Goal: Task Accomplishment & Management: Manage account settings

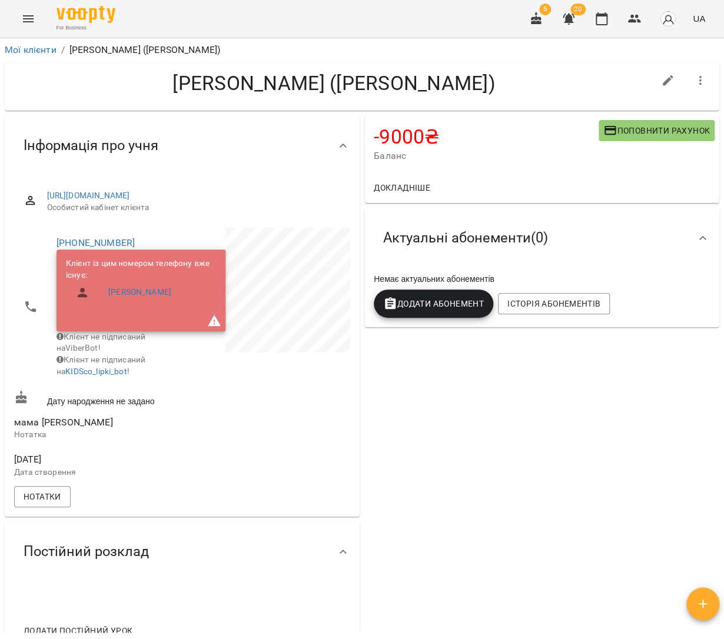
click at [31, 24] on icon "Menu" at bounding box center [28, 19] width 14 height 14
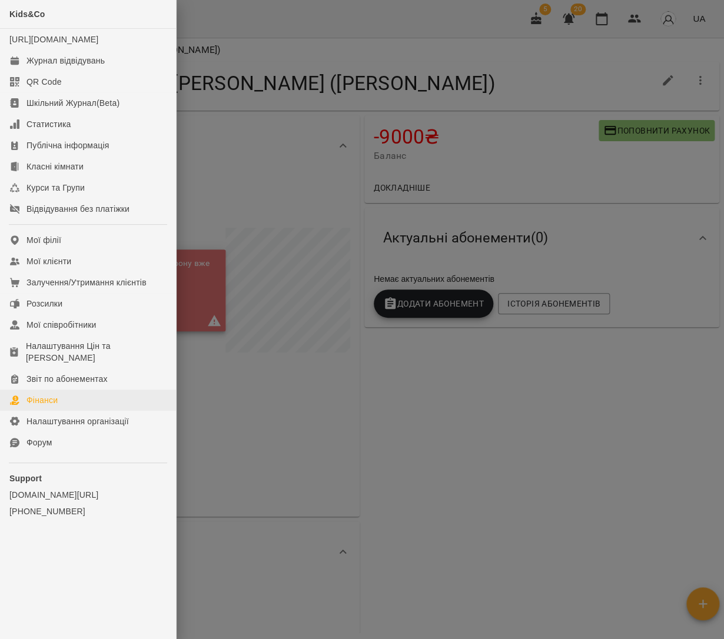
click at [74, 390] on link "Фінанси" at bounding box center [88, 400] width 176 height 21
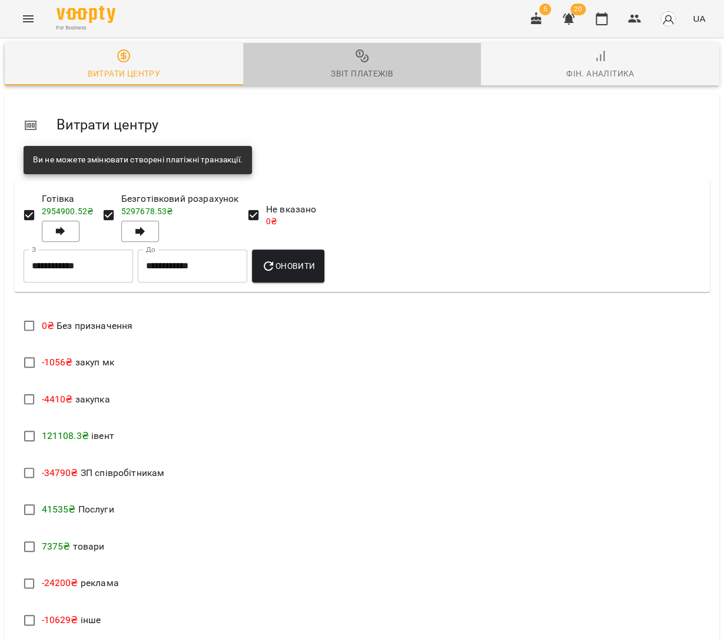
click at [357, 61] on icon "button" at bounding box center [362, 56] width 14 height 14
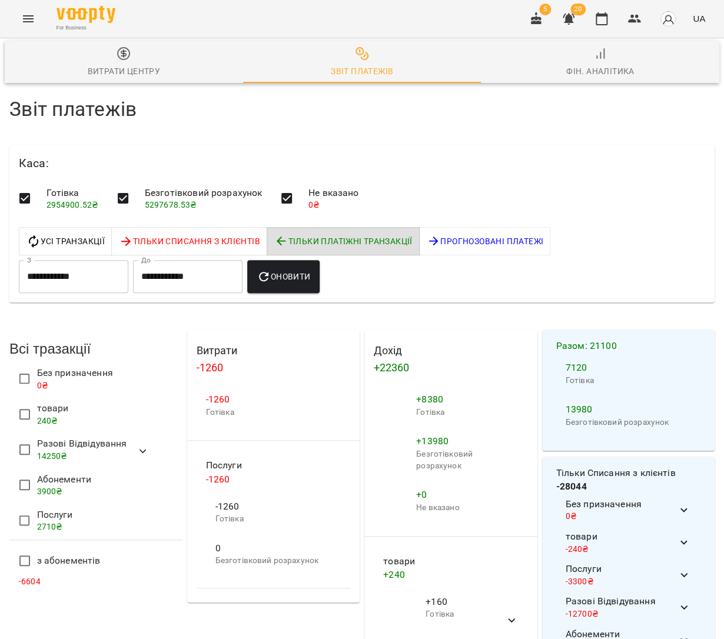
click at [310, 270] on span "Оновити" at bounding box center [284, 277] width 54 height 14
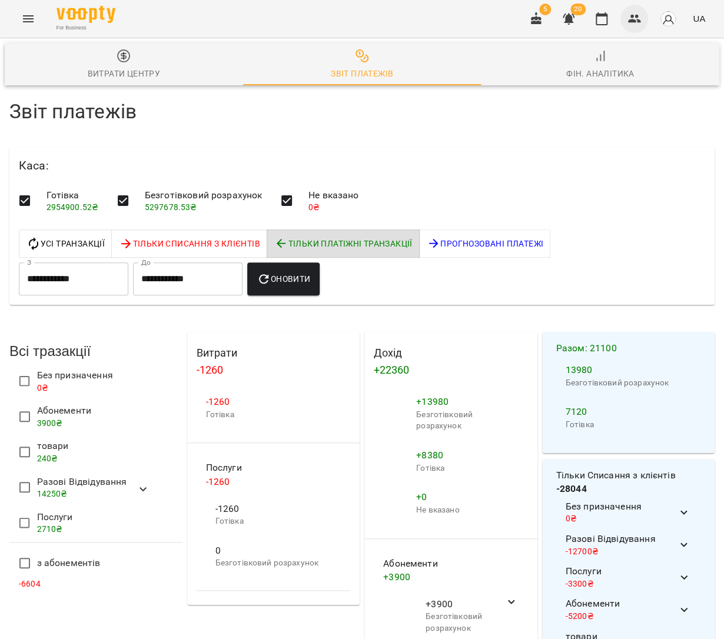
click at [634, 26] on button "button" at bounding box center [634, 19] width 28 height 28
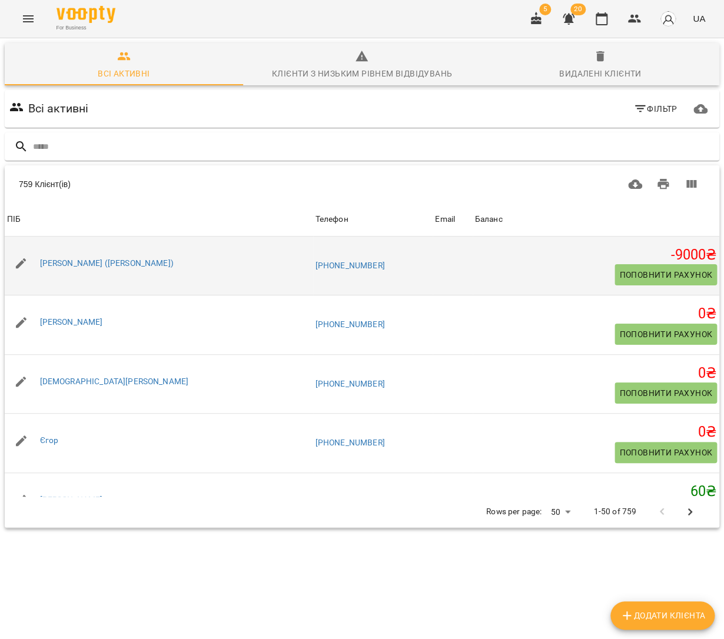
type input "*"
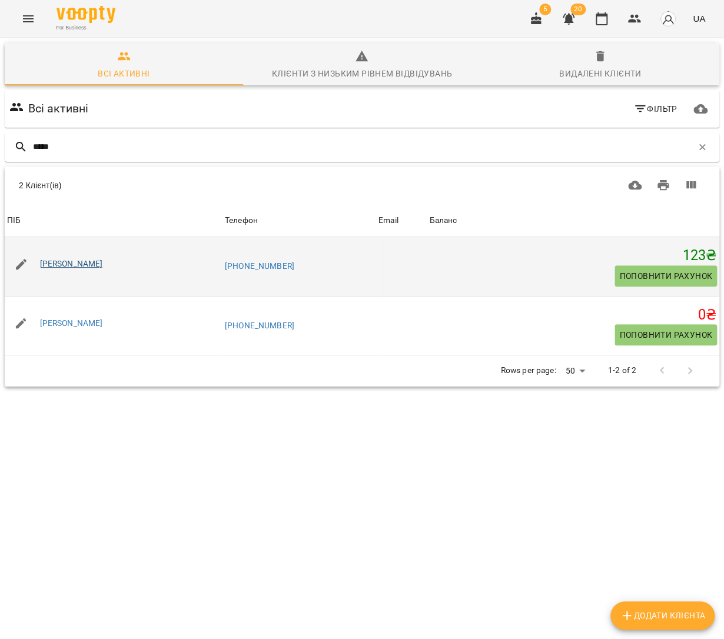
type input "*****"
click at [103, 259] on link "[PERSON_NAME]" at bounding box center [71, 263] width 63 height 9
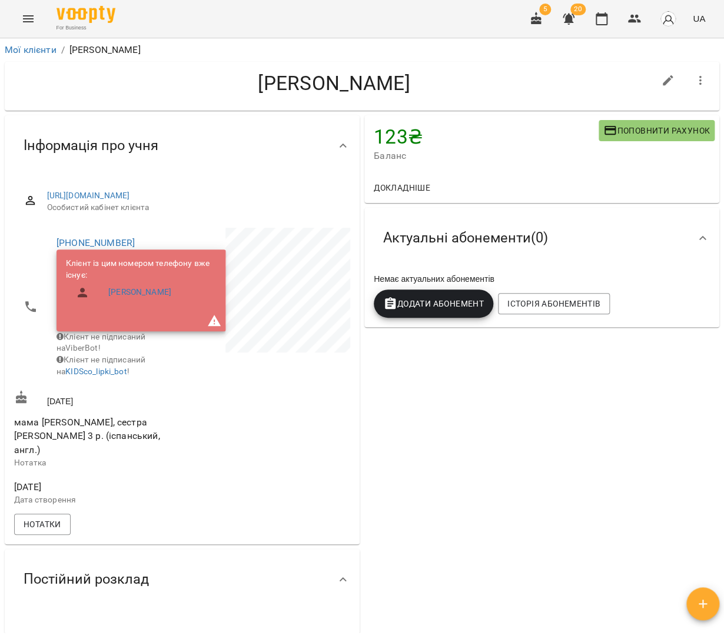
scroll to position [1, 0]
click at [699, 607] on icon "button" at bounding box center [703, 604] width 14 height 14
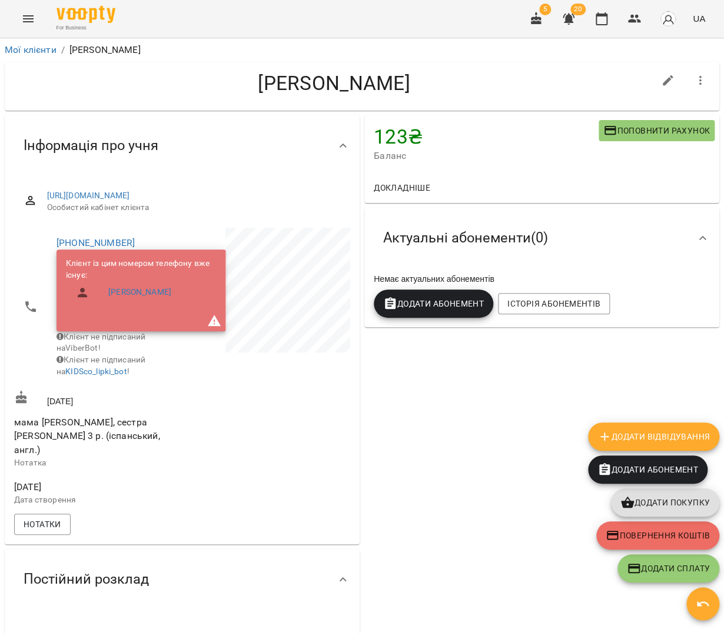
scroll to position [0, 0]
click at [633, 135] on span "Поповнити рахунок" at bounding box center [656, 131] width 107 height 14
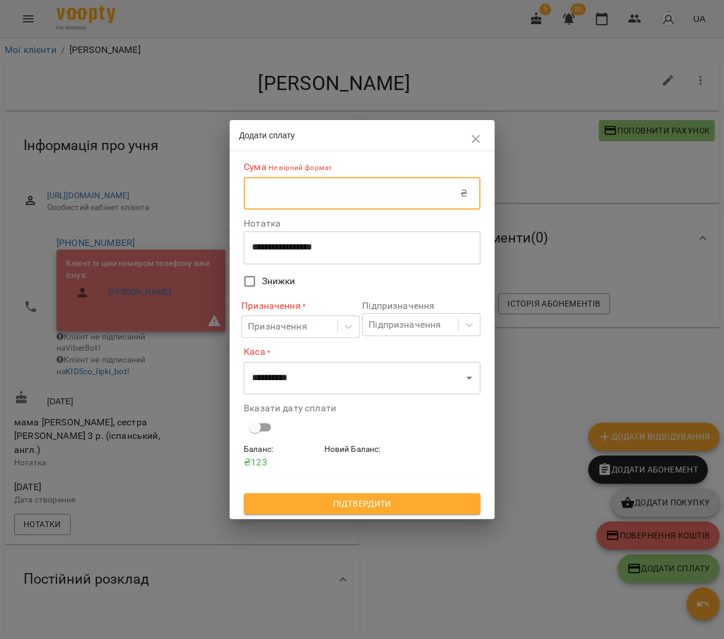
click at [426, 195] on input "text" at bounding box center [352, 193] width 217 height 33
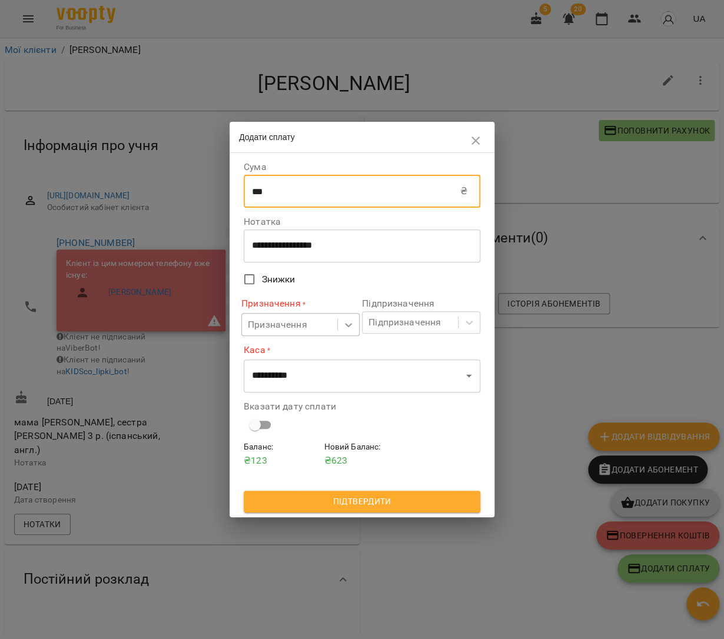
type input "***"
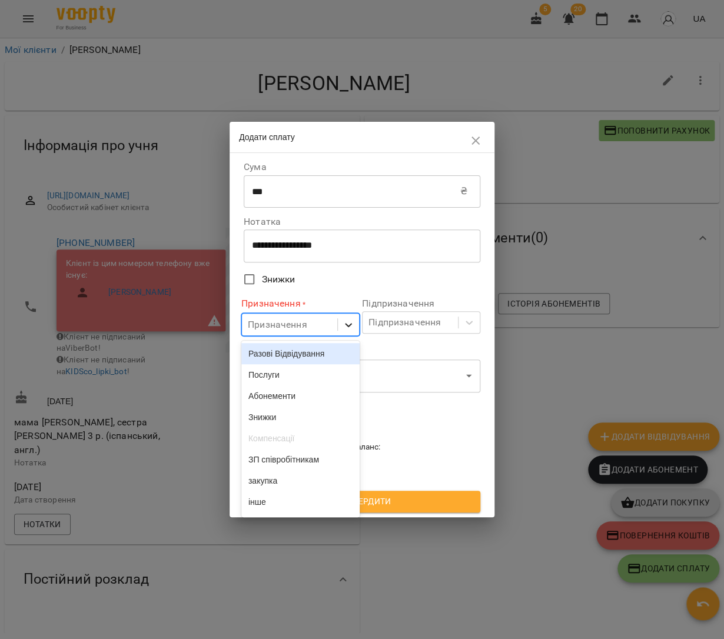
click at [350, 321] on icon at bounding box center [349, 325] width 12 height 12
click at [332, 372] on div "Послуги" at bounding box center [300, 374] width 118 height 21
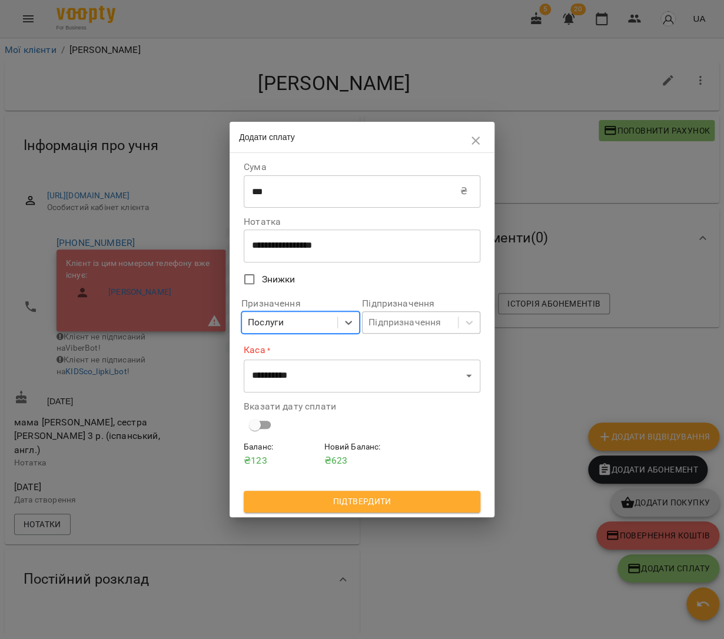
click at [418, 325] on div "Підпризначення" at bounding box center [404, 322] width 72 height 14
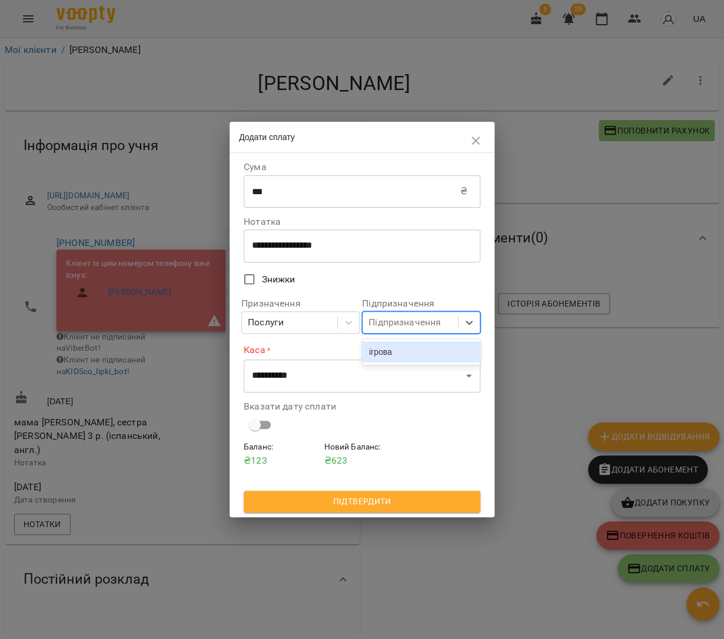
click at [406, 348] on div "ігрова" at bounding box center [421, 351] width 118 height 21
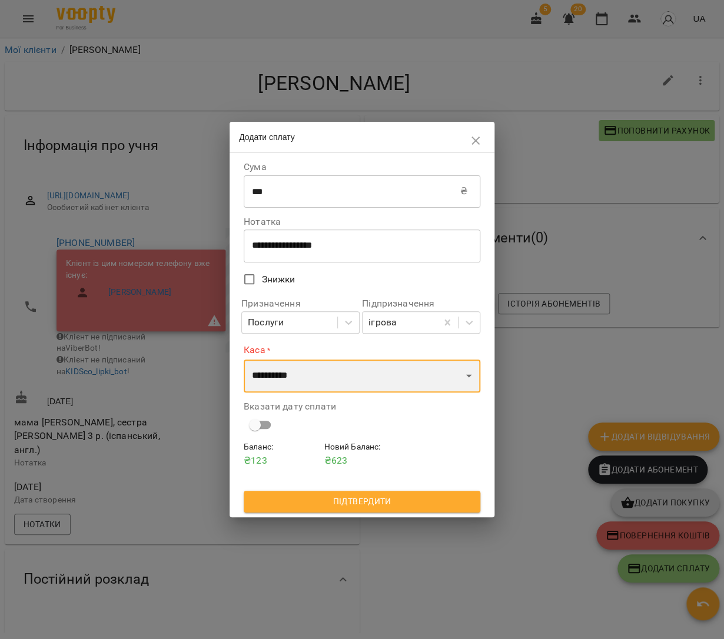
select select "****"
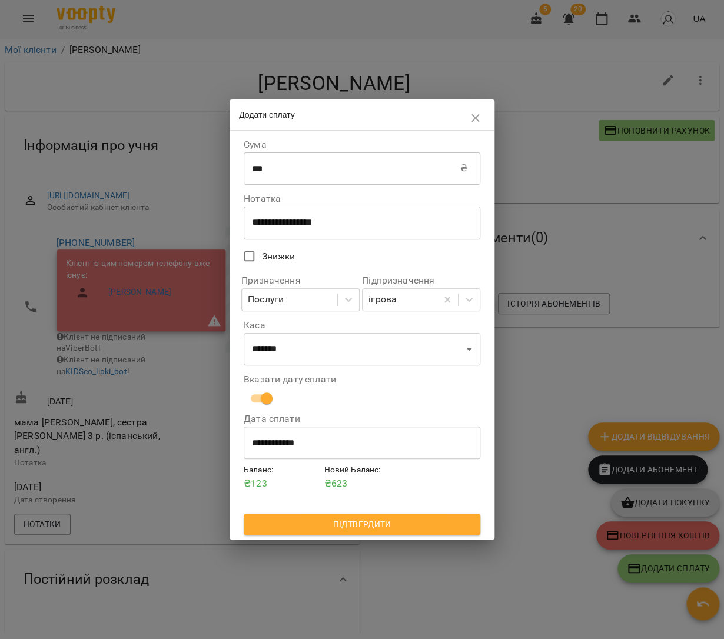
click at [372, 526] on span "Підтвердити" at bounding box center [362, 524] width 218 height 14
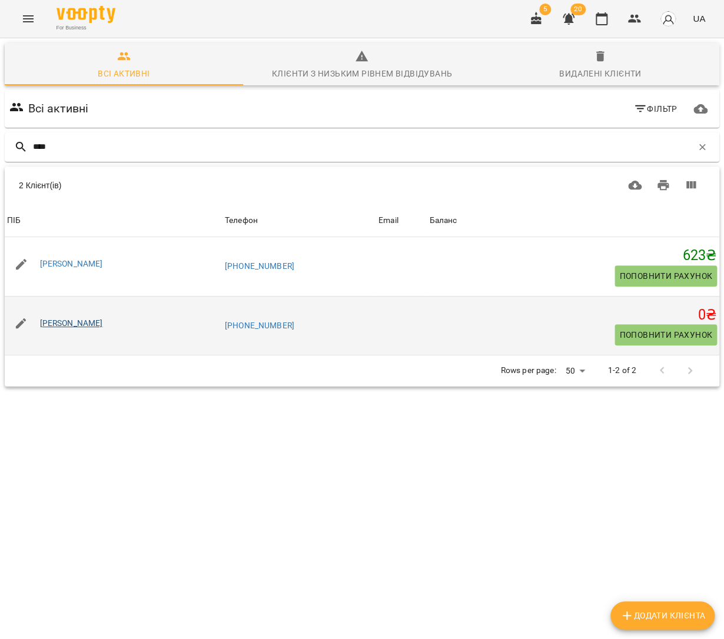
type input "****"
click at [103, 322] on link "Чередніченко Олександра" at bounding box center [71, 322] width 63 height 9
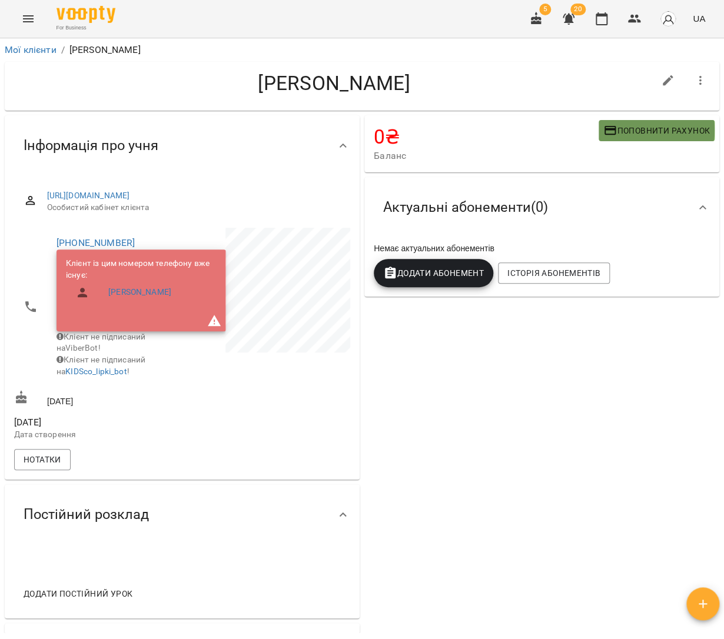
click at [649, 129] on span "Поповнити рахунок" at bounding box center [656, 131] width 107 height 14
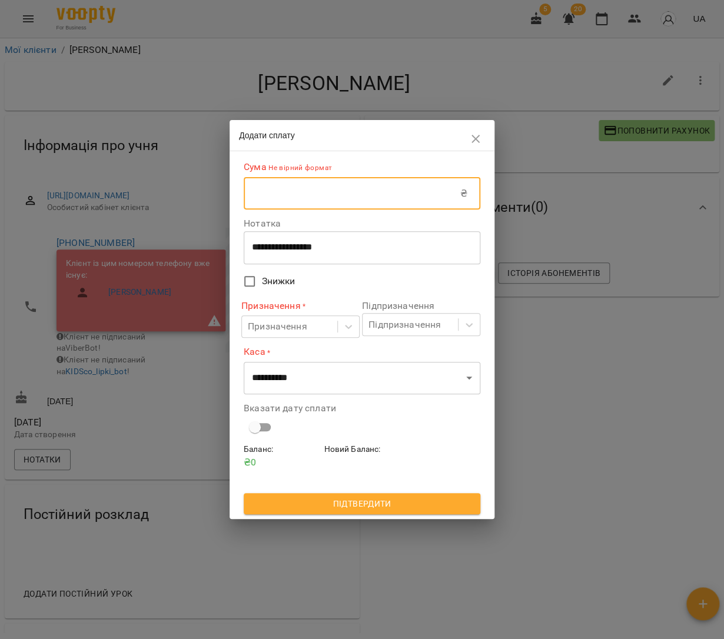
click at [379, 198] on input "text" at bounding box center [352, 193] width 217 height 33
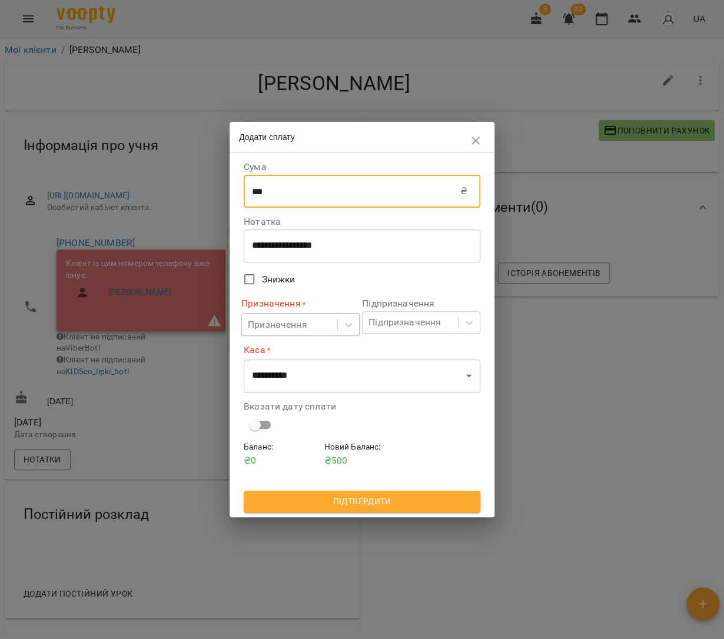
type input "***"
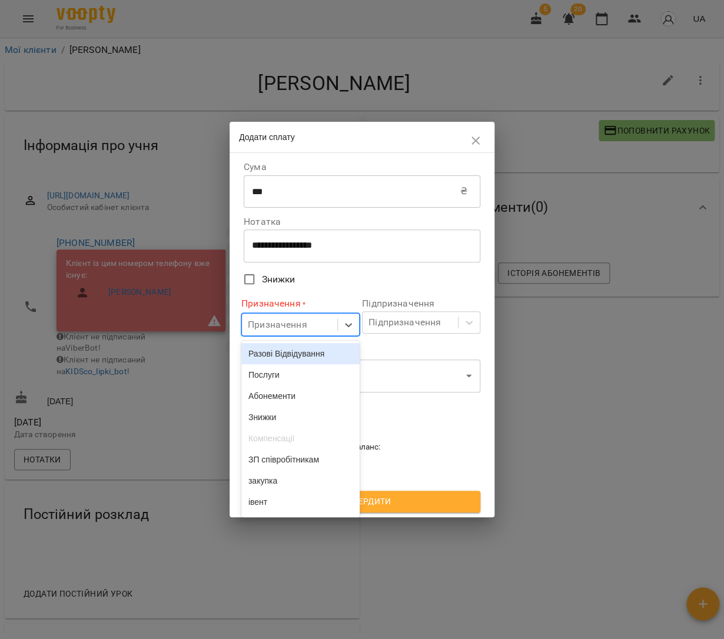
click at [321, 321] on div "Призначення" at bounding box center [289, 325] width 95 height 22
click at [332, 373] on div "Послуги" at bounding box center [300, 374] width 118 height 21
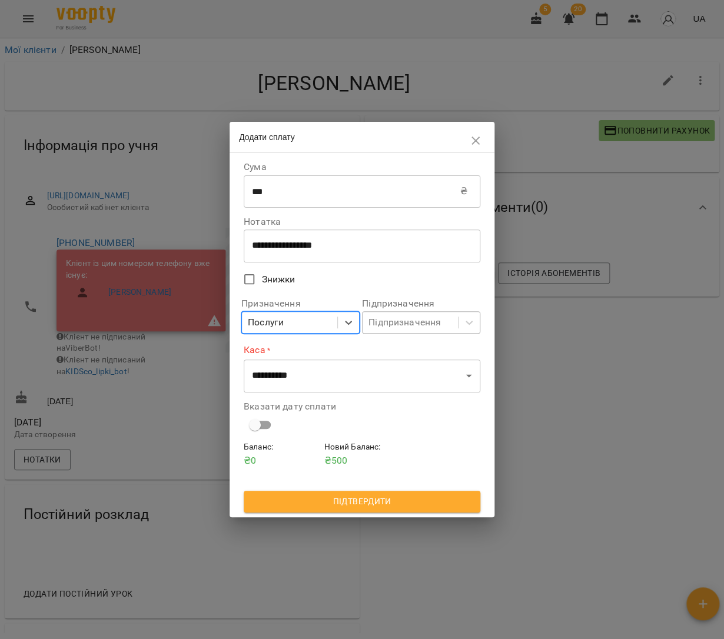
click at [392, 330] on div "Підпризначення" at bounding box center [410, 323] width 95 height 22
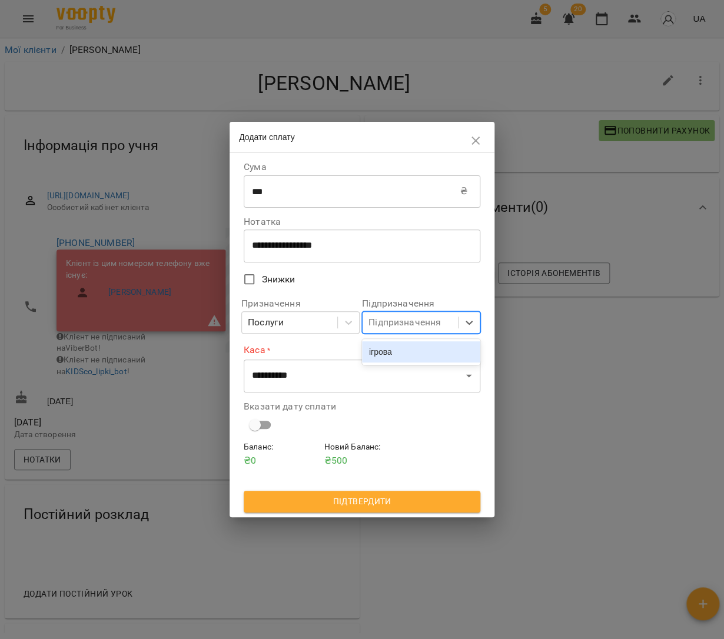
click at [394, 354] on div "ігрова" at bounding box center [421, 351] width 118 height 21
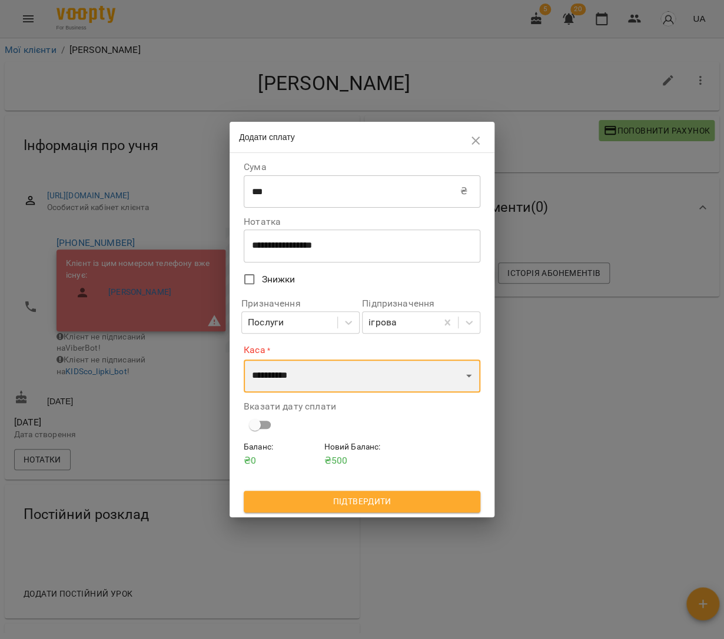
select select "****"
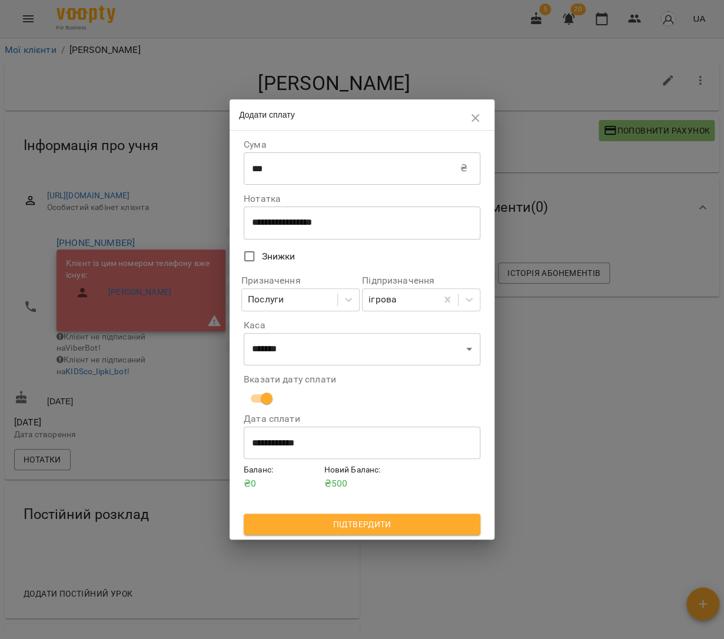
click at [380, 520] on span "Підтвердити" at bounding box center [362, 524] width 218 height 14
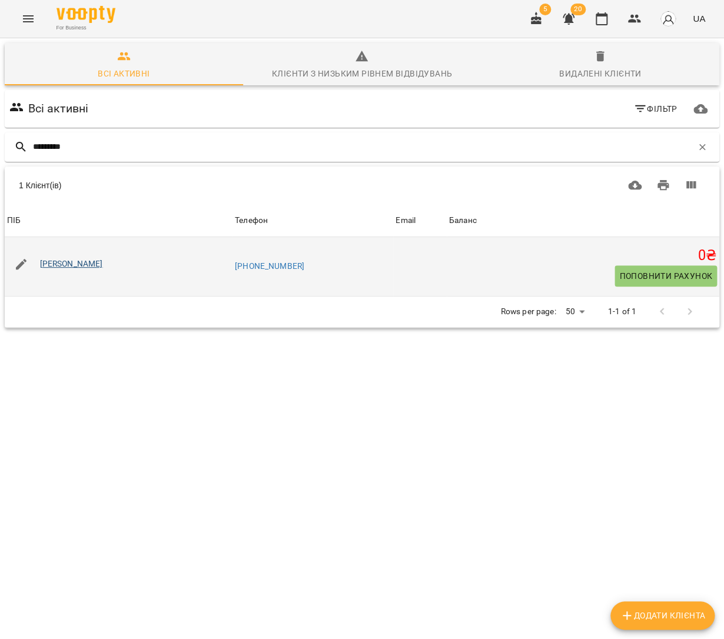
type input "*********"
click at [103, 260] on link "[PERSON_NAME]" at bounding box center [71, 263] width 63 height 9
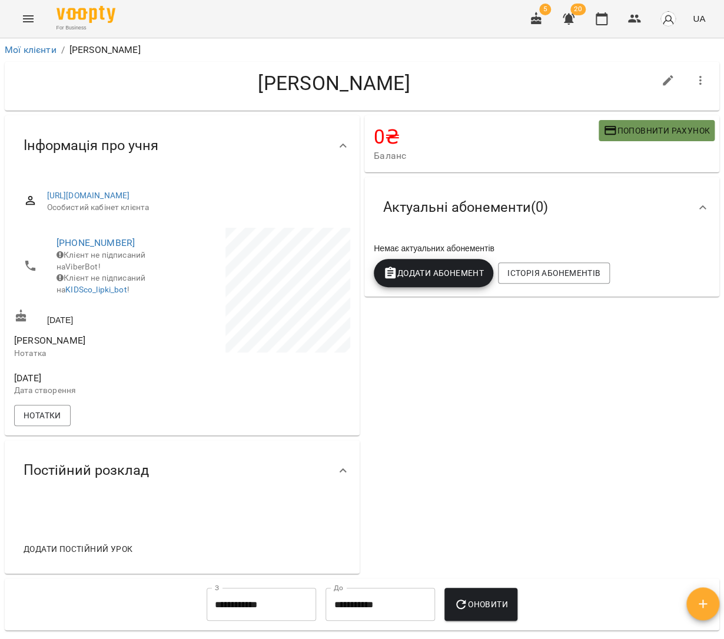
click at [669, 132] on span "Поповнити рахунок" at bounding box center [656, 131] width 107 height 14
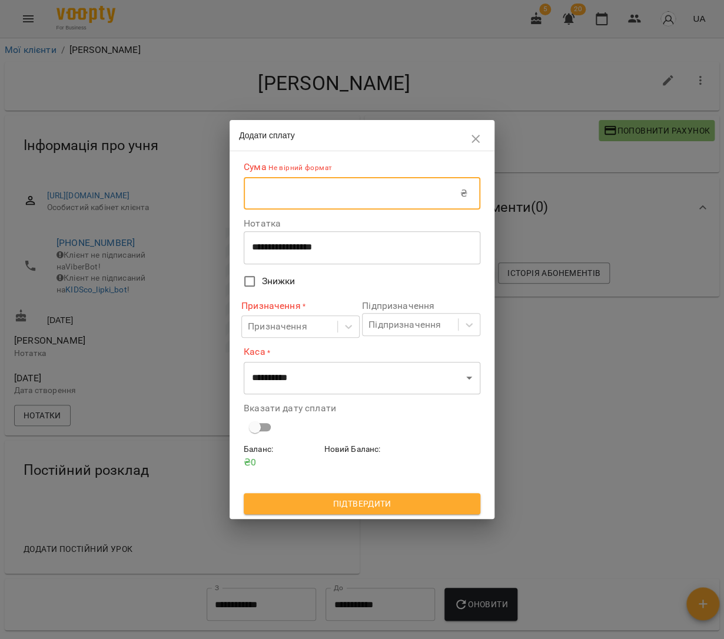
click at [388, 203] on input "text" at bounding box center [352, 193] width 217 height 33
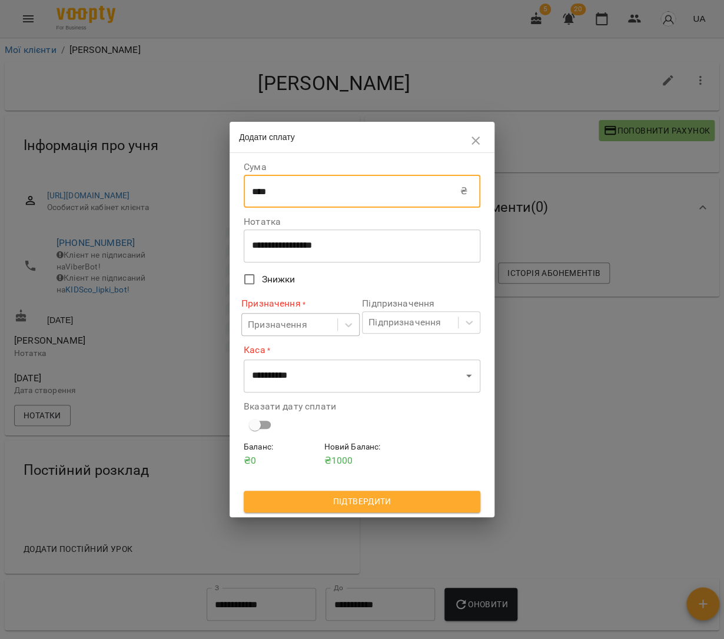
type input "****"
click at [333, 329] on div "Призначення" at bounding box center [289, 325] width 95 height 22
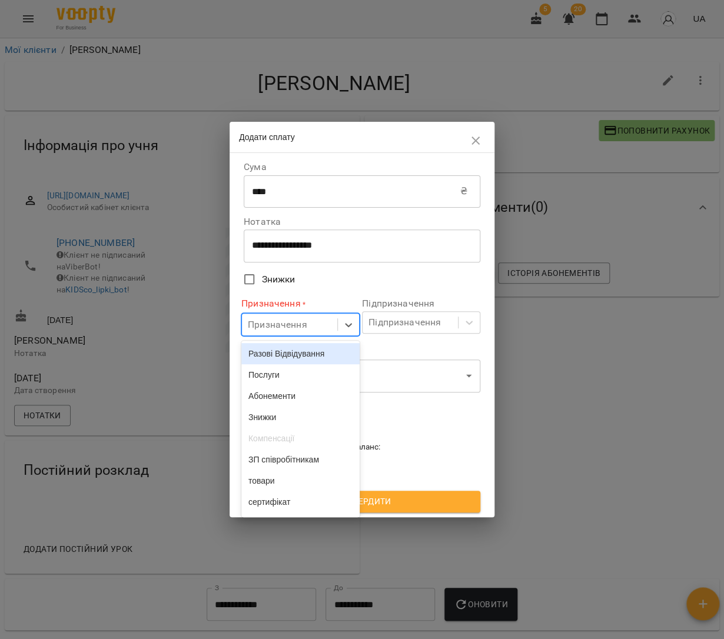
click at [310, 358] on div "Разові Відвідування" at bounding box center [300, 353] width 118 height 21
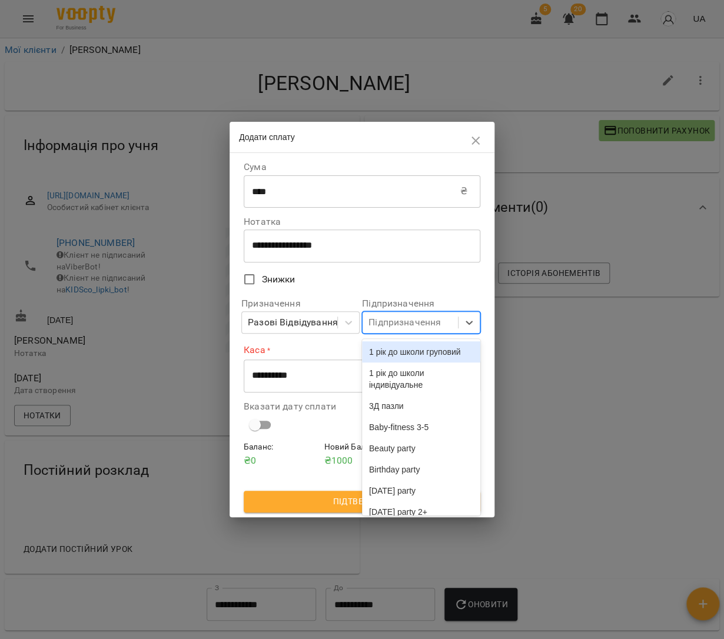
click at [415, 330] on div "Підпризначення" at bounding box center [410, 323] width 95 height 22
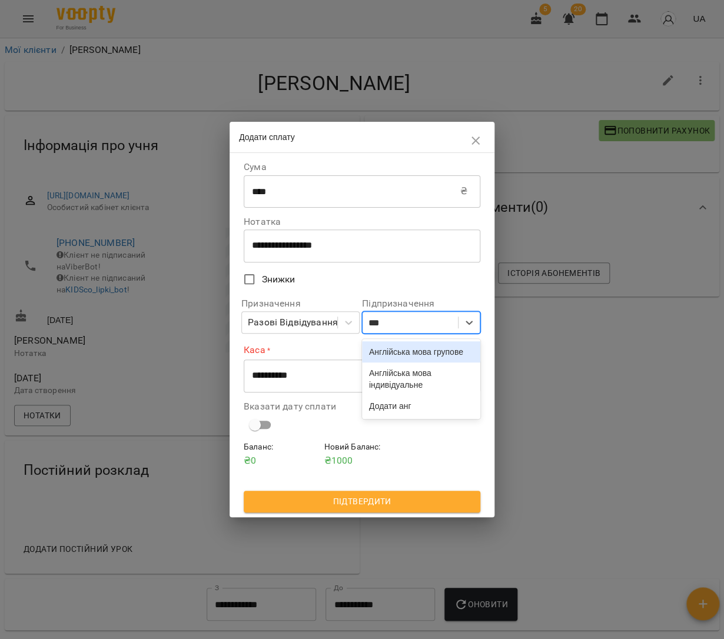
type input "****"
click at [428, 363] on div "Англійська мова групове" at bounding box center [421, 351] width 118 height 21
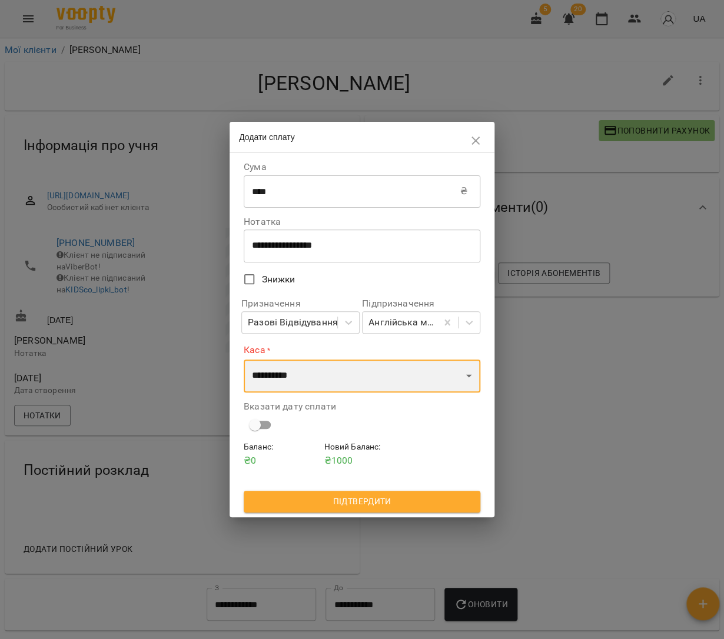
select select "****"
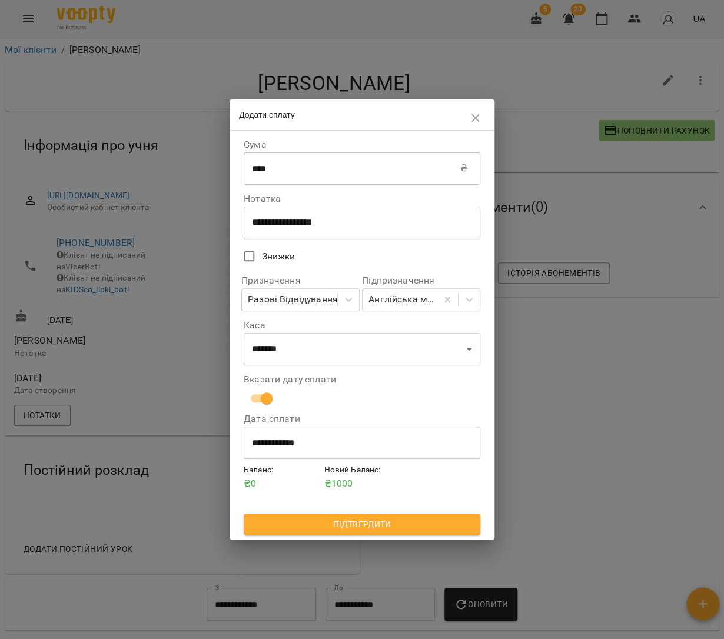
click at [387, 520] on span "Підтвердити" at bounding box center [362, 524] width 218 height 14
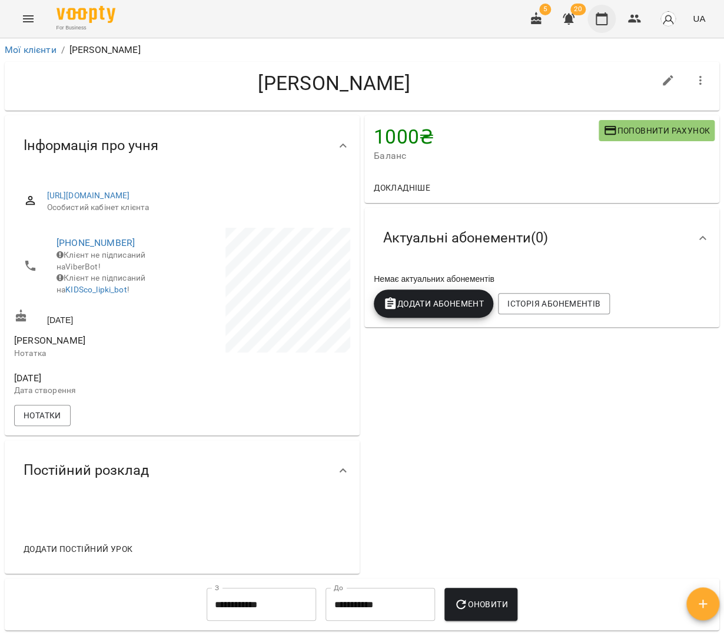
click at [603, 22] on icon "button" at bounding box center [601, 19] width 14 height 14
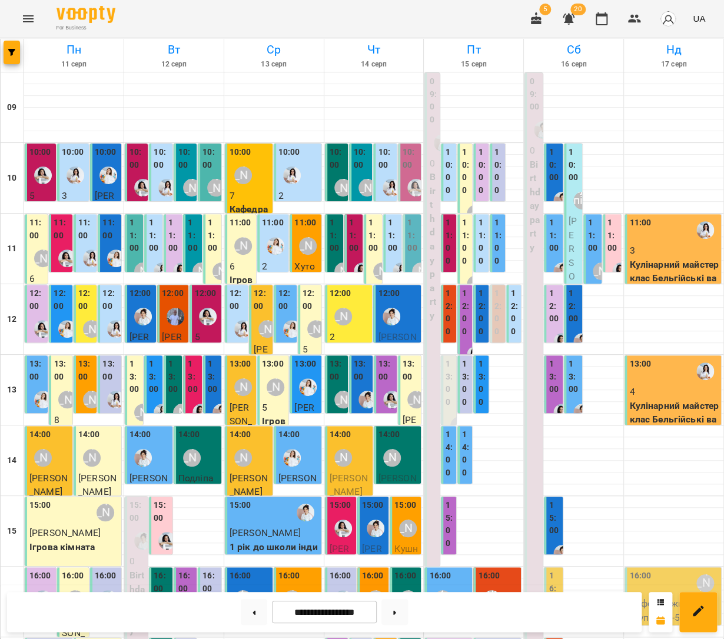
click at [337, 175] on div "[PERSON_NAME]" at bounding box center [343, 187] width 27 height 27
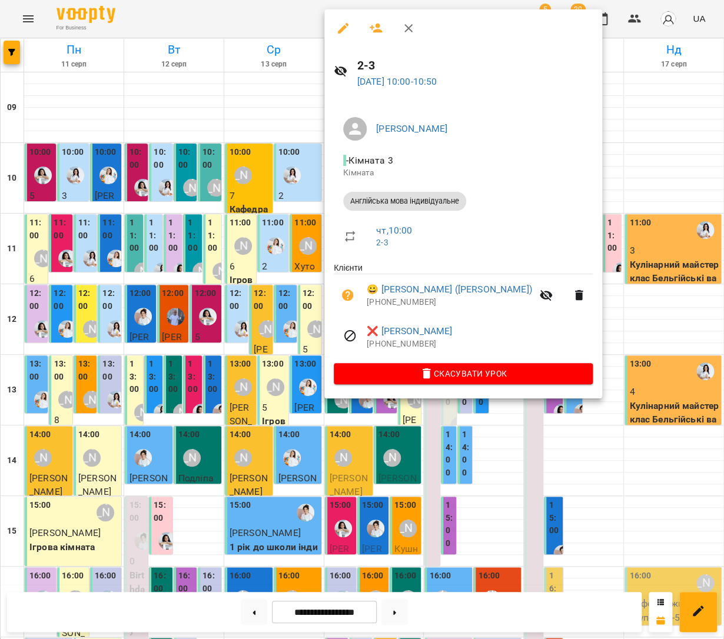
click at [299, 128] on div at bounding box center [362, 319] width 724 height 639
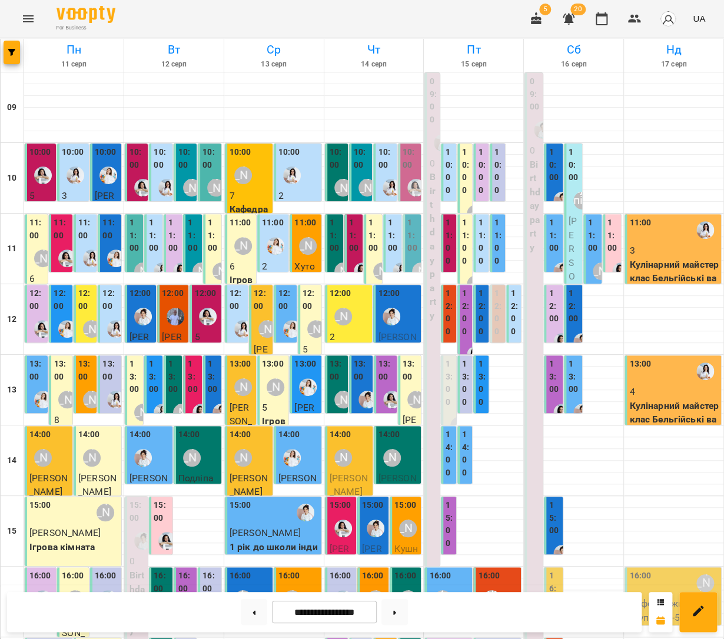
click at [356, 187] on div "[PERSON_NAME]" at bounding box center [367, 187] width 27 height 27
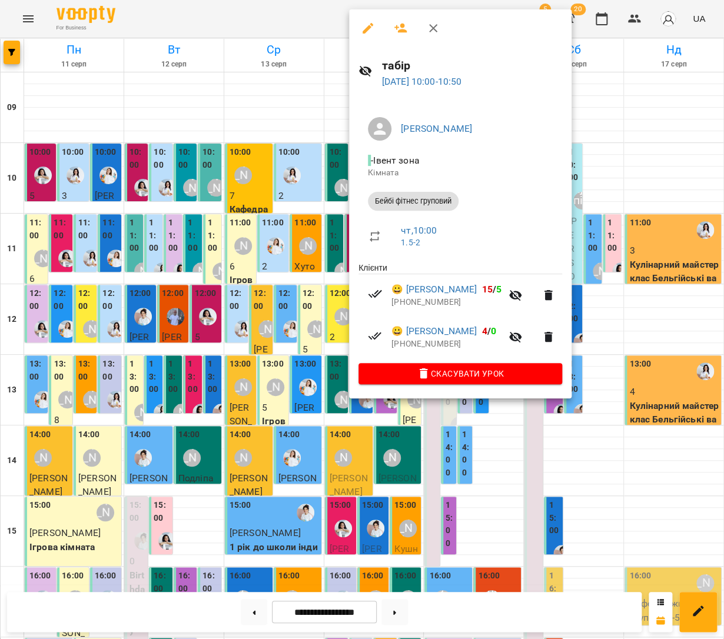
click at [627, 304] on div at bounding box center [362, 319] width 724 height 639
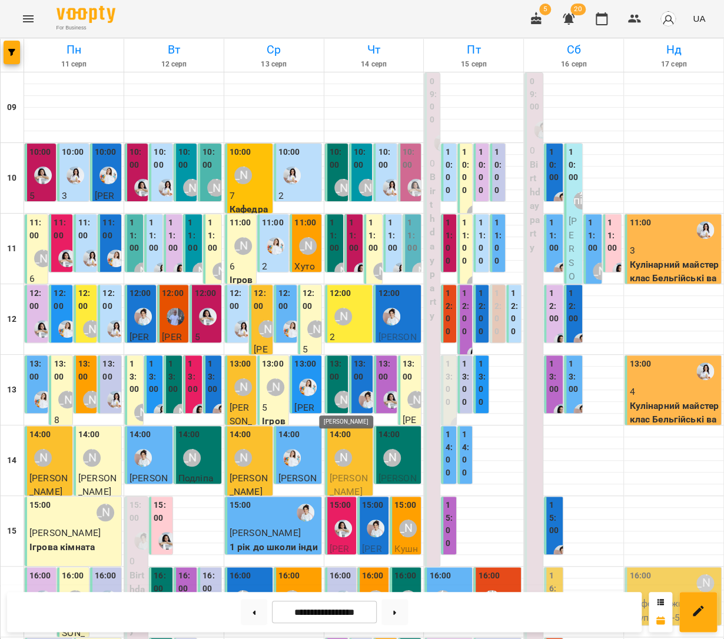
click at [344, 393] on div "[PERSON_NAME]" at bounding box center [343, 400] width 18 height 18
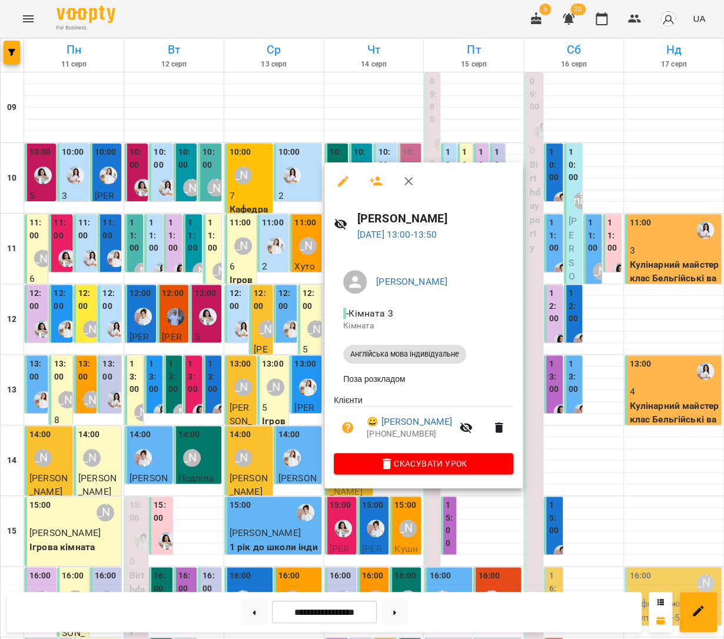
click at [547, 407] on div at bounding box center [362, 319] width 724 height 639
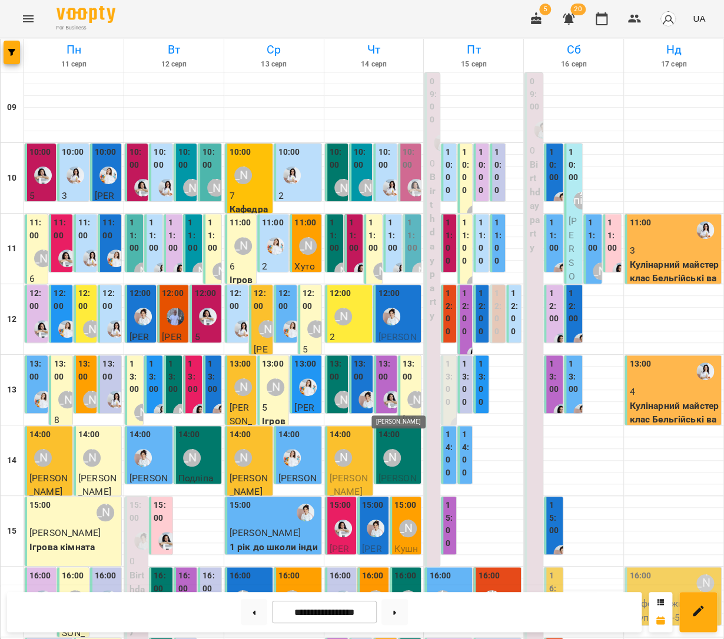
click at [391, 395] on img "Анна Білан" at bounding box center [392, 400] width 18 height 18
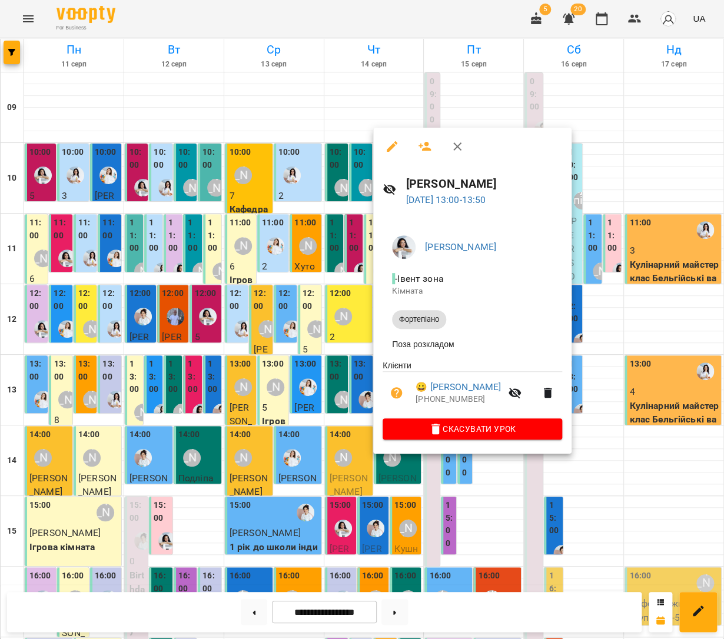
drag, startPoint x: 600, startPoint y: 446, endPoint x: 412, endPoint y: 396, distance: 194.7
click at [600, 446] on div at bounding box center [362, 319] width 724 height 639
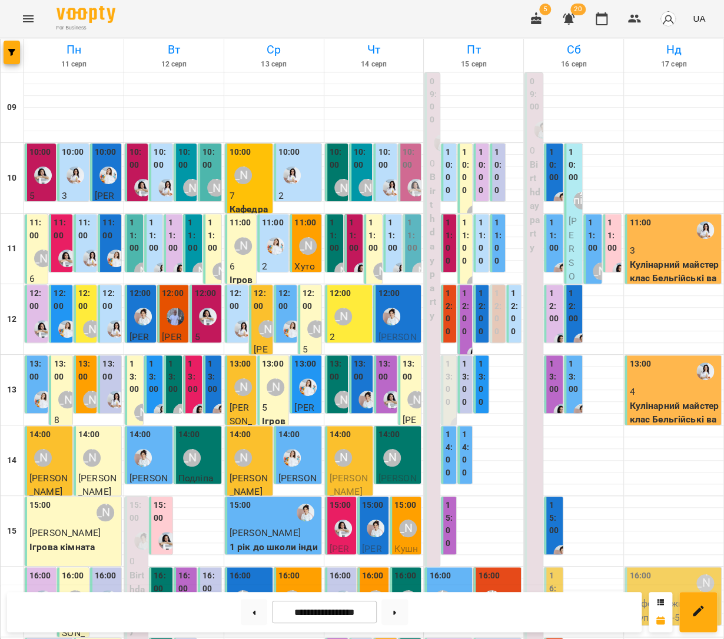
click at [403, 393] on div "[PERSON_NAME]" at bounding box center [416, 399] width 27 height 27
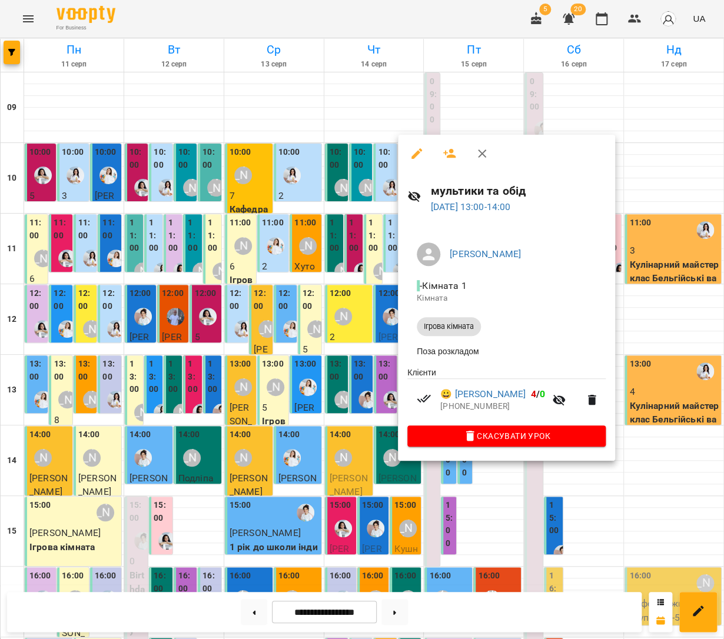
click at [582, 466] on div at bounding box center [362, 319] width 724 height 639
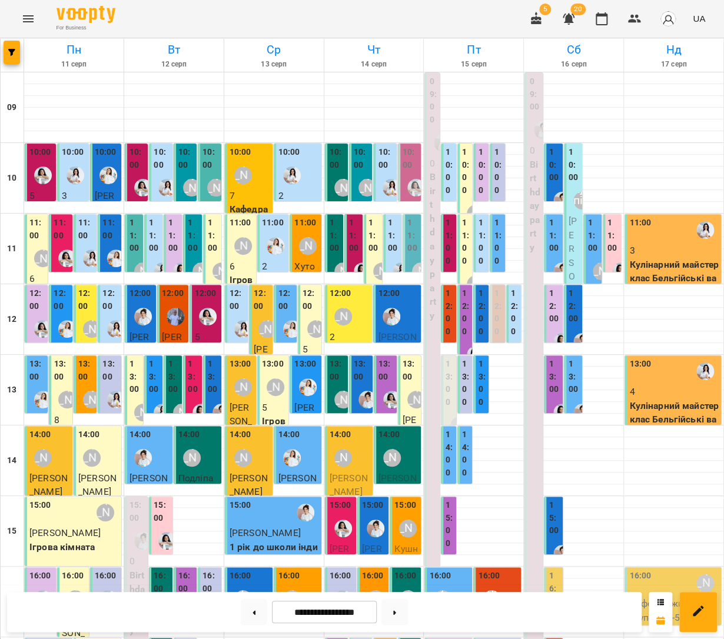
click at [363, 378] on label "13:00" at bounding box center [362, 370] width 16 height 25
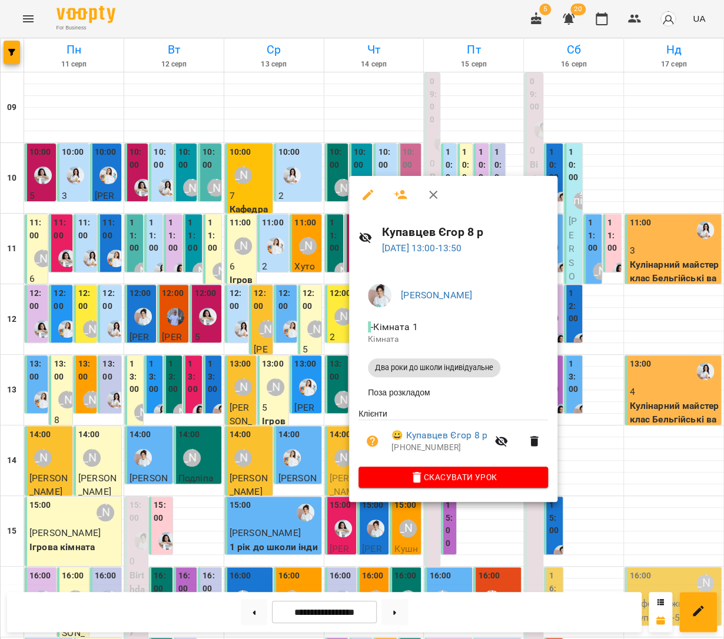
click at [594, 451] on div at bounding box center [362, 319] width 724 height 639
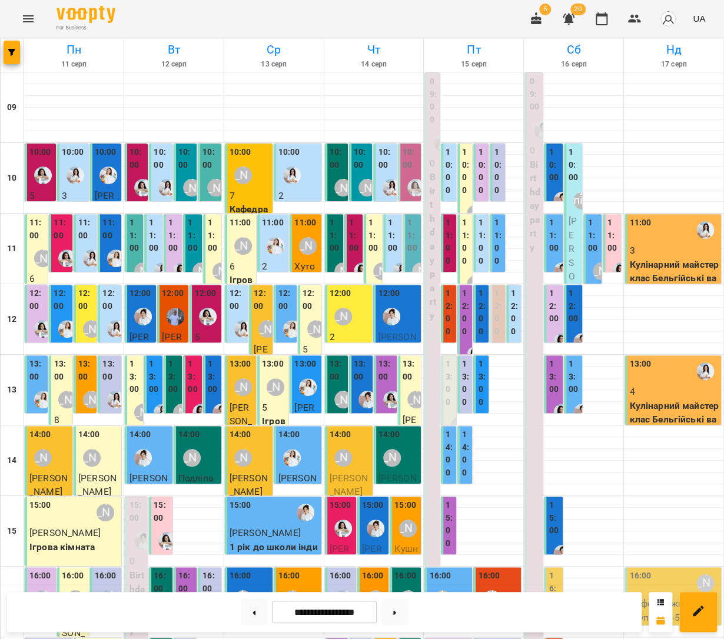
click at [353, 318] on div "[PERSON_NAME]" at bounding box center [343, 316] width 27 height 27
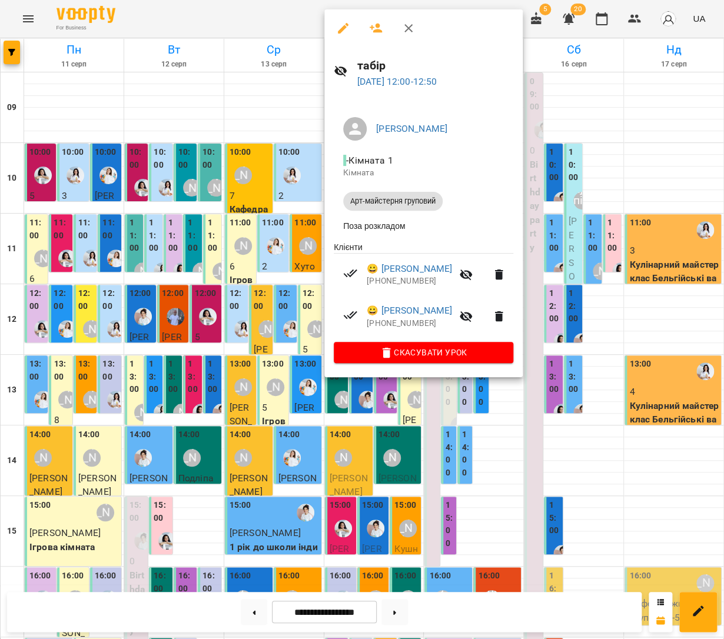
scroll to position [1, 0]
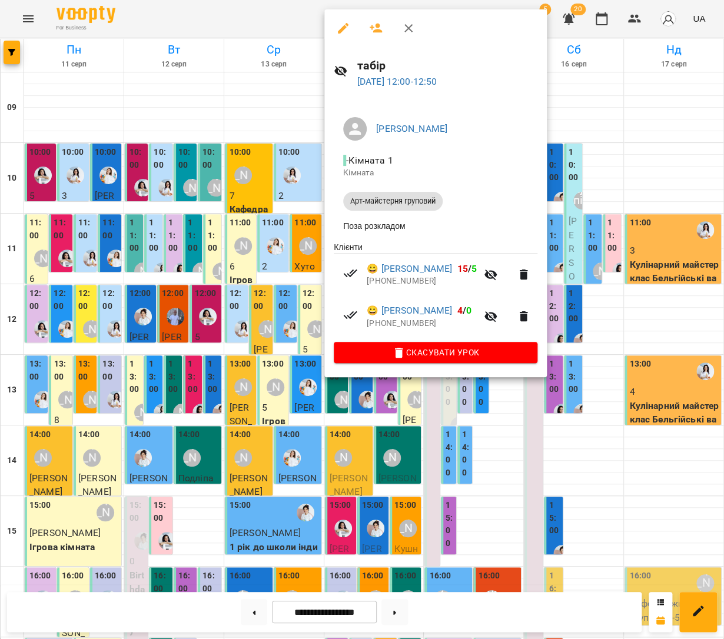
drag, startPoint x: 608, startPoint y: 467, endPoint x: 407, endPoint y: 408, distance: 209.2
click at [608, 467] on div at bounding box center [362, 319] width 724 height 639
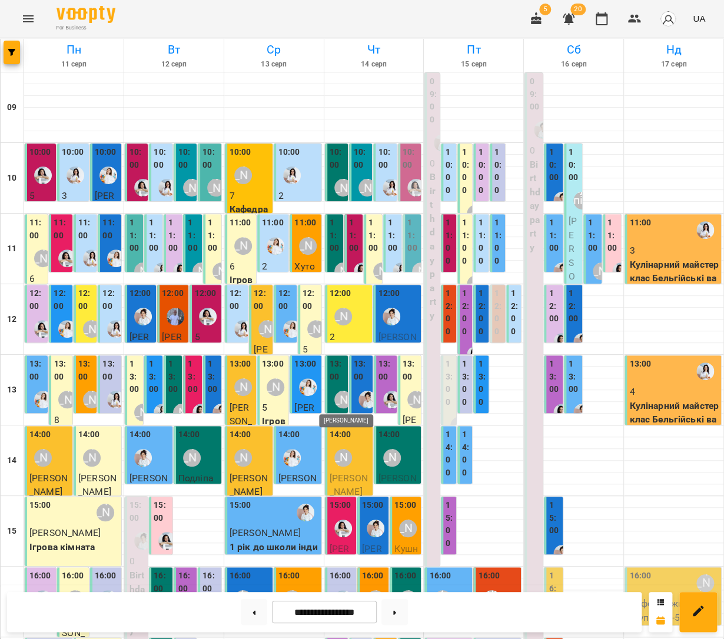
scroll to position [2, 0]
click at [368, 331] on p "2" at bounding box center [350, 337] width 41 height 14
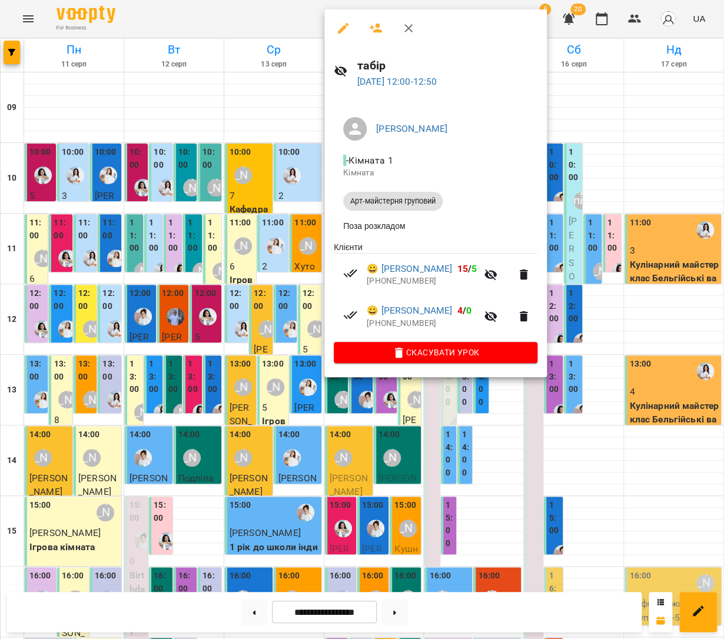
click at [502, 418] on div at bounding box center [362, 319] width 724 height 639
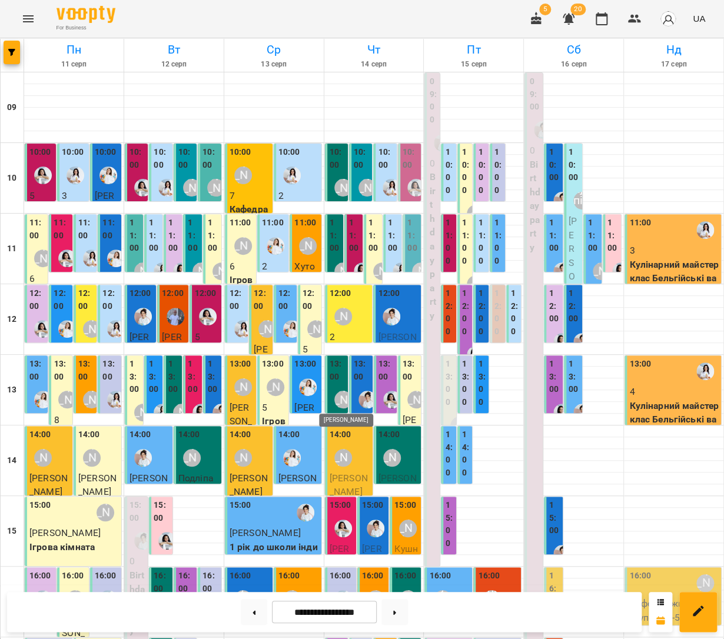
click at [336, 391] on div "[PERSON_NAME]" at bounding box center [343, 400] width 18 height 18
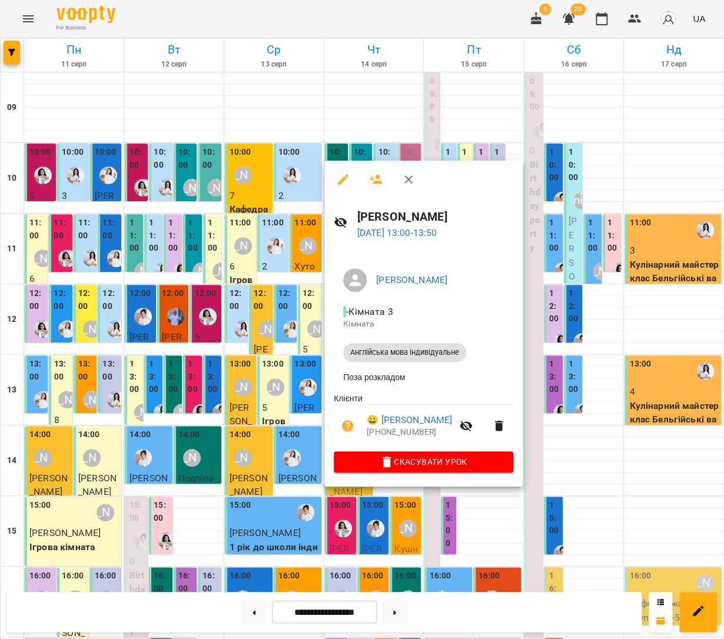
click at [609, 423] on div at bounding box center [362, 319] width 724 height 639
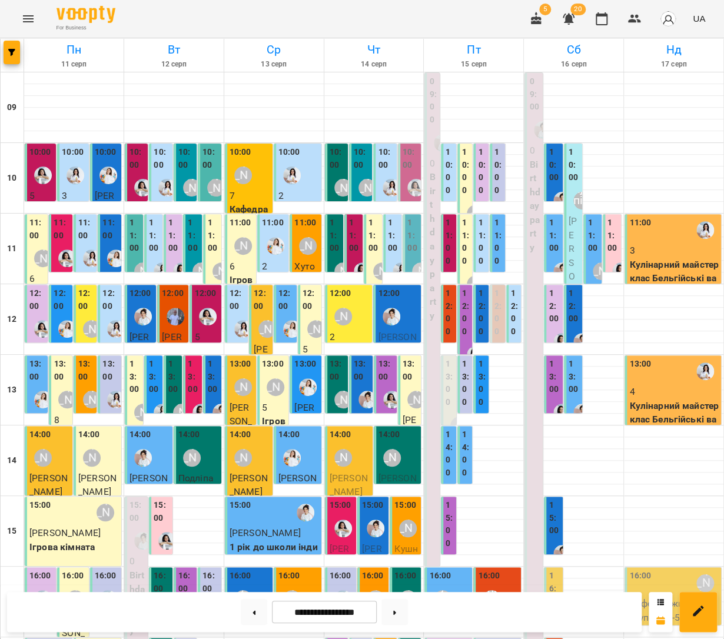
click at [356, 187] on div "[PERSON_NAME]" at bounding box center [367, 187] width 27 height 27
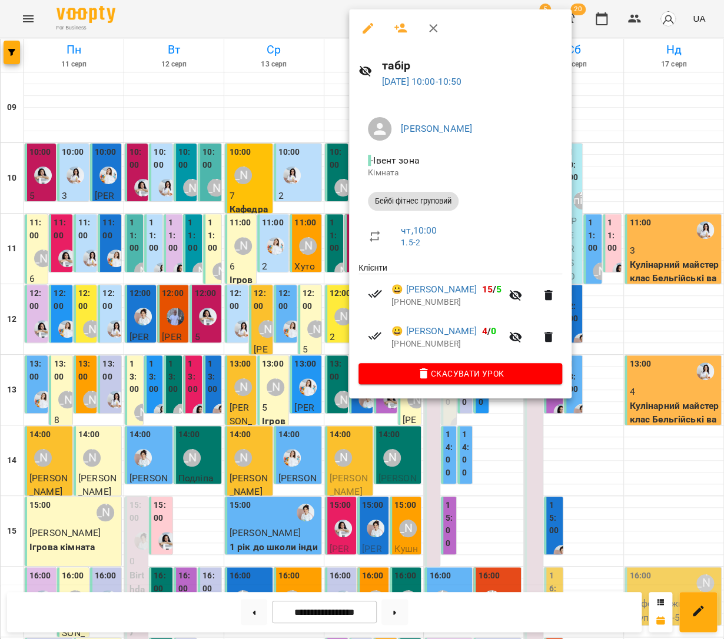
click at [598, 170] on div at bounding box center [362, 319] width 724 height 639
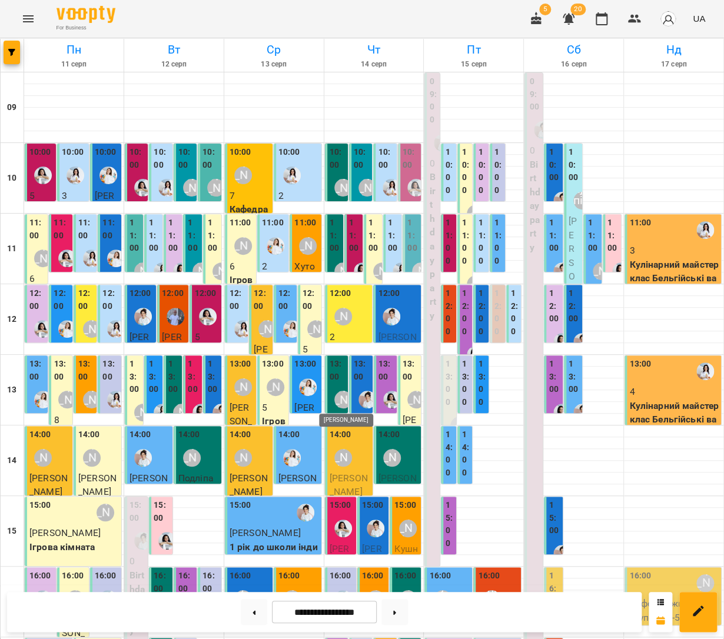
click at [338, 393] on div "[PERSON_NAME]" at bounding box center [343, 400] width 18 height 18
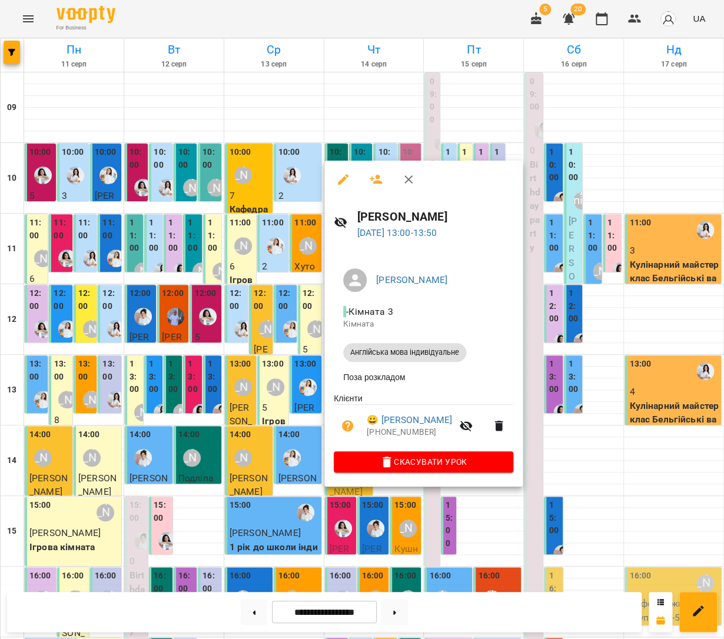
click at [539, 425] on div at bounding box center [362, 319] width 724 height 639
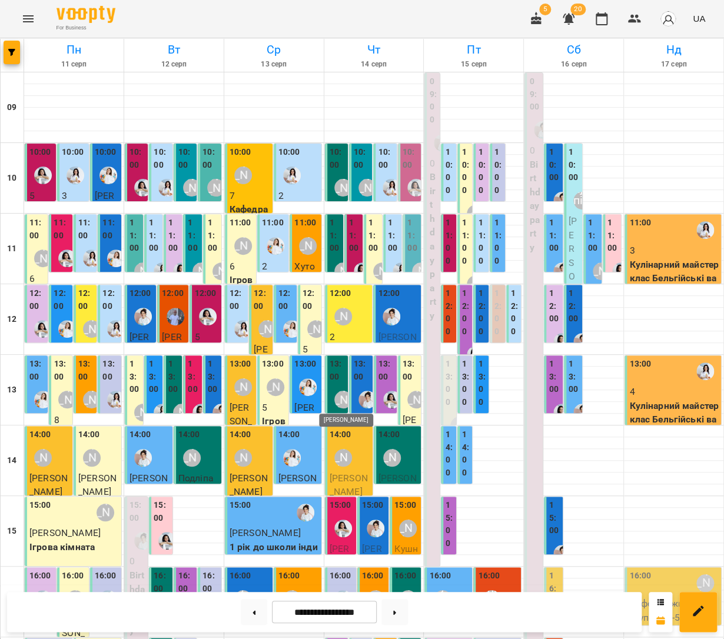
click at [336, 399] on div "[PERSON_NAME]" at bounding box center [343, 400] width 18 height 18
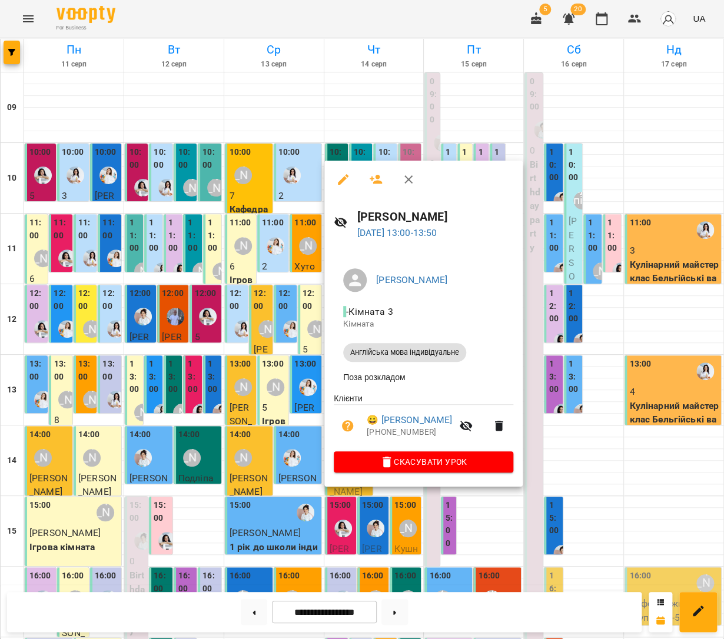
click at [556, 439] on div at bounding box center [362, 319] width 724 height 639
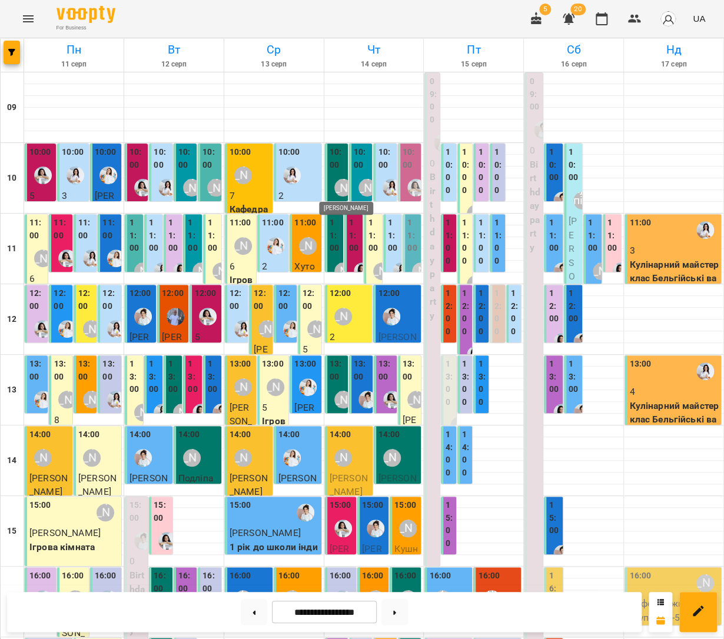
click at [341, 184] on div "[PERSON_NAME]" at bounding box center [343, 188] width 18 height 18
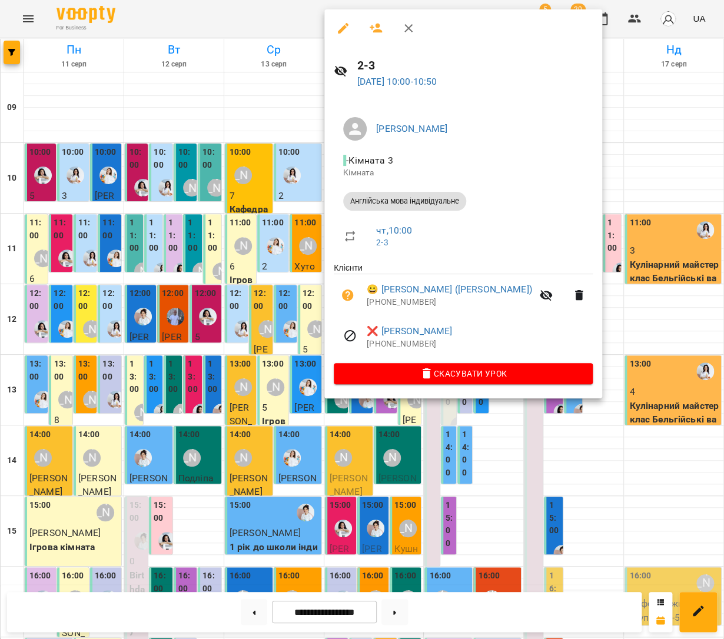
drag, startPoint x: 280, startPoint y: 118, endPoint x: 317, endPoint y: 177, distance: 69.3
click at [280, 118] on div at bounding box center [362, 319] width 724 height 639
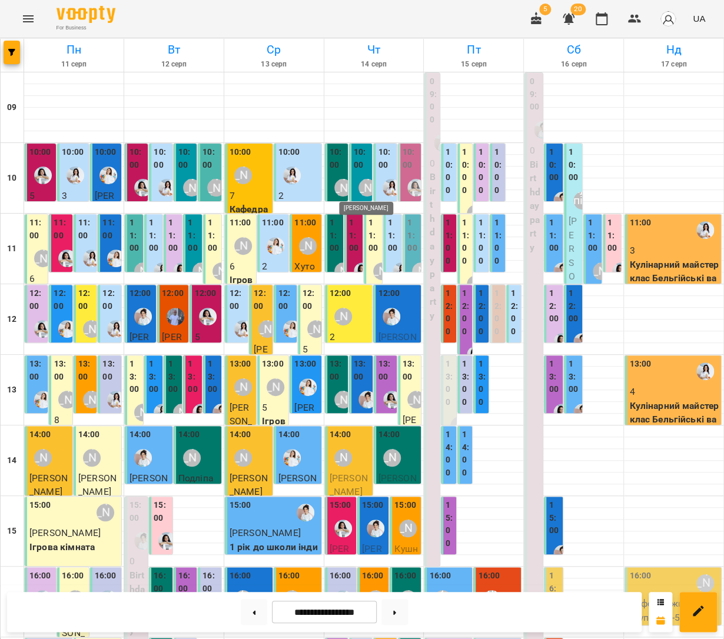
click at [363, 188] on div "[PERSON_NAME]" at bounding box center [367, 188] width 18 height 18
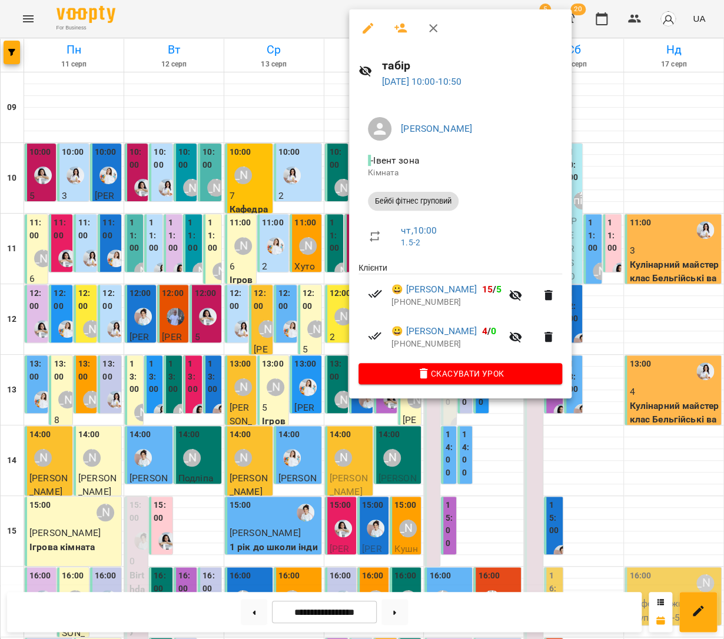
click at [657, 182] on div at bounding box center [362, 319] width 724 height 639
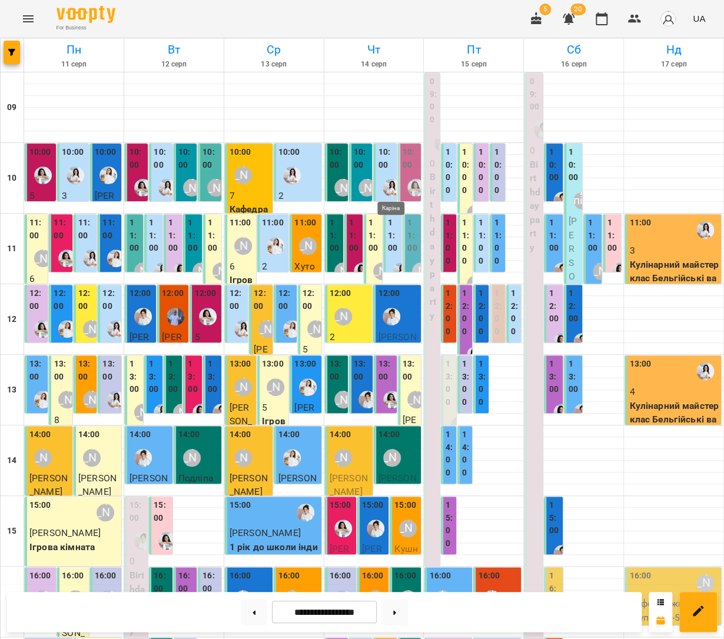
click at [391, 183] on img "Каріна" at bounding box center [392, 188] width 18 height 18
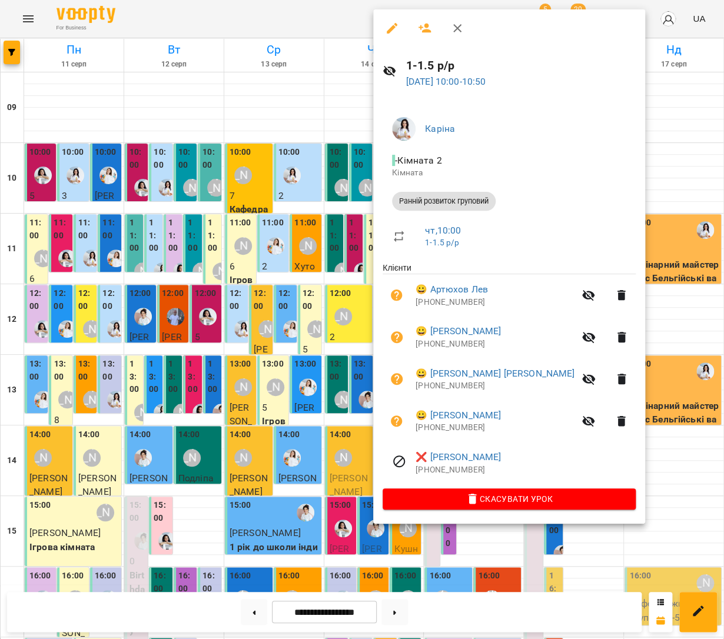
click at [679, 171] on div at bounding box center [362, 319] width 724 height 639
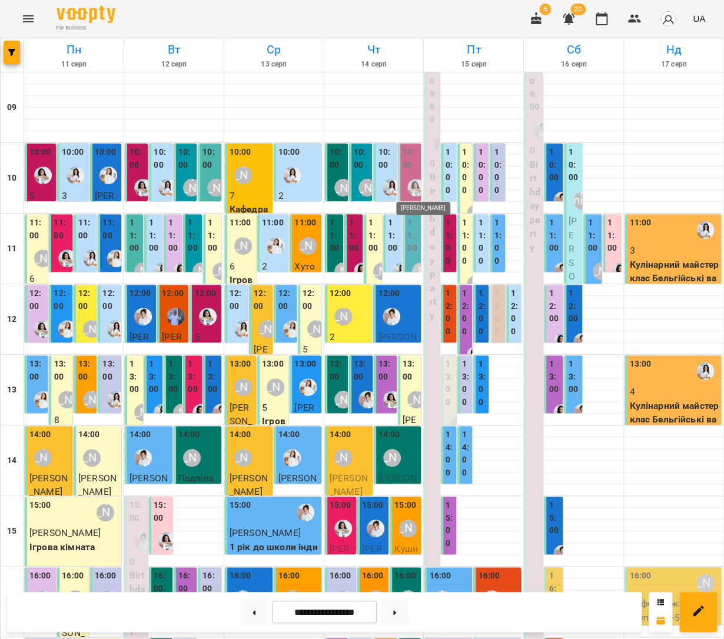
click at [409, 192] on img "Анна Білан" at bounding box center [416, 188] width 18 height 18
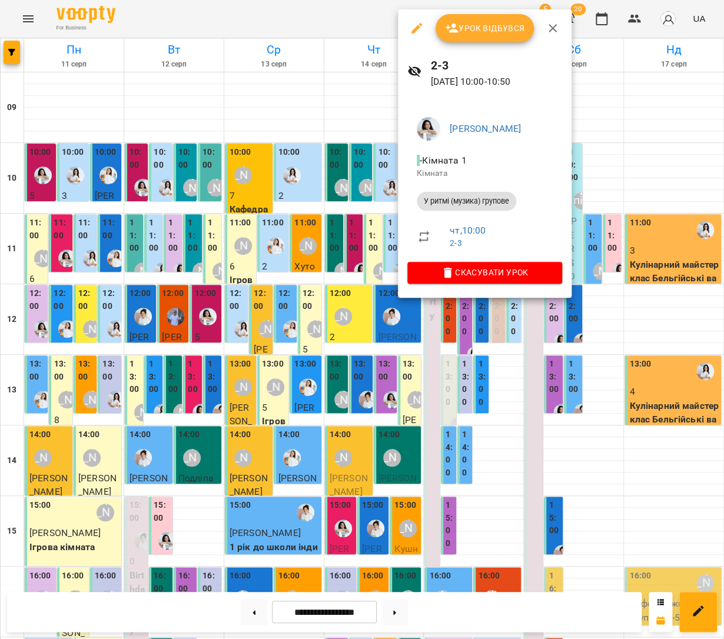
click at [630, 184] on div at bounding box center [362, 319] width 724 height 639
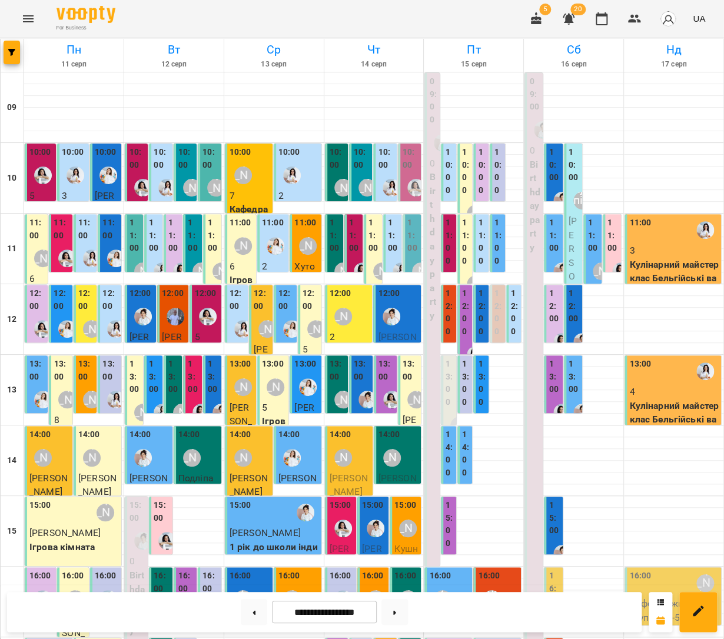
click at [333, 242] on label "11:00" at bounding box center [335, 236] width 11 height 38
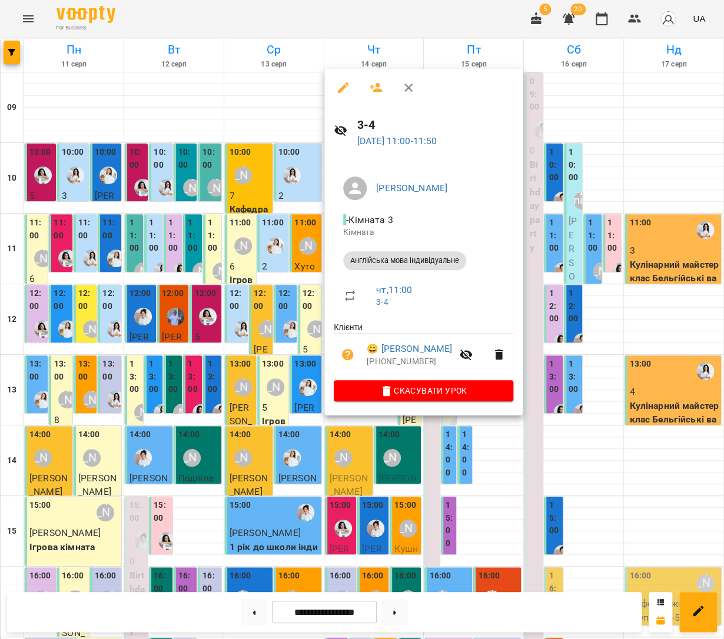
click at [627, 105] on div at bounding box center [362, 319] width 724 height 639
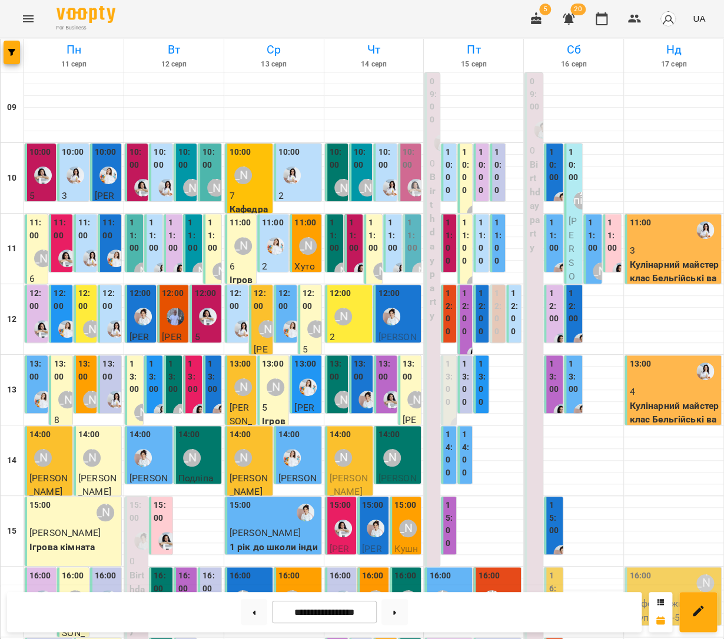
click at [367, 309] on div "12:00 Аліна Арт" at bounding box center [350, 308] width 41 height 43
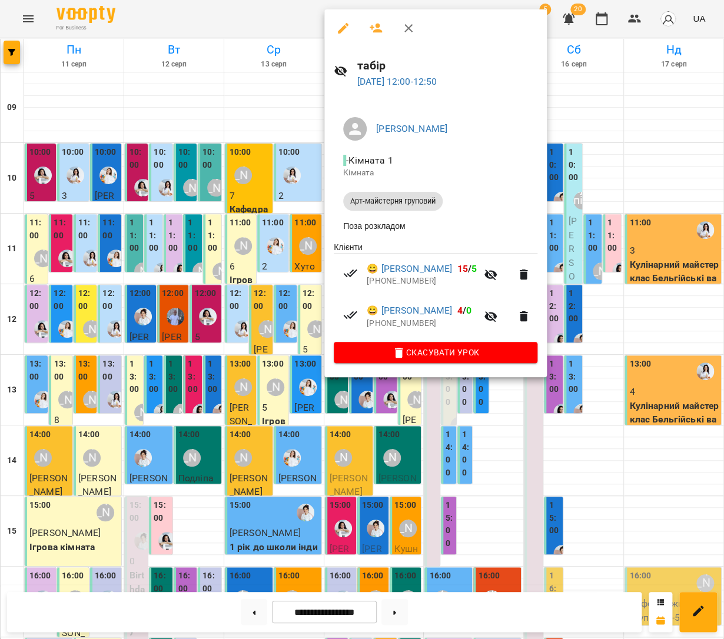
click at [599, 430] on div at bounding box center [362, 319] width 724 height 639
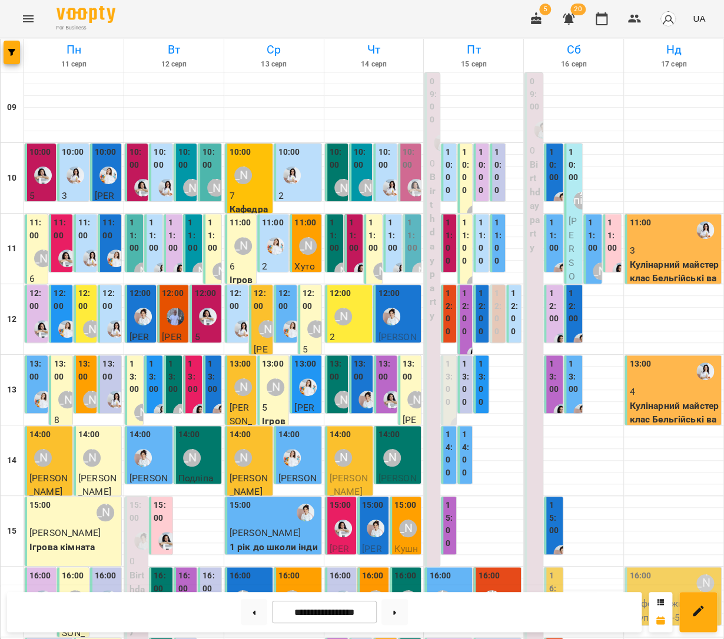
click at [340, 326] on div "[PERSON_NAME]" at bounding box center [343, 316] width 27 height 27
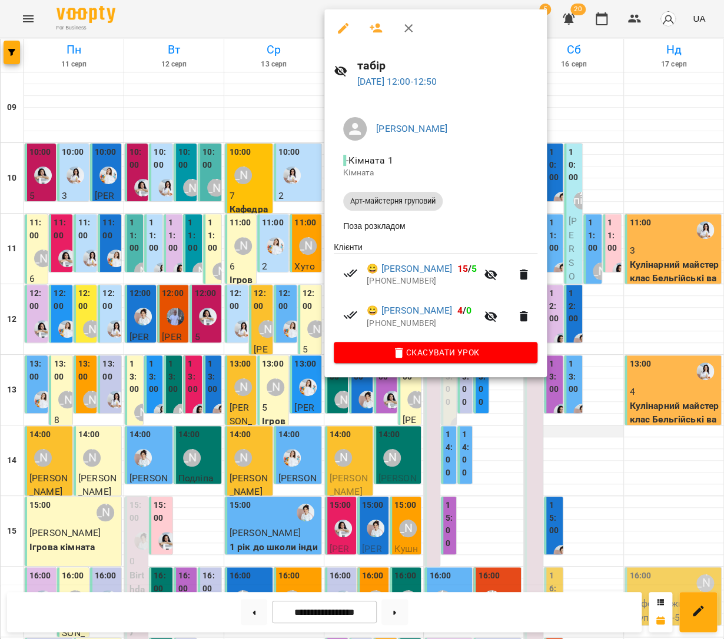
click at [592, 431] on div at bounding box center [362, 319] width 724 height 639
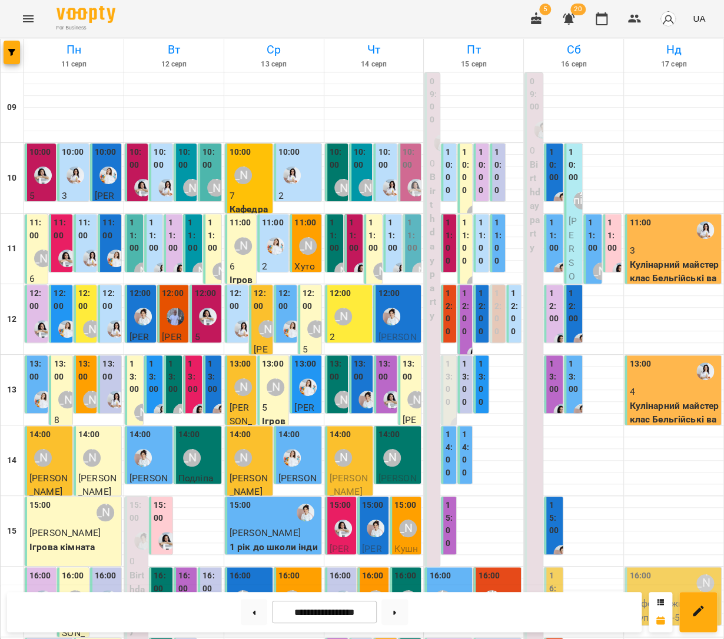
click at [410, 325] on div "12:00" at bounding box center [398, 308] width 41 height 43
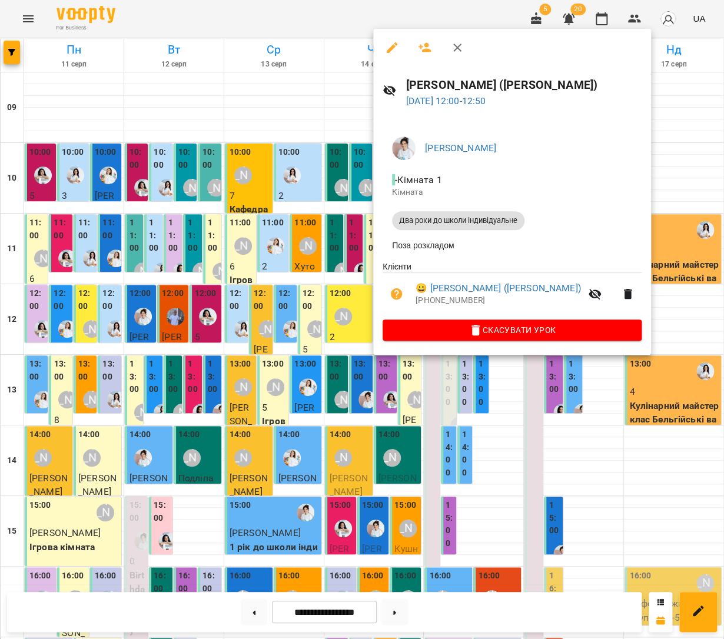
click at [592, 437] on div at bounding box center [362, 319] width 724 height 639
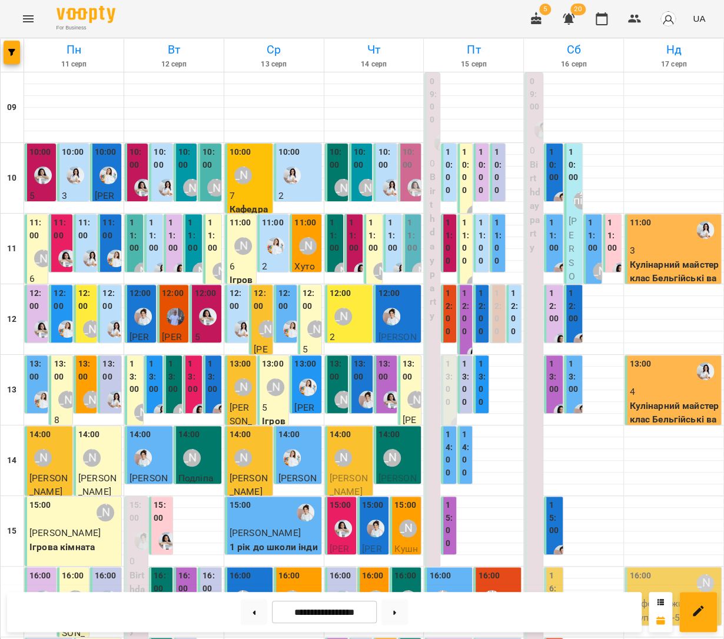
click at [389, 253] on div "11:00" at bounding box center [393, 237] width 11 height 41
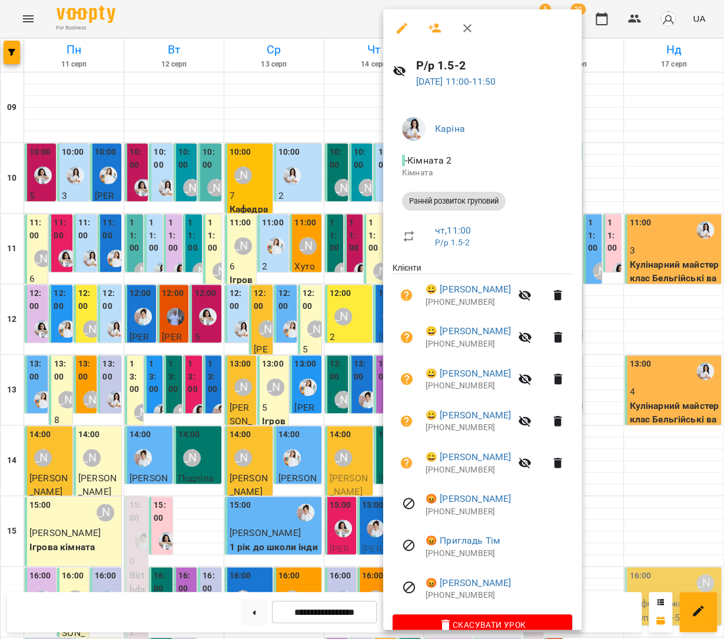
click at [639, 317] on div at bounding box center [362, 319] width 724 height 639
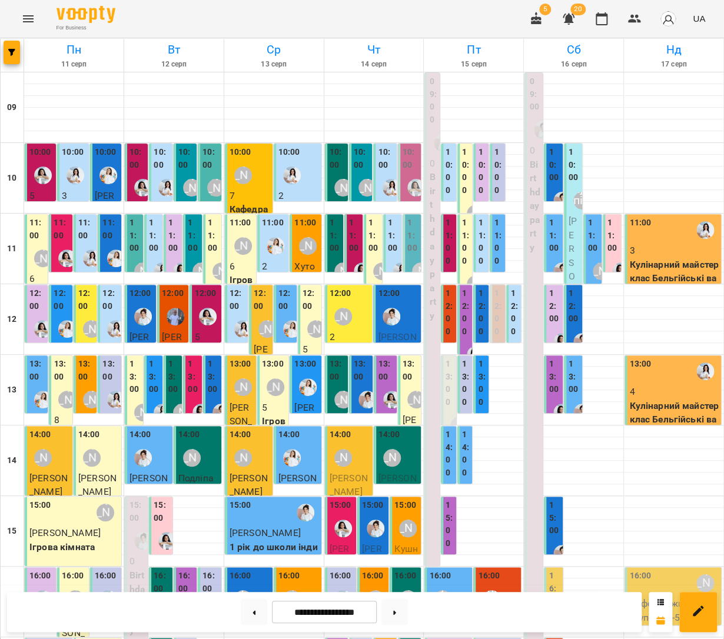
click at [337, 252] on div "11:00" at bounding box center [335, 237] width 11 height 41
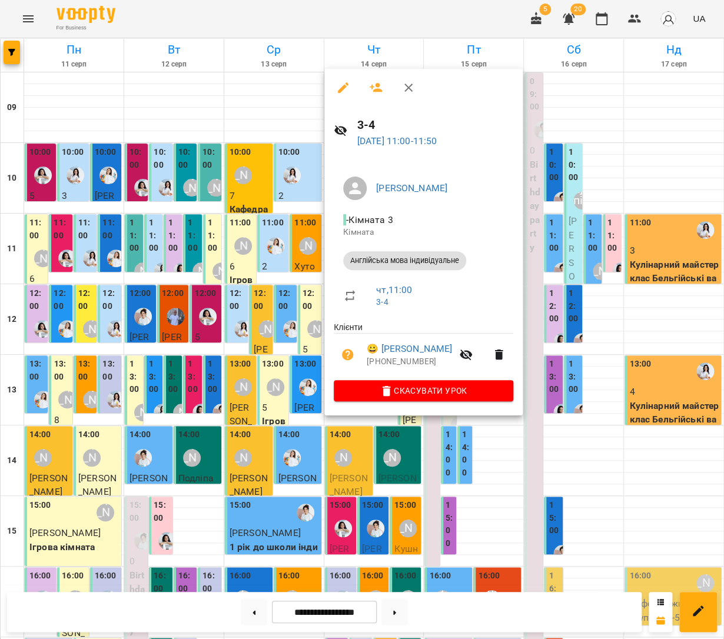
click at [663, 308] on div at bounding box center [362, 319] width 724 height 639
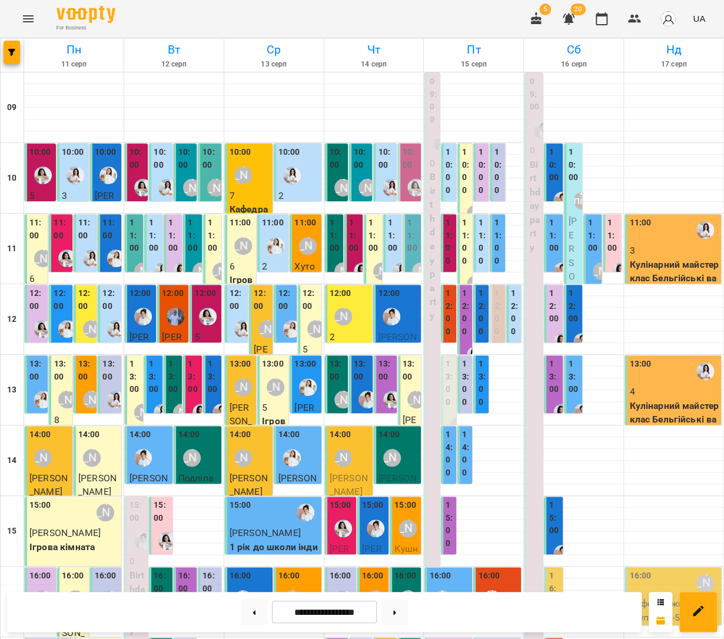
click at [358, 258] on div at bounding box center [362, 271] width 27 height 27
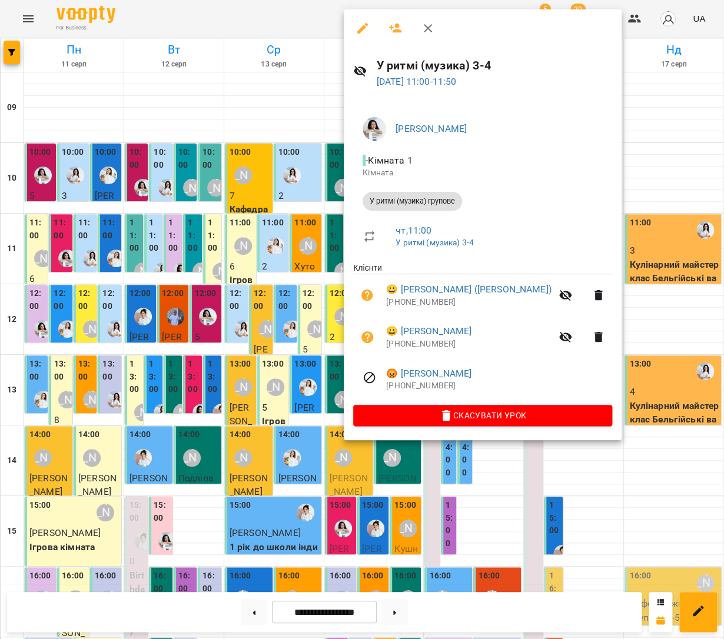
click at [632, 330] on div at bounding box center [362, 319] width 724 height 639
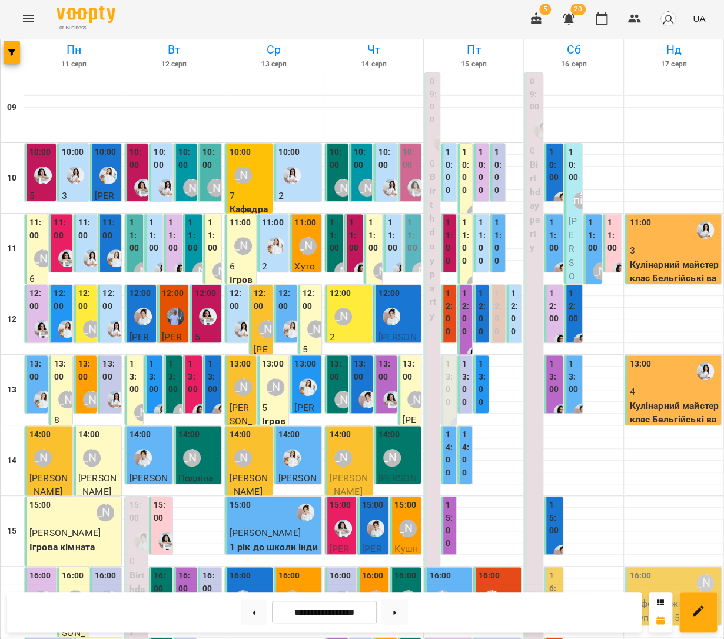
click at [411, 317] on div "12:00" at bounding box center [398, 308] width 41 height 43
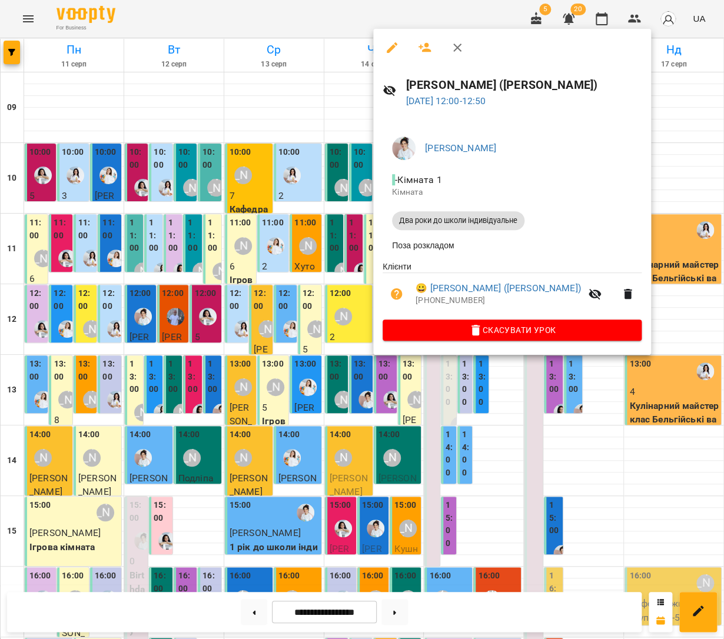
click at [614, 192] on div at bounding box center [362, 319] width 724 height 639
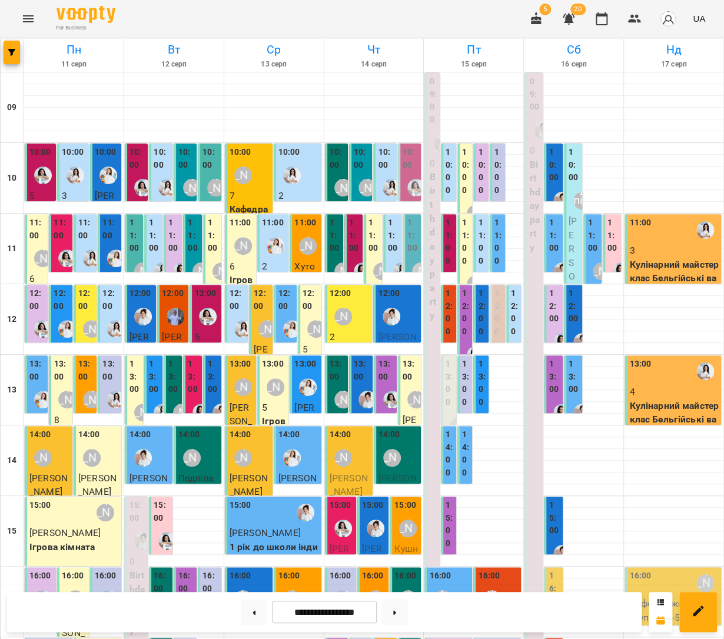
click at [352, 320] on div "[PERSON_NAME]" at bounding box center [343, 316] width 27 height 27
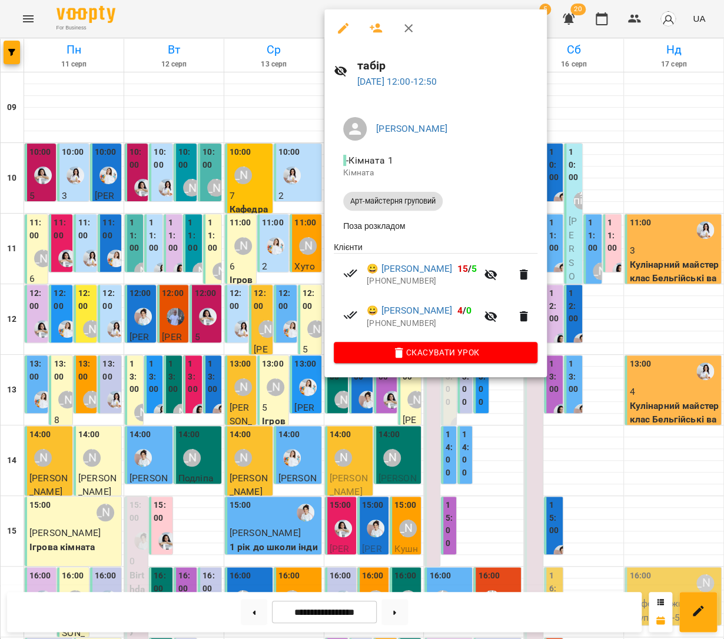
click at [493, 433] on div at bounding box center [362, 319] width 724 height 639
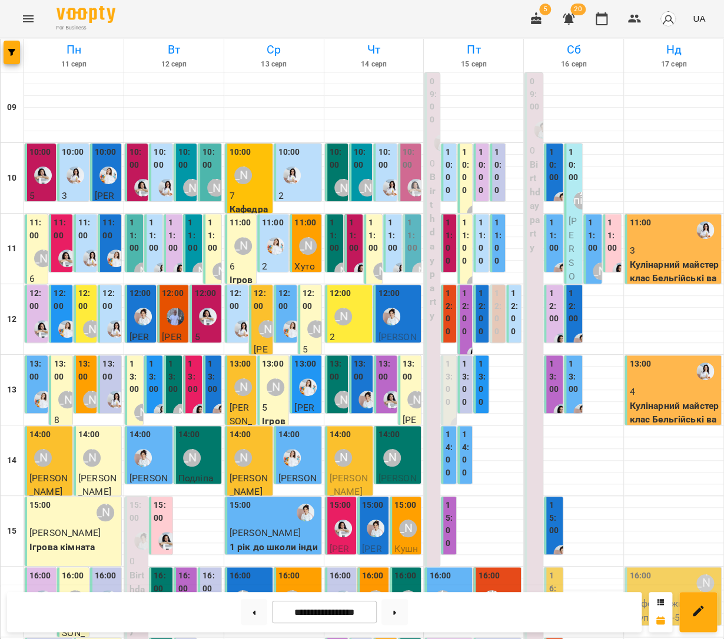
click at [335, 378] on label "13:00" at bounding box center [338, 370] width 16 height 25
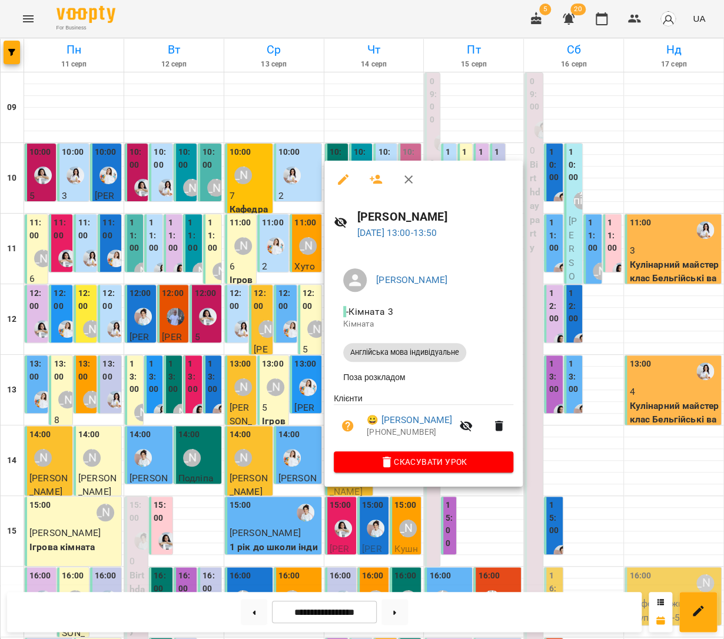
click at [570, 437] on div at bounding box center [362, 319] width 724 height 639
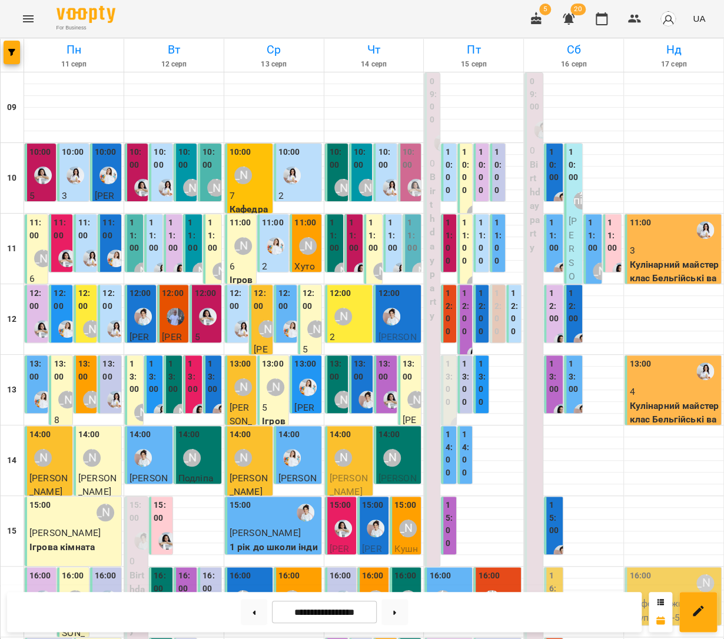
click at [359, 386] on div at bounding box center [367, 399] width 27 height 27
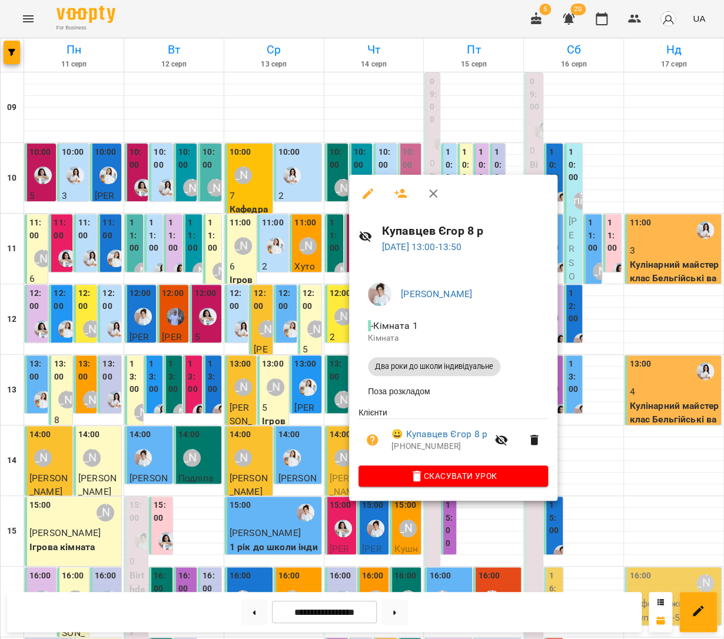
click at [600, 321] on div at bounding box center [362, 319] width 724 height 639
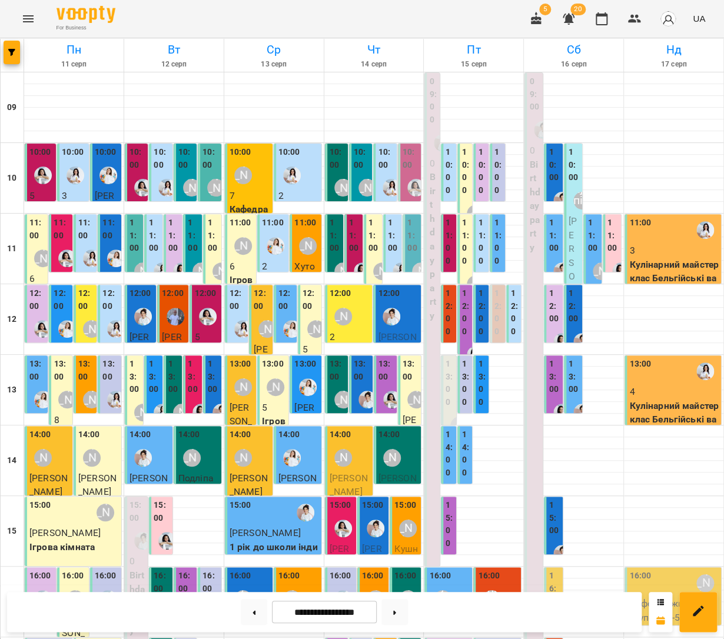
click at [343, 377] on label "13:00" at bounding box center [338, 370] width 16 height 25
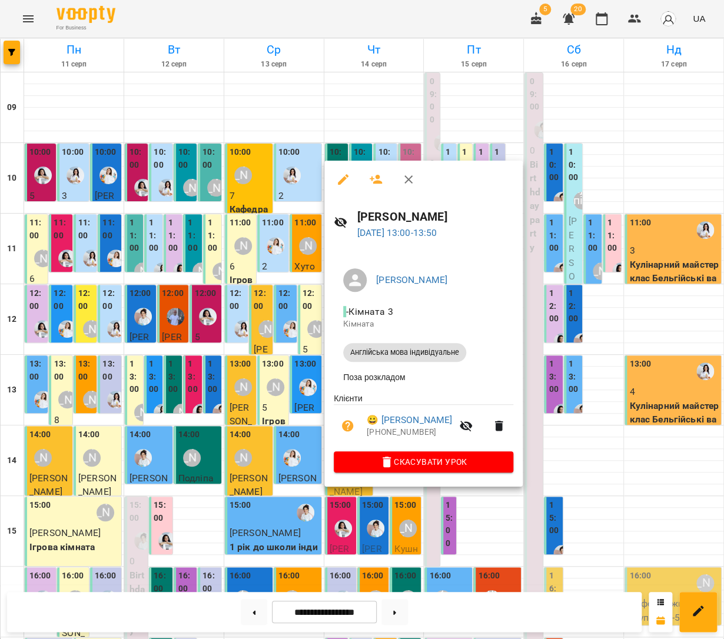
click at [587, 429] on div at bounding box center [362, 319] width 724 height 639
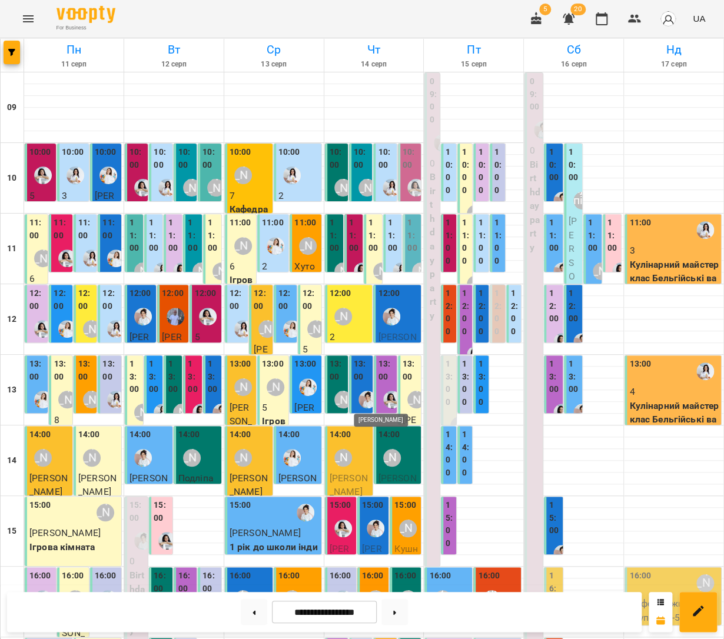
click at [358, 391] on img "Іванна" at bounding box center [367, 400] width 18 height 18
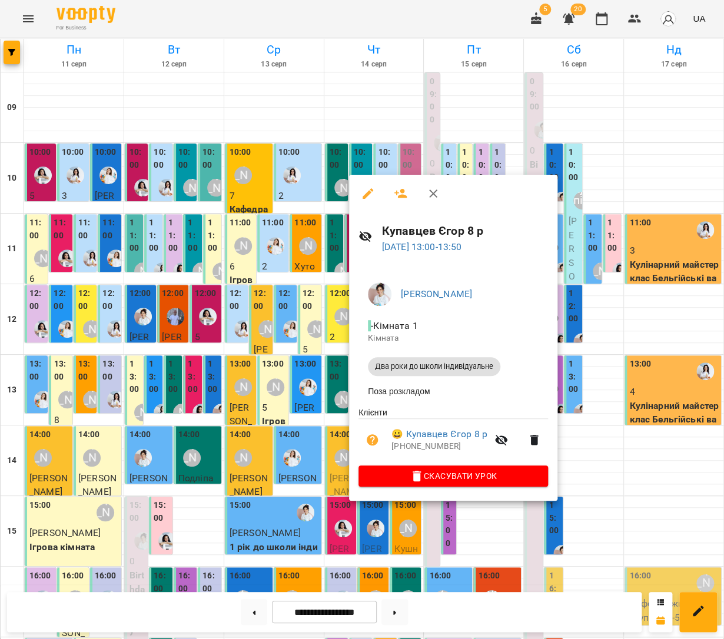
click at [626, 451] on div at bounding box center [362, 319] width 724 height 639
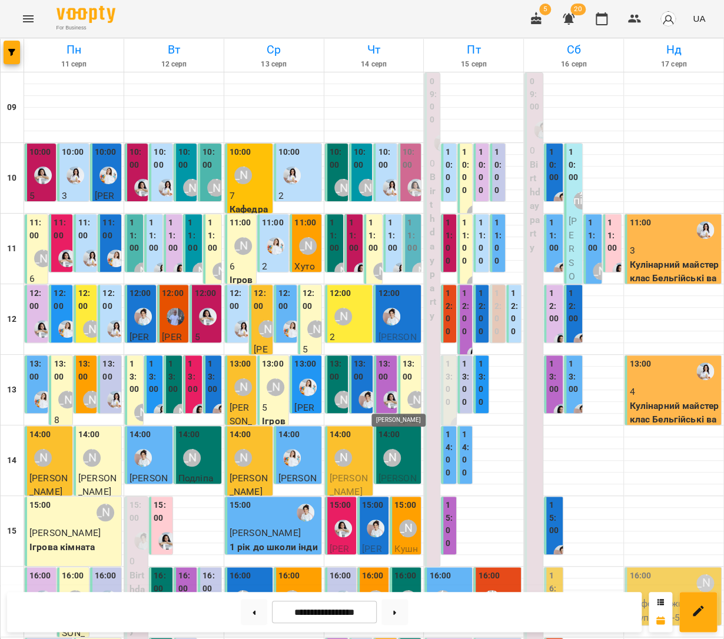
click at [386, 391] on img "Анна Білан" at bounding box center [392, 400] width 18 height 18
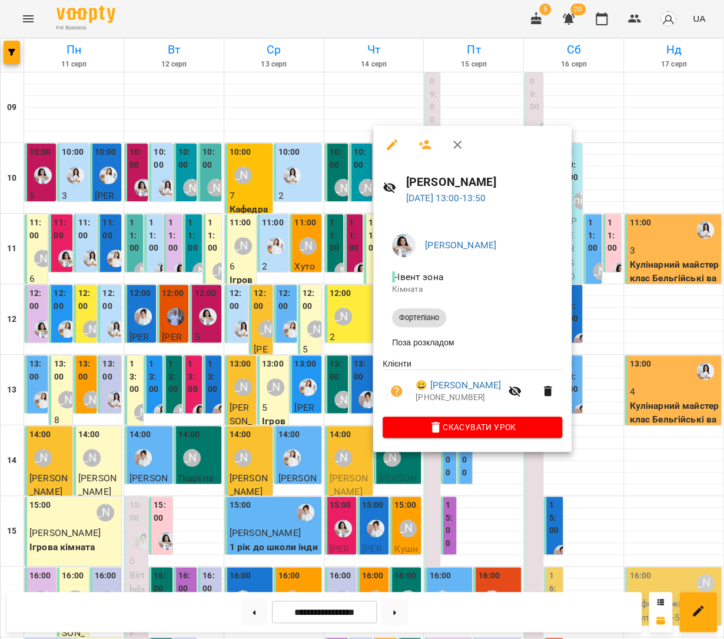
click at [619, 467] on div at bounding box center [362, 319] width 724 height 639
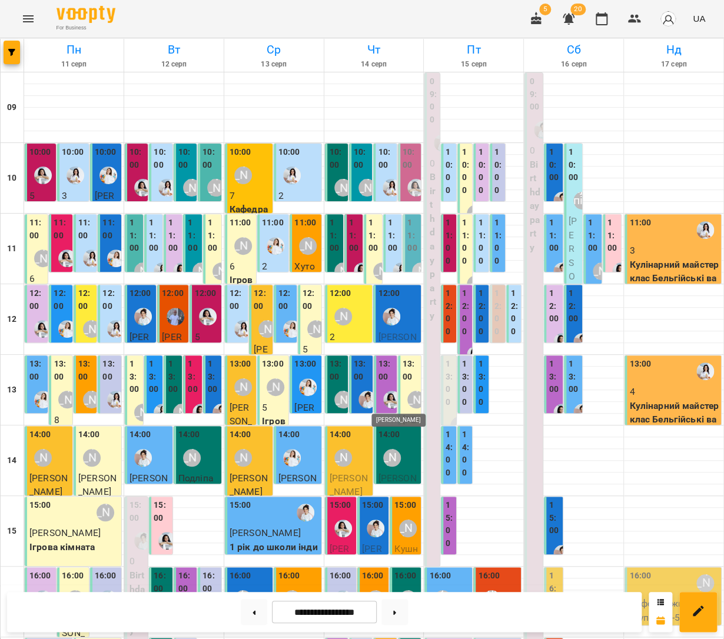
click at [388, 393] on img "Анна Білан" at bounding box center [392, 400] width 18 height 18
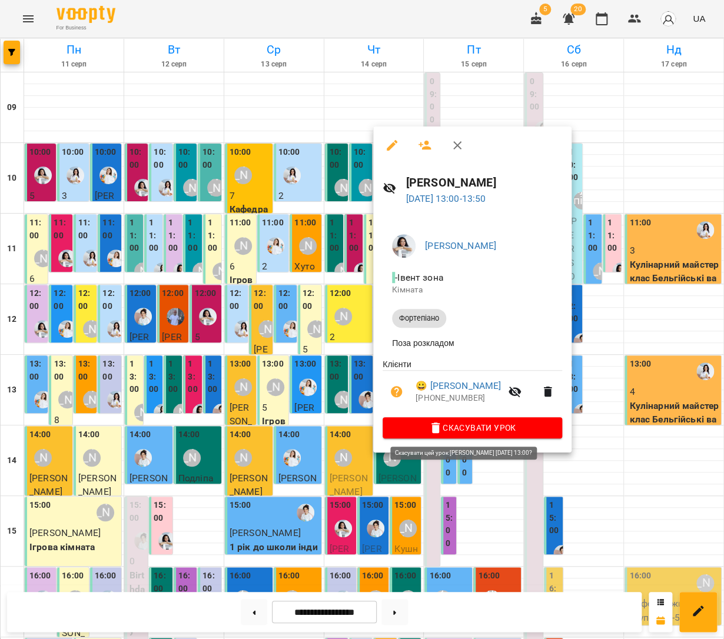
scroll to position [0, 0]
click at [599, 447] on div at bounding box center [362, 319] width 724 height 639
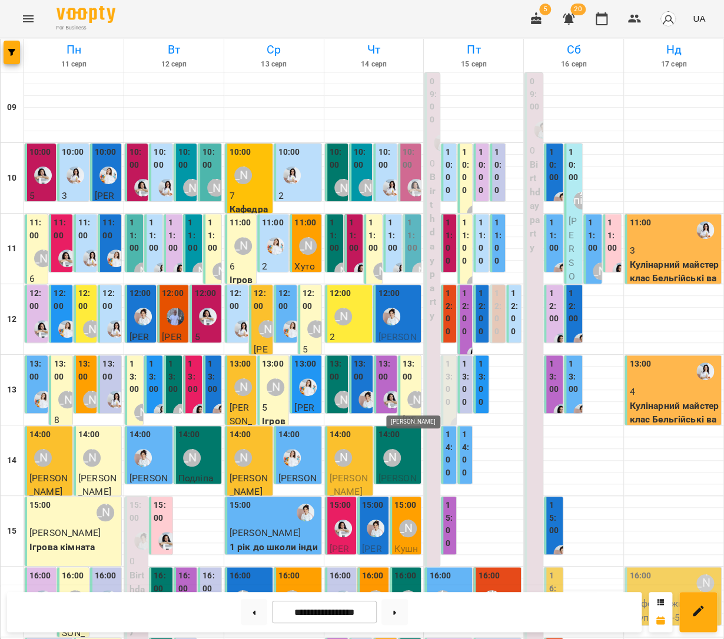
click at [412, 405] on div "[PERSON_NAME]" at bounding box center [416, 400] width 18 height 18
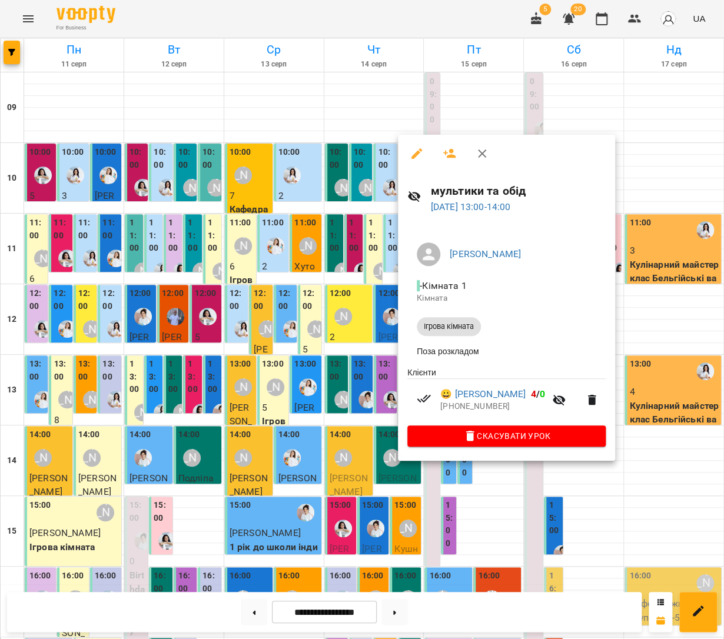
click at [604, 473] on div at bounding box center [362, 319] width 724 height 639
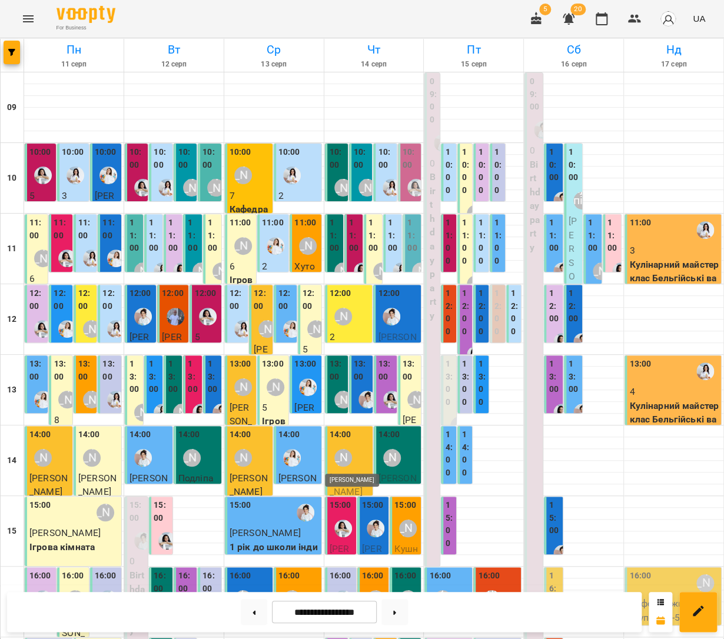
click at [349, 457] on div "[PERSON_NAME]" at bounding box center [343, 458] width 18 height 18
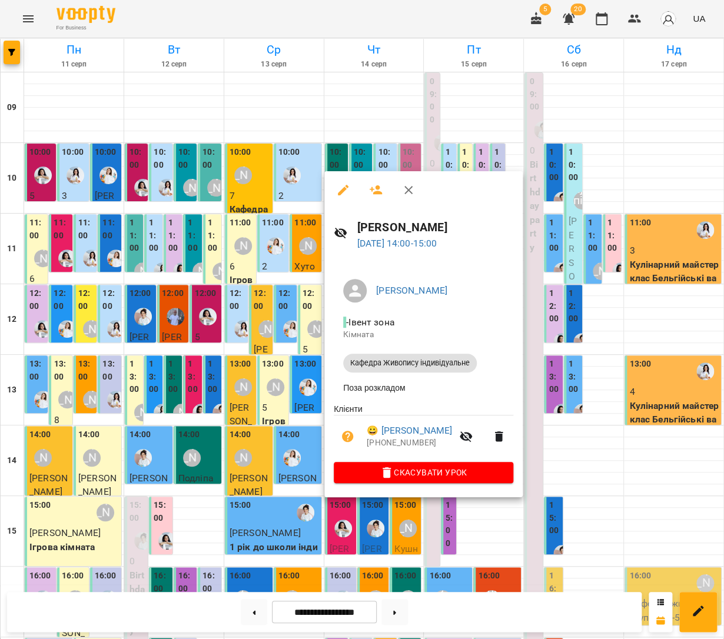
click at [577, 479] on div at bounding box center [362, 319] width 724 height 639
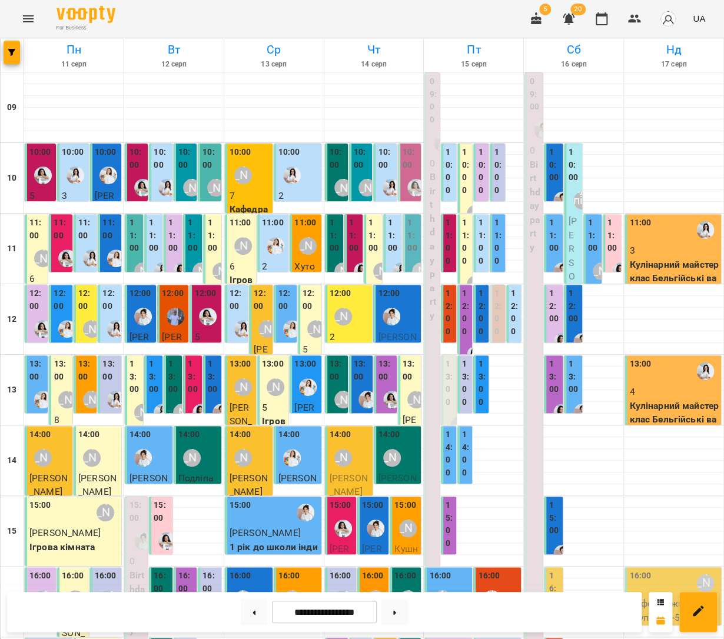
click at [350, 458] on div "[PERSON_NAME]" at bounding box center [343, 458] width 18 height 18
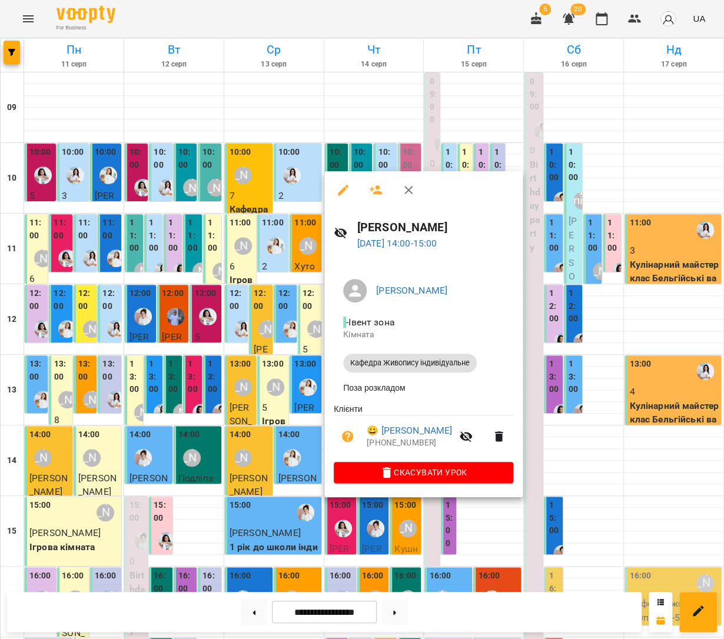
click at [583, 464] on div at bounding box center [362, 319] width 724 height 639
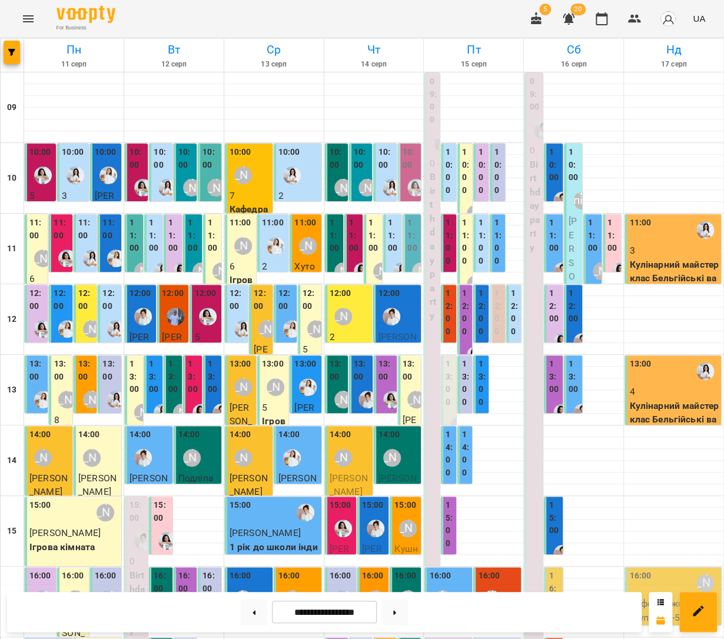
click at [403, 457] on div "[PERSON_NAME]" at bounding box center [391, 457] width 27 height 27
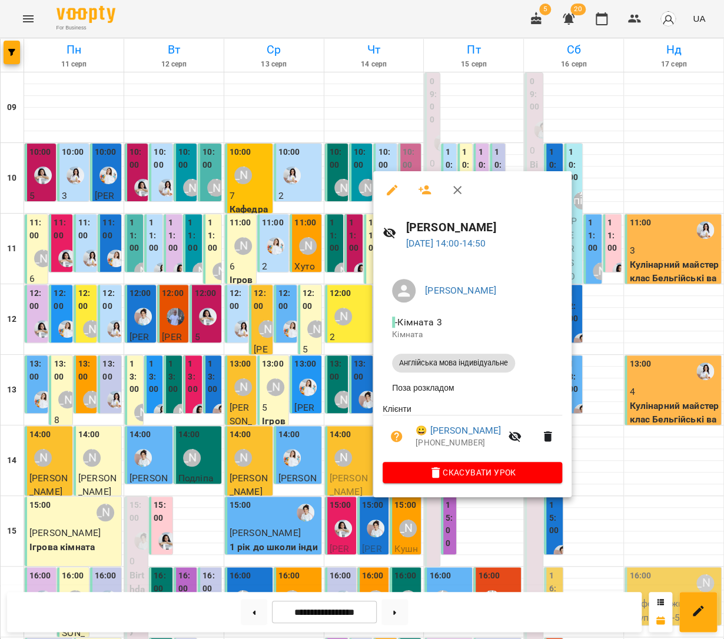
click at [631, 480] on div at bounding box center [362, 319] width 724 height 639
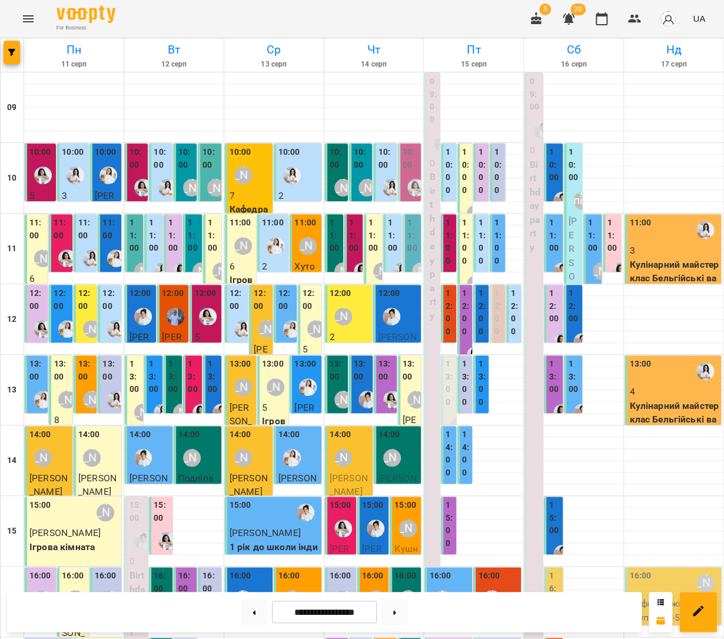
click at [335, 516] on div at bounding box center [343, 528] width 27 height 27
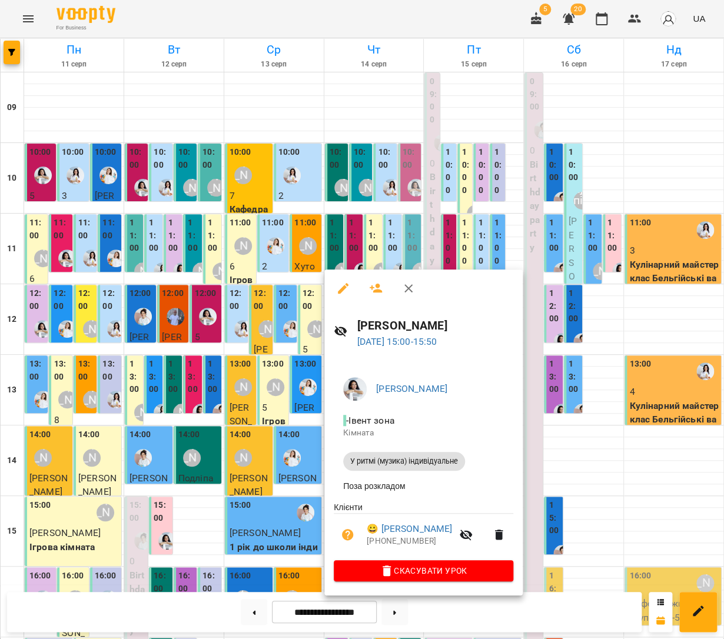
click at [613, 466] on div at bounding box center [362, 319] width 724 height 639
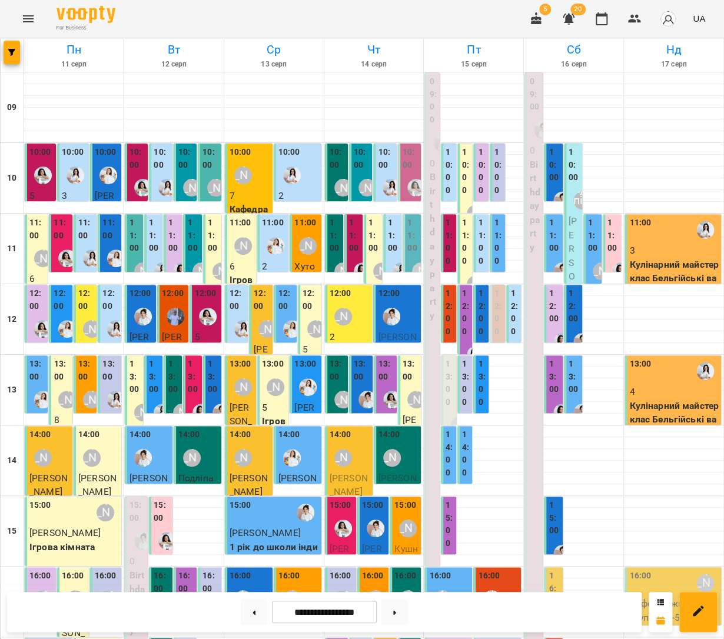
scroll to position [204, 0]
click at [368, 543] on span "[PERSON_NAME]" at bounding box center [373, 569] width 23 height 53
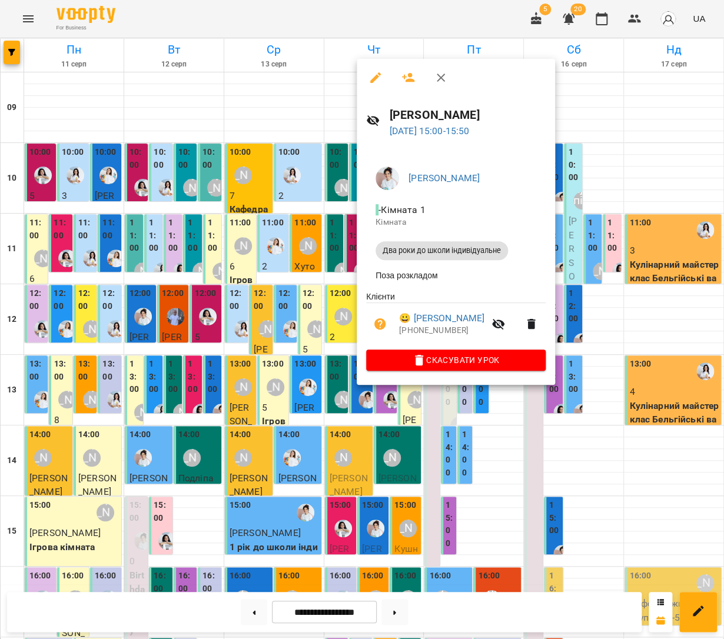
click at [586, 345] on div at bounding box center [362, 319] width 724 height 639
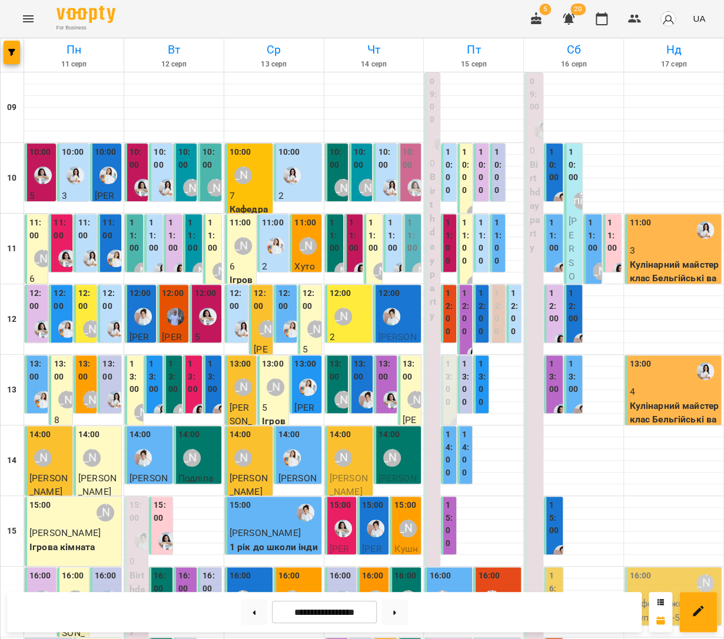
click at [408, 543] on span "Кушніров Лука" at bounding box center [406, 562] width 24 height 39
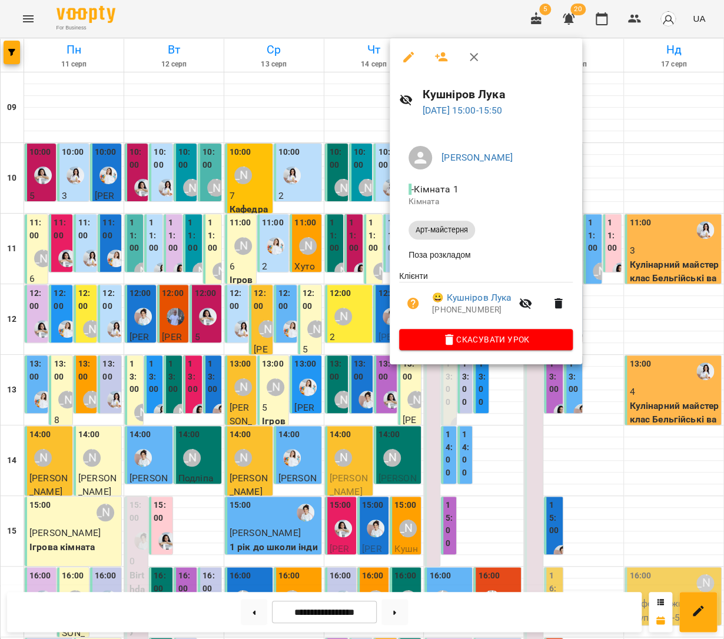
click at [604, 416] on div at bounding box center [362, 319] width 724 height 639
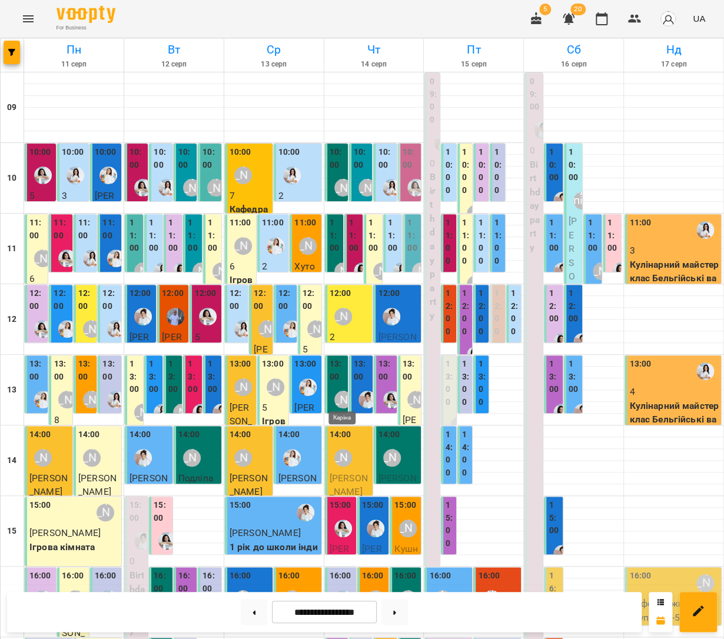
click at [343, 590] on img "Каріна" at bounding box center [343, 599] width 18 height 18
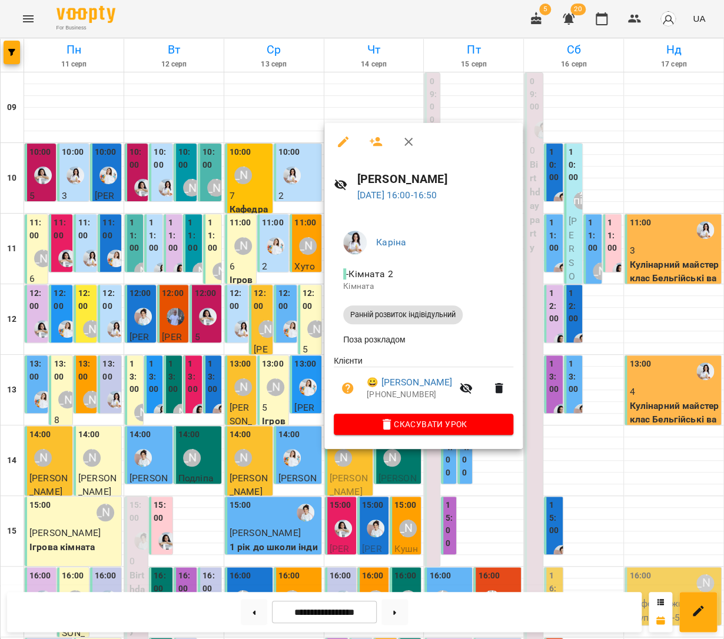
click at [609, 343] on div at bounding box center [362, 319] width 724 height 639
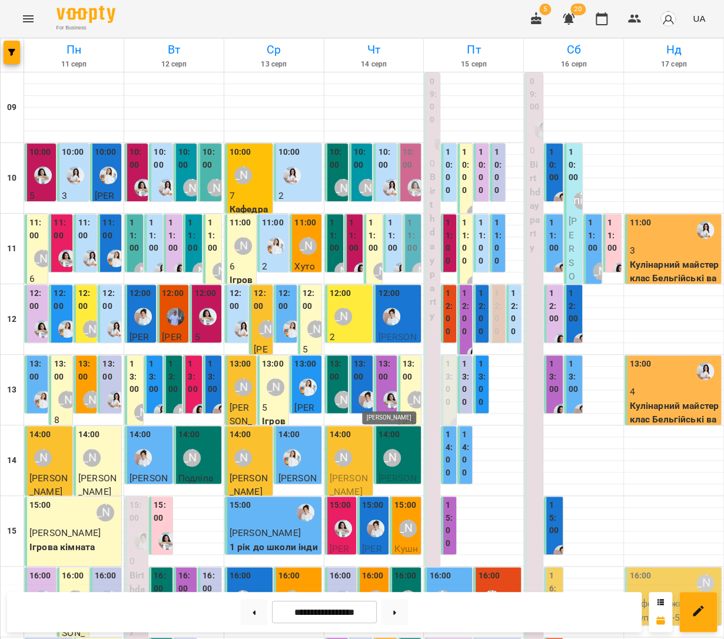
click at [377, 590] on div "[PERSON_NAME]" at bounding box center [376, 599] width 18 height 18
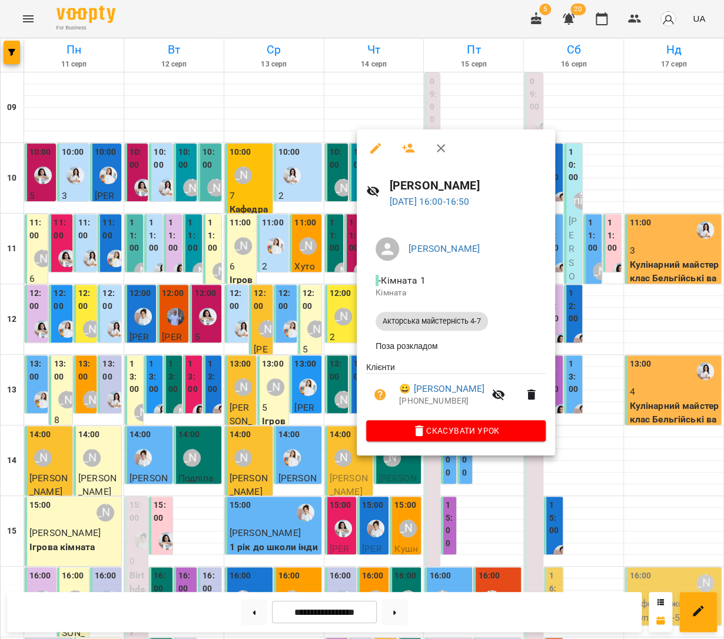
click at [625, 333] on div at bounding box center [362, 319] width 724 height 639
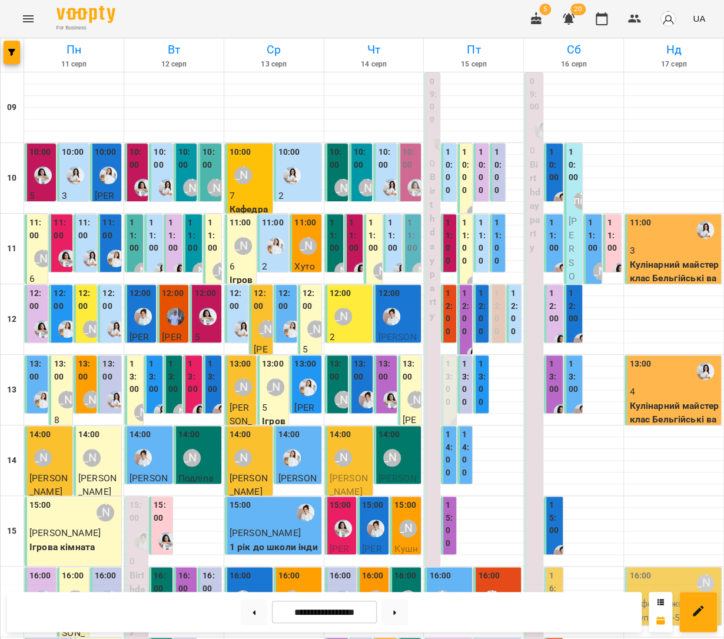
click at [397, 614] on span "[PERSON_NAME]" at bounding box center [405, 640] width 23 height 53
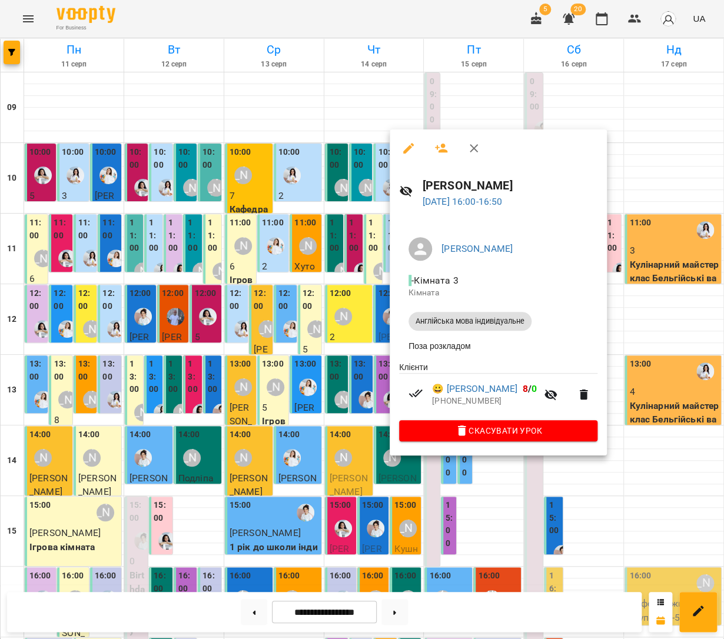
click at [594, 533] on div at bounding box center [362, 319] width 724 height 639
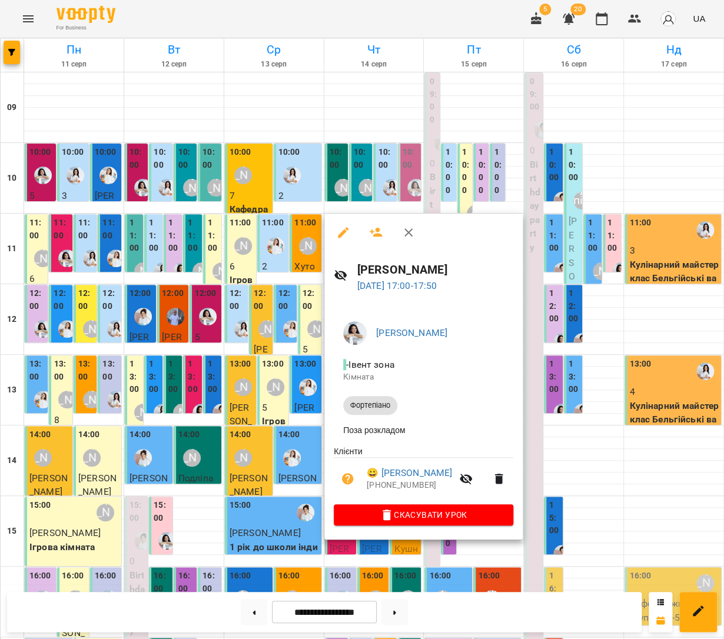
click at [645, 491] on div at bounding box center [362, 319] width 724 height 639
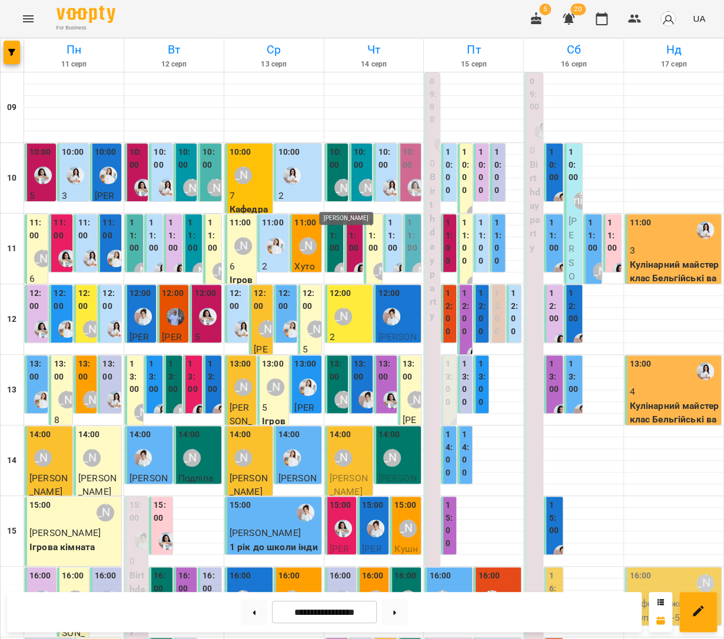
click at [338, 391] on div "[PERSON_NAME]" at bounding box center [343, 400] width 18 height 18
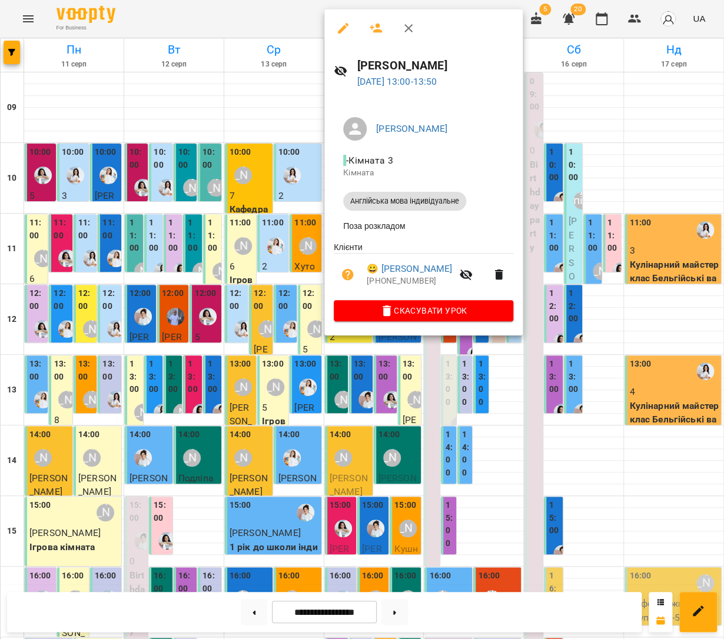
click at [612, 268] on div at bounding box center [362, 319] width 724 height 639
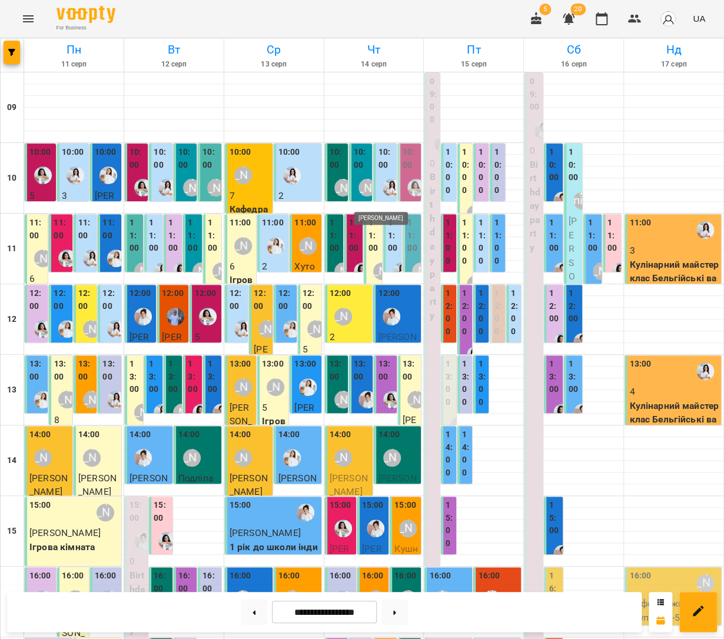
click at [365, 391] on img "Іванна" at bounding box center [367, 400] width 18 height 18
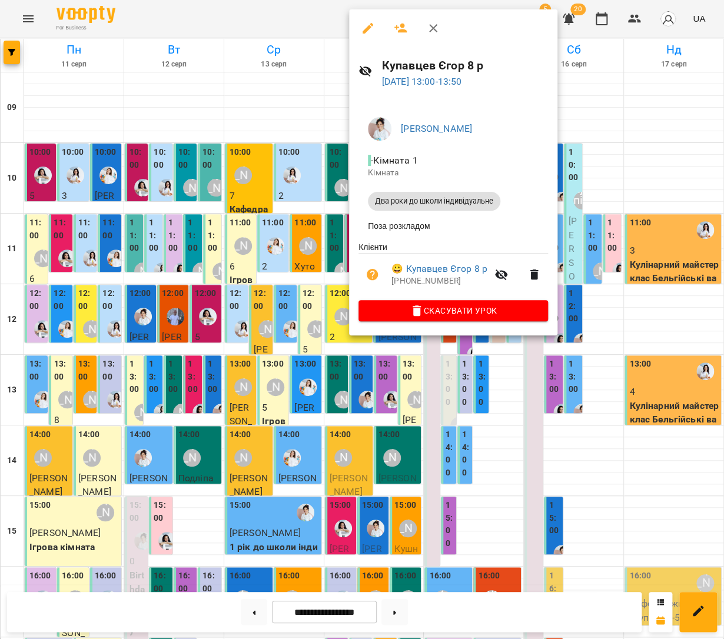
click at [585, 276] on div at bounding box center [362, 319] width 724 height 639
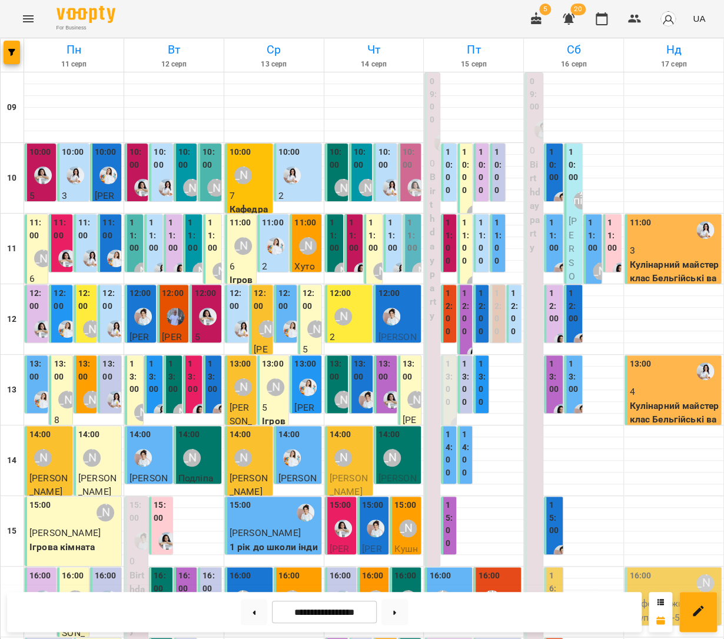
click at [384, 386] on div at bounding box center [391, 399] width 27 height 27
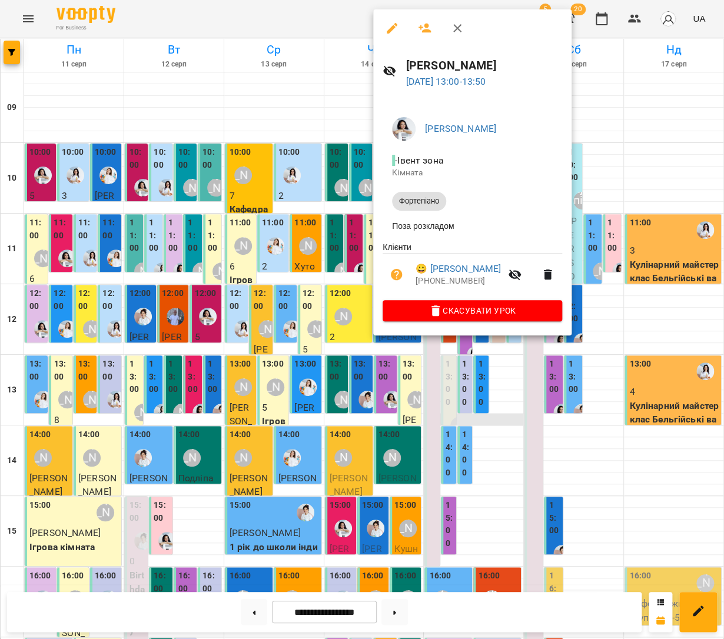
drag, startPoint x: 620, startPoint y: 264, endPoint x: 483, endPoint y: 220, distance: 143.7
click at [620, 264] on div at bounding box center [362, 319] width 724 height 639
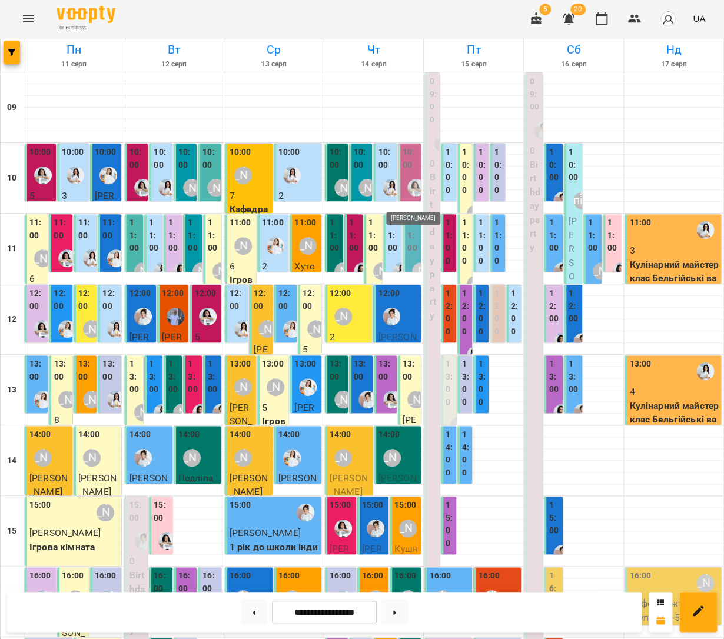
click at [415, 391] on div "[PERSON_NAME]" at bounding box center [416, 400] width 18 height 18
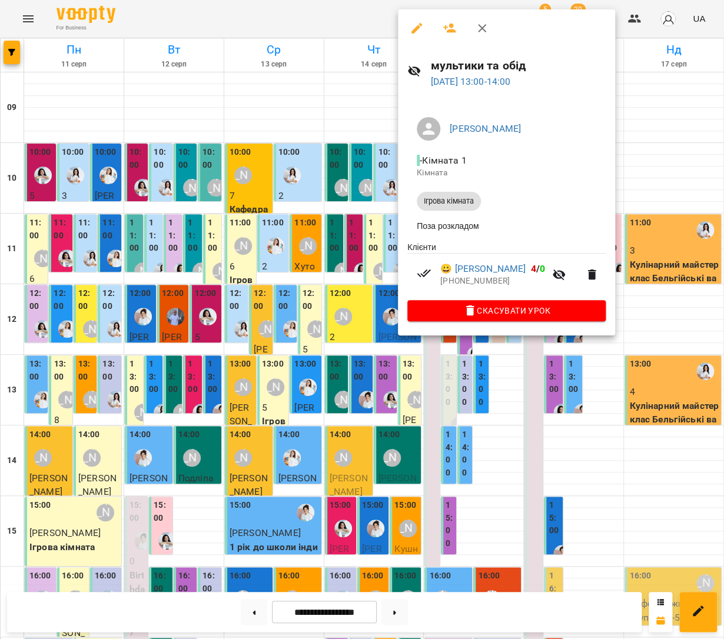
click at [642, 310] on div at bounding box center [362, 319] width 724 height 639
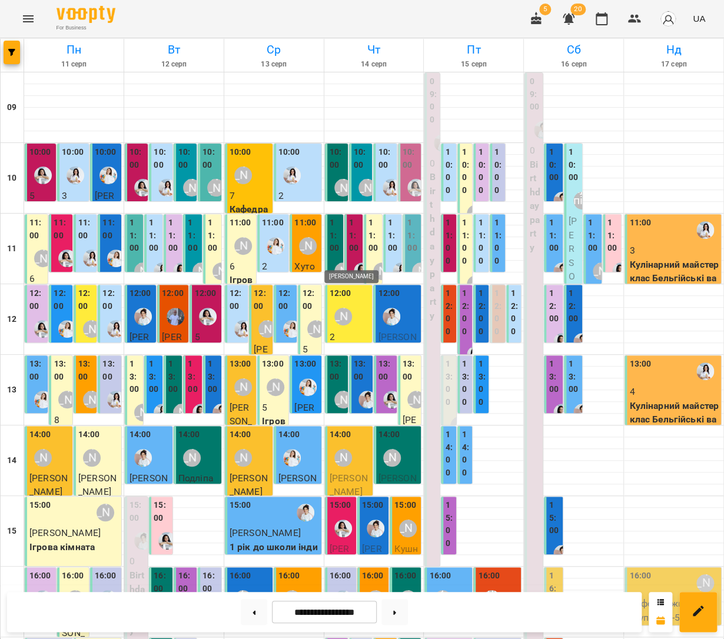
click at [349, 449] on div "[PERSON_NAME]" at bounding box center [343, 458] width 18 height 18
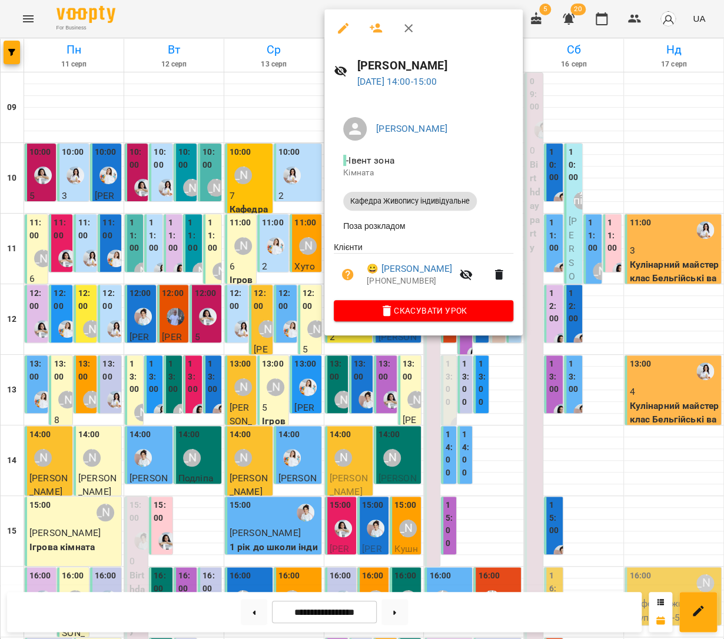
click at [582, 265] on div at bounding box center [362, 319] width 724 height 639
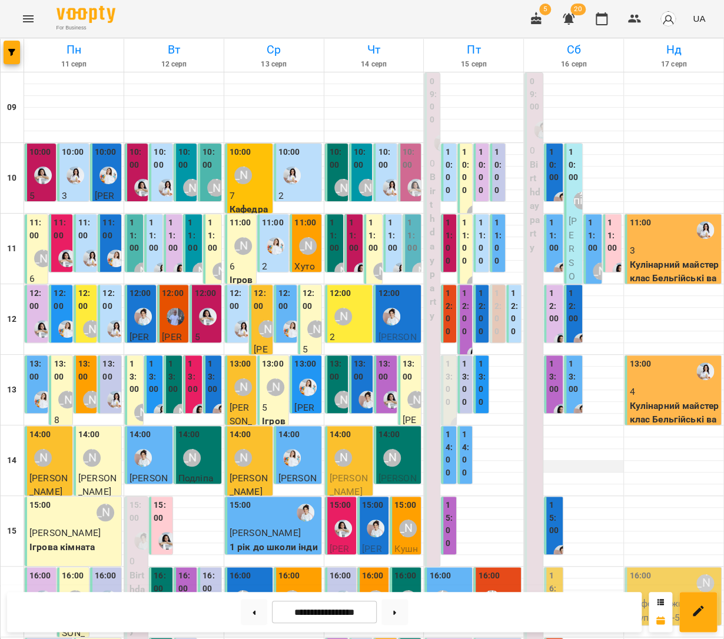
click at [599, 461] on div at bounding box center [573, 467] width 99 height 12
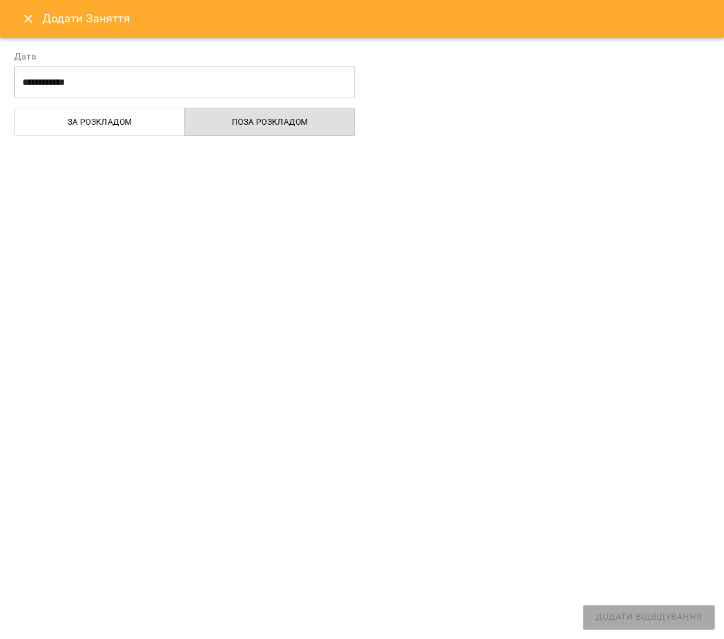
select select
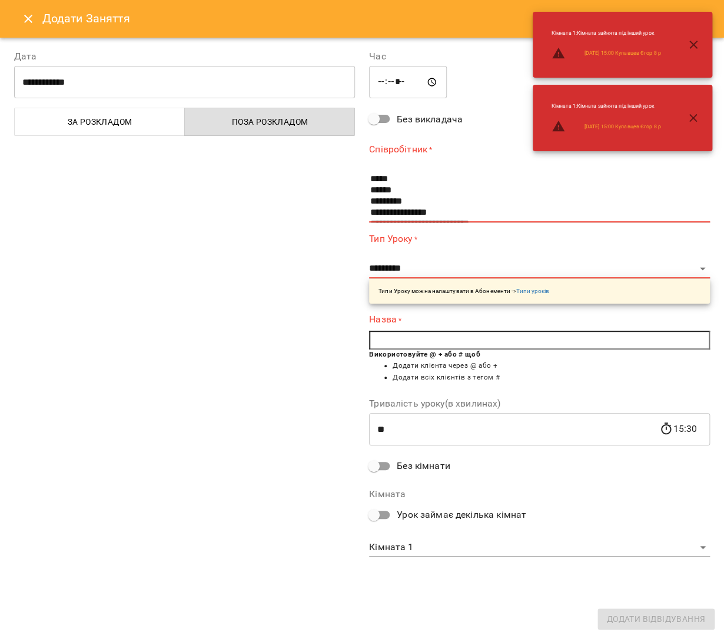
click at [20, 19] on button "Close" at bounding box center [28, 19] width 28 height 28
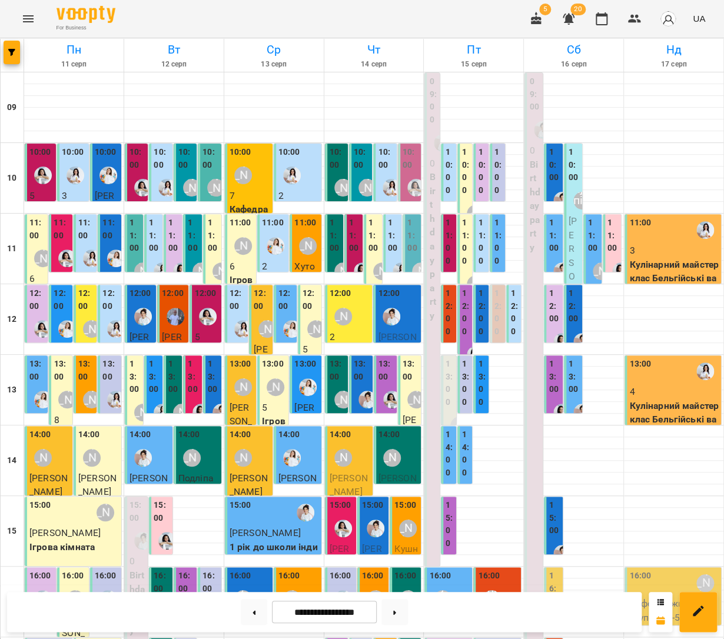
scroll to position [0, 0]
click at [637, 24] on icon "button" at bounding box center [634, 19] width 14 height 14
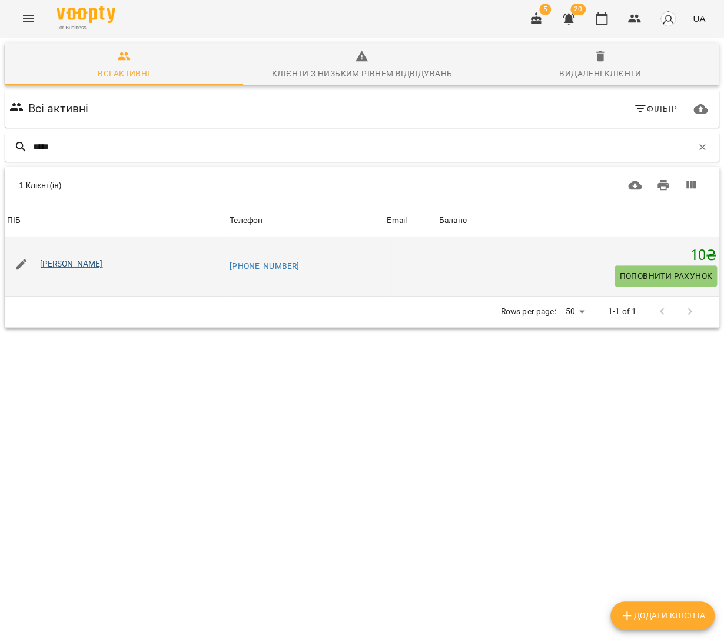
type input "*****"
click at [69, 260] on link "Оскар Сірош" at bounding box center [71, 263] width 63 height 9
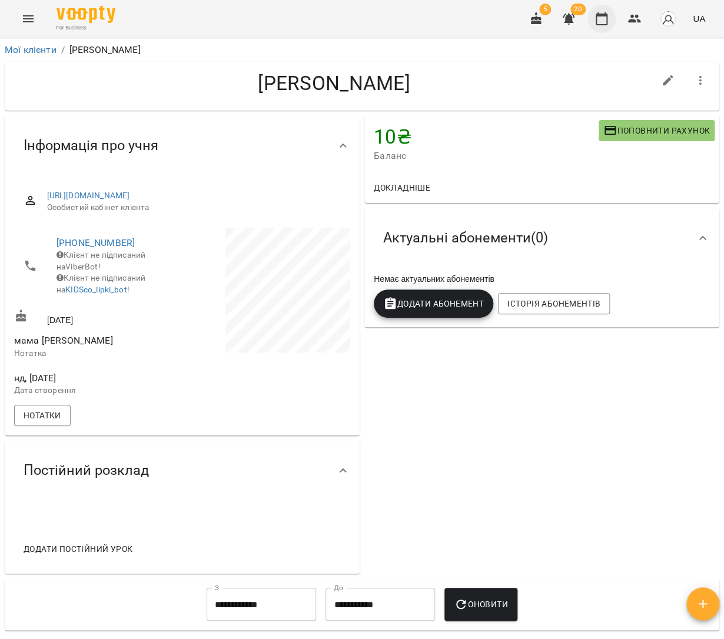
click at [600, 22] on icon "button" at bounding box center [601, 19] width 14 height 14
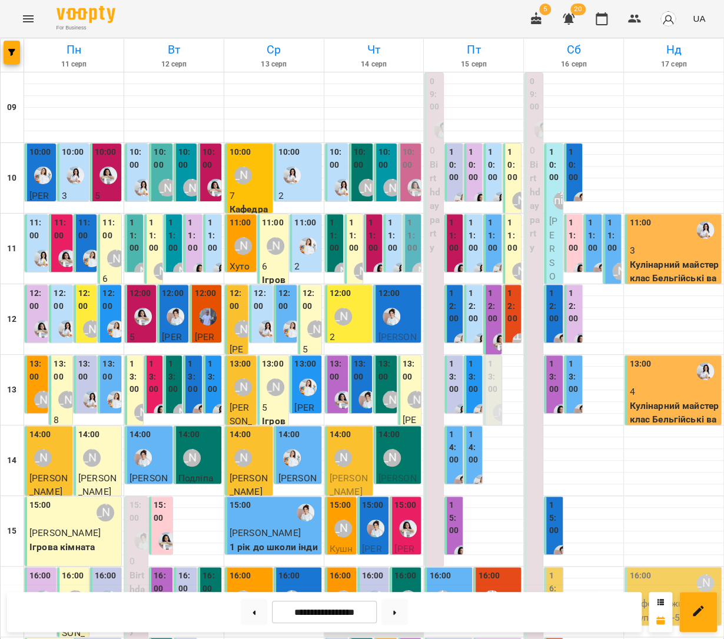
scroll to position [263, 0]
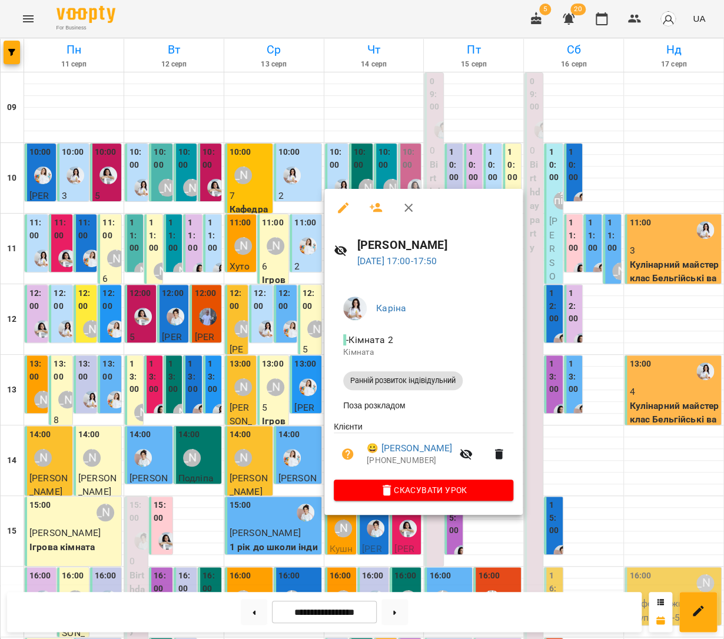
click at [608, 448] on div at bounding box center [362, 319] width 724 height 639
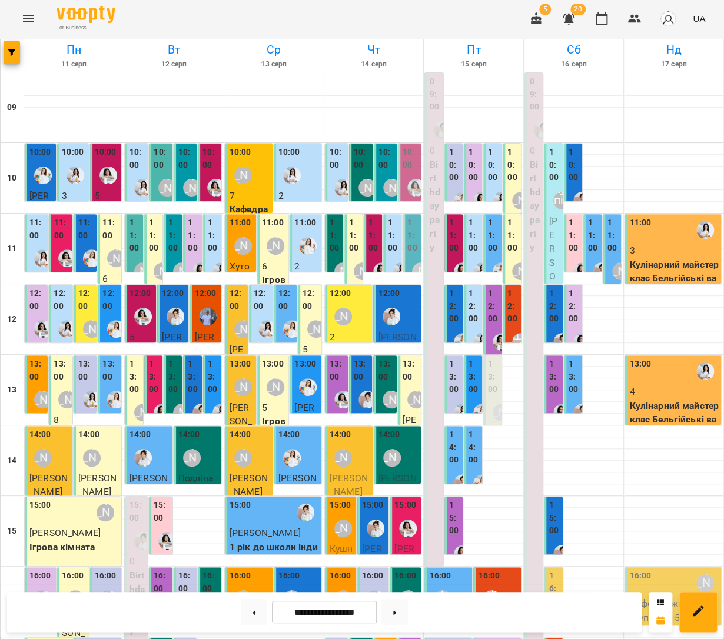
click at [412, 614] on span "[PERSON_NAME]" at bounding box center [405, 640] width 23 height 53
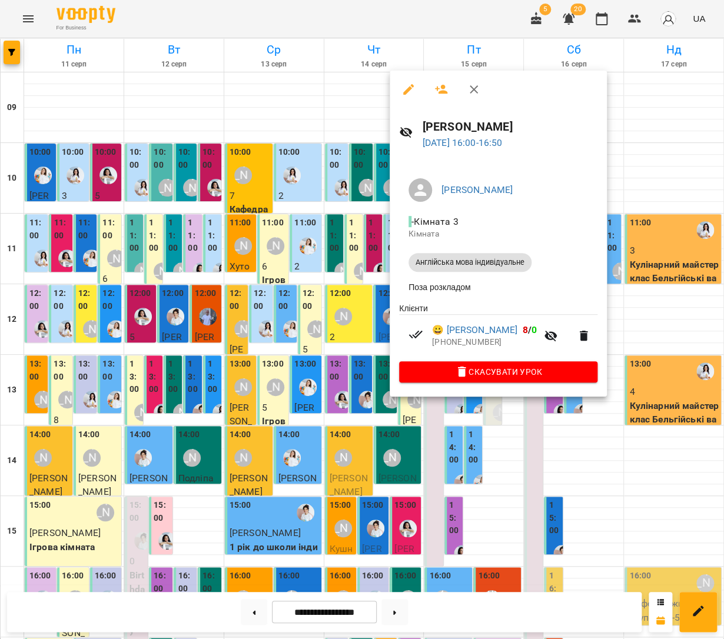
click at [634, 414] on div at bounding box center [362, 319] width 724 height 639
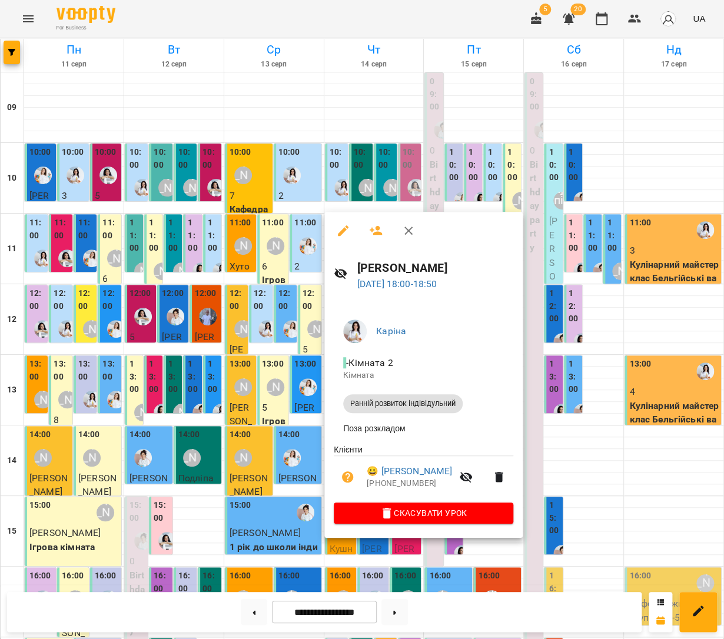
click at [610, 464] on div at bounding box center [362, 319] width 724 height 639
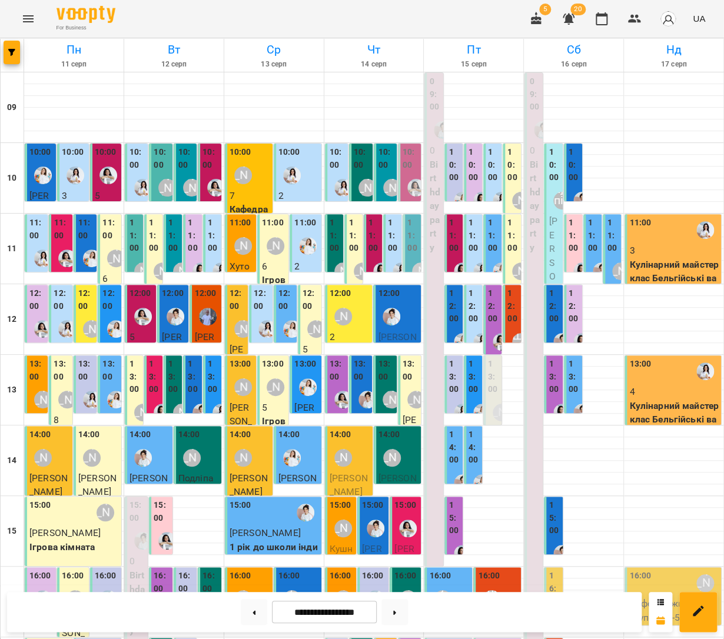
click at [349, 542] on p "Кушніров Лука" at bounding box center [342, 563] width 24 height 42
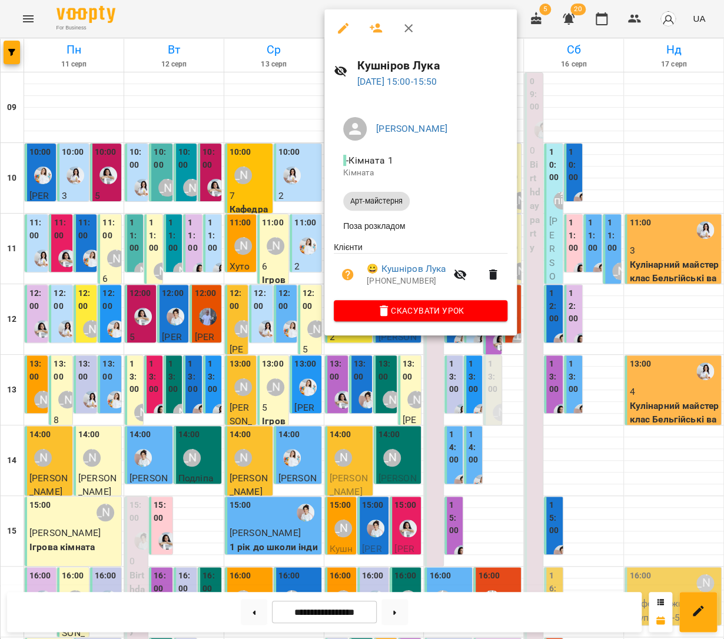
click at [604, 402] on div at bounding box center [362, 319] width 724 height 639
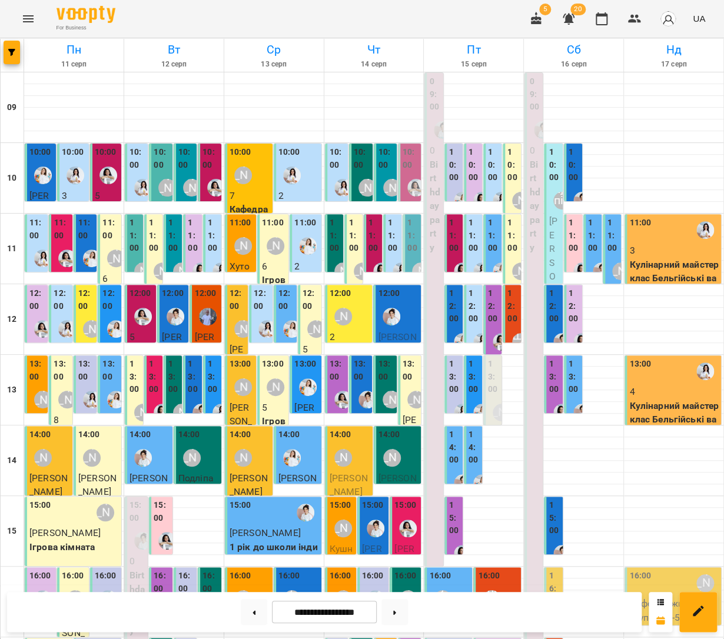
click at [373, 543] on span "[PERSON_NAME]" at bounding box center [373, 569] width 23 height 53
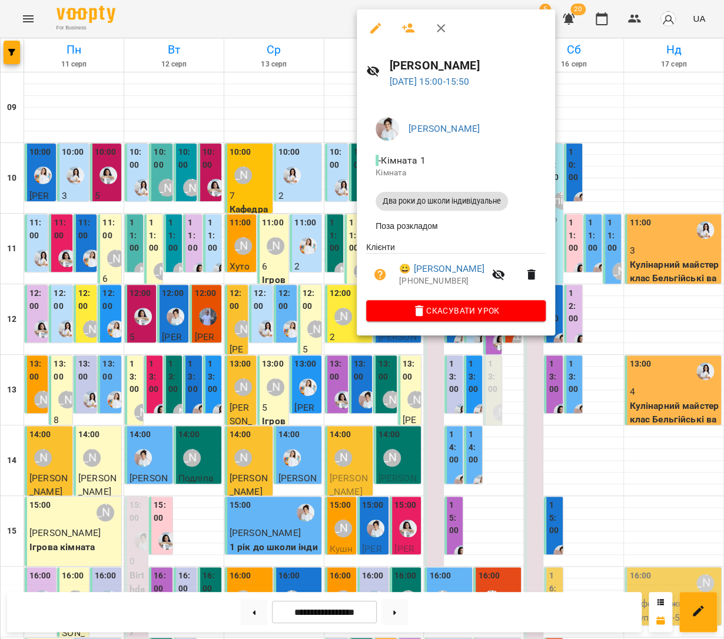
click at [657, 418] on div at bounding box center [362, 319] width 724 height 639
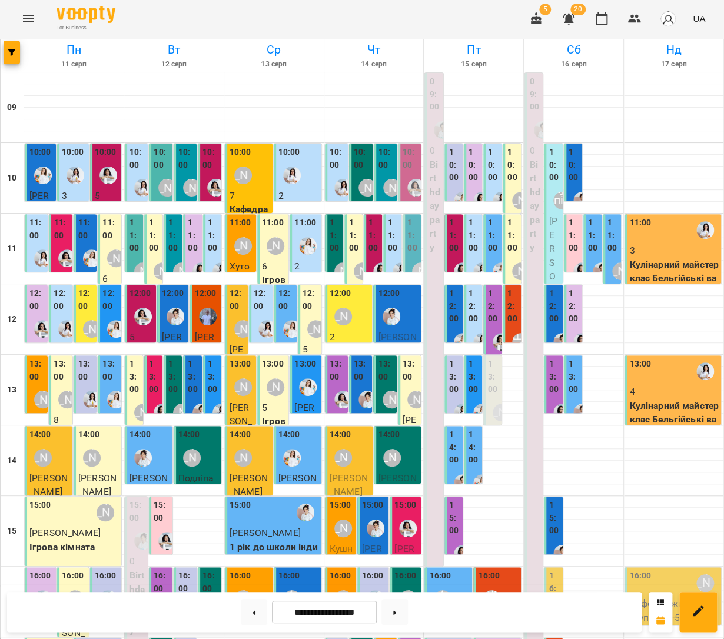
click at [416, 614] on span "[PERSON_NAME]" at bounding box center [405, 640] width 23 height 53
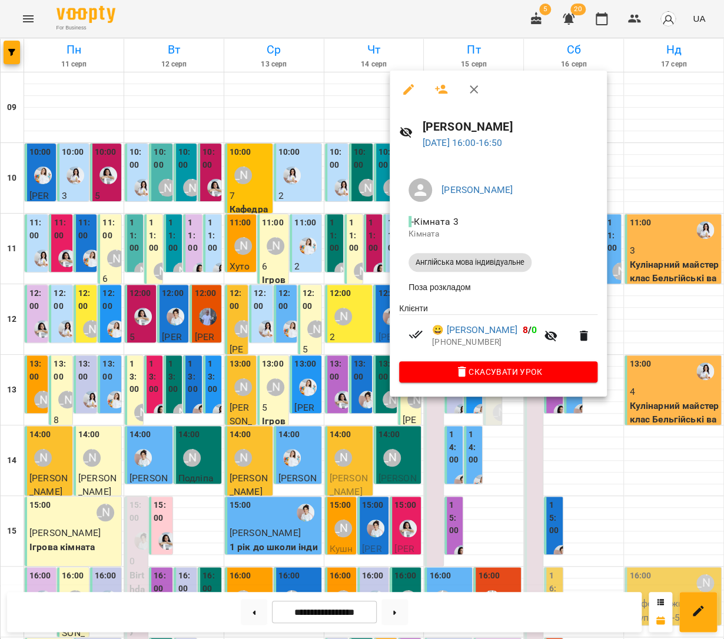
click at [618, 404] on div at bounding box center [362, 319] width 724 height 639
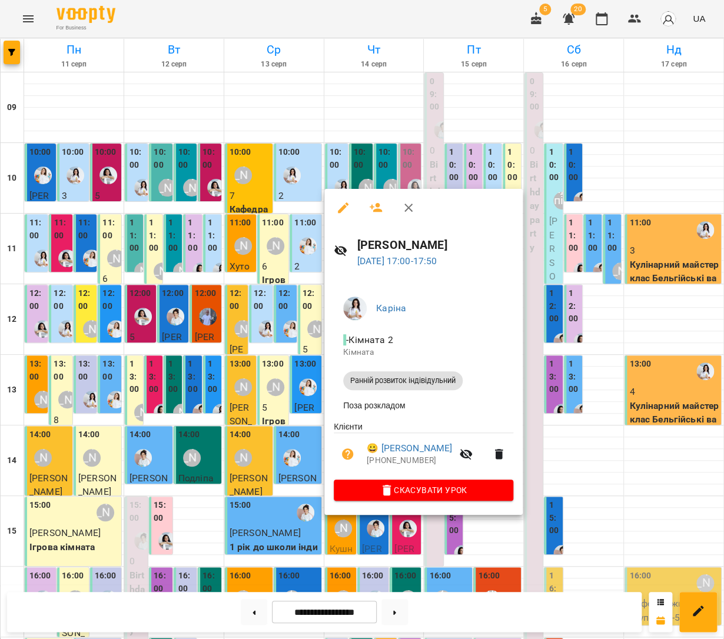
click at [584, 427] on div at bounding box center [362, 319] width 724 height 639
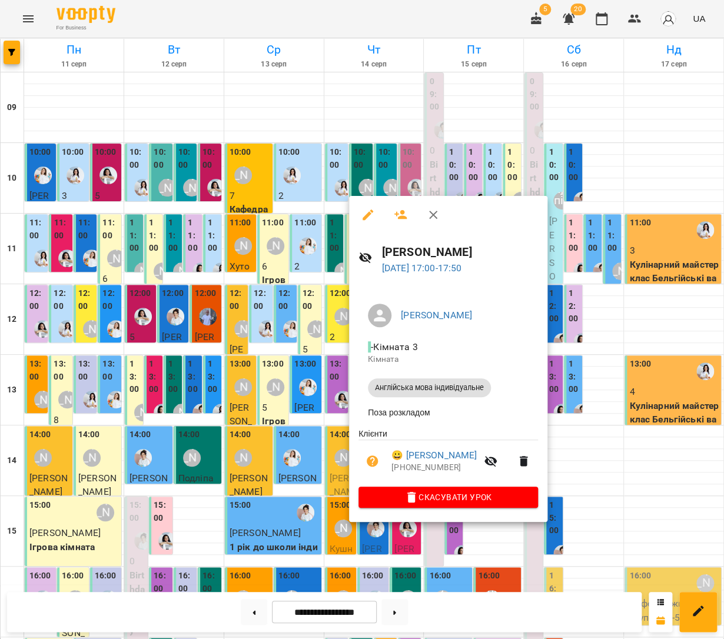
click at [610, 437] on div at bounding box center [362, 319] width 724 height 639
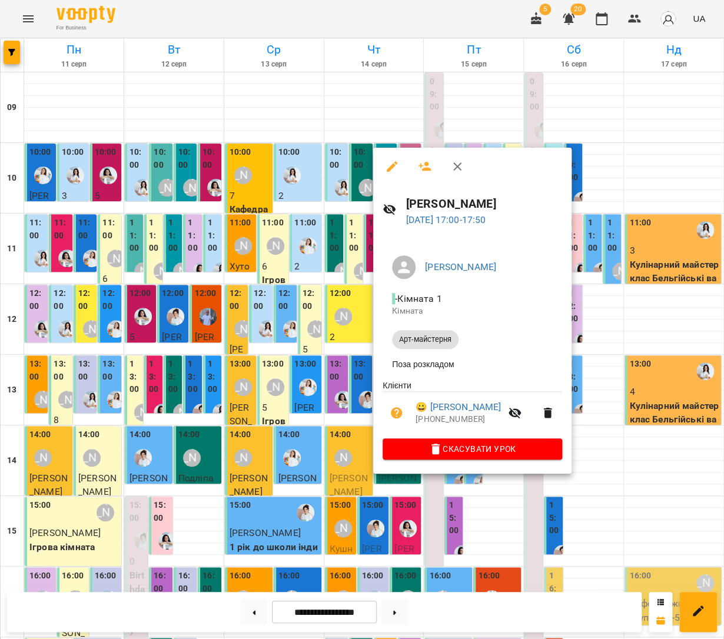
click at [637, 442] on div at bounding box center [362, 319] width 724 height 639
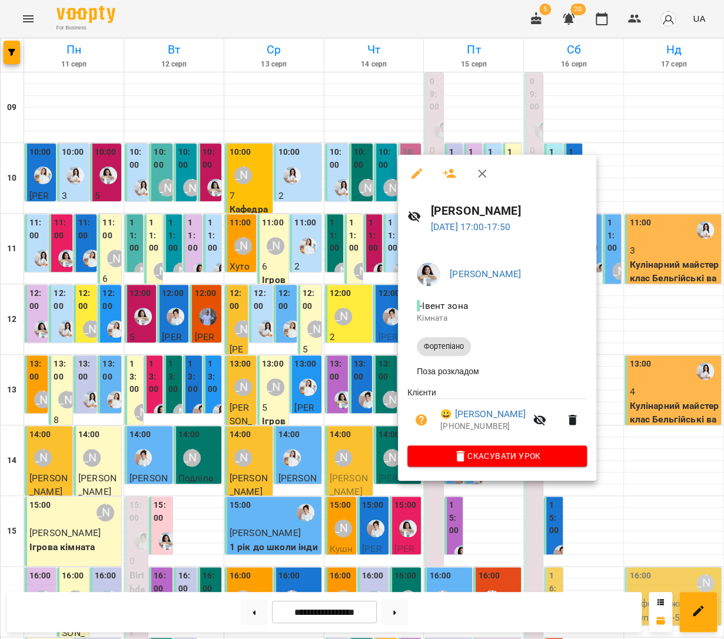
click at [454, 506] on div at bounding box center [362, 319] width 724 height 639
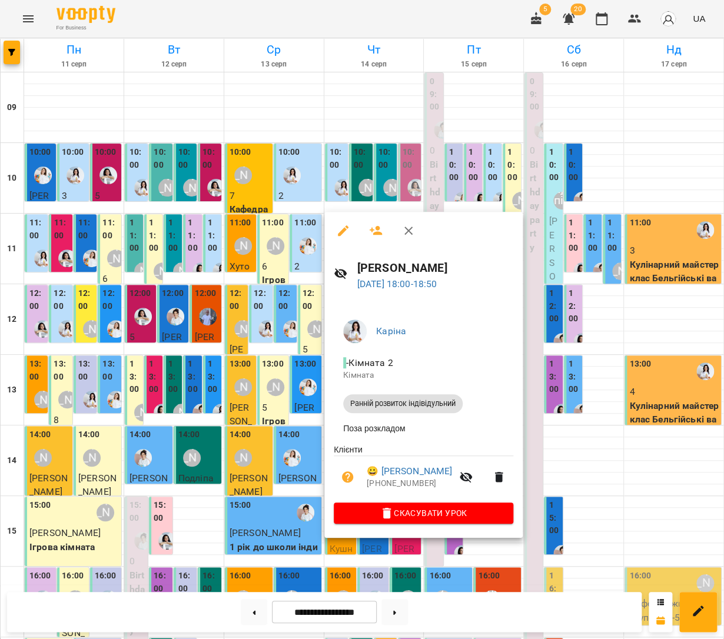
drag, startPoint x: 293, startPoint y: 453, endPoint x: 324, endPoint y: 455, distance: 30.7
click at [293, 453] on div at bounding box center [362, 319] width 724 height 639
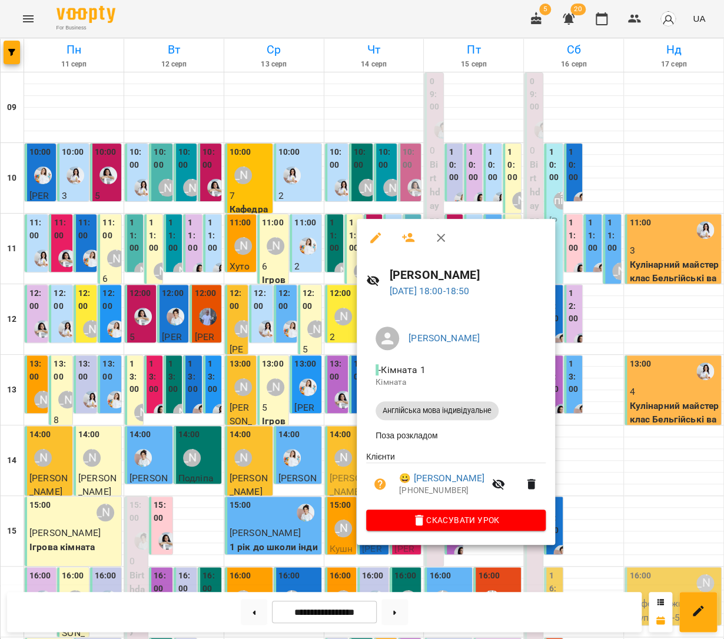
click at [624, 472] on div at bounding box center [362, 319] width 724 height 639
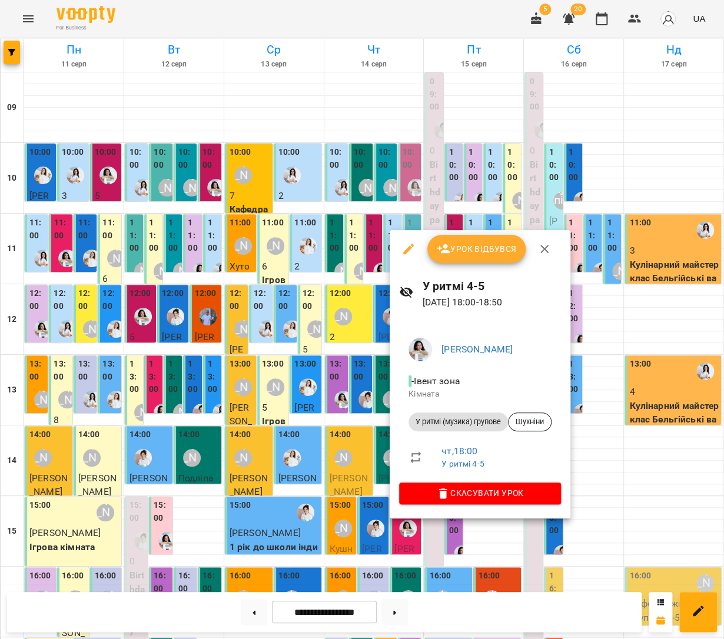
click at [610, 484] on div at bounding box center [362, 319] width 724 height 639
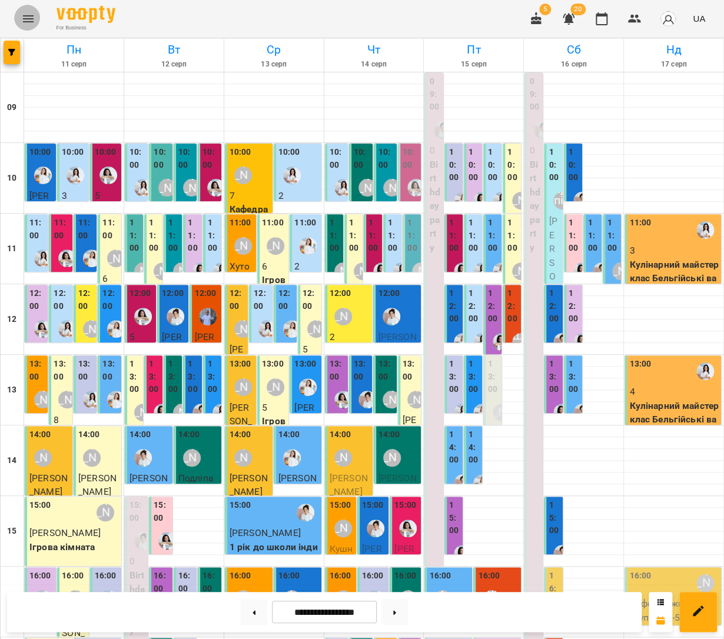
click at [35, 19] on button "Menu" at bounding box center [28, 19] width 28 height 28
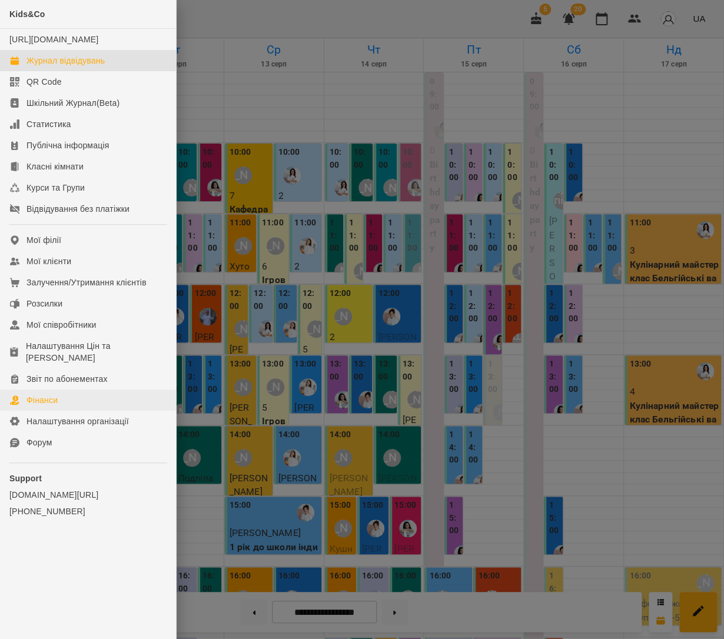
click at [61, 390] on link "Фінанси" at bounding box center [88, 400] width 176 height 21
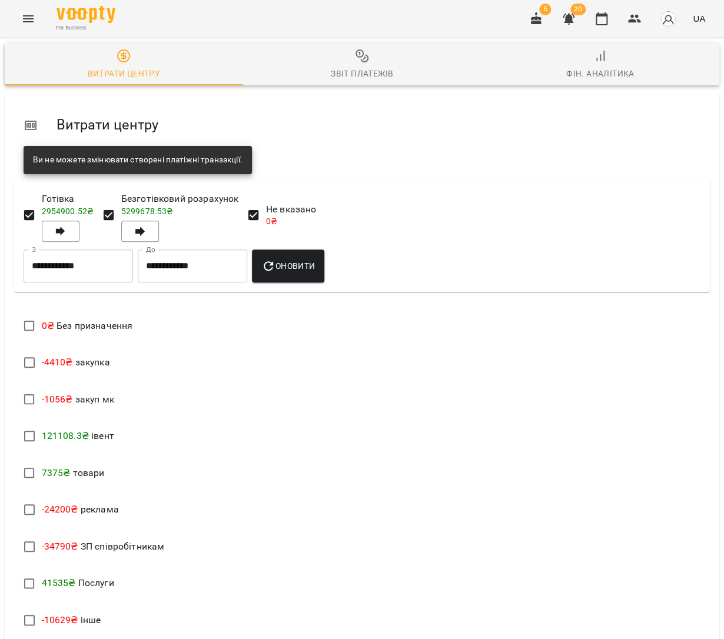
scroll to position [151, 0]
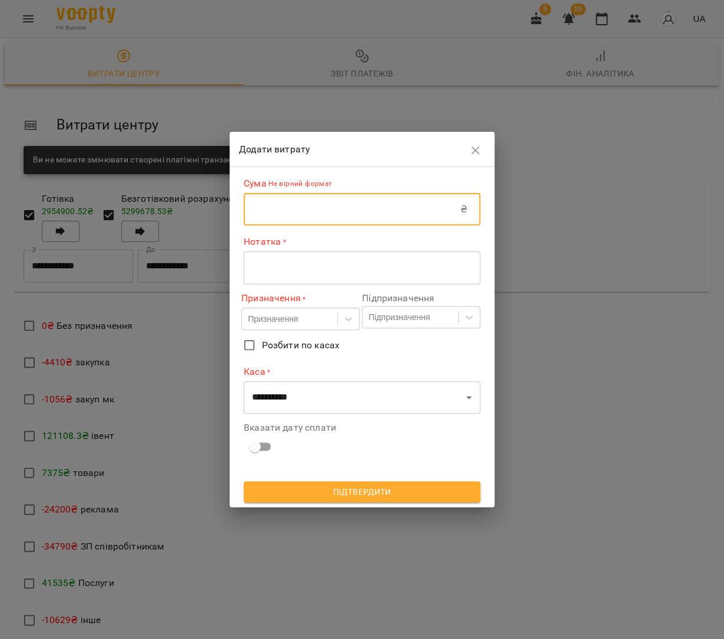
click at [257, 202] on input "text" at bounding box center [352, 209] width 217 height 33
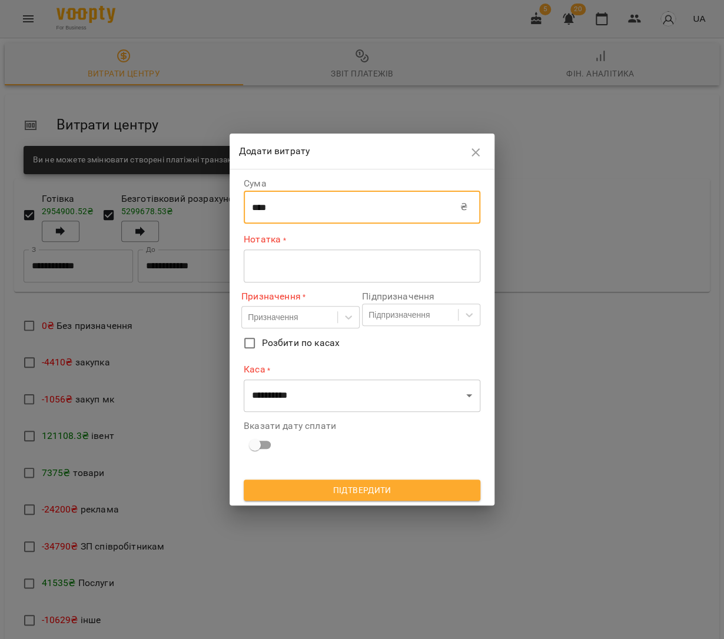
type input "****"
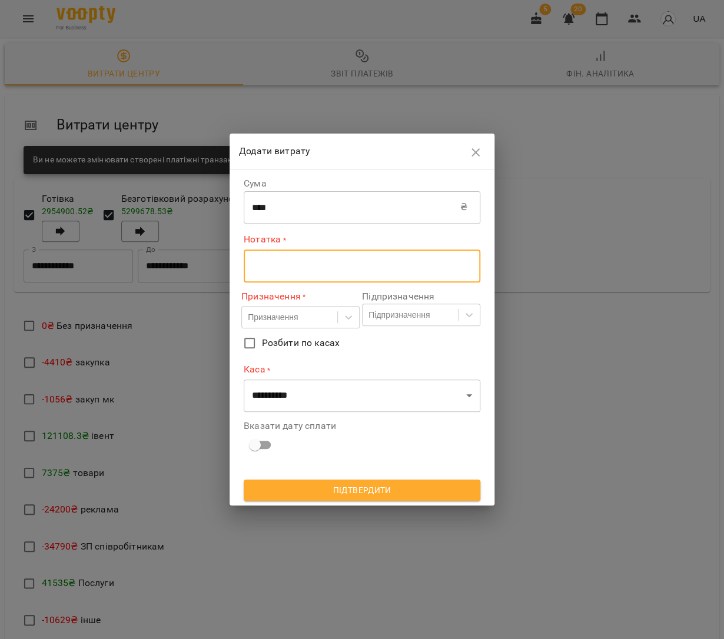
click at [285, 271] on textarea at bounding box center [362, 265] width 220 height 11
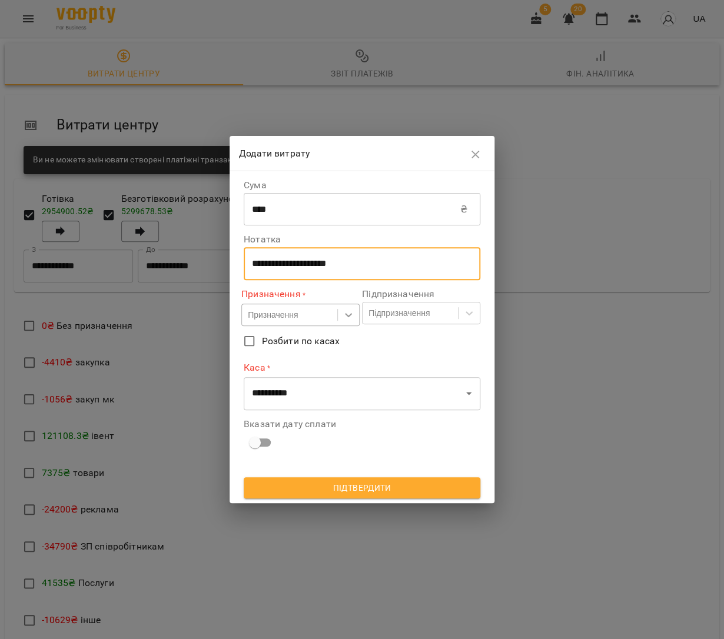
click at [343, 314] on icon at bounding box center [349, 315] width 12 height 12
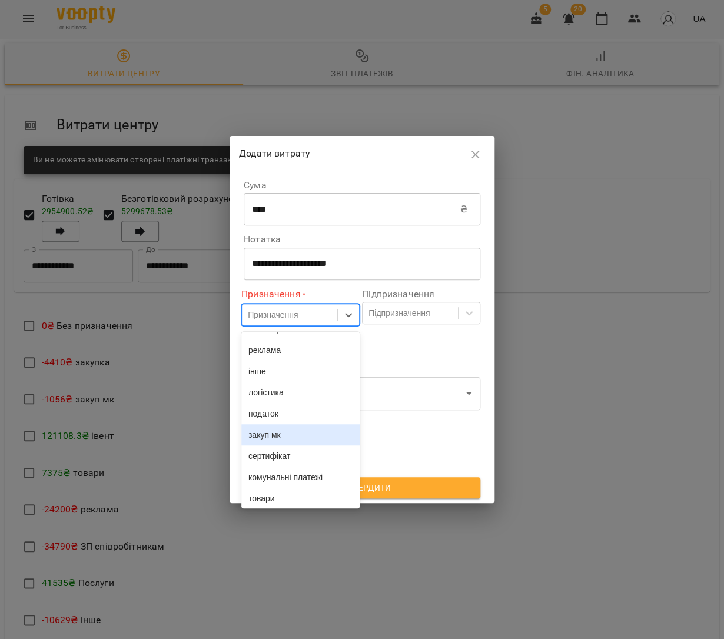
scroll to position [134, 0]
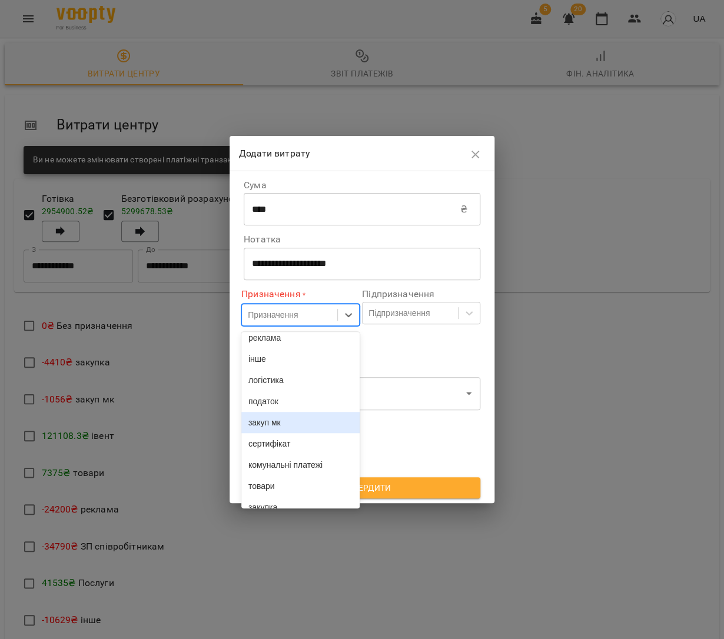
click at [289, 433] on div "закуп мк" at bounding box center [300, 422] width 118 height 21
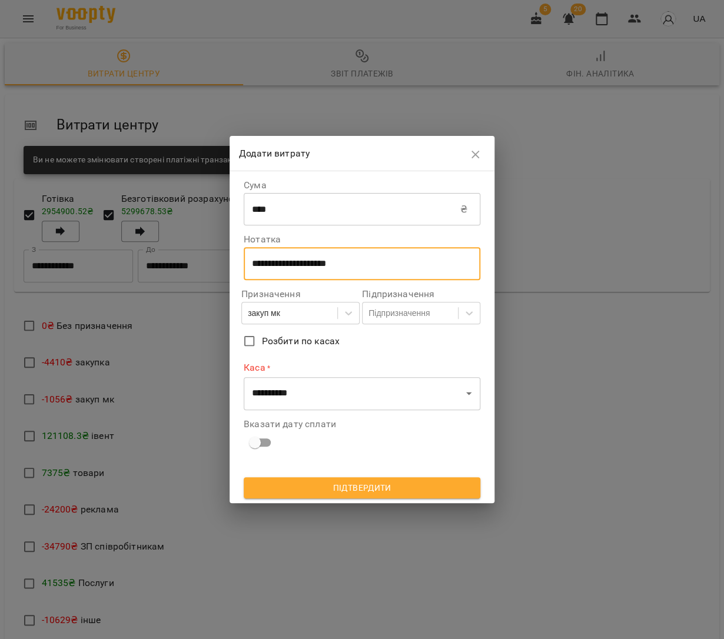
click at [331, 264] on textarea "**********" at bounding box center [362, 263] width 220 height 11
type textarea "**********"
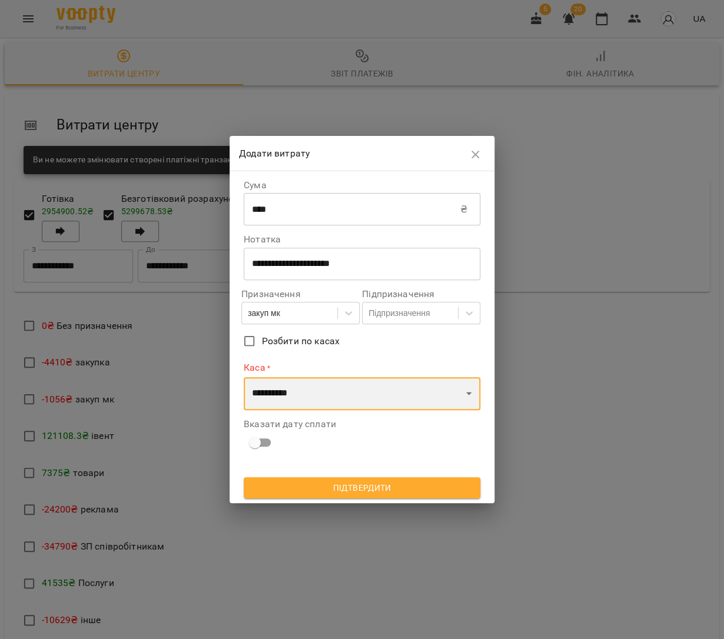
select select "****"
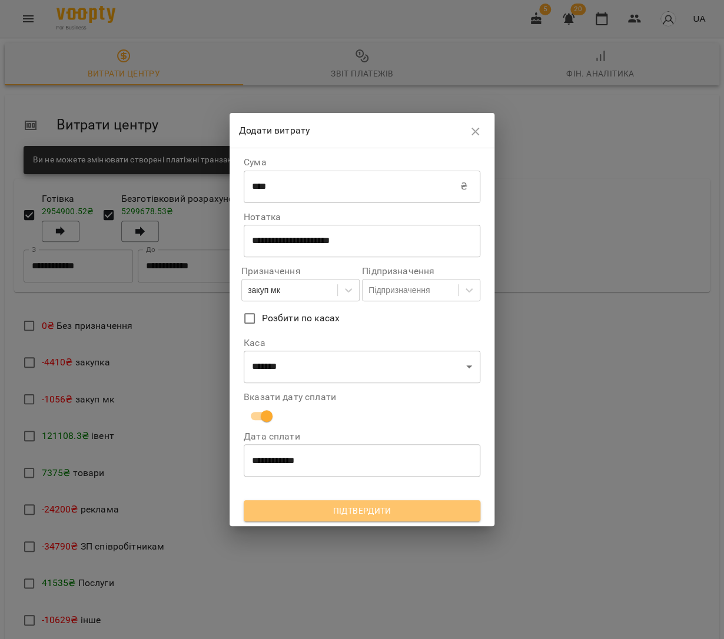
click at [356, 504] on span "Підтвердити" at bounding box center [362, 511] width 218 height 14
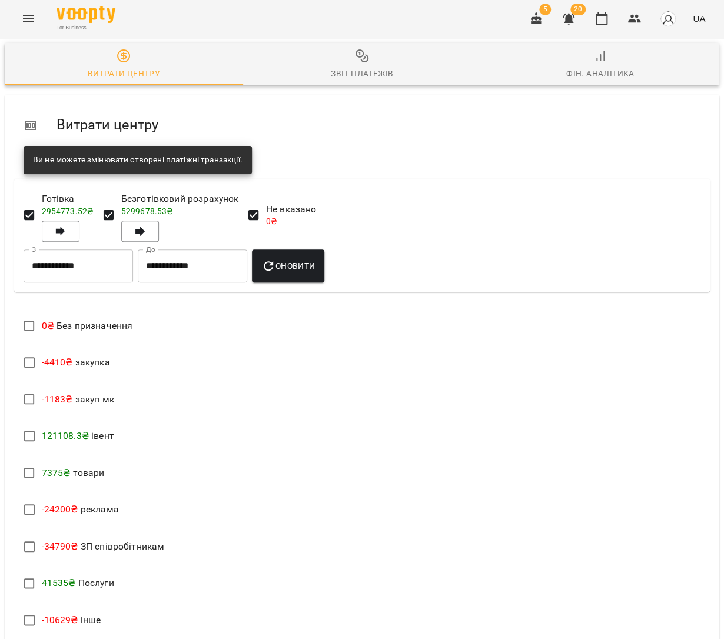
scroll to position [139, 0]
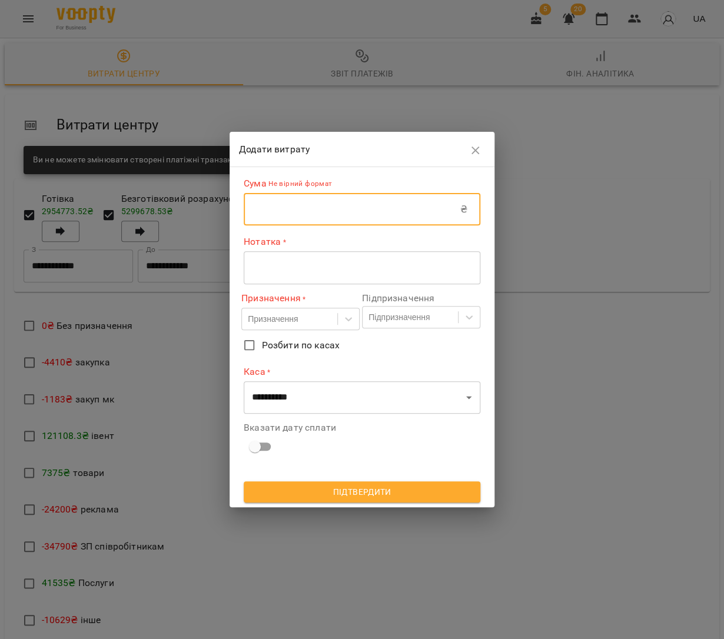
click at [255, 217] on input "text" at bounding box center [352, 209] width 217 height 33
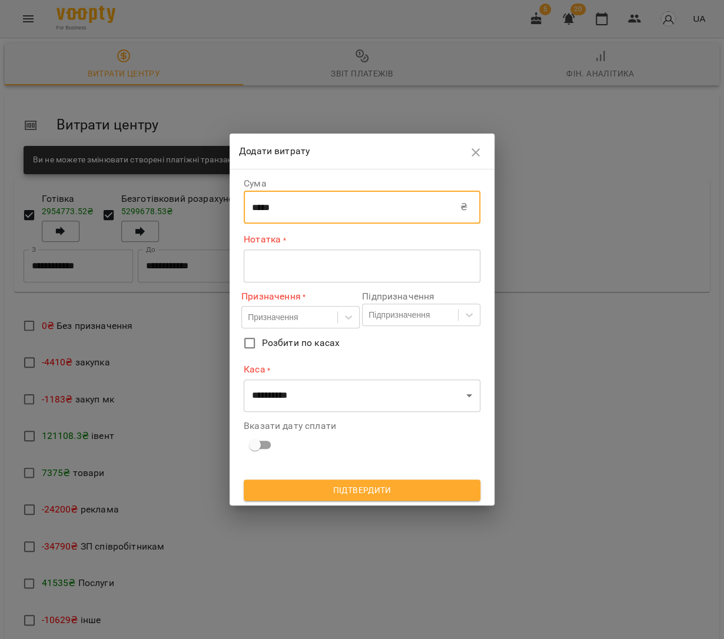
type input "*****"
click at [267, 260] on div "* ​" at bounding box center [362, 266] width 237 height 33
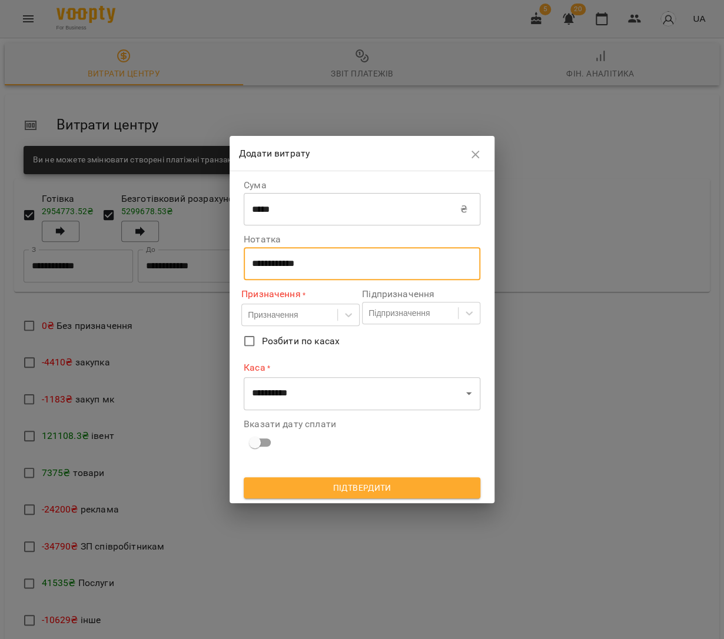
click at [294, 264] on textarea "**********" at bounding box center [362, 263] width 220 height 11
type textarea "**********"
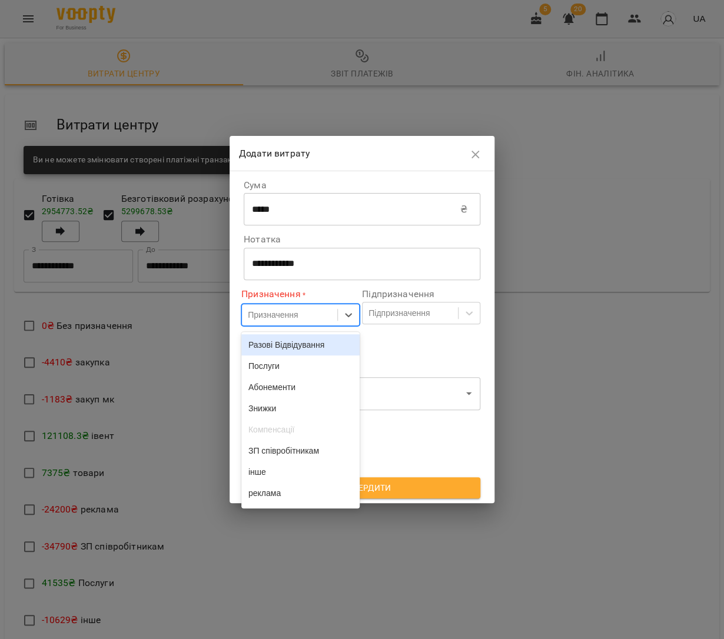
drag, startPoint x: 295, startPoint y: 316, endPoint x: 278, endPoint y: 303, distance: 21.3
click at [294, 315] on div "Призначення" at bounding box center [273, 315] width 50 height 12
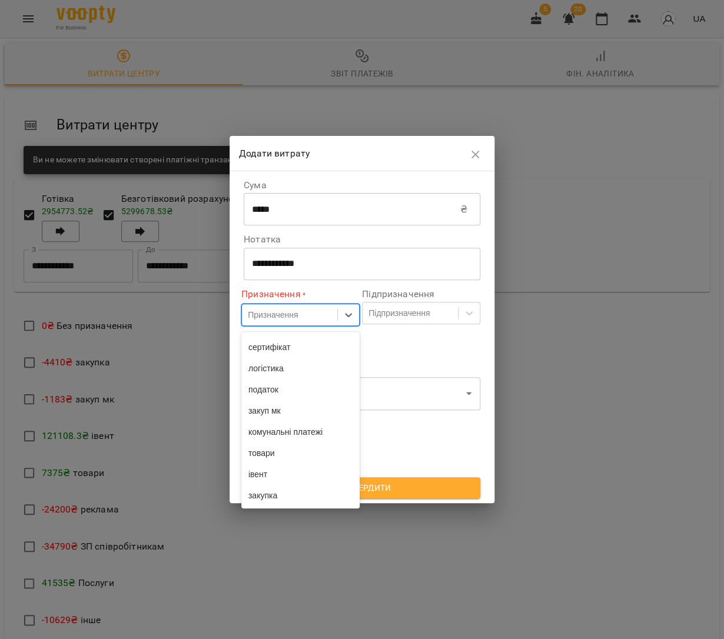
scroll to position [192, 0]
drag, startPoint x: 282, startPoint y: 493, endPoint x: 278, endPoint y: 498, distance: 6.3
click at [282, 493] on div "закупка" at bounding box center [300, 495] width 118 height 21
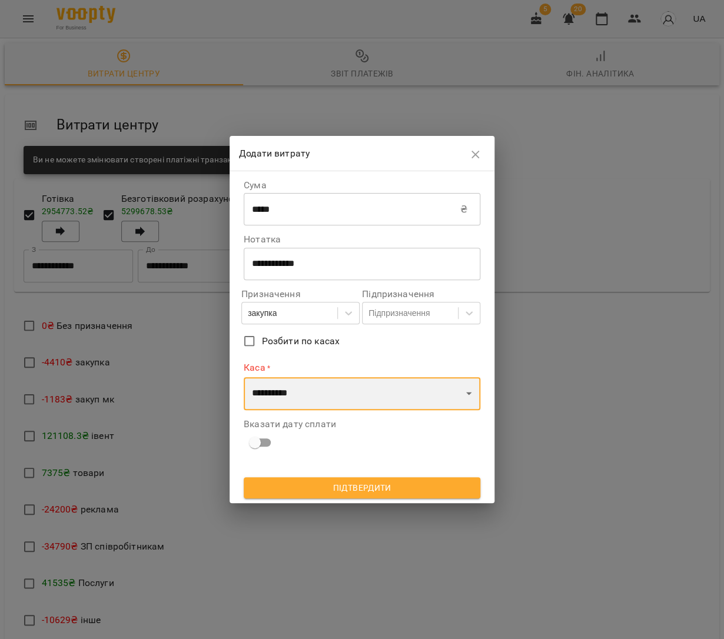
select select "****"
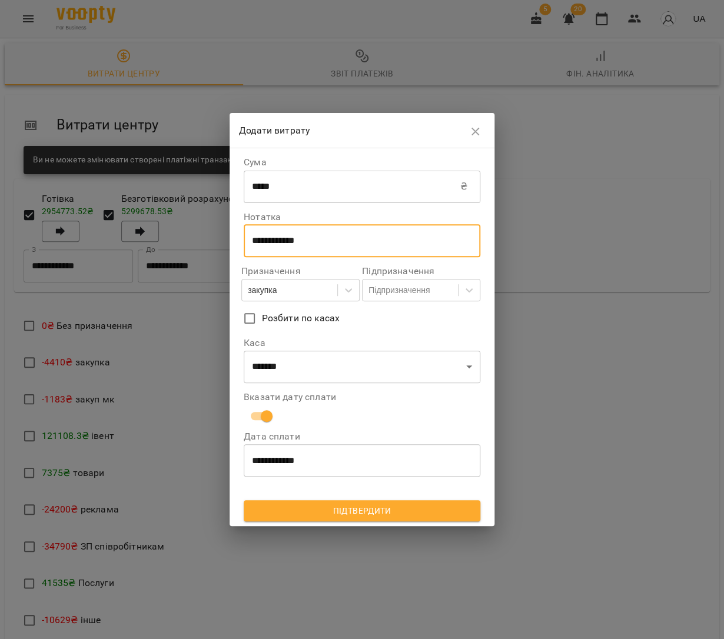
click at [387, 247] on textarea "**********" at bounding box center [362, 240] width 220 height 11
type textarea "**********"
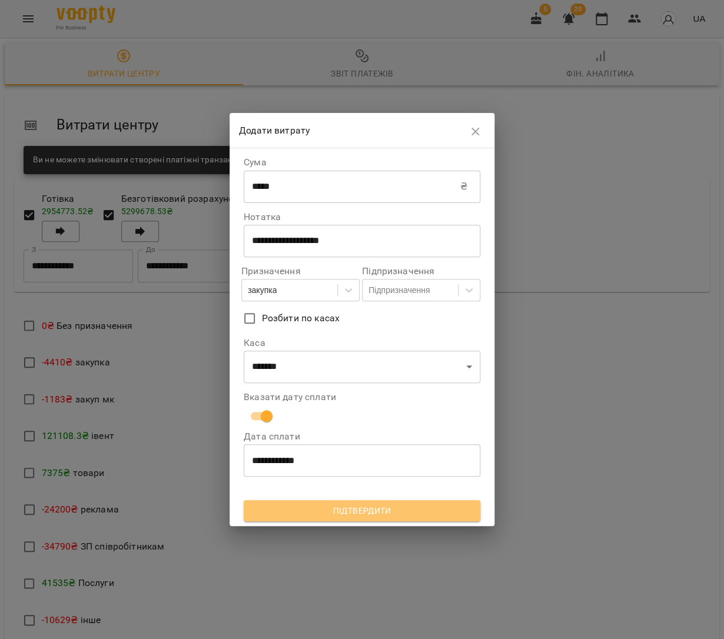
click at [361, 517] on button "Підтвердити" at bounding box center [362, 510] width 237 height 21
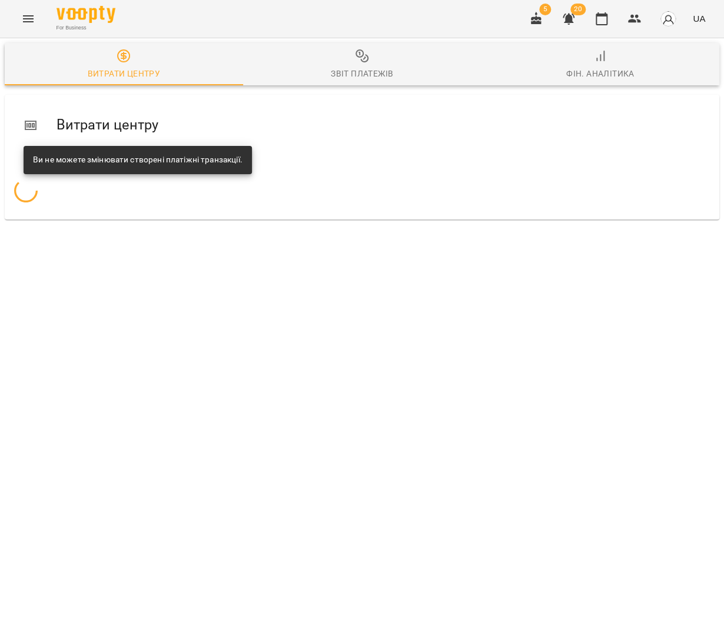
scroll to position [0, 0]
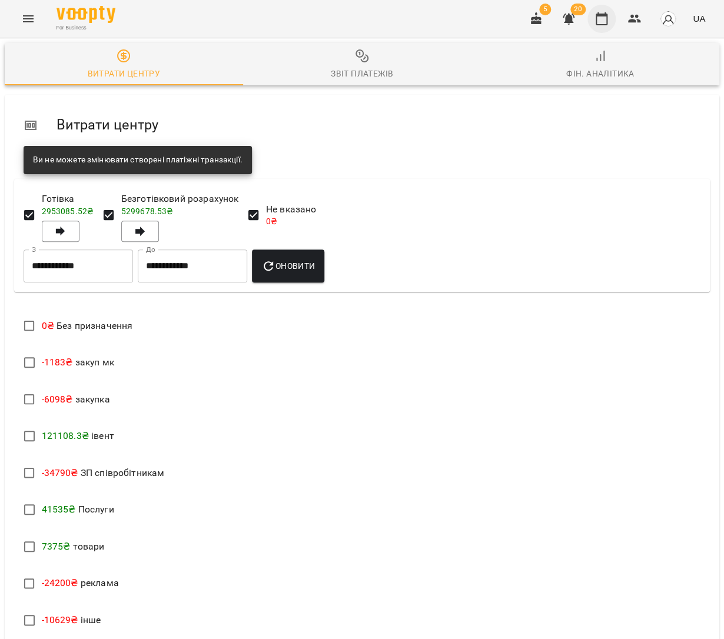
click at [603, 19] on icon "button" at bounding box center [601, 19] width 14 height 14
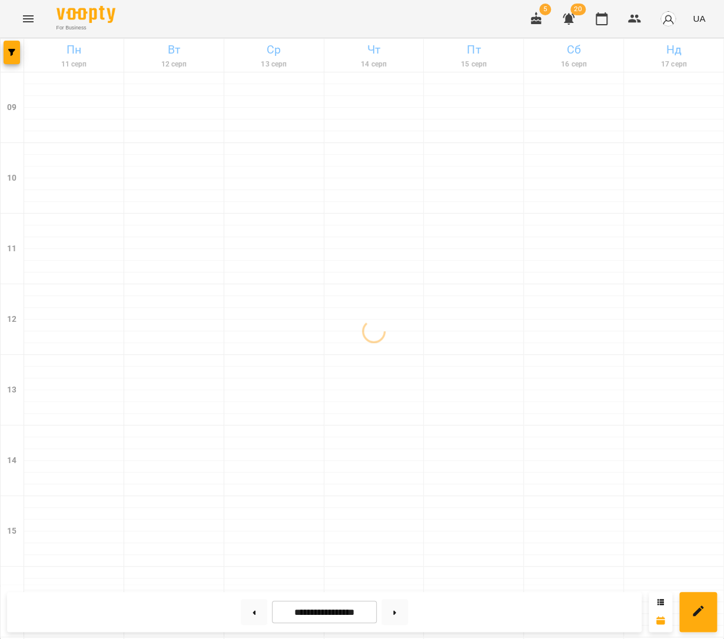
click at [6, 11] on div "For Business 5 20 UA" at bounding box center [362, 19] width 724 height 38
click at [18, 18] on button "Menu" at bounding box center [28, 19] width 28 height 28
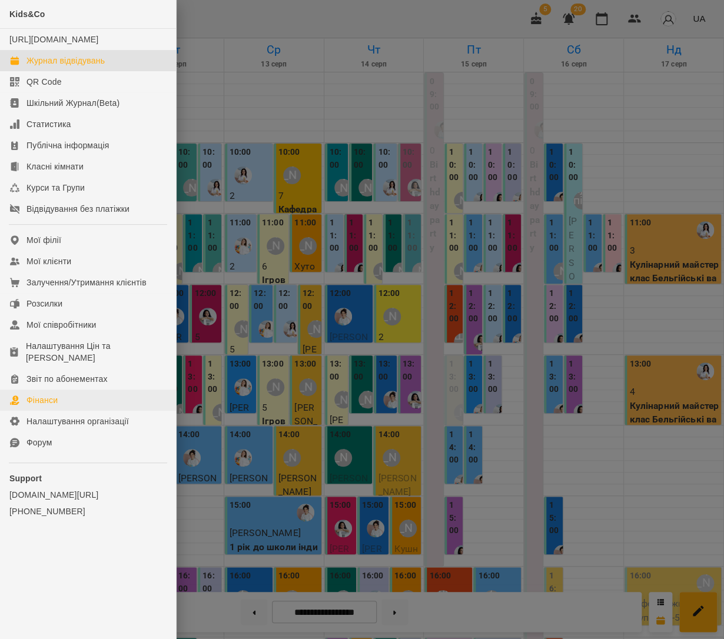
click at [48, 394] on div "Фінанси" at bounding box center [41, 400] width 31 height 12
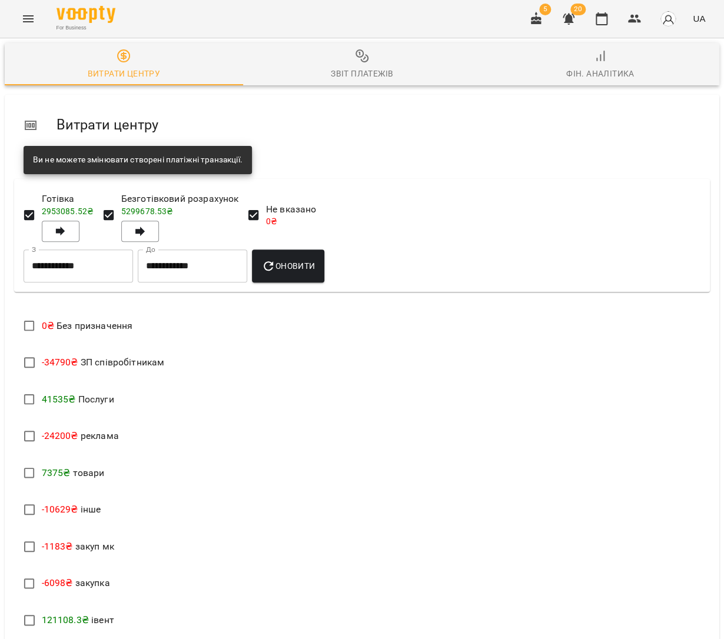
click at [351, 62] on span "Звіт платежів" at bounding box center [362, 65] width 224 height 32
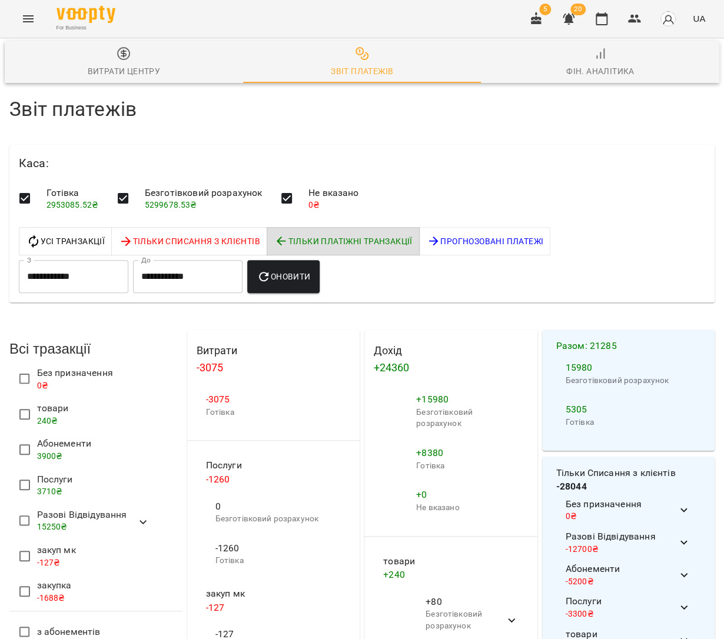
scroll to position [78, 0]
click at [544, 25] on button "button" at bounding box center [536, 19] width 28 height 28
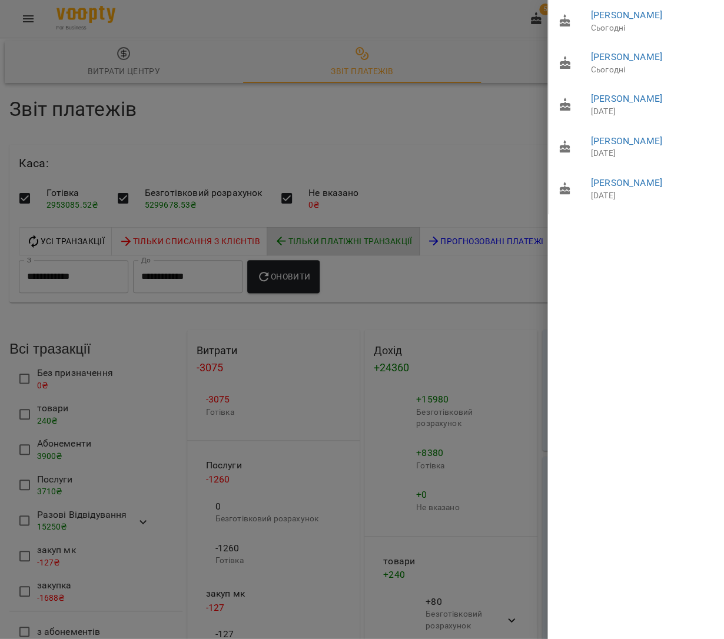
click at [481, 97] on div at bounding box center [362, 319] width 724 height 639
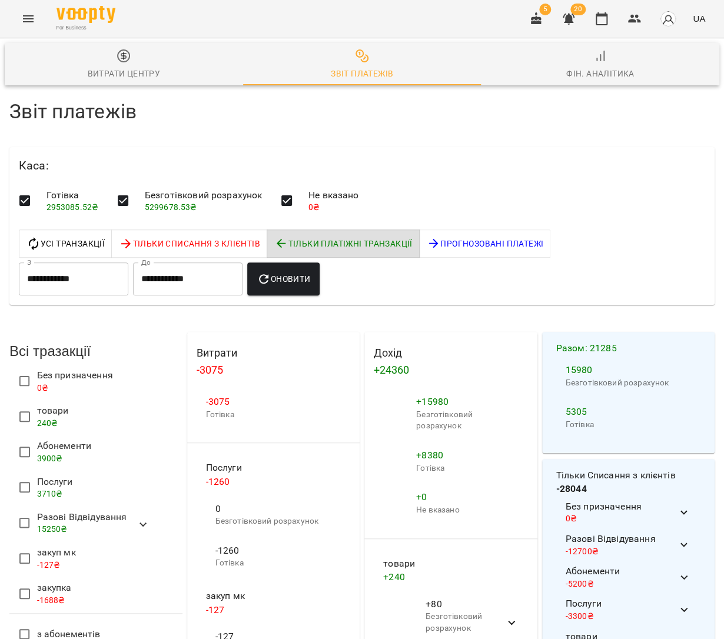
scroll to position [0, 0]
click at [596, 19] on button "button" at bounding box center [601, 19] width 28 height 28
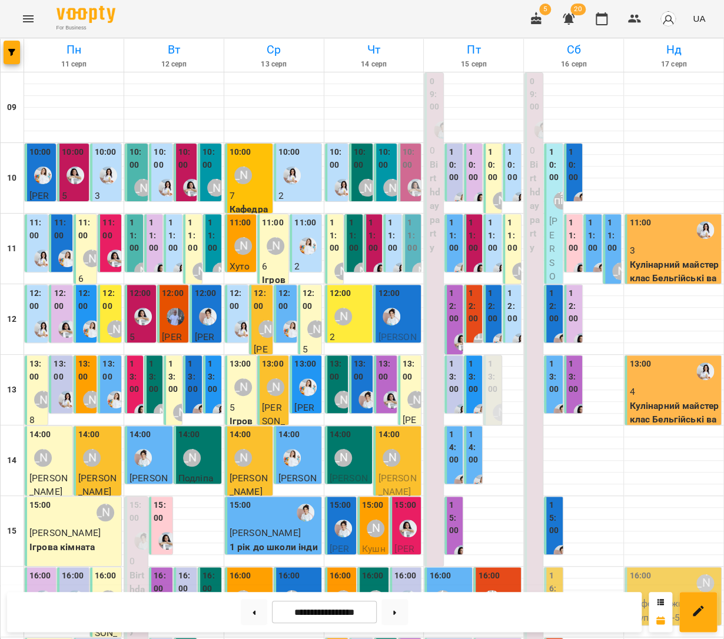
click at [407, 176] on div at bounding box center [416, 187] width 27 height 27
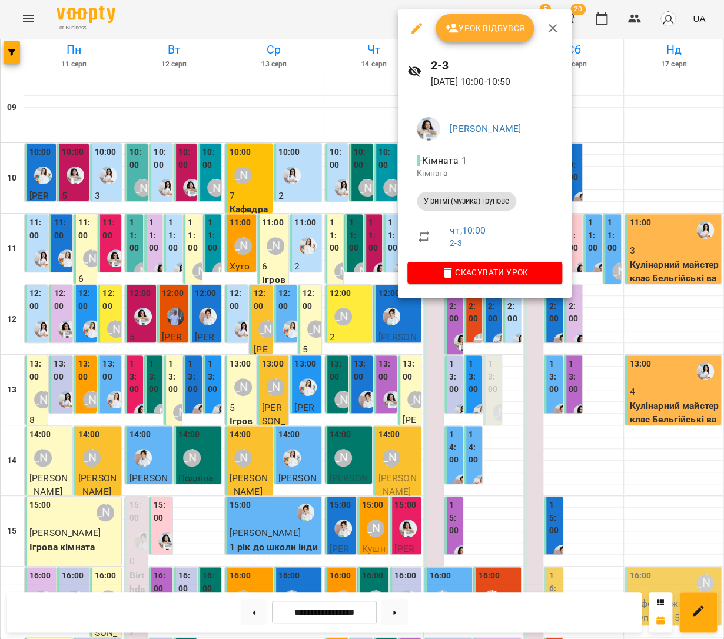
click at [357, 203] on div at bounding box center [362, 319] width 724 height 639
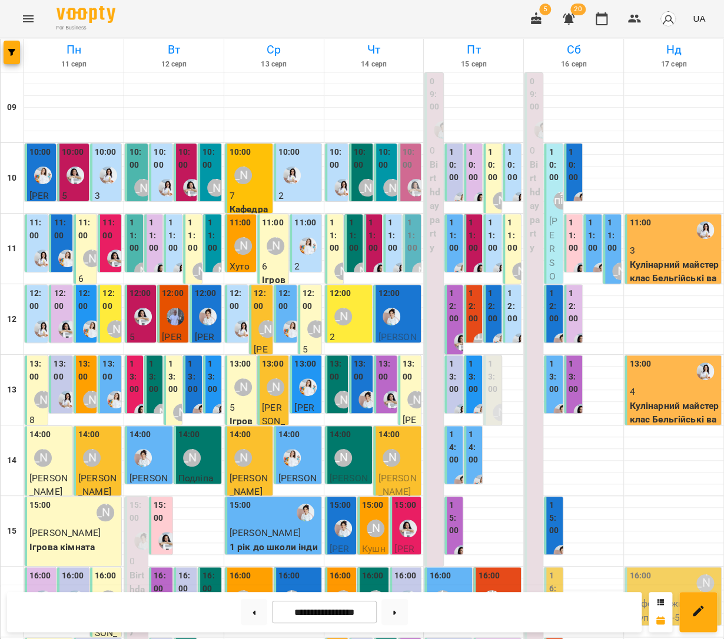
click at [29, 18] on icon "Menu" at bounding box center [28, 18] width 11 height 7
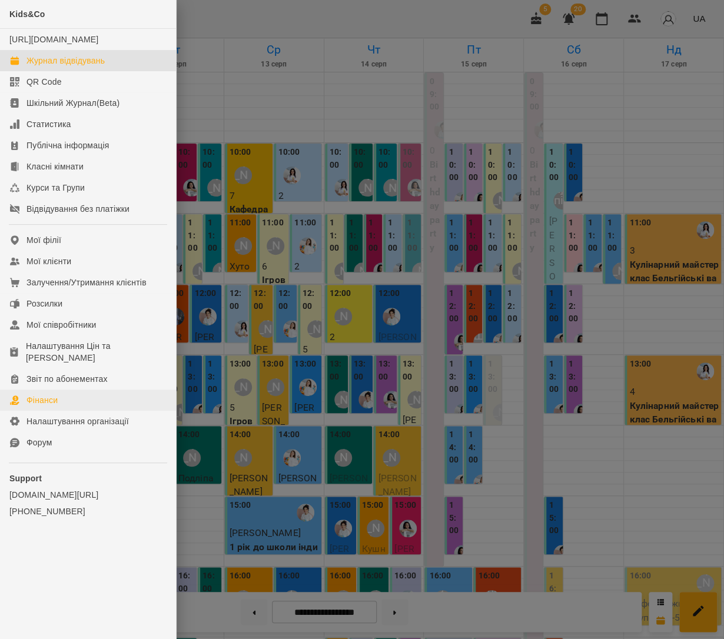
click at [71, 390] on link "Фінанси" at bounding box center [88, 400] width 176 height 21
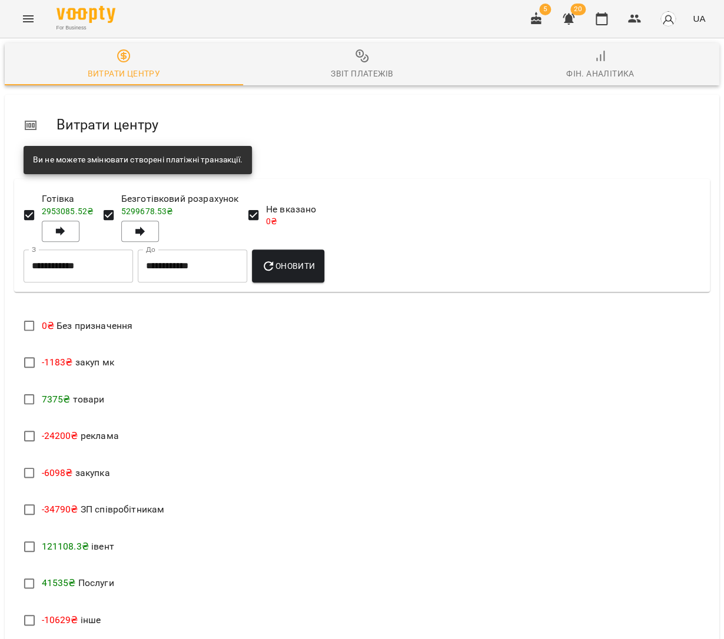
scroll to position [109, 0]
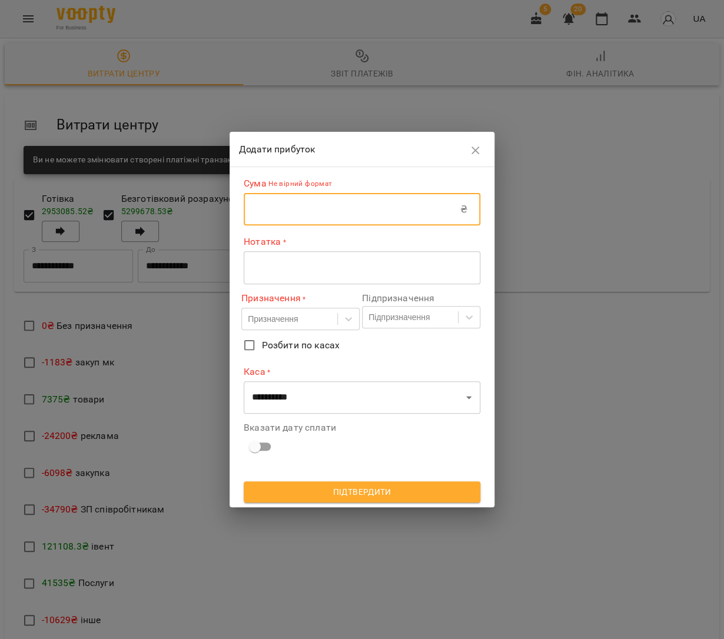
click at [297, 196] on input "text" at bounding box center [352, 209] width 217 height 33
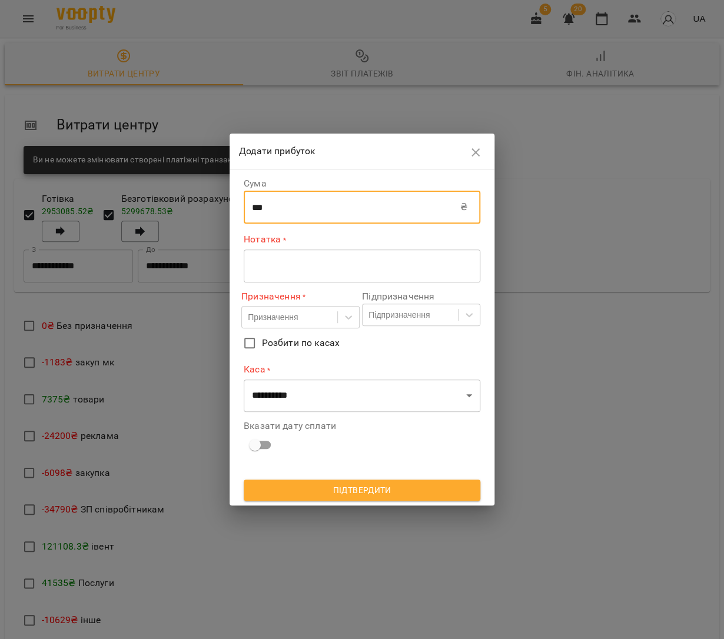
type input "***"
click at [268, 261] on textarea at bounding box center [362, 265] width 220 height 11
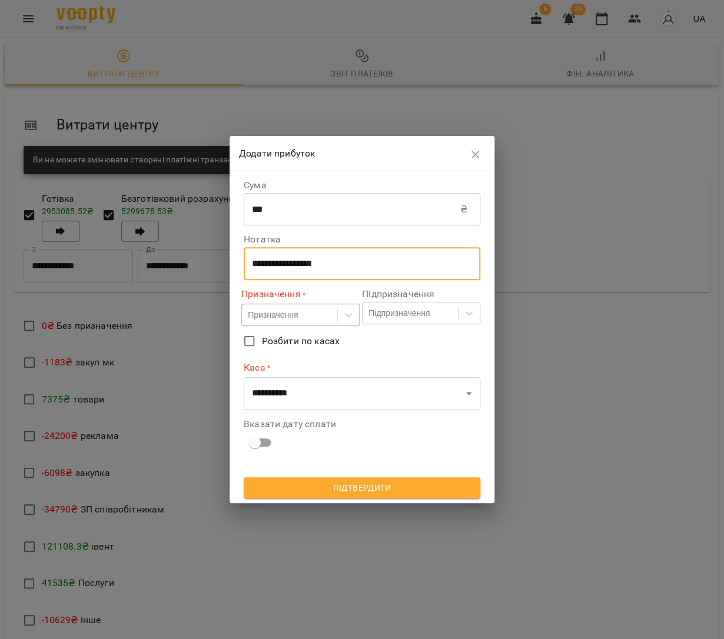
type textarea "**********"
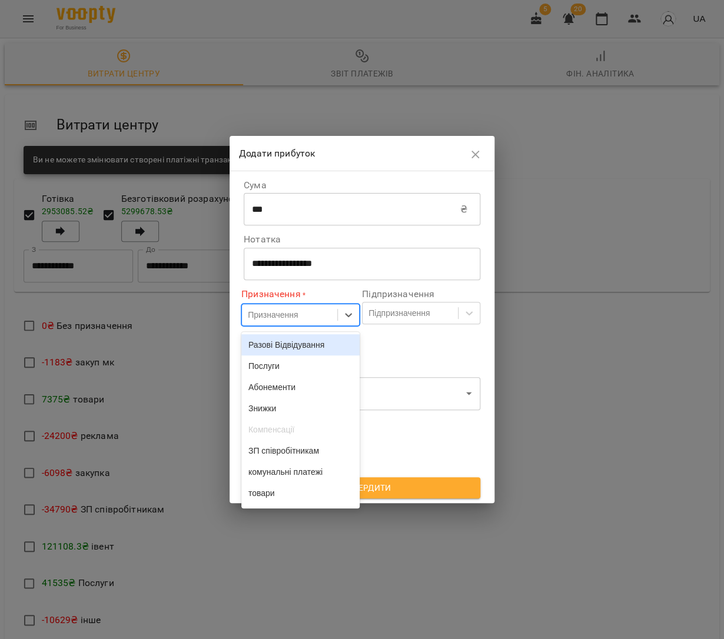
click at [287, 318] on div "Призначення" at bounding box center [273, 315] width 50 height 12
drag, startPoint x: 291, startPoint y: 367, endPoint x: 330, endPoint y: 349, distance: 42.9
click at [291, 367] on div "Послуги" at bounding box center [300, 366] width 118 height 21
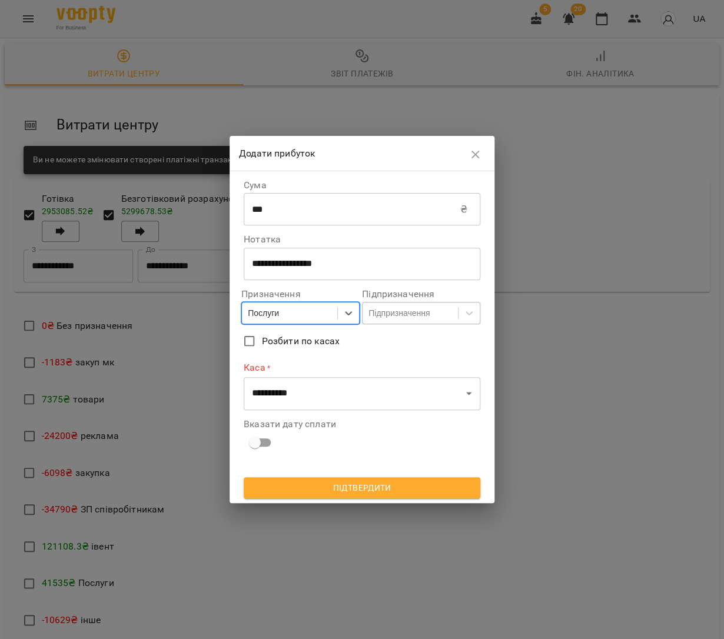
click at [372, 315] on div "Підпризначення" at bounding box center [398, 313] width 61 height 12
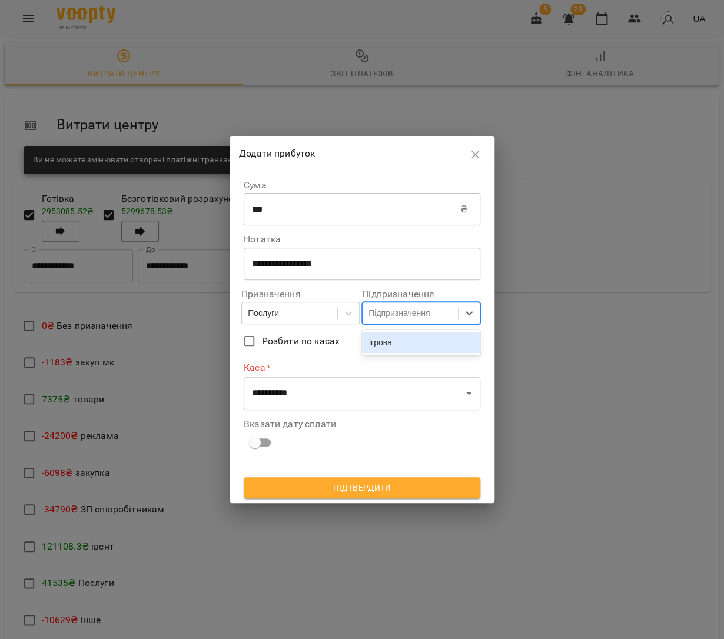
drag, startPoint x: 378, startPoint y: 345, endPoint x: 354, endPoint y: 367, distance: 32.9
click at [378, 345] on div "ігрова" at bounding box center [421, 342] width 118 height 21
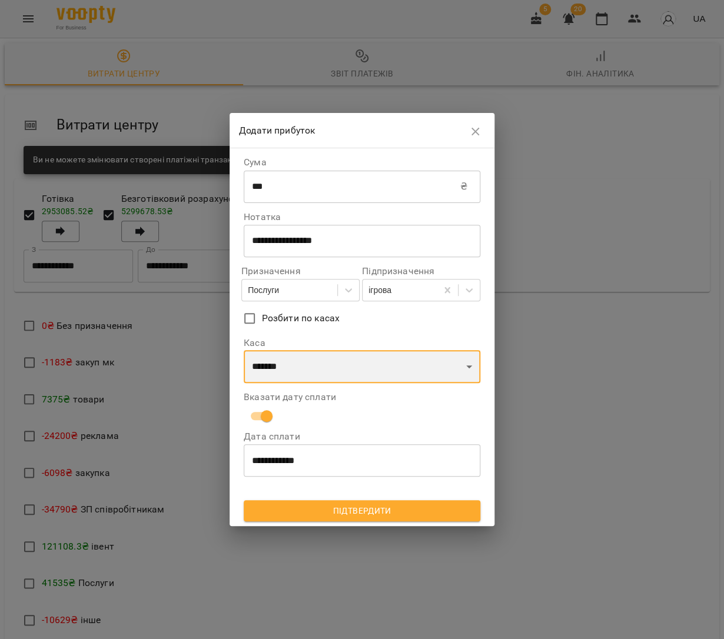
select select "****"
click at [355, 511] on span "Підтвердити" at bounding box center [362, 511] width 218 height 14
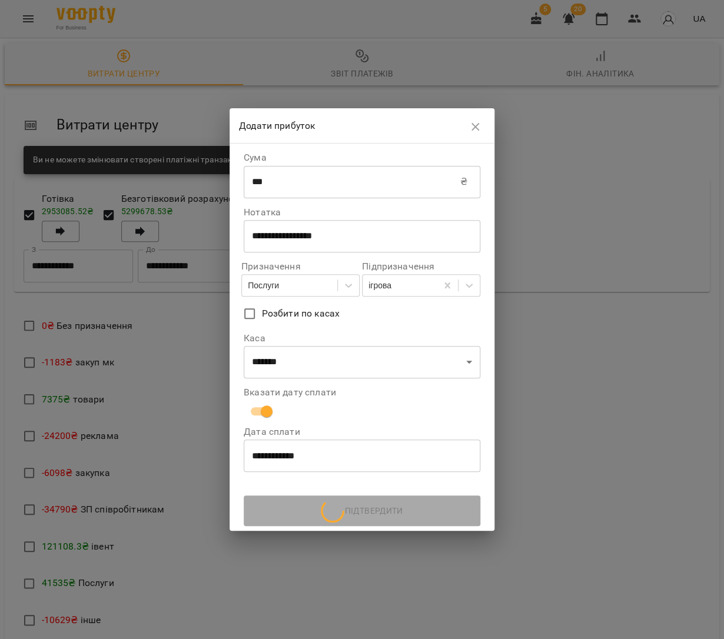
scroll to position [0, 0]
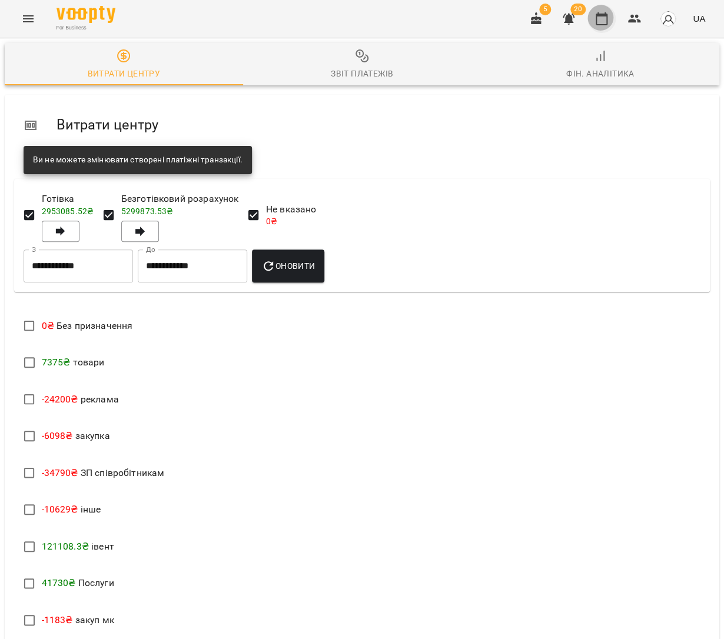
click at [608, 20] on icon "button" at bounding box center [601, 19] width 14 height 14
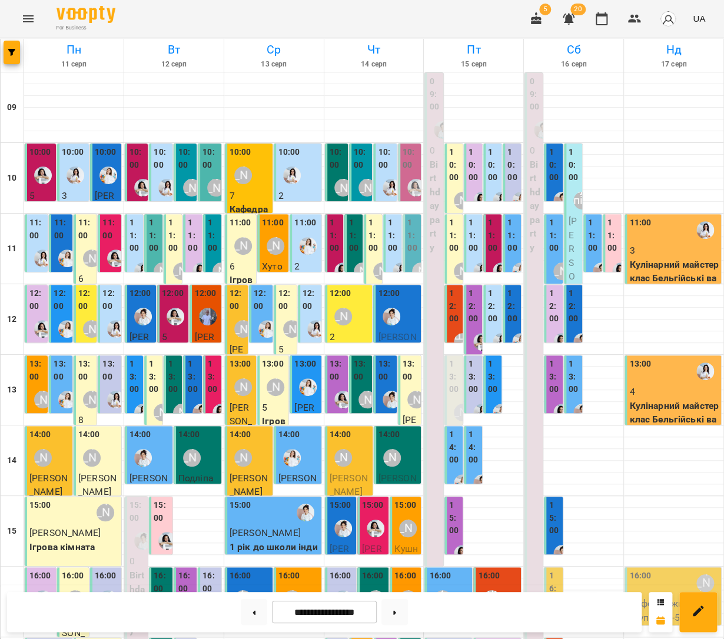
scroll to position [263, 0]
click at [514, 570] on div "16:00 Шруті" at bounding box center [498, 591] width 41 height 43
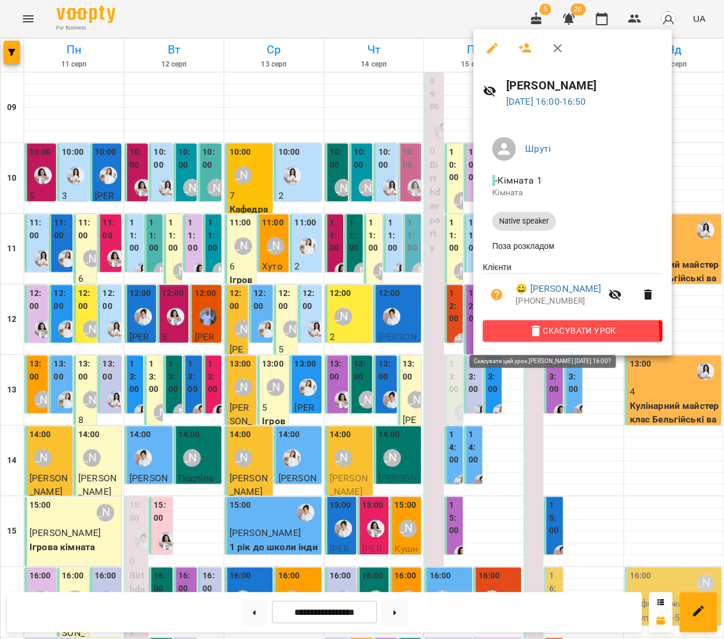
click at [509, 338] on button "Скасувати Урок" at bounding box center [573, 330] width 180 height 21
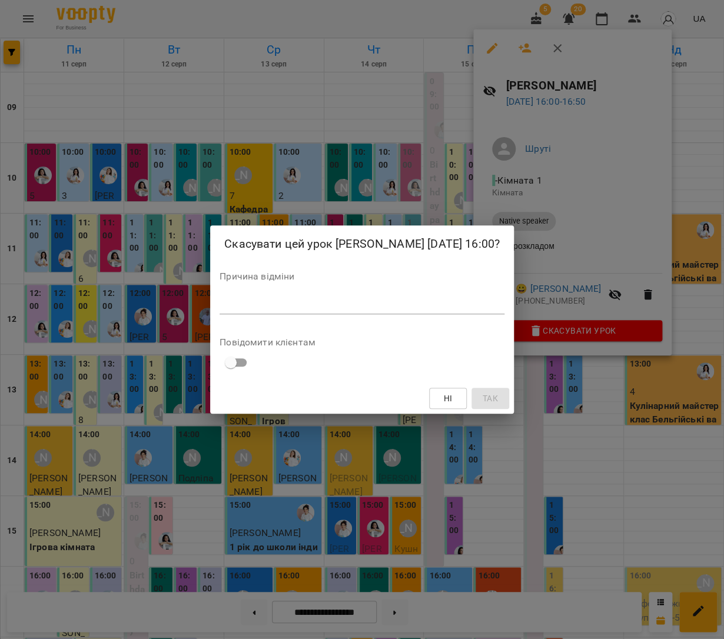
click at [457, 392] on span "Ні" at bounding box center [447, 398] width 19 height 14
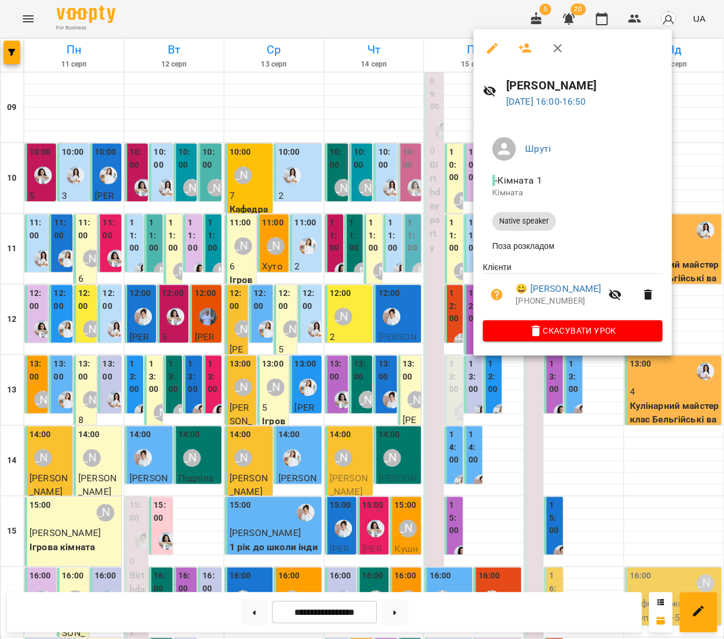
click at [416, 342] on div at bounding box center [362, 319] width 724 height 639
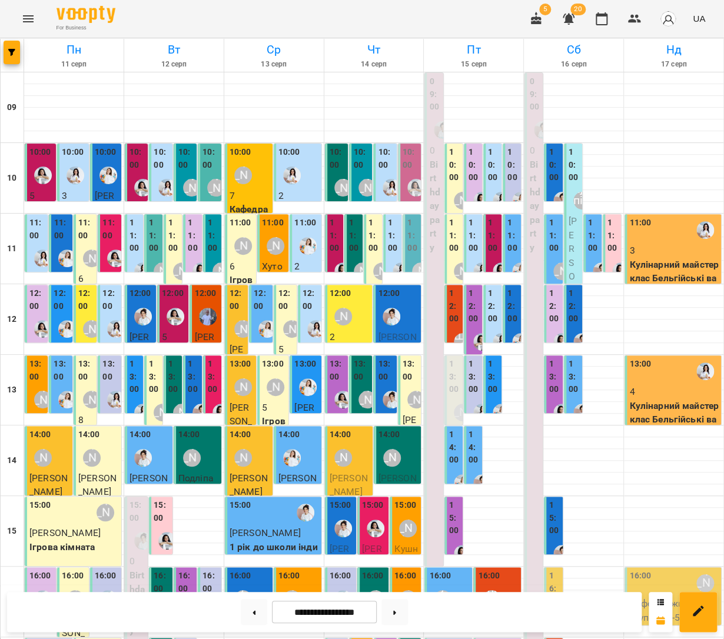
scroll to position [0, 0]
click at [360, 179] on div "[PERSON_NAME]" at bounding box center [367, 188] width 18 height 18
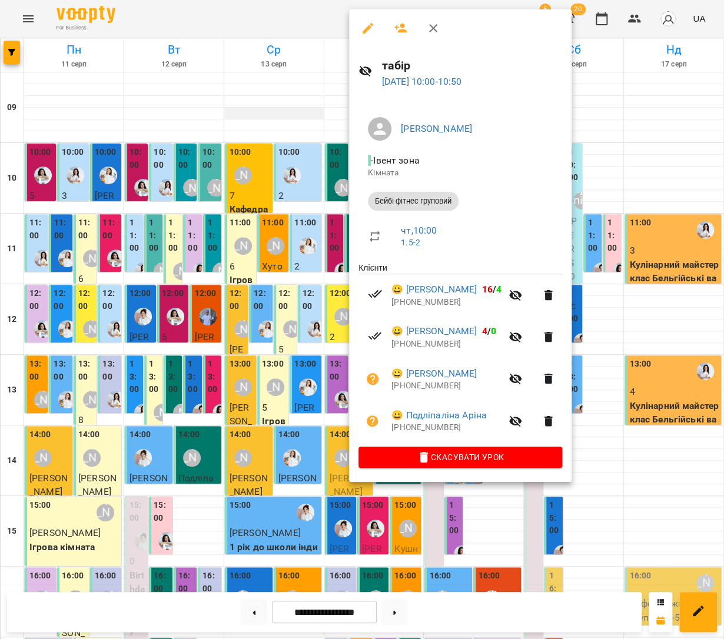
click at [288, 114] on div at bounding box center [362, 319] width 724 height 639
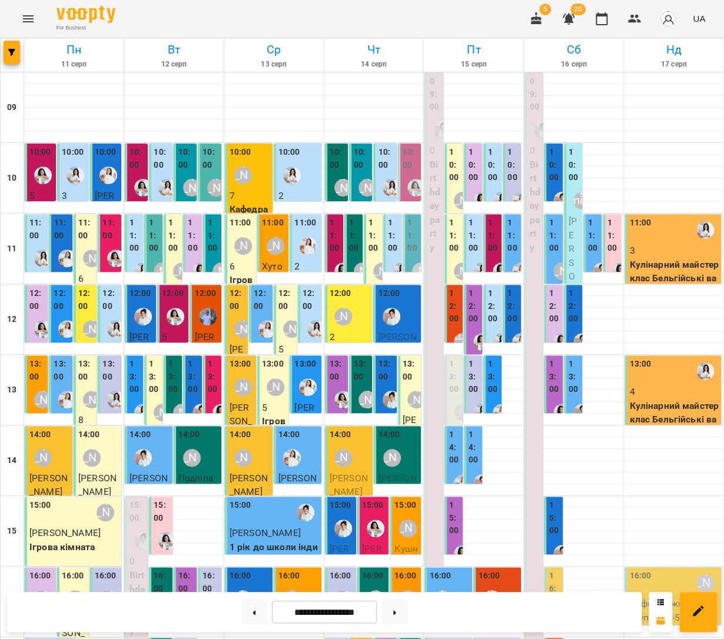
click at [336, 157] on label "10:00" at bounding box center [338, 158] width 16 height 25
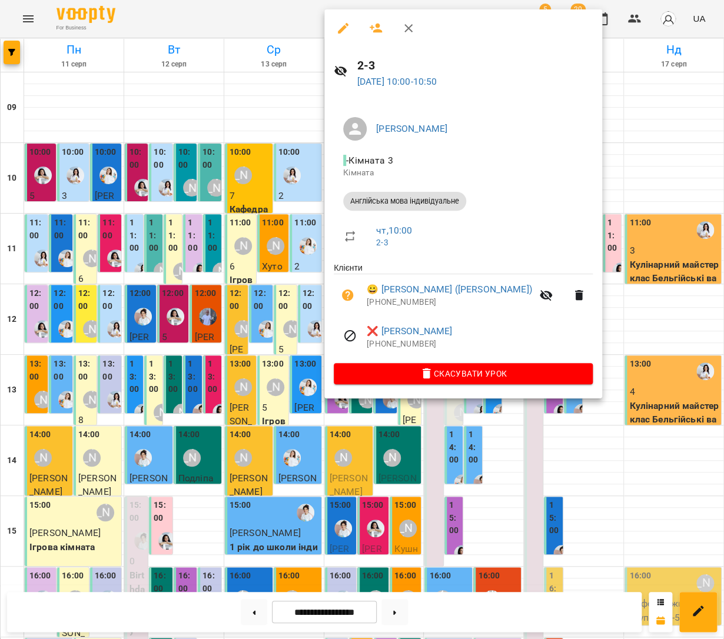
click at [221, 166] on div at bounding box center [362, 319] width 724 height 639
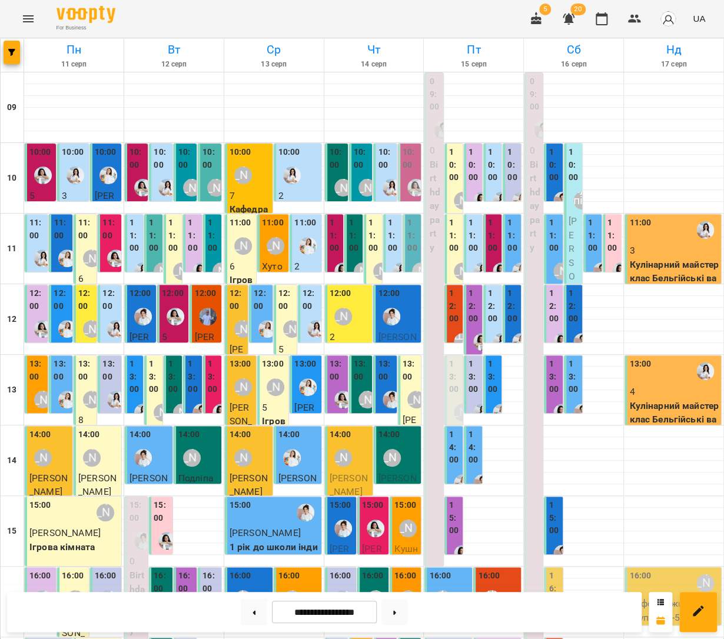
click at [384, 171] on div "10:00" at bounding box center [386, 160] width 16 height 28
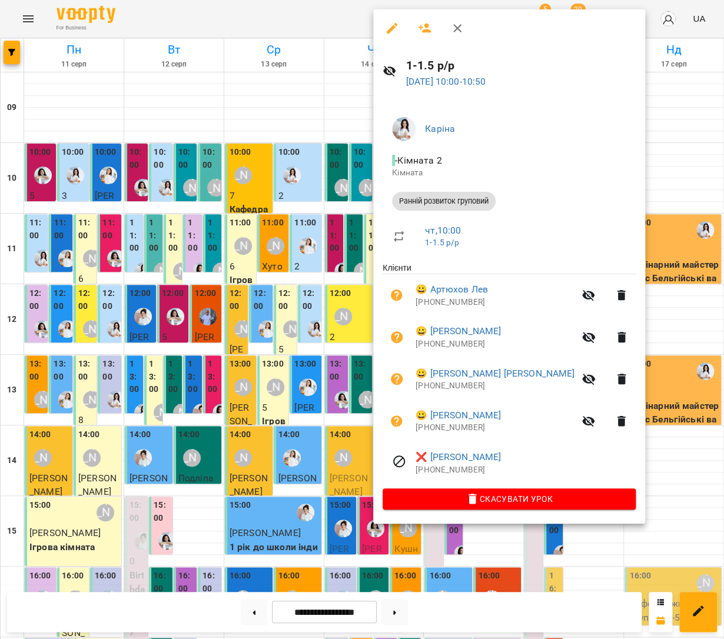
click at [311, 235] on div at bounding box center [362, 319] width 724 height 639
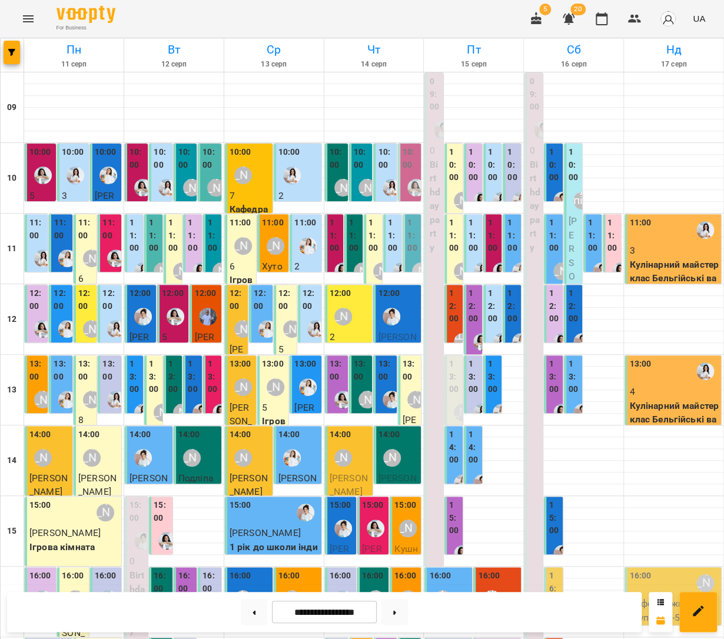
click at [338, 251] on label "11:00" at bounding box center [335, 236] width 11 height 38
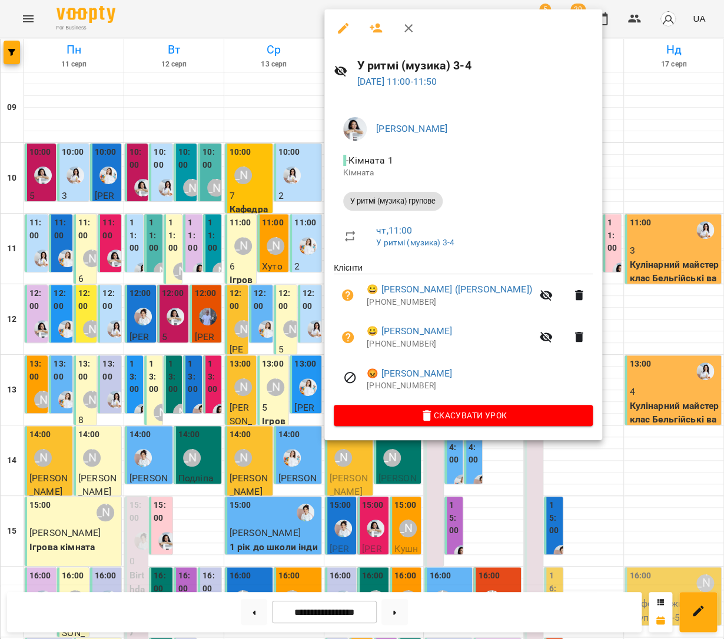
click at [215, 234] on div at bounding box center [362, 319] width 724 height 639
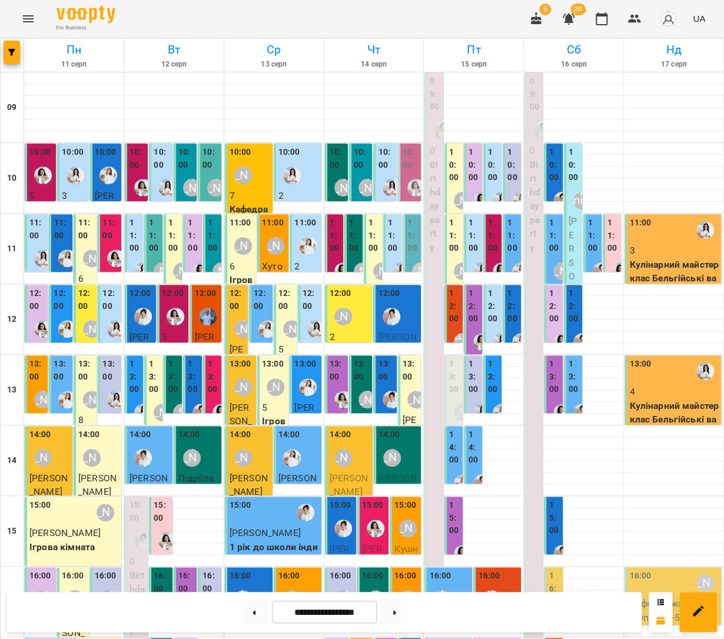
click at [351, 243] on label "11:00" at bounding box center [354, 236] width 11 height 38
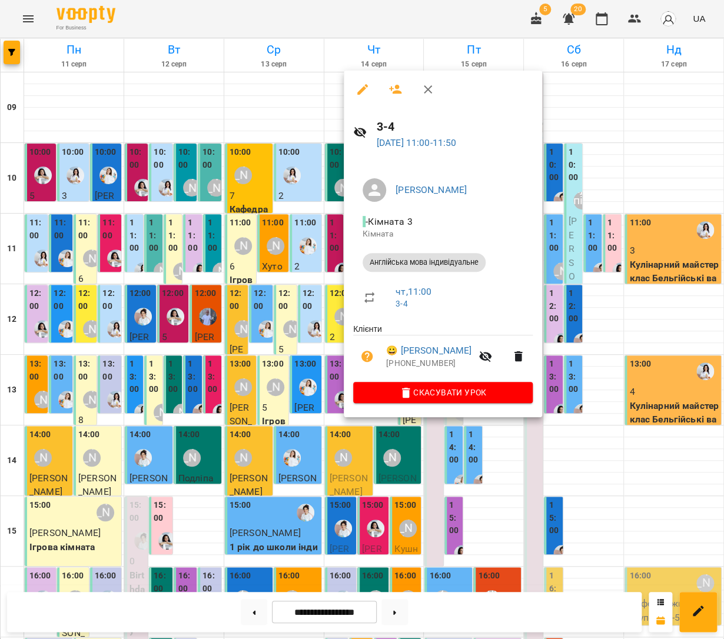
click at [301, 242] on div at bounding box center [362, 319] width 724 height 639
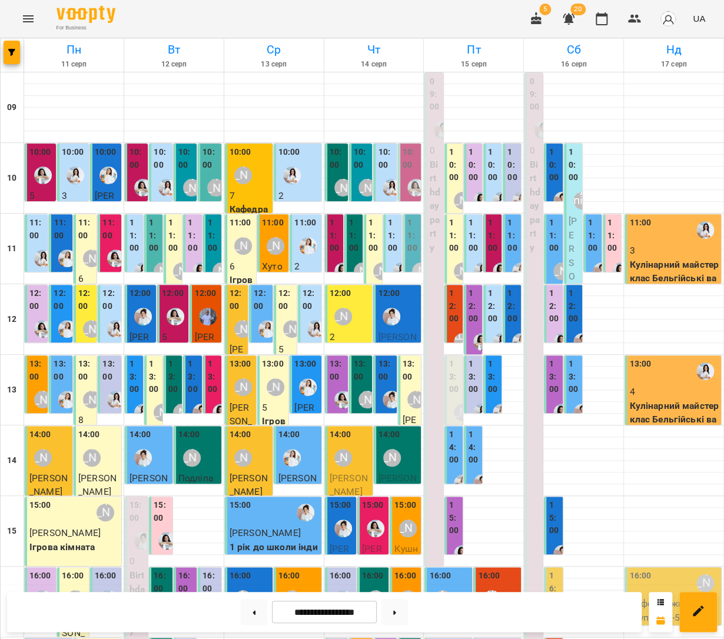
click at [355, 243] on label "11:00" at bounding box center [354, 236] width 11 height 38
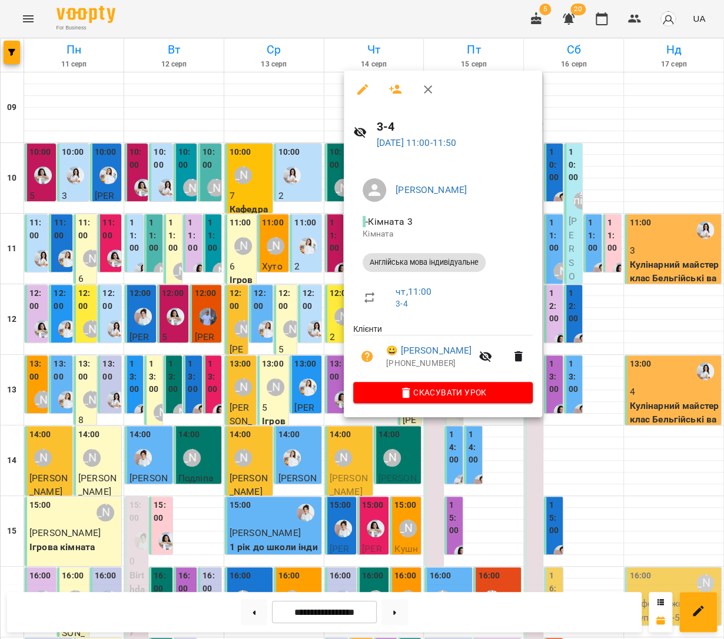
click at [310, 257] on div at bounding box center [362, 319] width 724 height 639
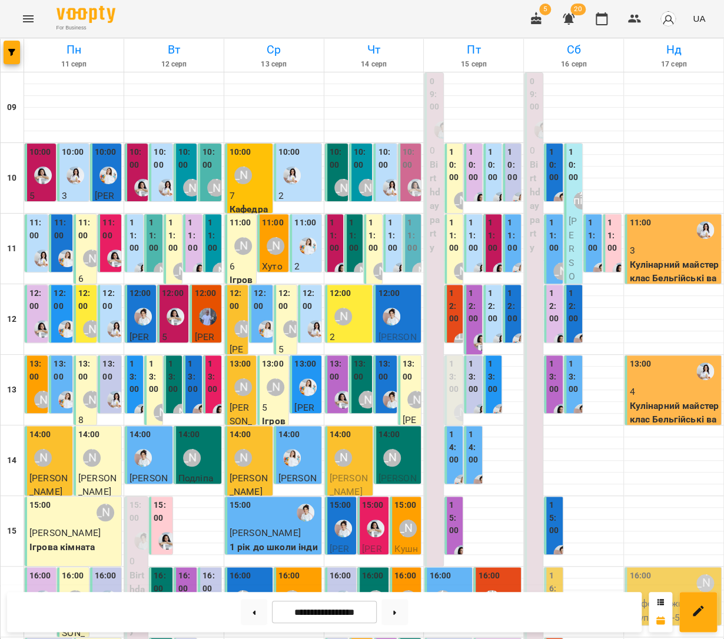
click at [378, 246] on label "11:00" at bounding box center [373, 236] width 11 height 38
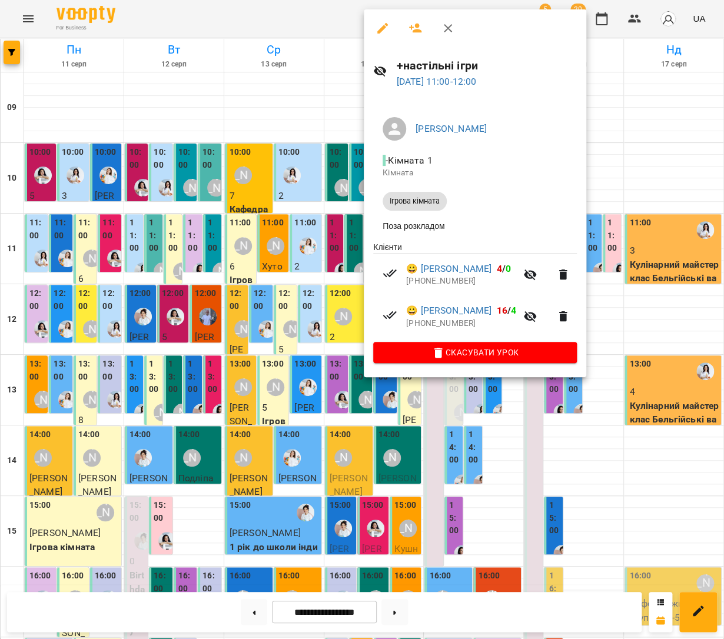
click at [343, 245] on div at bounding box center [362, 319] width 724 height 639
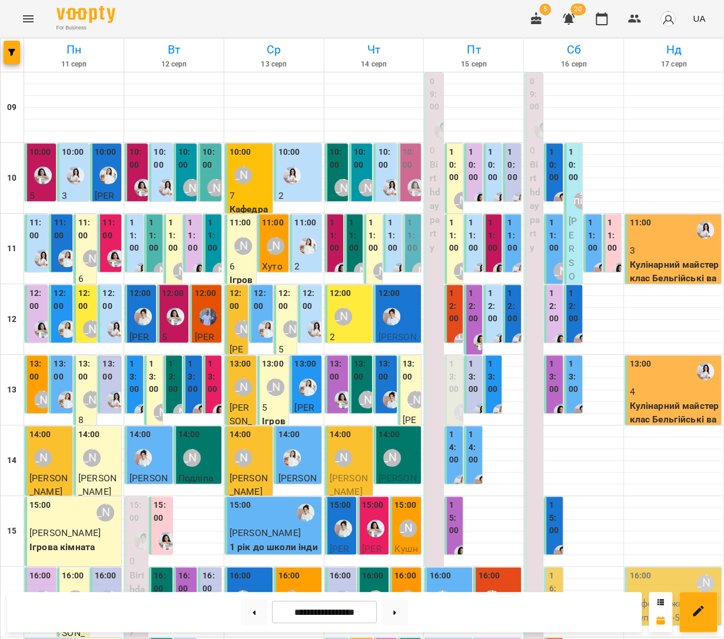
click at [386, 245] on div "11:00 5 Ранній розвиток груповий" at bounding box center [392, 334] width 18 height 240
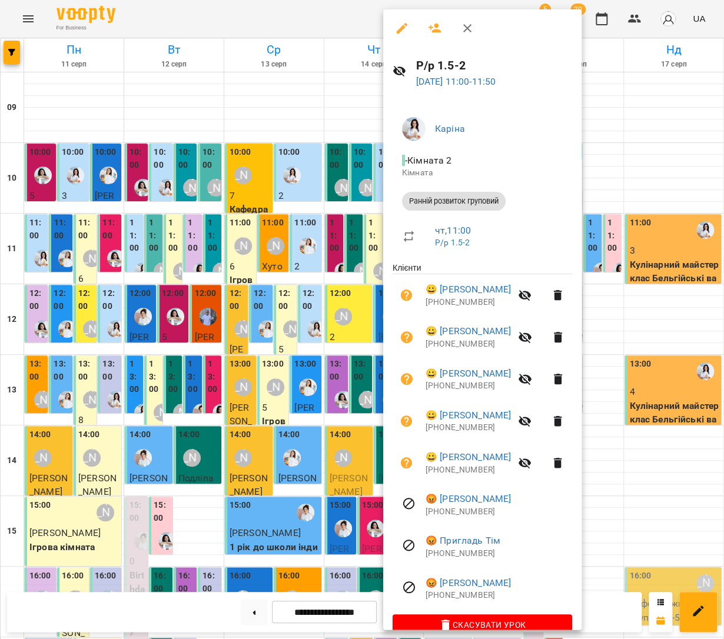
click at [356, 229] on div at bounding box center [362, 319] width 724 height 639
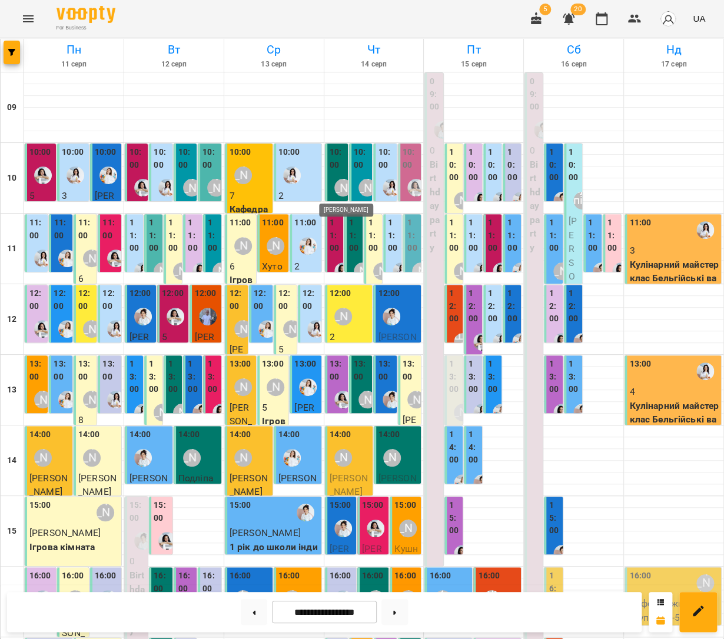
click at [337, 184] on div "[PERSON_NAME]" at bounding box center [343, 188] width 18 height 18
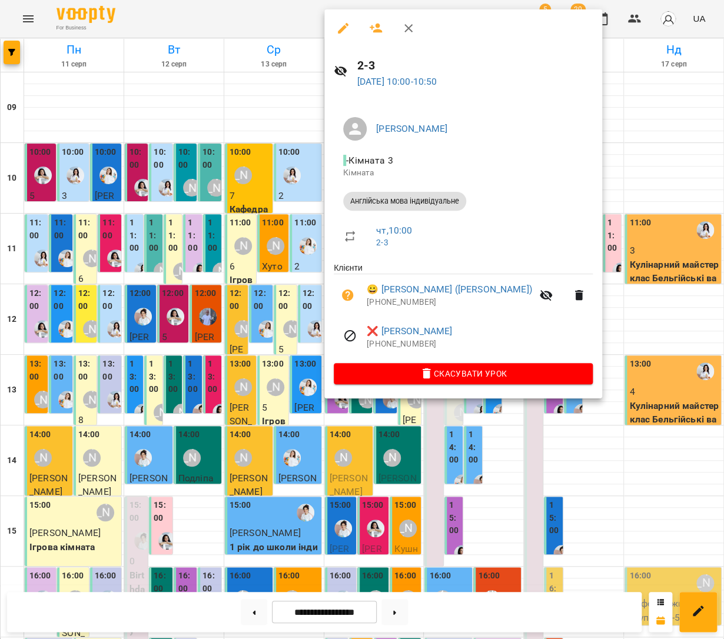
click at [296, 204] on div at bounding box center [362, 319] width 724 height 639
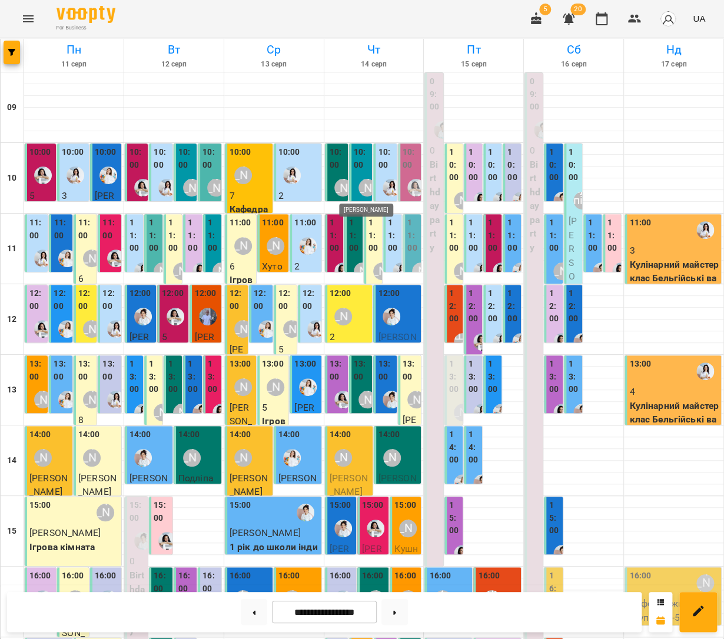
click at [358, 184] on div "[PERSON_NAME]" at bounding box center [367, 188] width 18 height 18
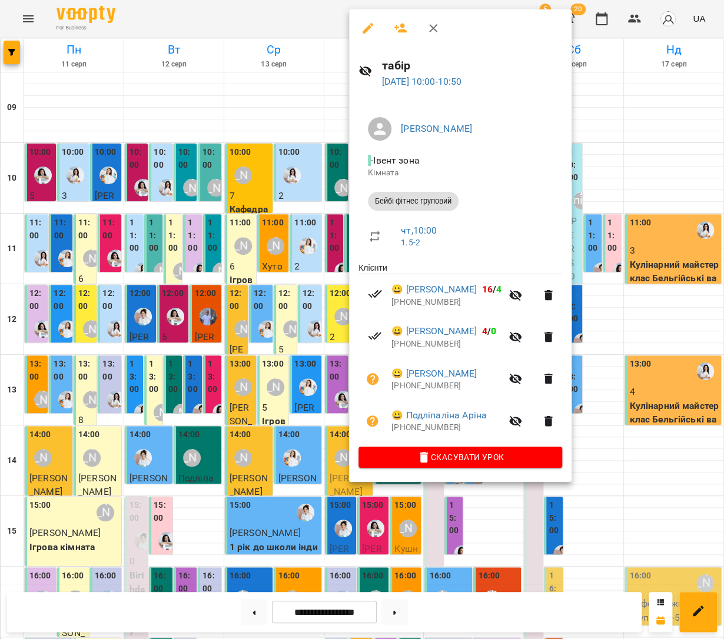
click at [303, 196] on div at bounding box center [362, 319] width 724 height 639
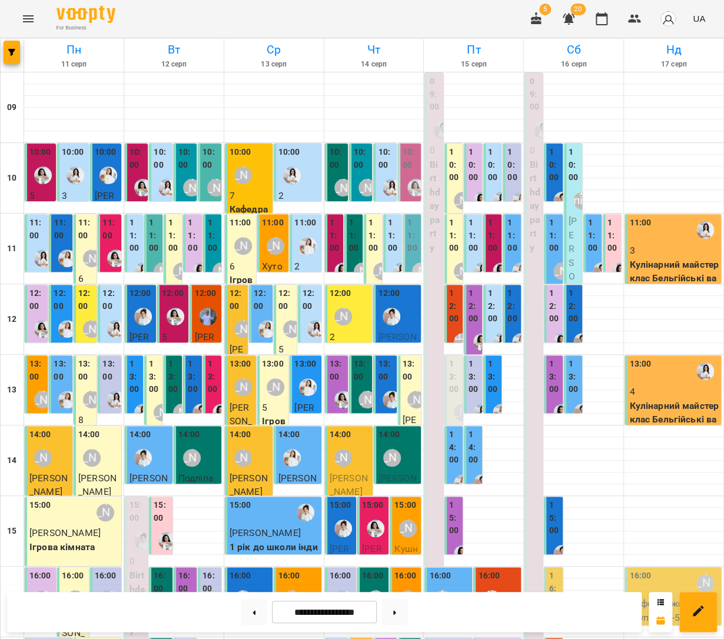
click at [387, 177] on div at bounding box center [391, 187] width 27 height 27
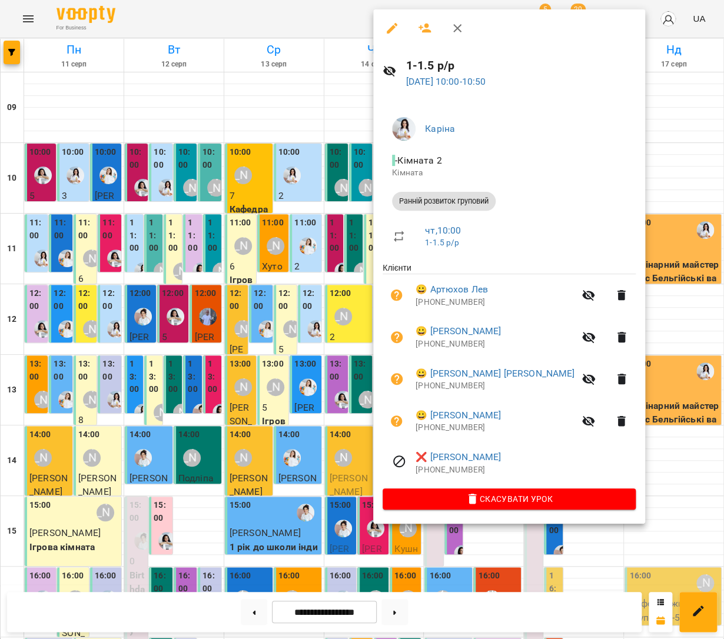
click at [372, 297] on div at bounding box center [362, 319] width 724 height 639
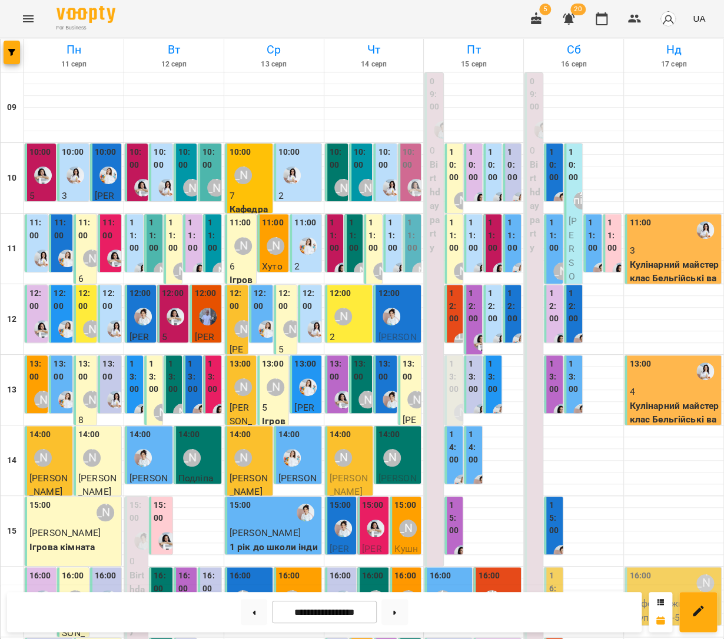
click at [396, 247] on label "11:00" at bounding box center [393, 236] width 11 height 38
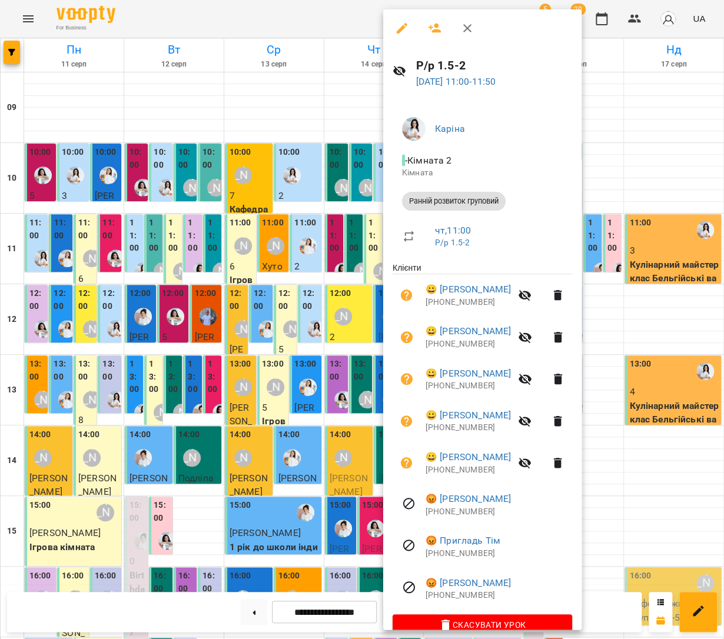
click at [307, 357] on div at bounding box center [362, 319] width 724 height 639
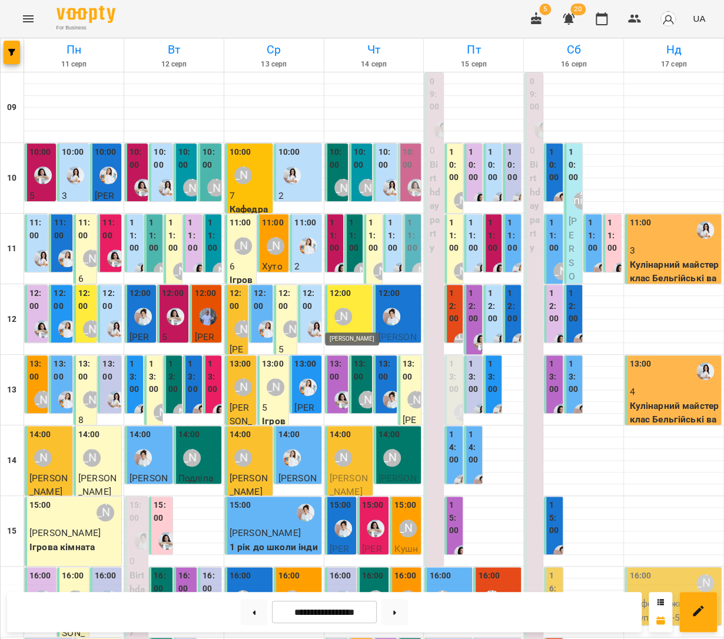
click at [344, 310] on div "[PERSON_NAME]" at bounding box center [343, 317] width 18 height 18
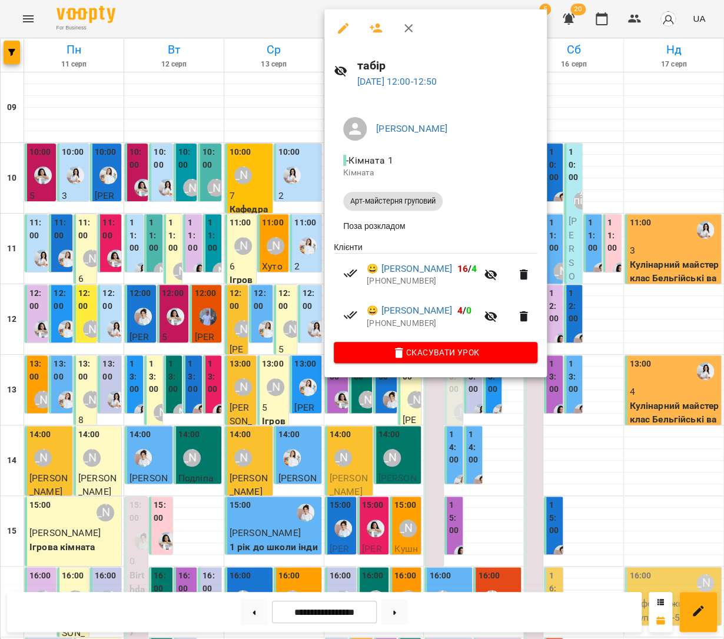
click at [275, 278] on div at bounding box center [362, 319] width 724 height 639
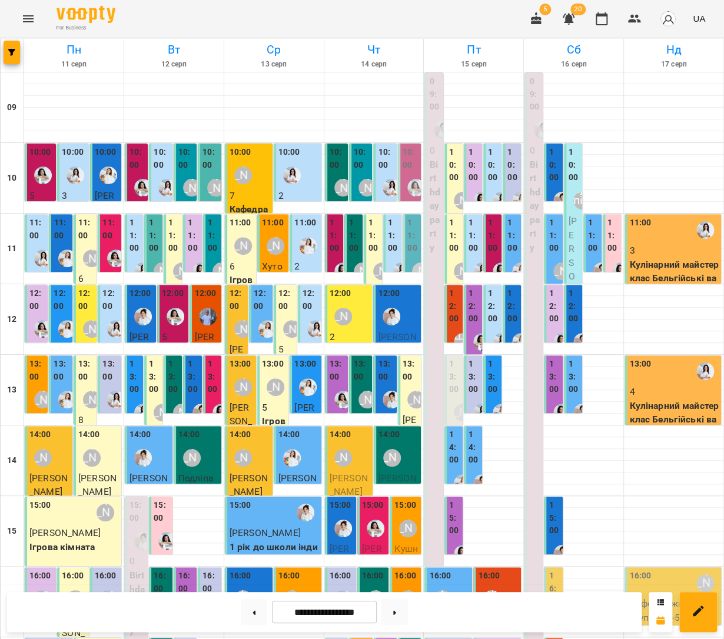
click at [403, 316] on div at bounding box center [391, 316] width 27 height 27
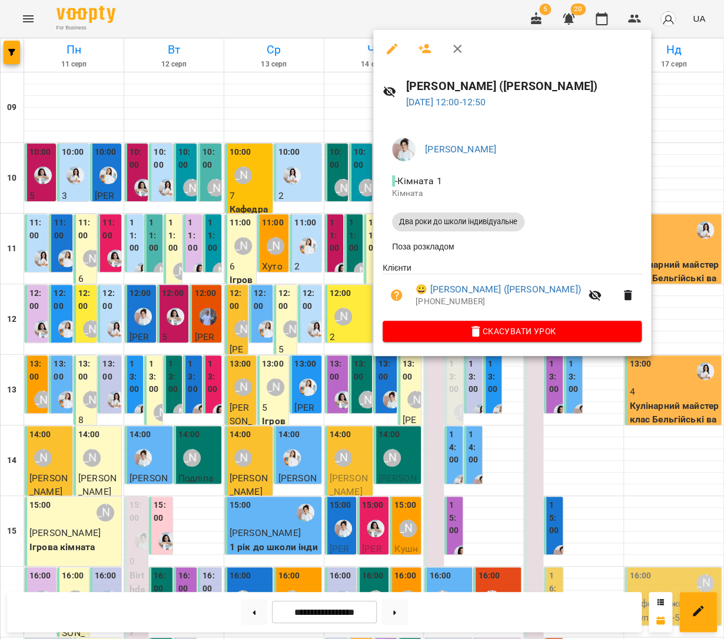
click at [281, 306] on div at bounding box center [362, 319] width 724 height 639
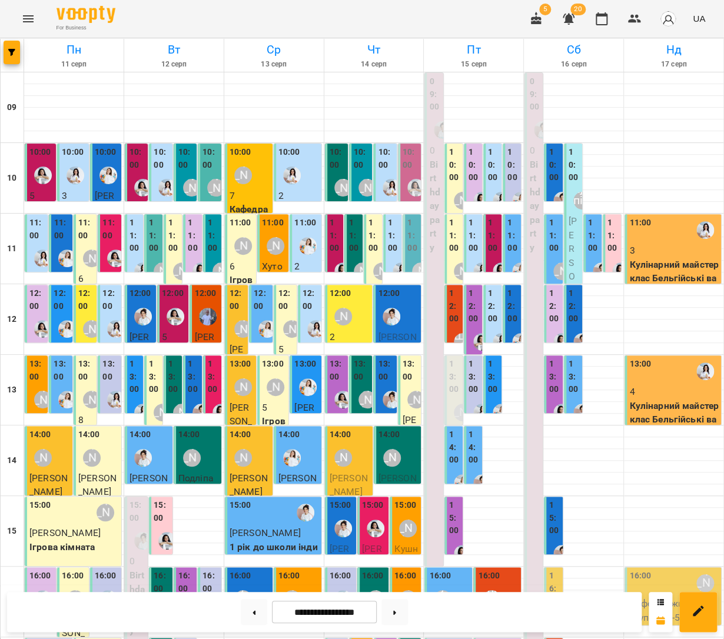
click at [342, 373] on label "13:00" at bounding box center [338, 370] width 16 height 25
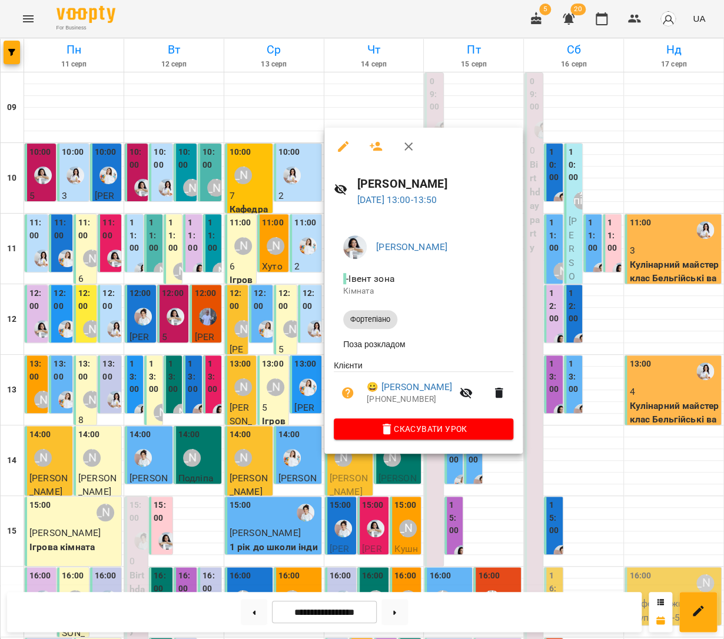
click at [251, 353] on div at bounding box center [362, 319] width 724 height 639
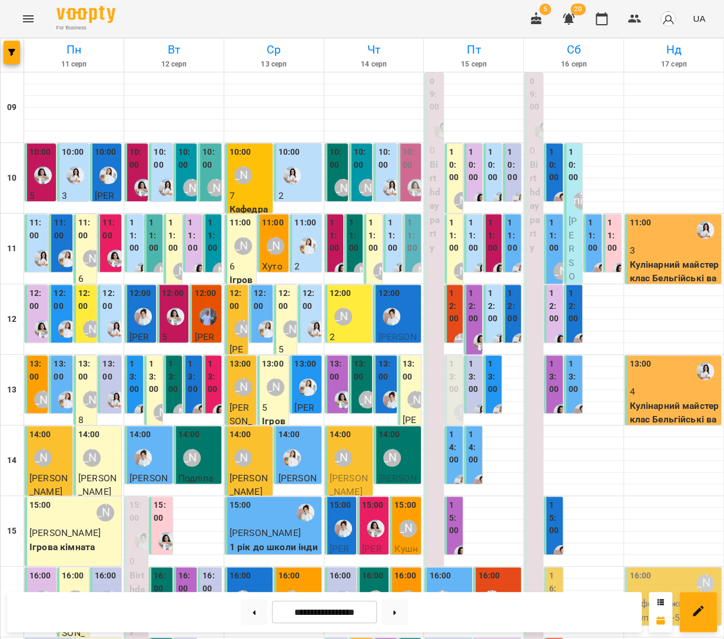
click at [357, 391] on div "[PERSON_NAME]" at bounding box center [367, 399] width 27 height 27
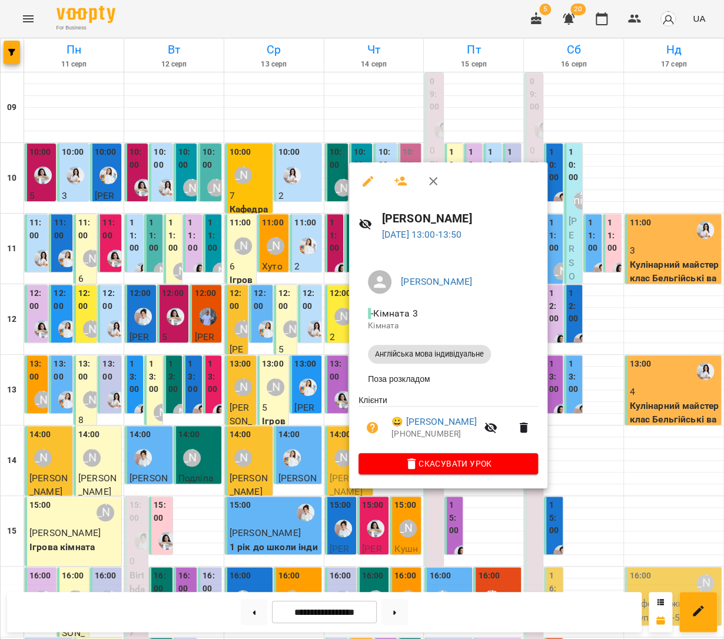
click at [327, 390] on div at bounding box center [362, 319] width 724 height 639
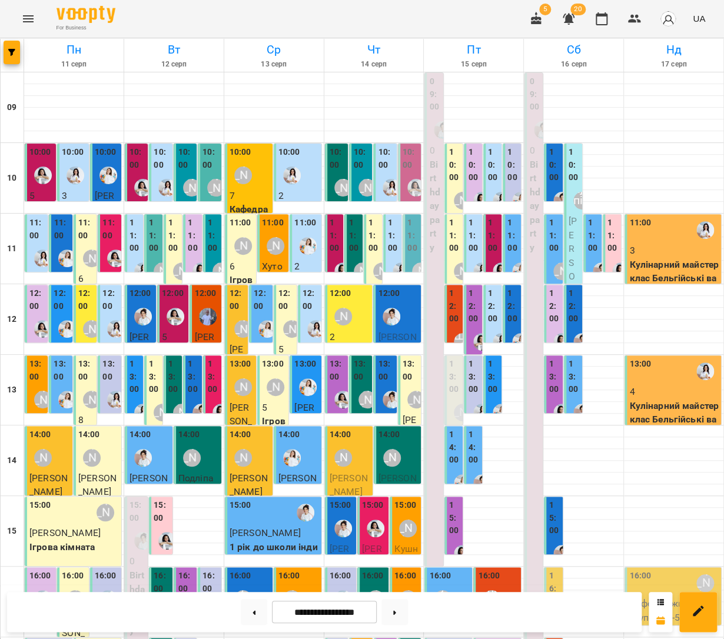
click at [340, 388] on div at bounding box center [343, 399] width 27 height 27
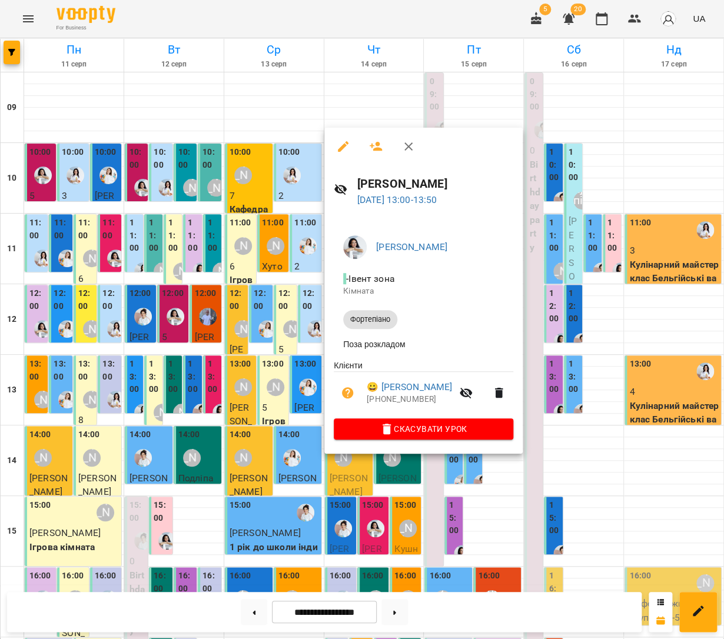
drag, startPoint x: 307, startPoint y: 390, endPoint x: 360, endPoint y: 410, distance: 56.1
click at [307, 390] on div at bounding box center [362, 319] width 724 height 639
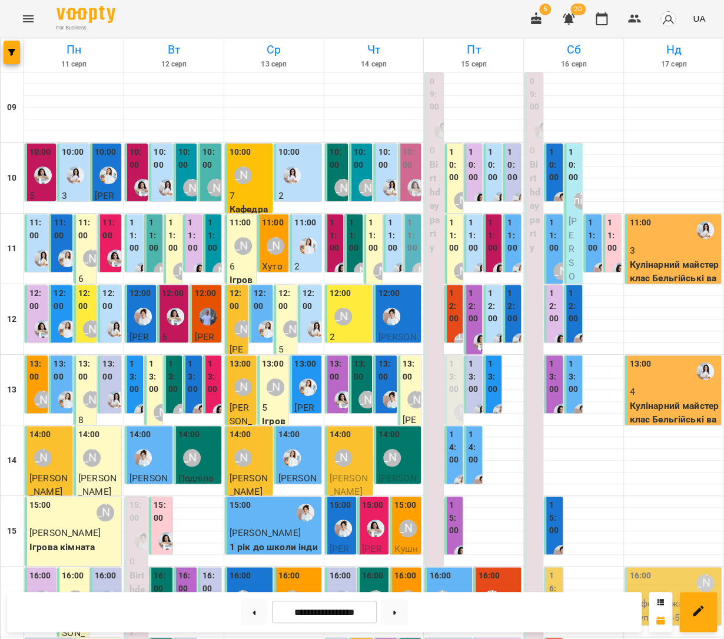
click at [357, 391] on div "[PERSON_NAME]" at bounding box center [367, 399] width 27 height 27
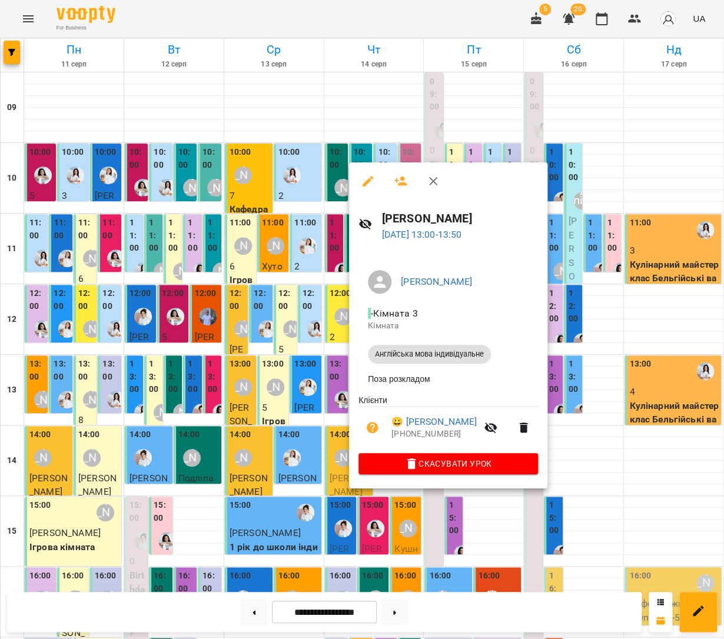
click at [312, 383] on div at bounding box center [362, 319] width 724 height 639
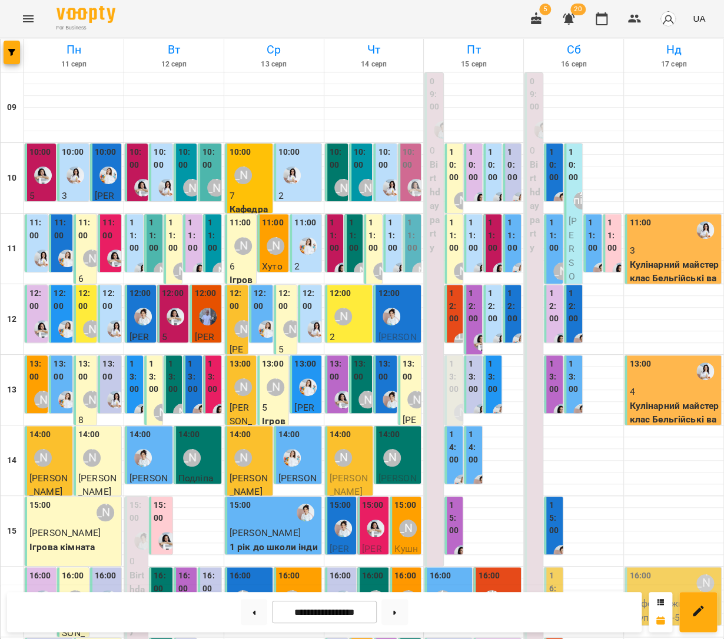
click at [391, 381] on label "13:00" at bounding box center [386, 370] width 16 height 25
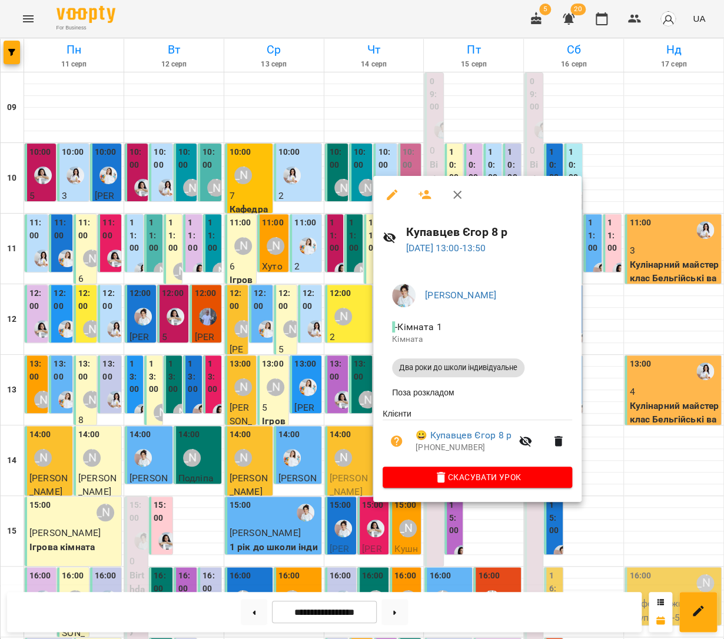
click at [343, 381] on div at bounding box center [362, 319] width 724 height 639
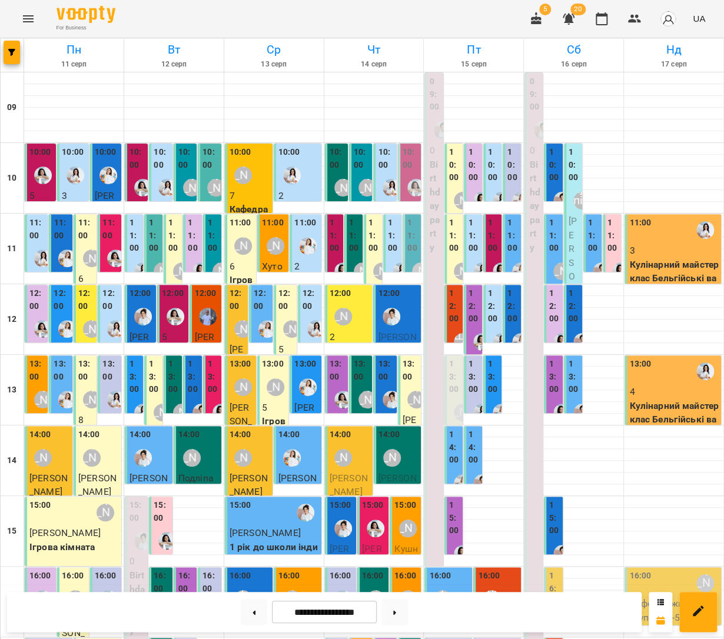
click at [351, 449] on div "[PERSON_NAME]" at bounding box center [343, 457] width 27 height 27
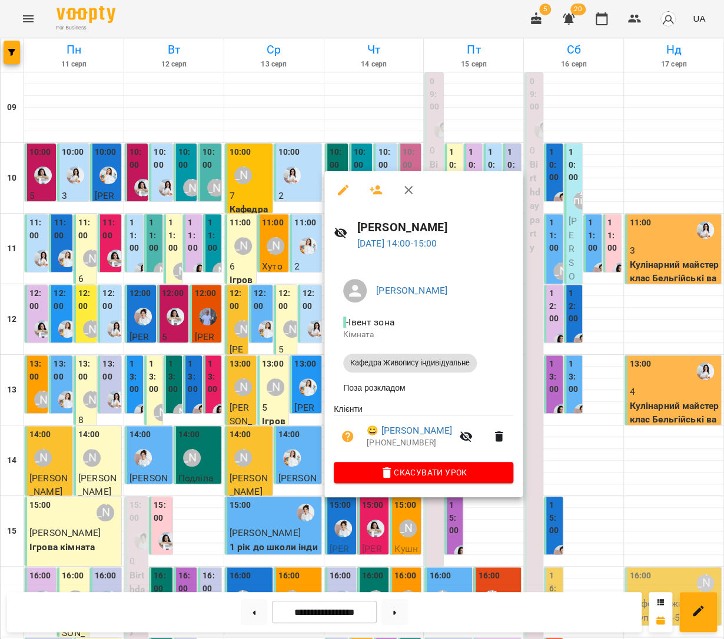
click at [303, 420] on div at bounding box center [362, 319] width 724 height 639
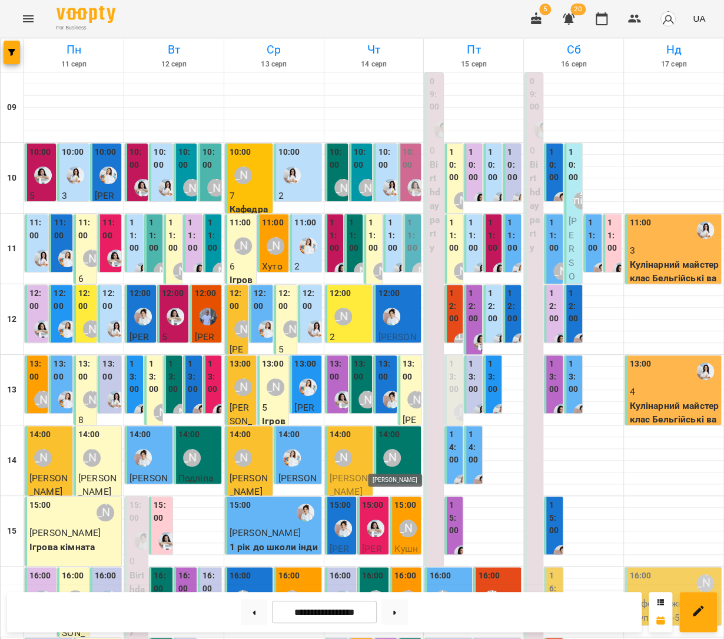
click at [395, 451] on div "[PERSON_NAME]" at bounding box center [392, 458] width 18 height 18
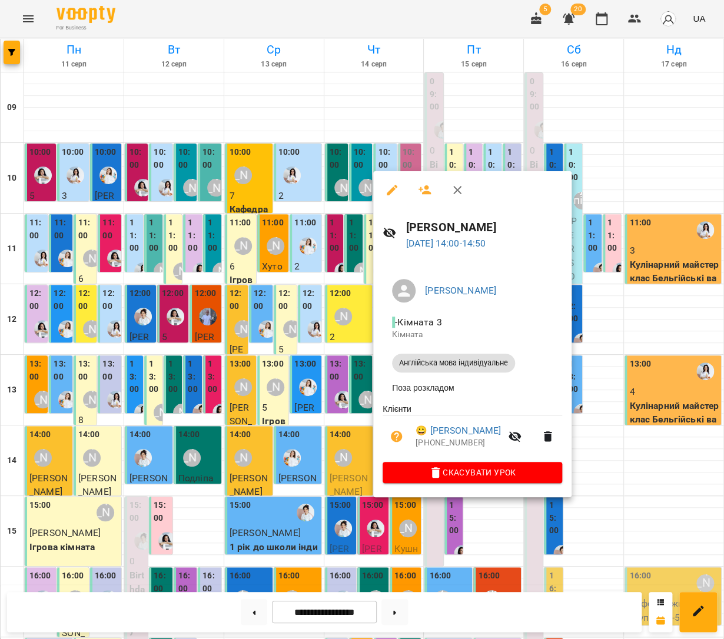
click at [314, 440] on div at bounding box center [362, 319] width 724 height 639
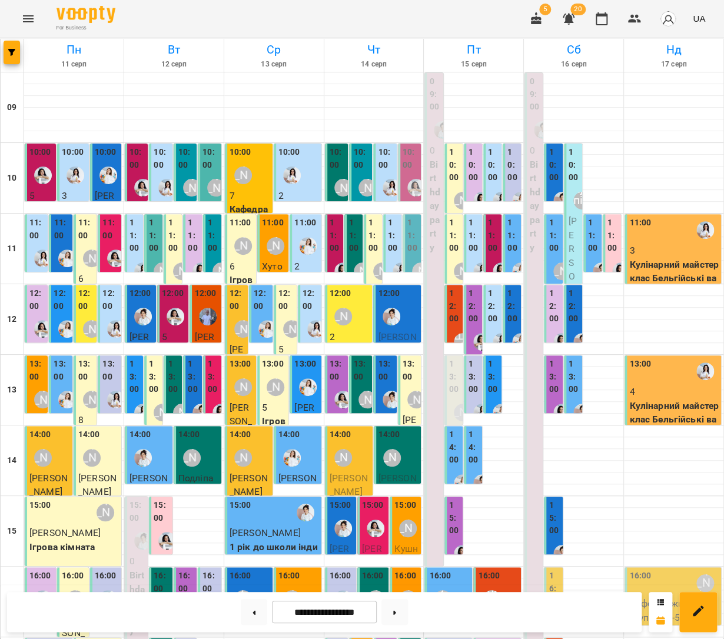
click at [348, 512] on div "15:00" at bounding box center [341, 507] width 22 height 16
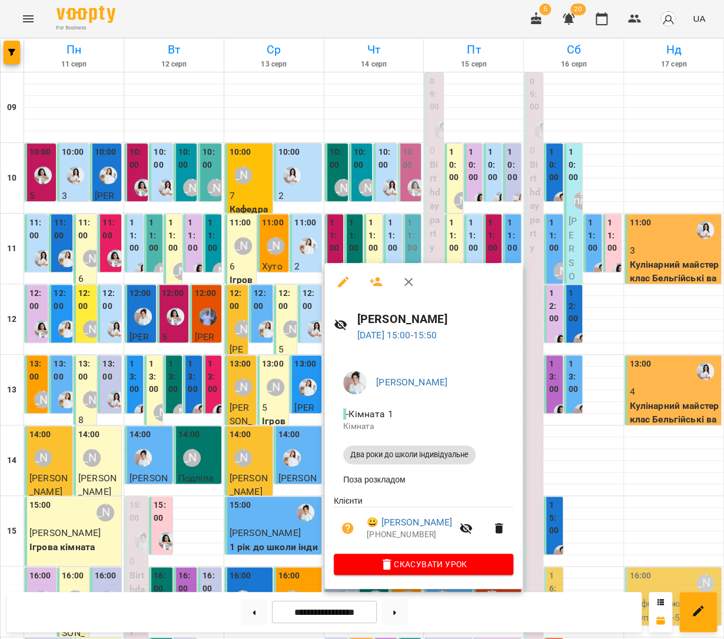
click at [281, 429] on div at bounding box center [362, 319] width 724 height 639
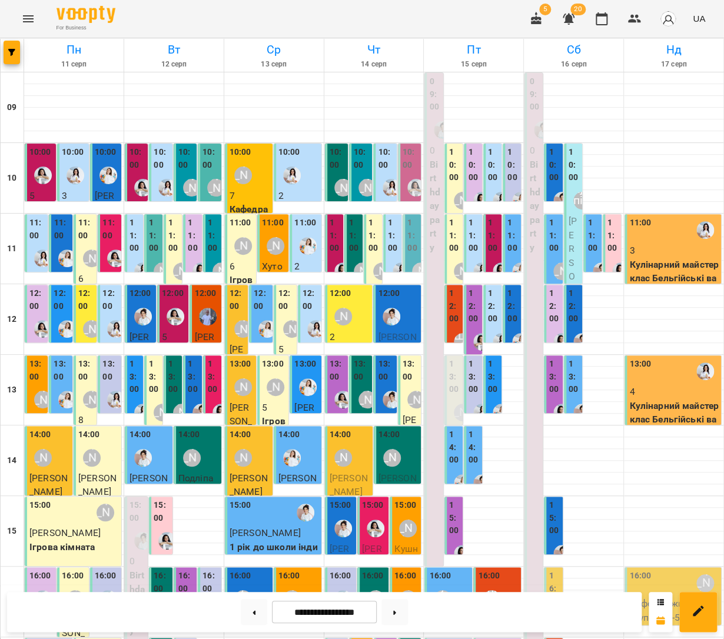
scroll to position [155, 0]
click at [373, 520] on img "Анна Білан" at bounding box center [376, 529] width 18 height 18
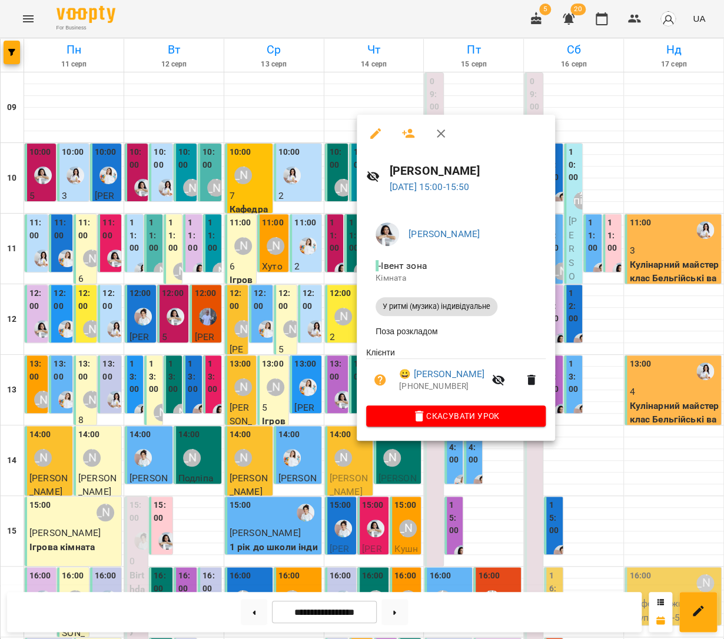
click at [295, 352] on div at bounding box center [362, 319] width 724 height 639
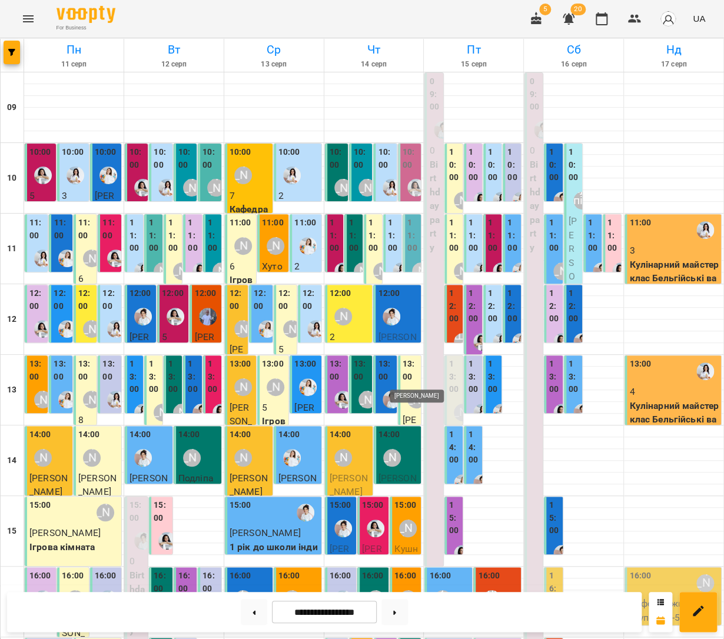
click at [406, 520] on div "[PERSON_NAME]" at bounding box center [408, 529] width 18 height 18
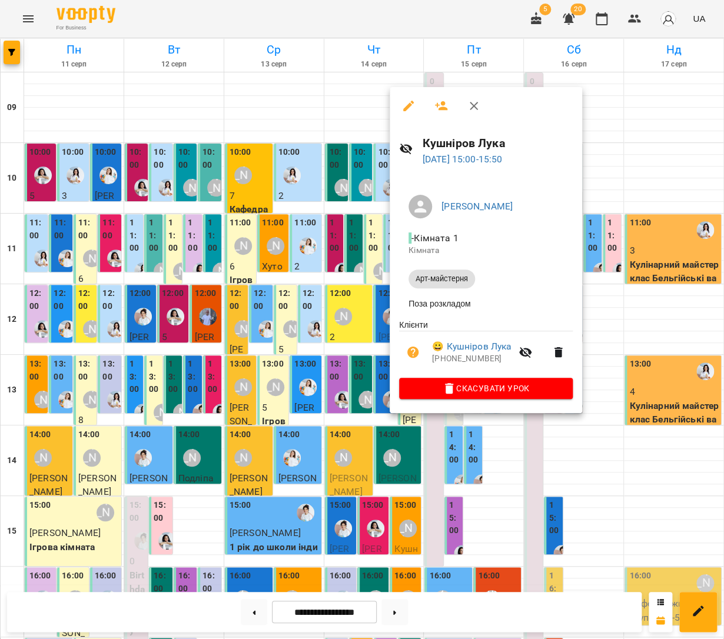
click at [376, 344] on div at bounding box center [362, 319] width 724 height 639
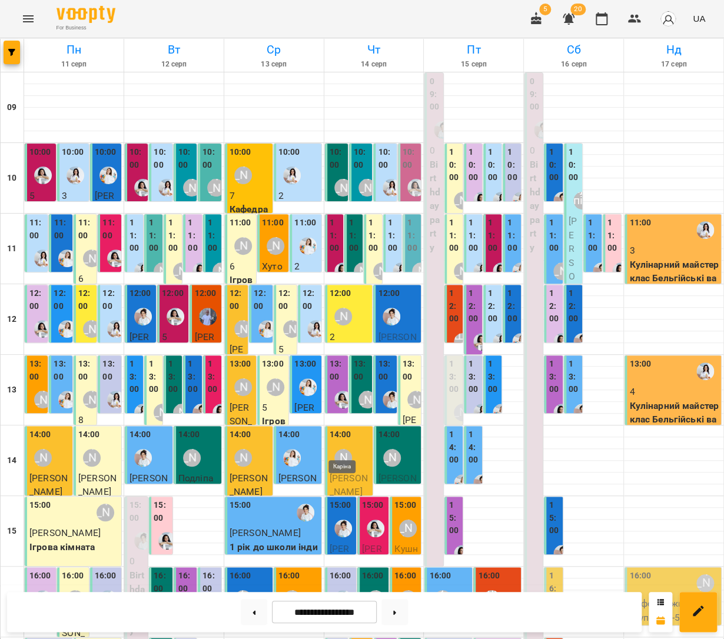
click at [341, 590] on img "Каріна" at bounding box center [343, 599] width 18 height 18
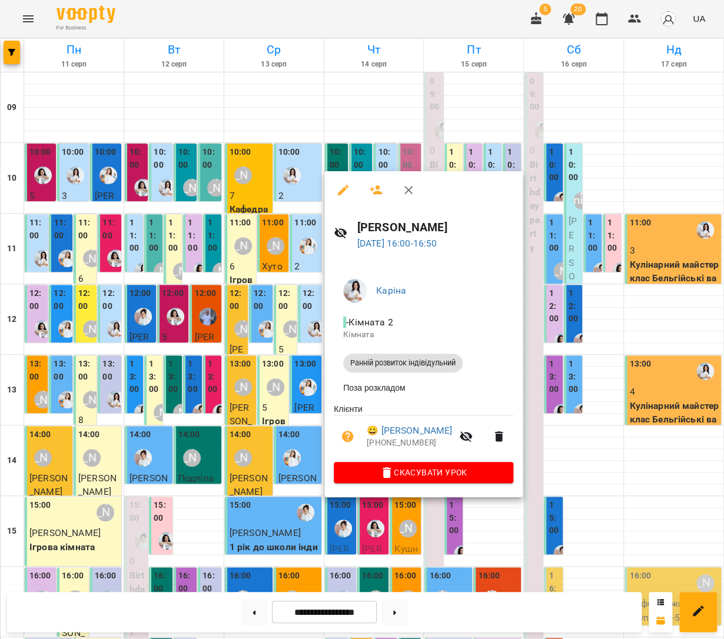
click at [305, 416] on div at bounding box center [362, 319] width 724 height 639
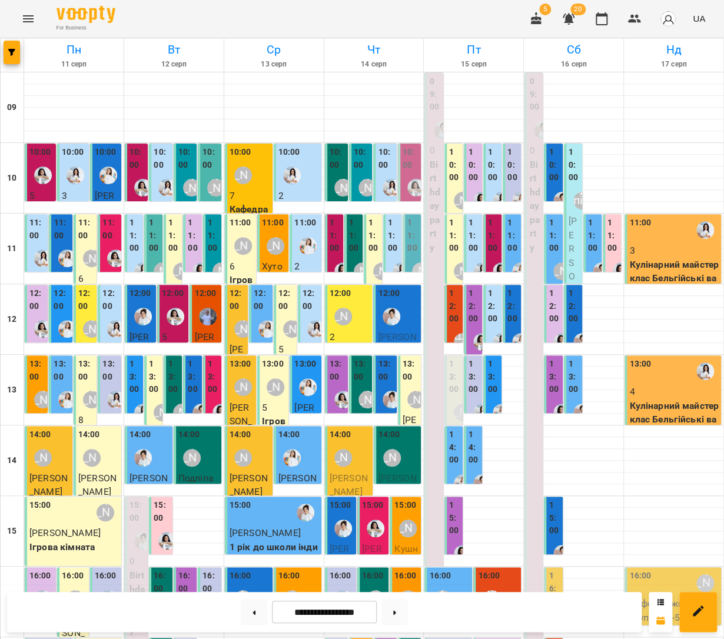
scroll to position [0, 0]
click at [488, 180] on label "10:00" at bounding box center [493, 165] width 11 height 38
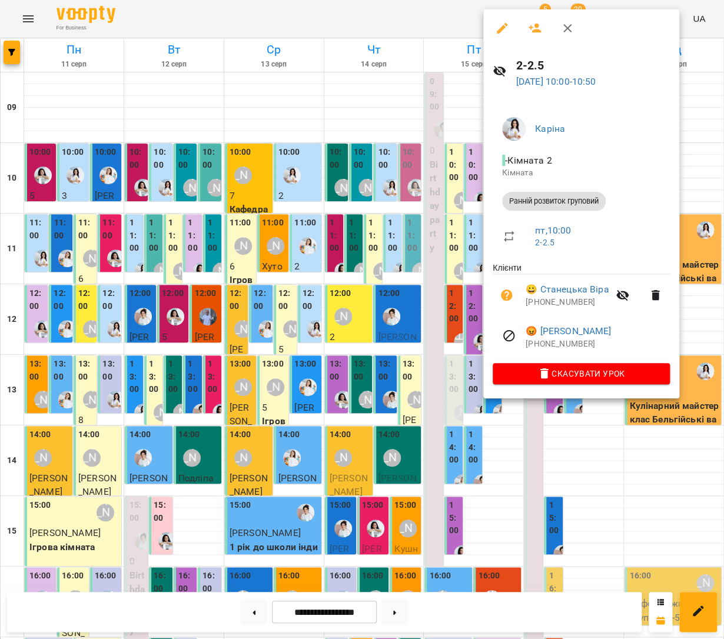
click at [425, 194] on div at bounding box center [362, 319] width 724 height 639
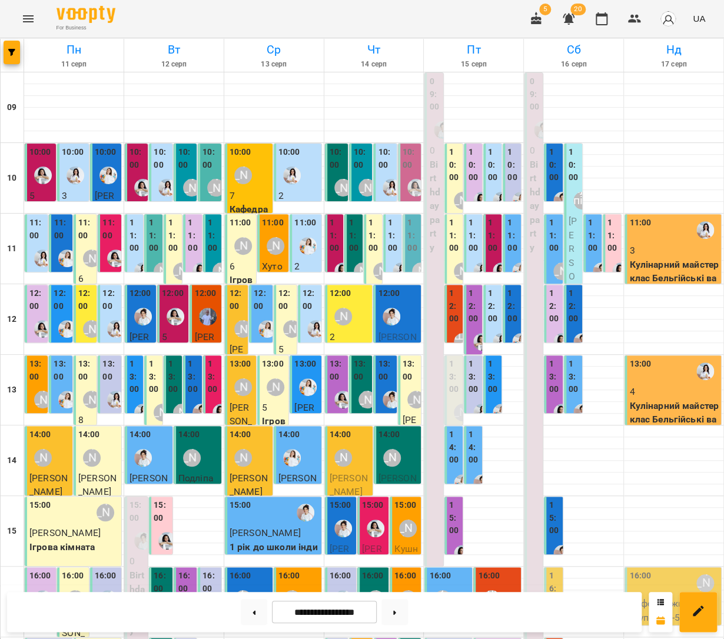
scroll to position [162, 0]
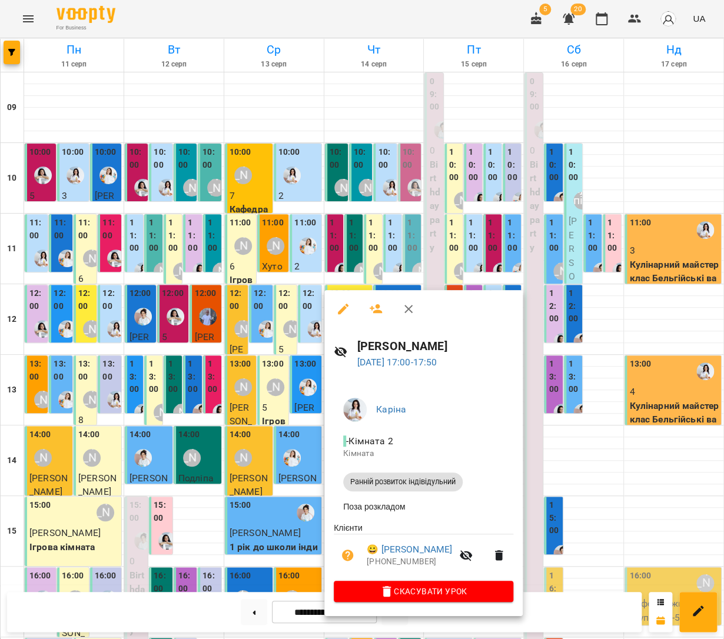
click at [303, 467] on div at bounding box center [362, 319] width 724 height 639
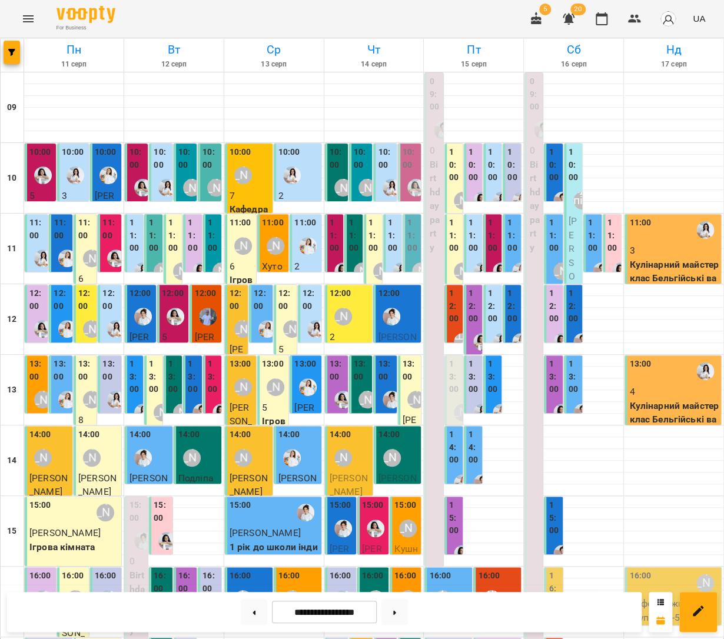
scroll to position [0, 0]
click at [491, 184] on div "10:00" at bounding box center [493, 166] width 11 height 41
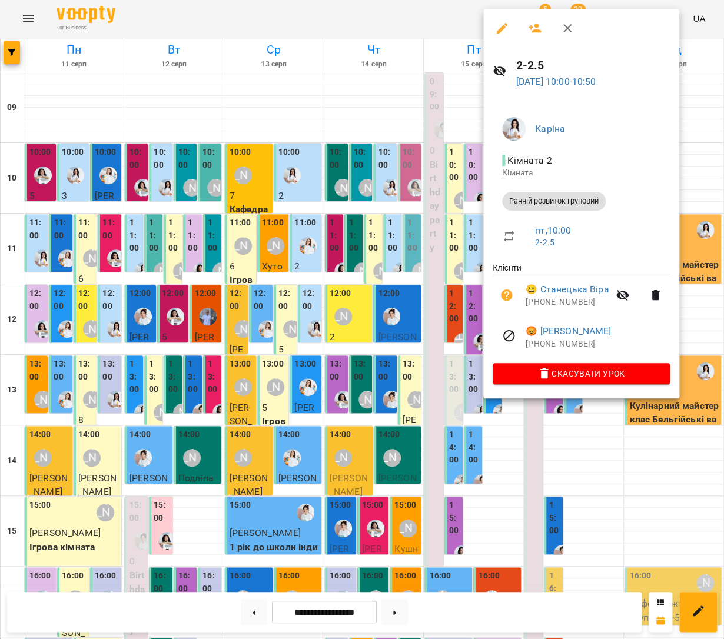
click at [367, 207] on div at bounding box center [362, 319] width 724 height 639
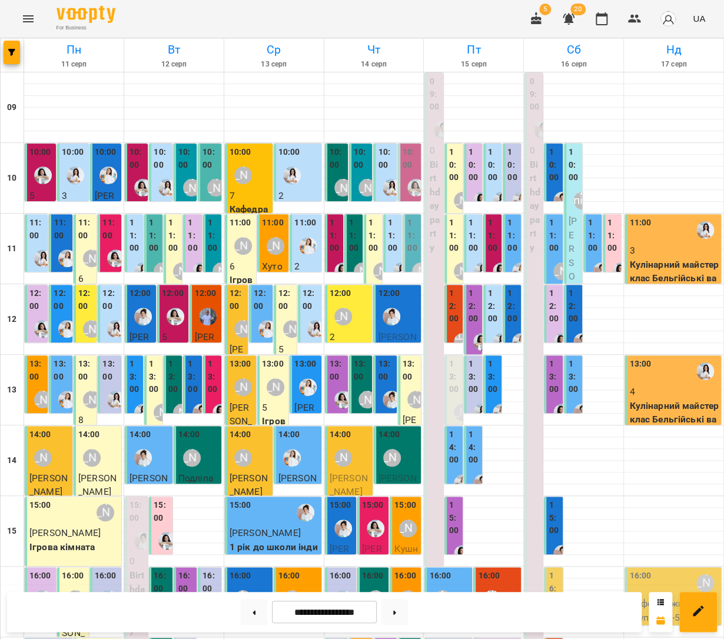
scroll to position [263, 0]
click at [396, 612] on icon at bounding box center [394, 612] width 3 height 4
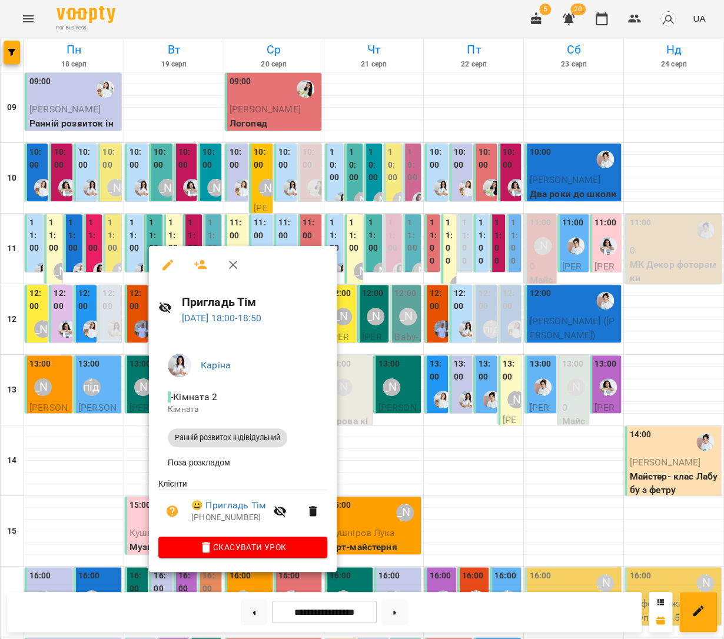
click at [134, 464] on div at bounding box center [362, 319] width 724 height 639
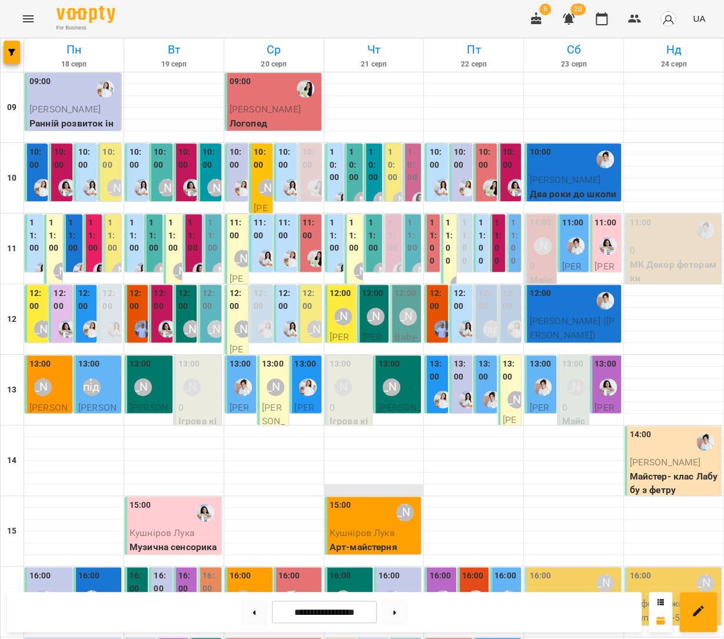
scroll to position [0, 0]
click at [249, 610] on button at bounding box center [254, 612] width 26 height 26
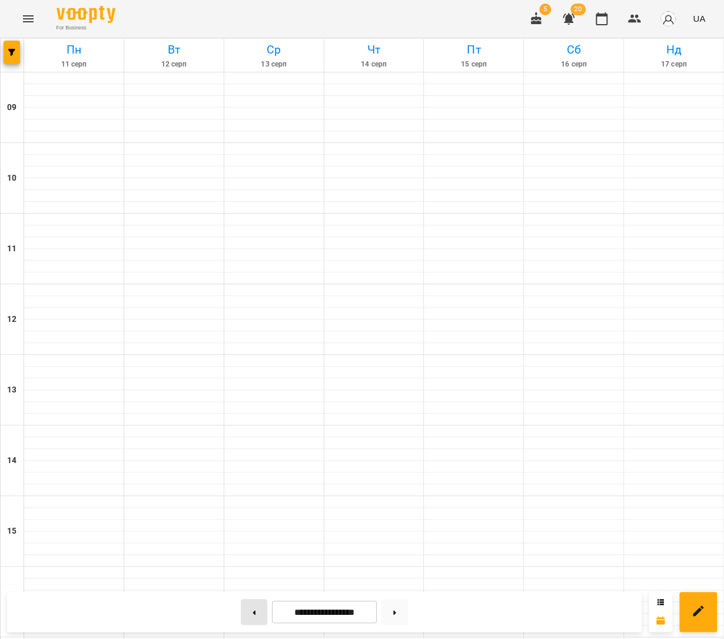
type input "**********"
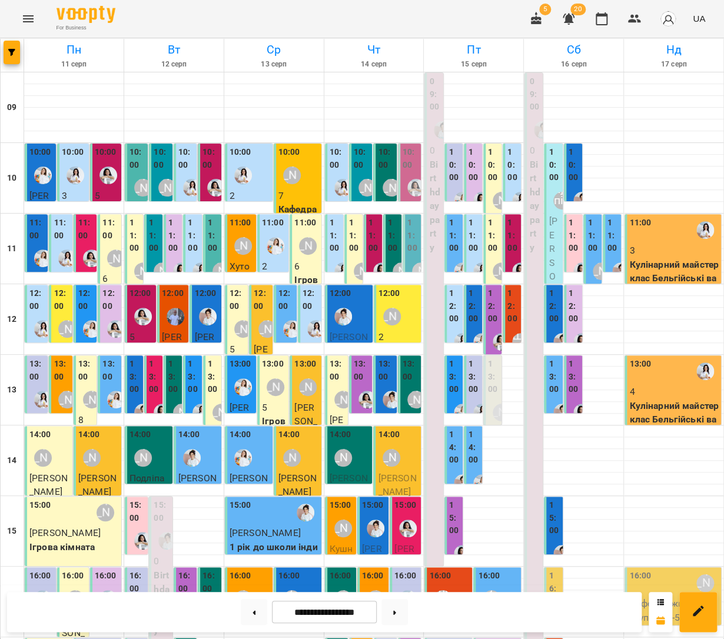
scroll to position [254, 0]
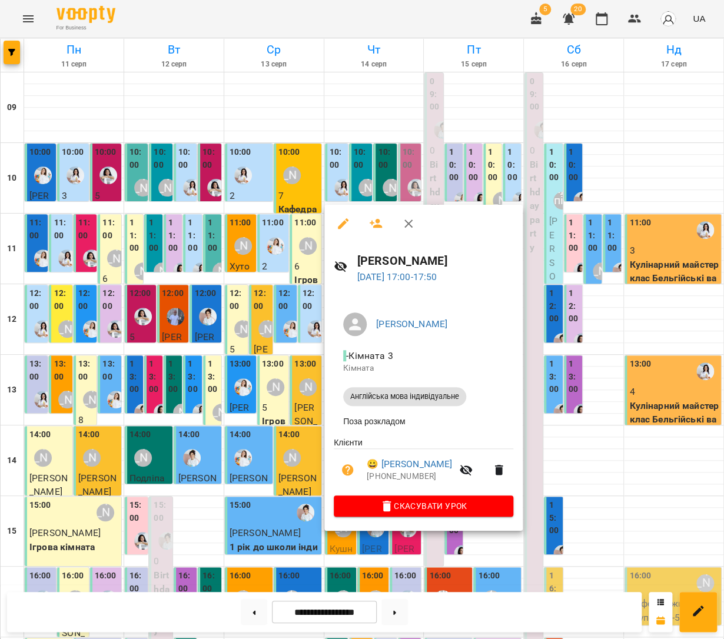
click at [314, 386] on div at bounding box center [362, 319] width 724 height 639
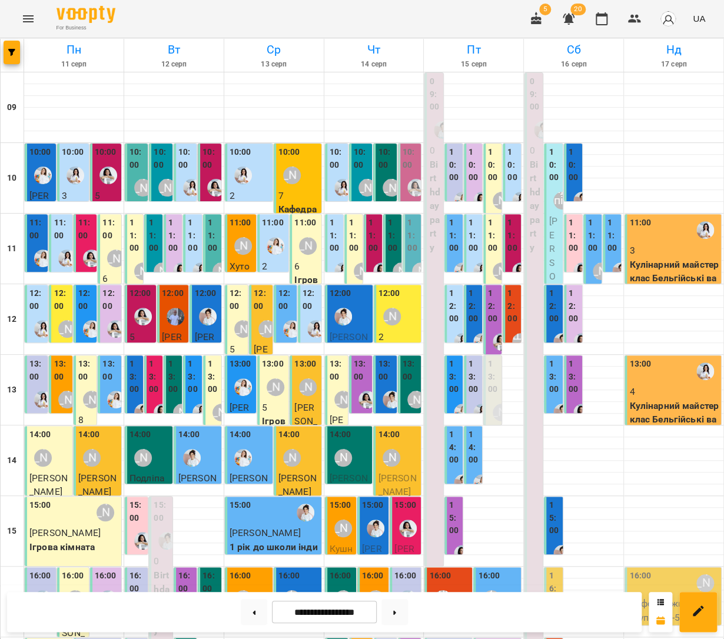
click at [340, 614] on span "[PERSON_NAME]" at bounding box center [341, 640] width 23 height 53
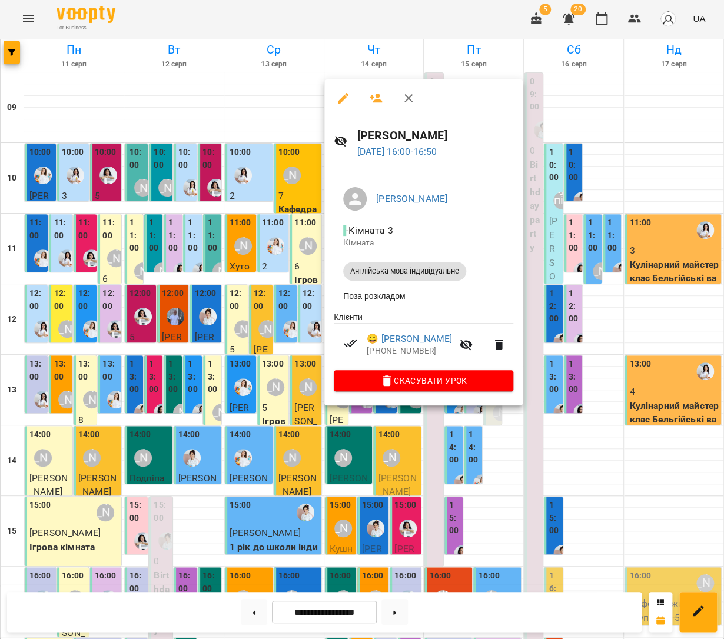
click at [284, 374] on div at bounding box center [362, 319] width 724 height 639
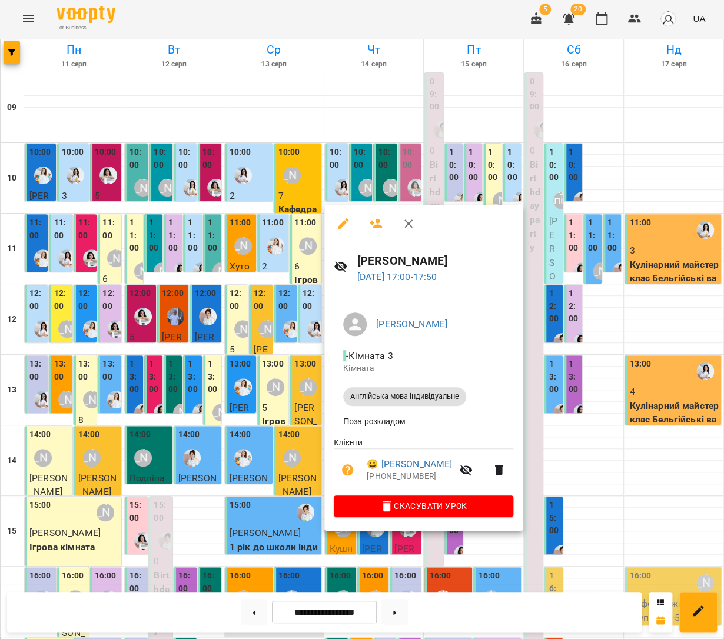
click at [285, 384] on div at bounding box center [362, 319] width 724 height 639
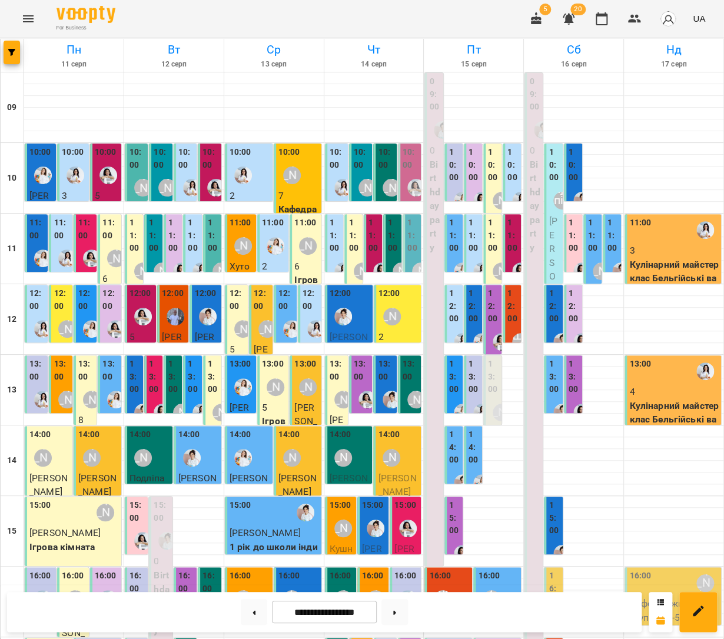
click at [336, 570] on div "16:00" at bounding box center [341, 578] width 22 height 16
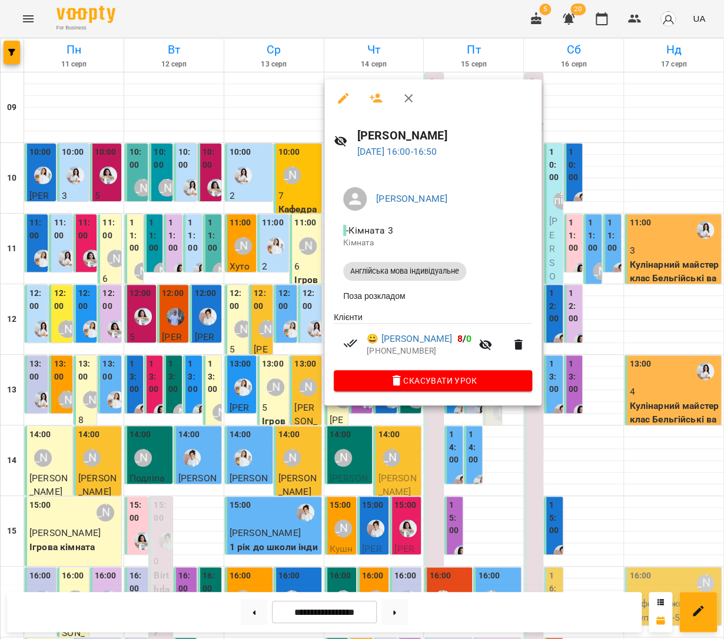
click at [287, 337] on div at bounding box center [362, 319] width 724 height 639
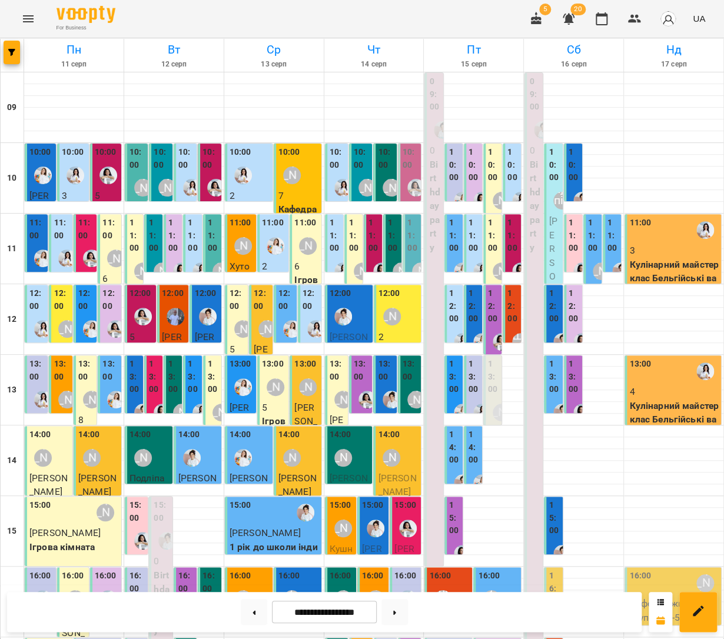
click at [375, 586] on div "[PERSON_NAME]" at bounding box center [375, 599] width 27 height 27
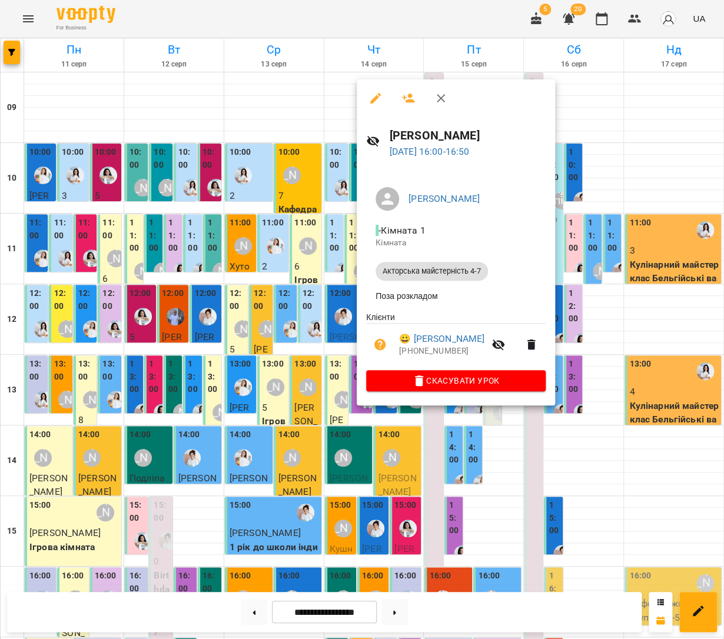
click at [325, 334] on div at bounding box center [362, 319] width 724 height 639
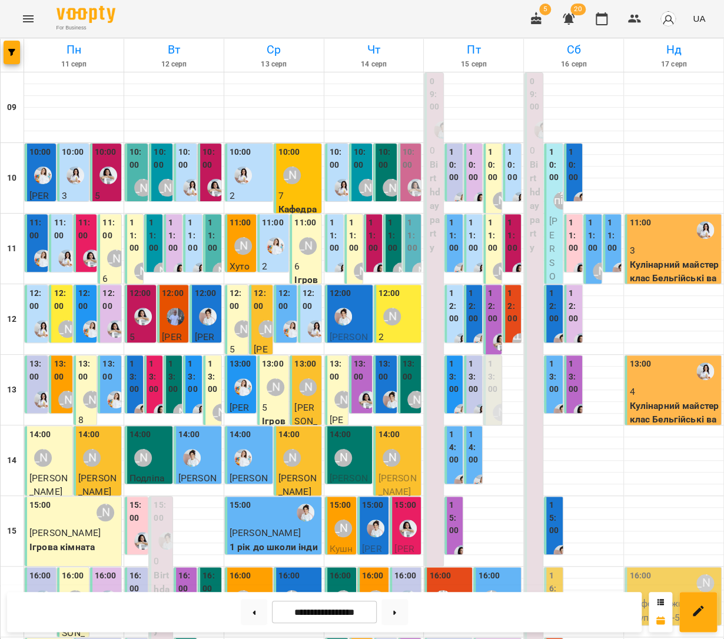
scroll to position [257, 0]
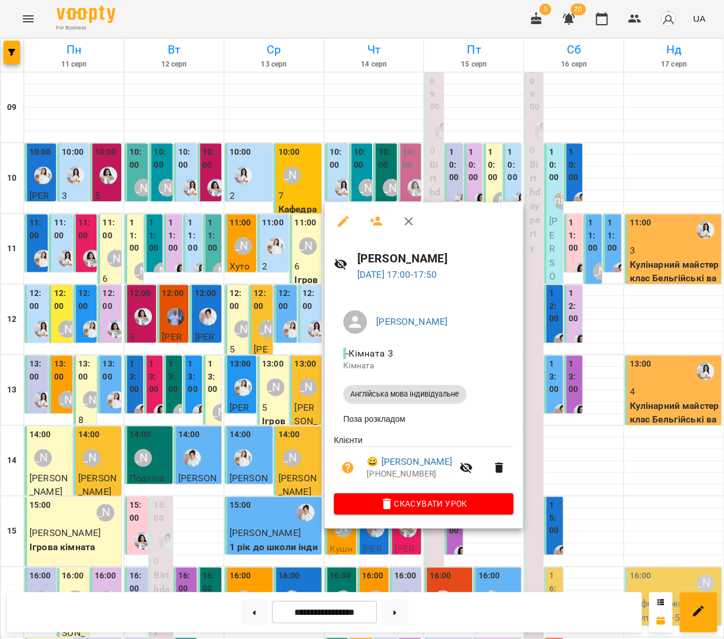
click at [291, 391] on div at bounding box center [362, 319] width 724 height 639
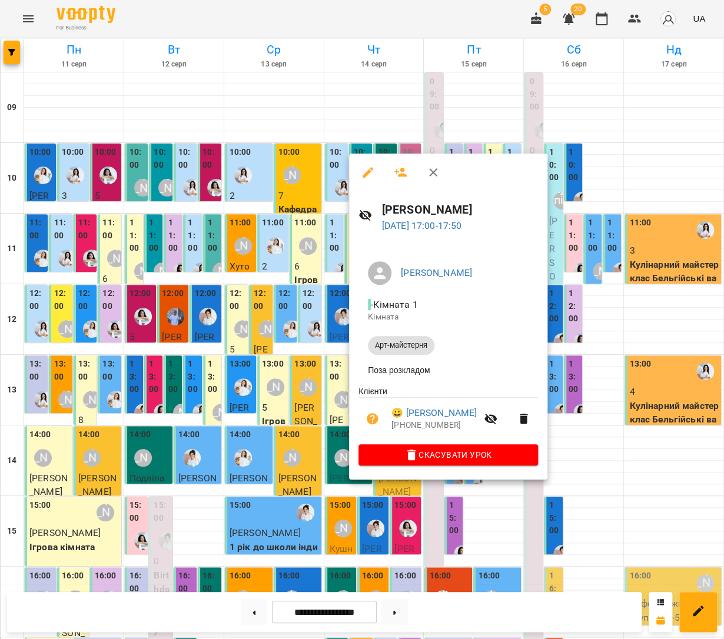
click at [318, 394] on div at bounding box center [362, 319] width 724 height 639
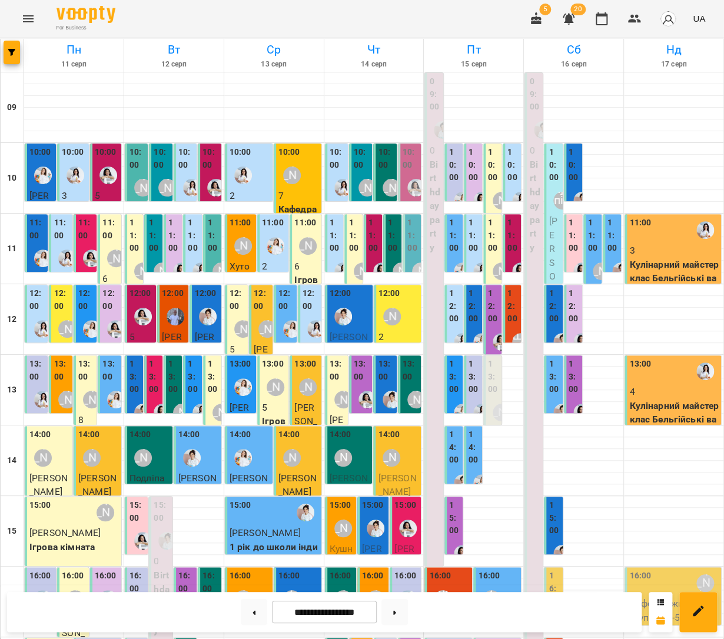
scroll to position [261, 0]
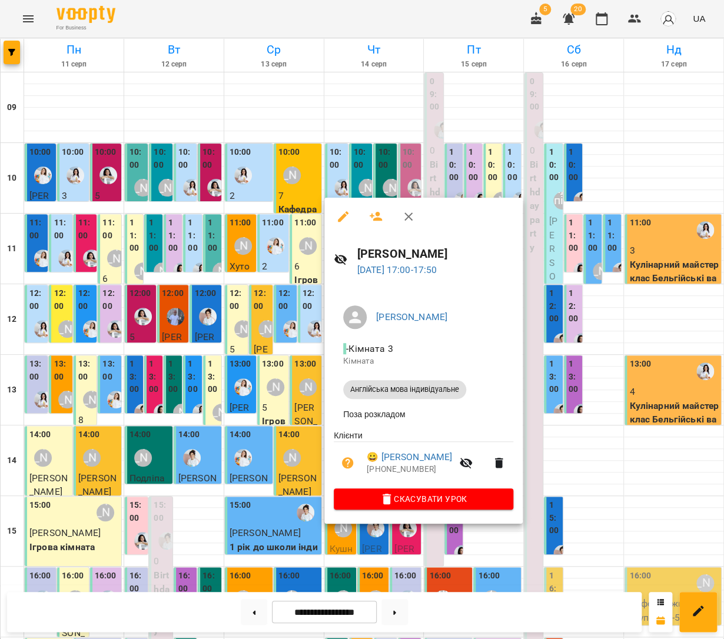
click at [311, 398] on div at bounding box center [362, 319] width 724 height 639
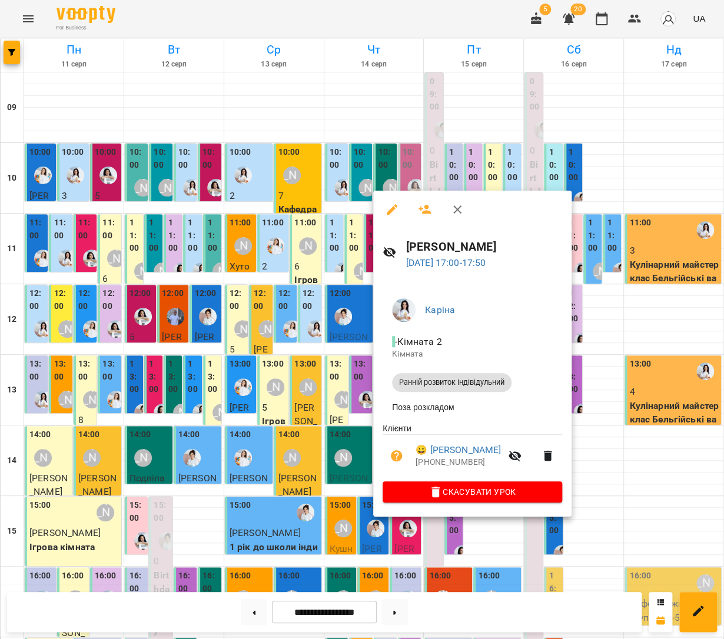
click at [322, 384] on div at bounding box center [362, 319] width 724 height 639
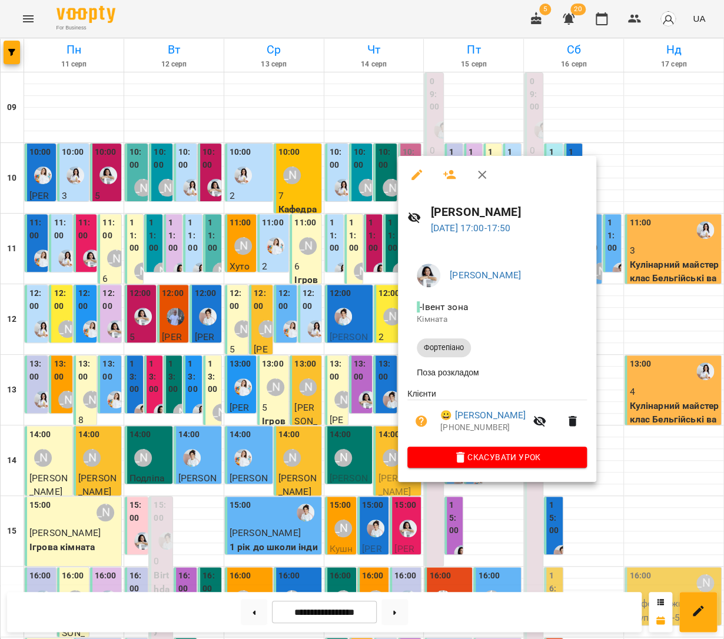
click at [365, 403] on div at bounding box center [362, 319] width 724 height 639
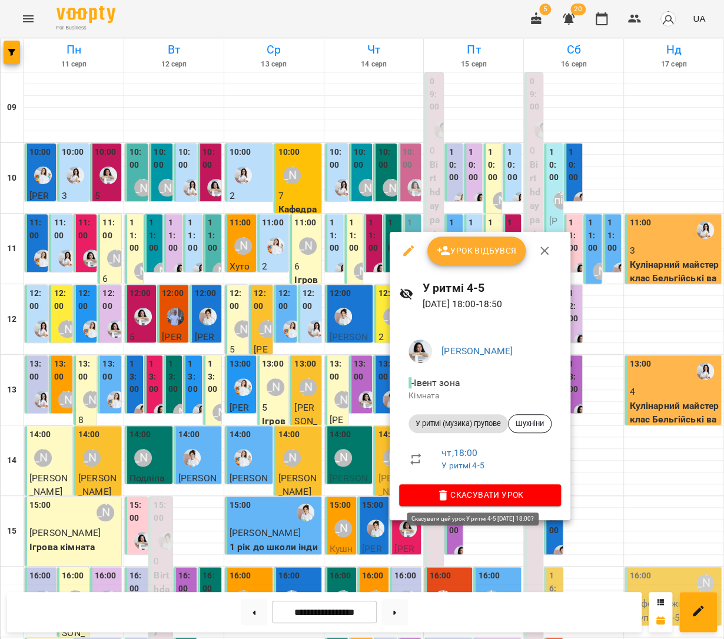
click at [440, 489] on icon "button" at bounding box center [443, 496] width 14 height 14
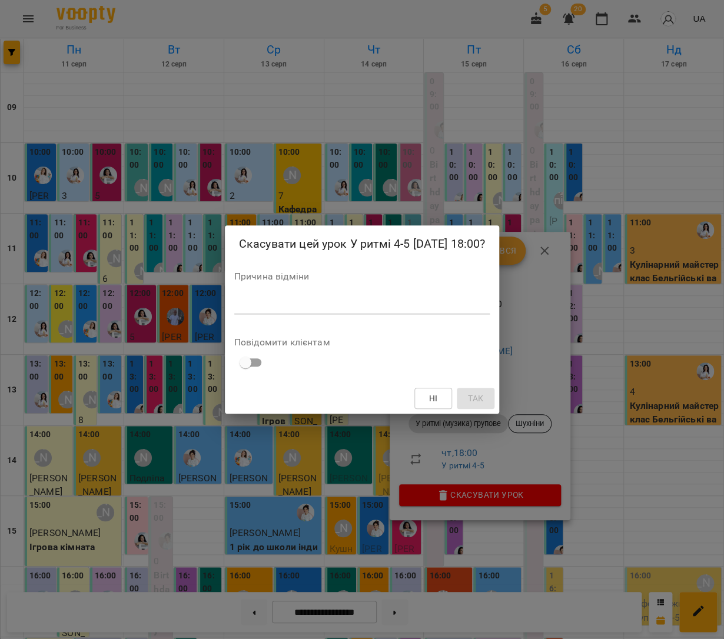
click at [373, 303] on textarea at bounding box center [361, 304] width 255 height 11
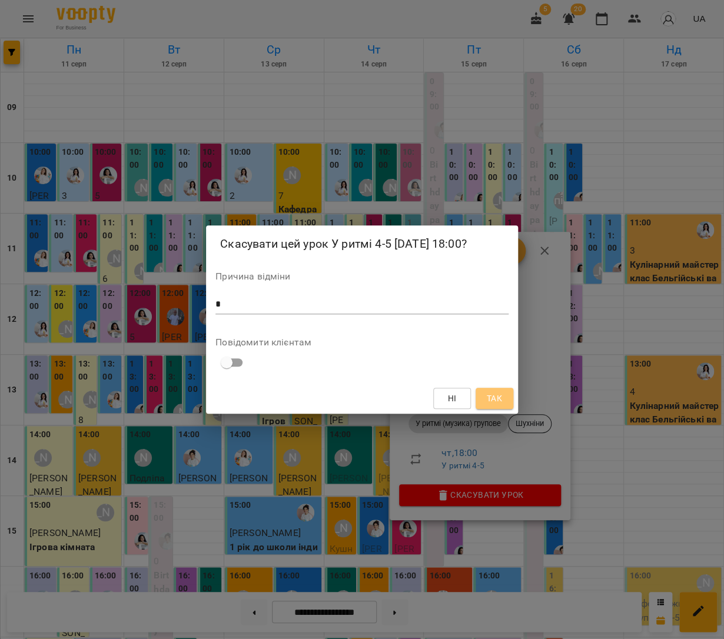
click at [481, 393] on button "Так" at bounding box center [495, 398] width 38 height 21
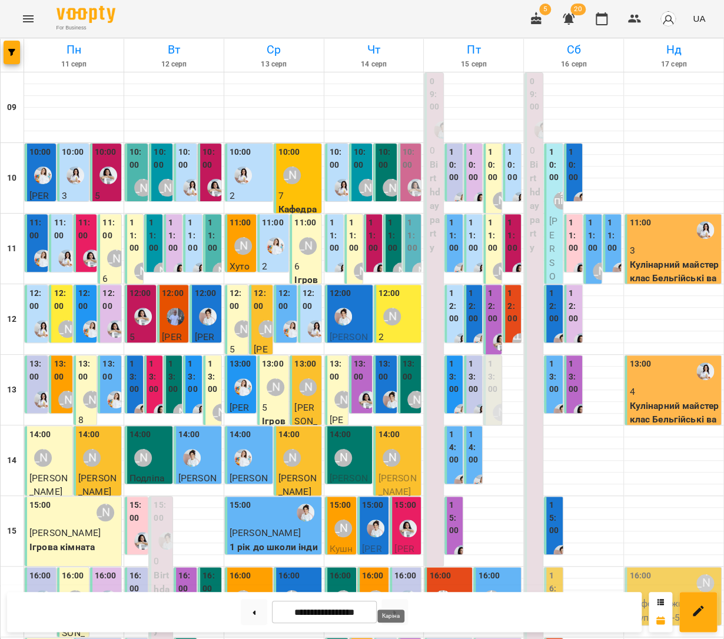
scroll to position [37, 0]
click at [363, 179] on div "[PERSON_NAME]" at bounding box center [367, 188] width 18 height 18
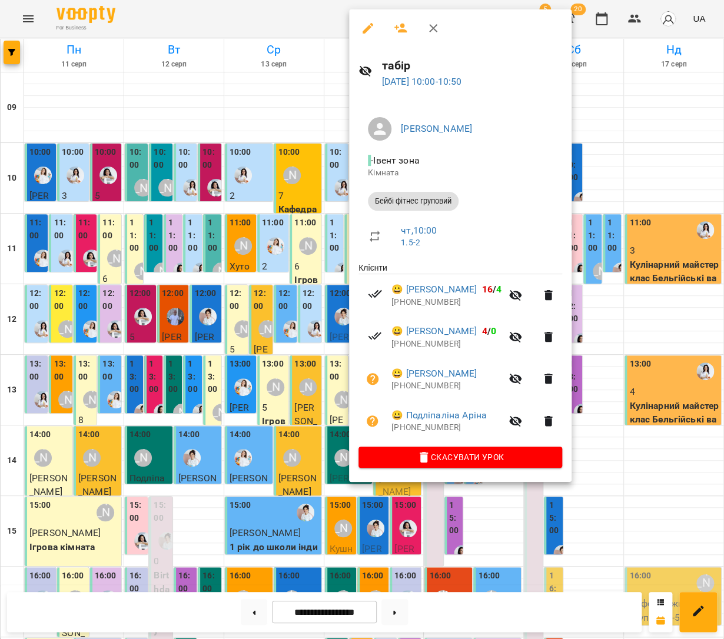
click at [395, 26] on icon "button" at bounding box center [400, 28] width 13 height 9
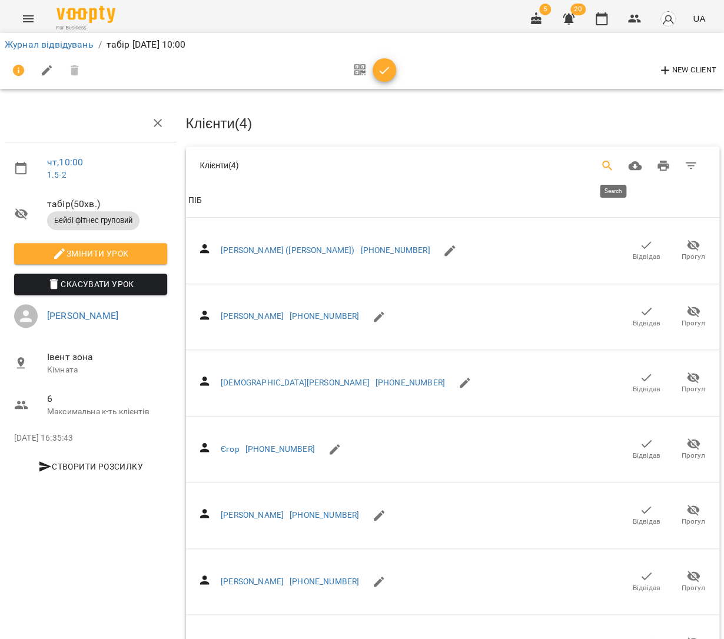
click at [606, 157] on button "Search" at bounding box center [607, 166] width 28 height 28
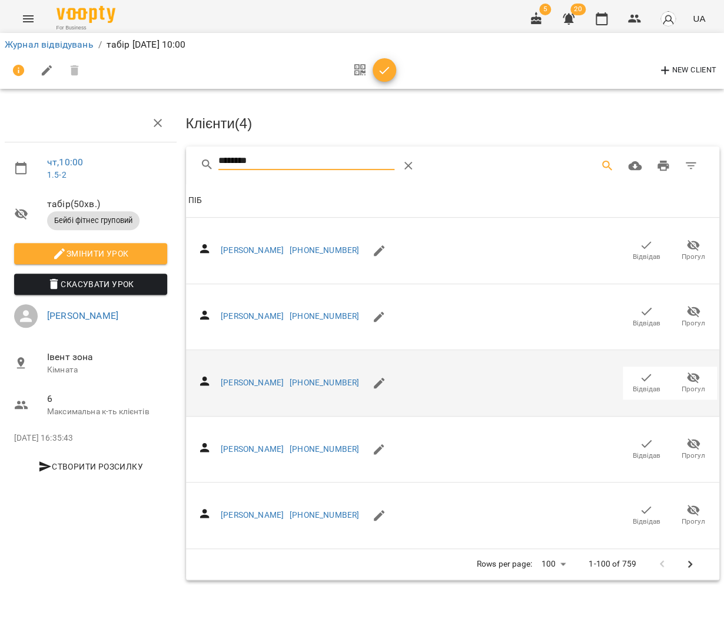
type input "********"
click at [658, 371] on span "Відвідав" at bounding box center [646, 383] width 33 height 24
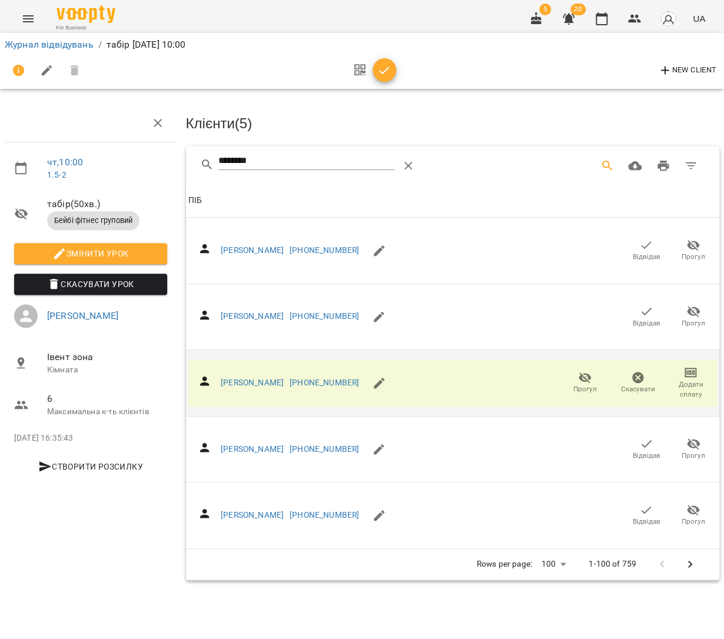
click at [387, 77] on button "button" at bounding box center [385, 70] width 24 height 24
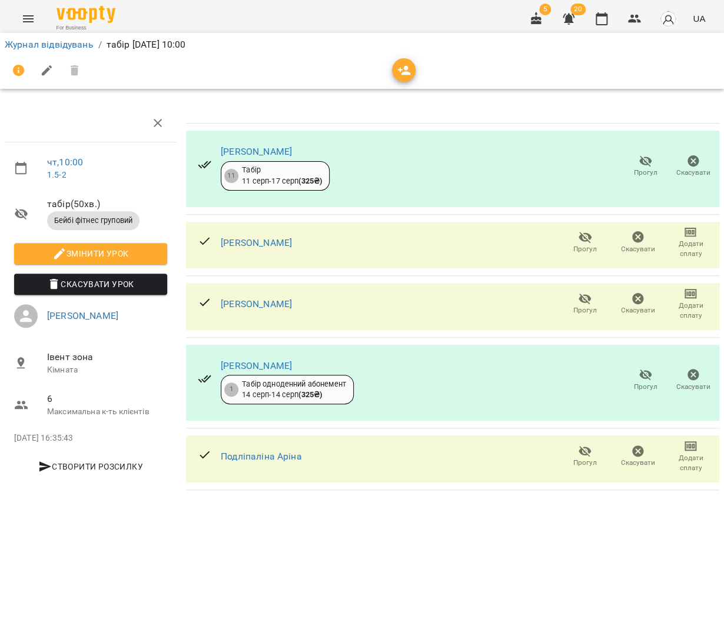
click at [65, 49] on link "Журнал відвідувань" at bounding box center [49, 44] width 89 height 11
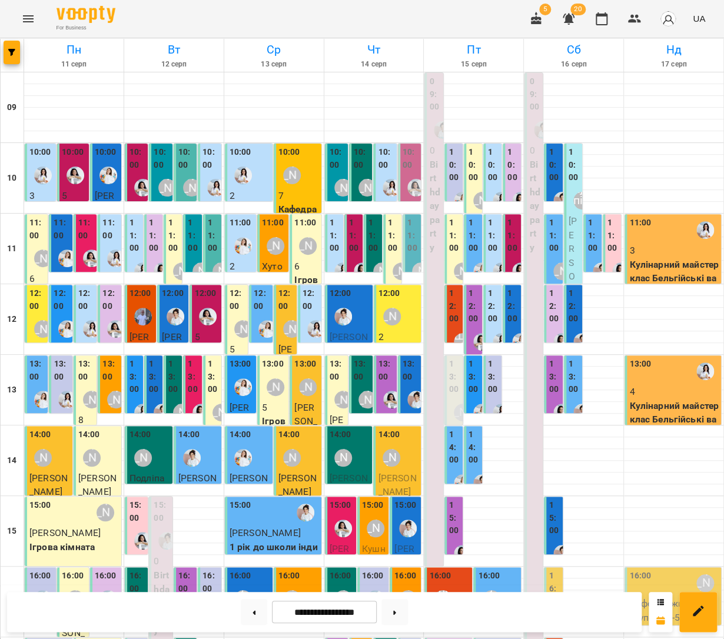
click at [353, 241] on label "11:00" at bounding box center [354, 236] width 11 height 38
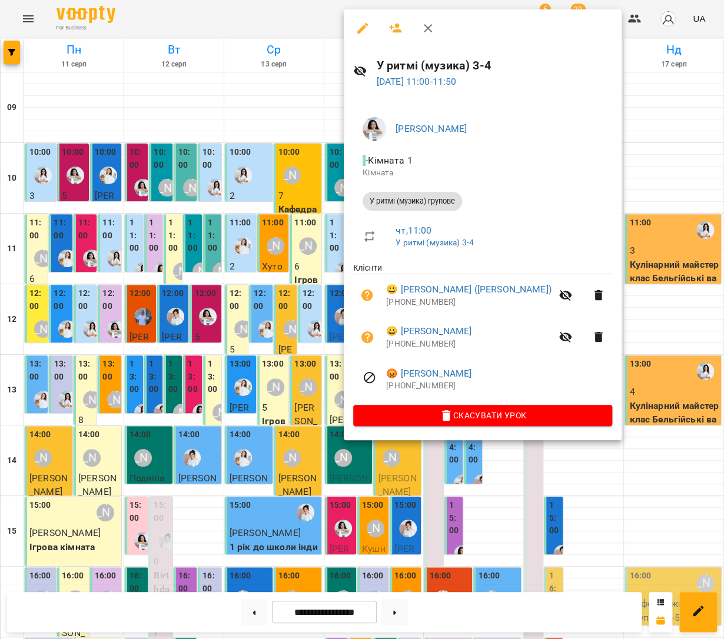
drag, startPoint x: 319, startPoint y: 241, endPoint x: 326, endPoint y: 241, distance: 7.1
click at [319, 241] on div at bounding box center [362, 319] width 724 height 639
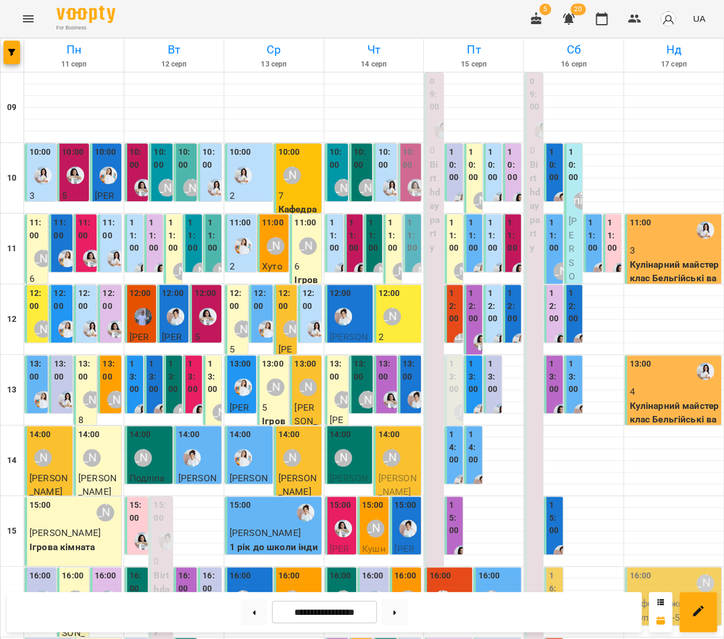
click at [396, 243] on label "11:00" at bounding box center [393, 236] width 11 height 38
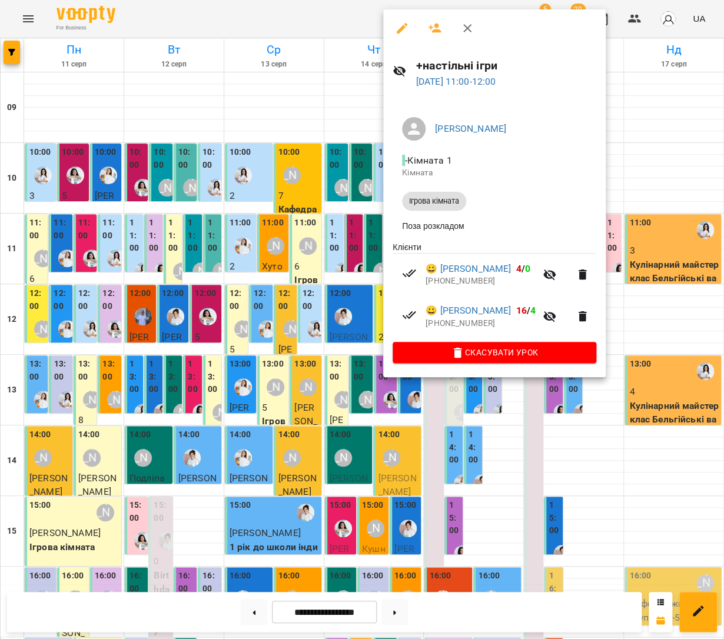
click at [440, 36] on button "button" at bounding box center [435, 28] width 28 height 28
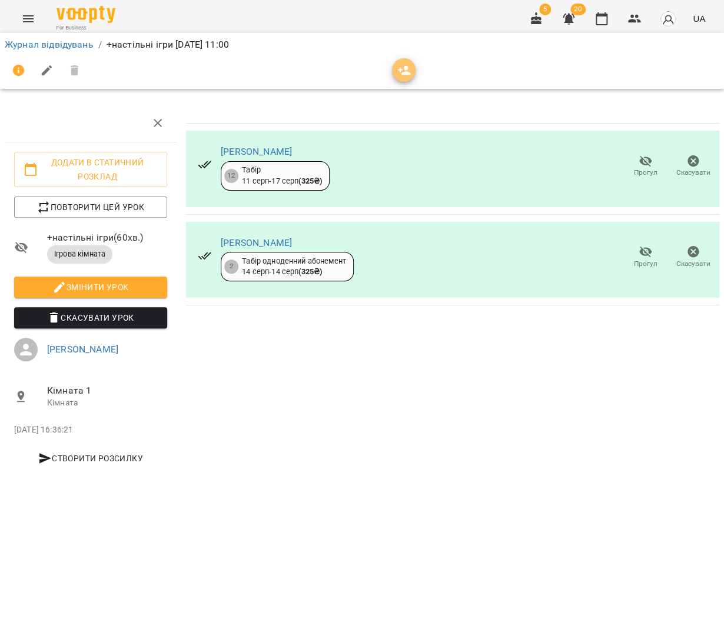
click at [401, 64] on icon "button" at bounding box center [404, 71] width 14 height 14
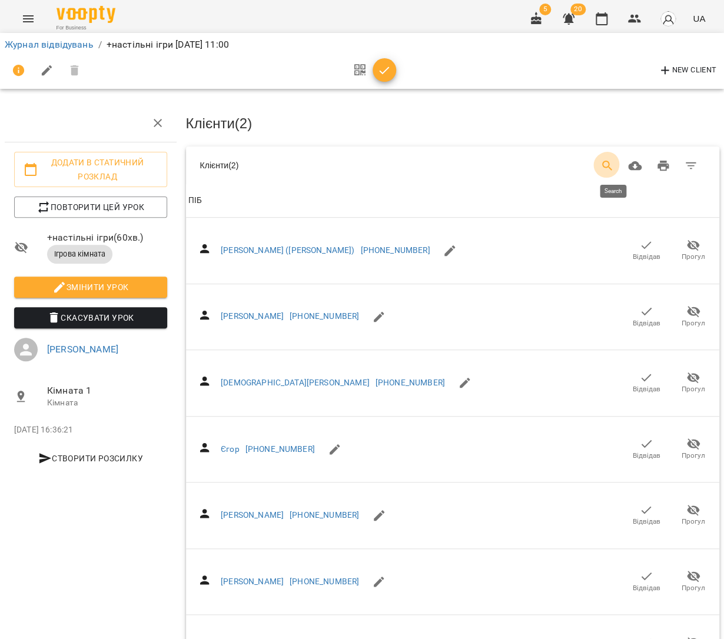
click at [612, 159] on icon "Search" at bounding box center [607, 166] width 14 height 14
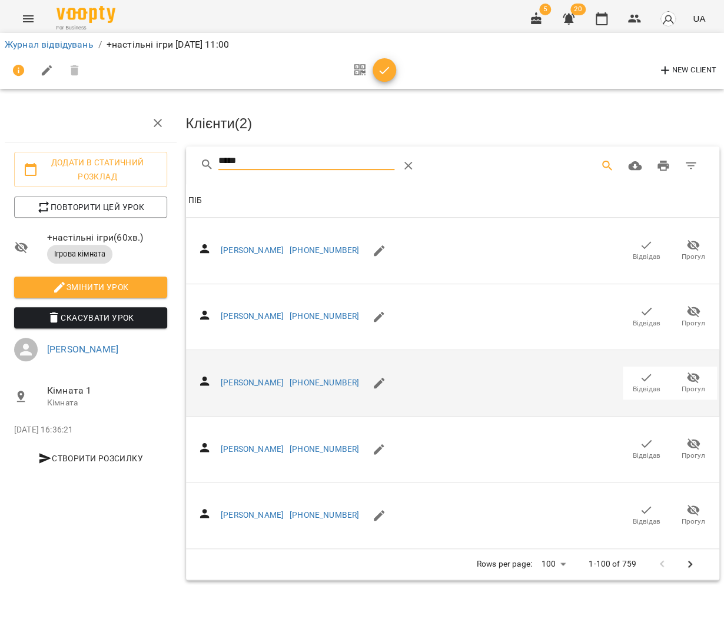
type input "*****"
click at [636, 371] on span "Відвідав" at bounding box center [646, 383] width 33 height 24
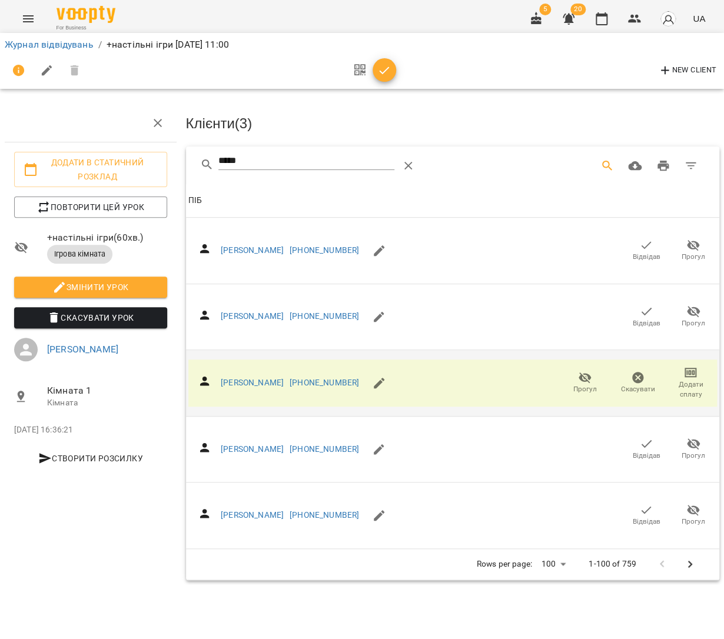
click at [387, 74] on icon "button" at bounding box center [384, 71] width 14 height 14
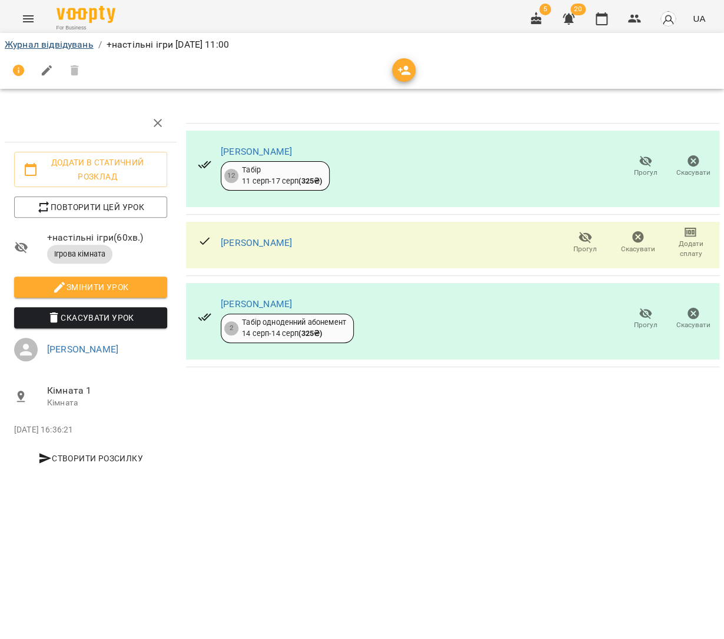
click at [84, 49] on link "Журнал відвідувань" at bounding box center [49, 44] width 89 height 11
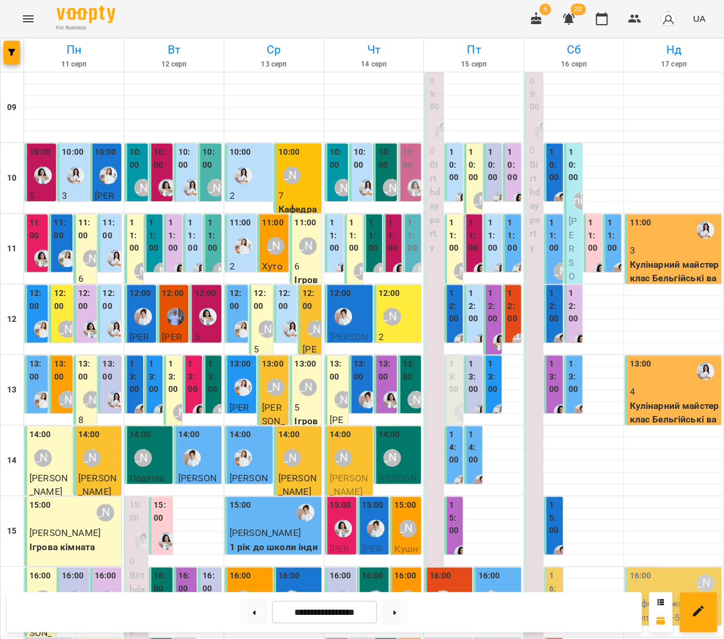
click at [404, 317] on div "[PERSON_NAME]" at bounding box center [391, 316] width 27 height 27
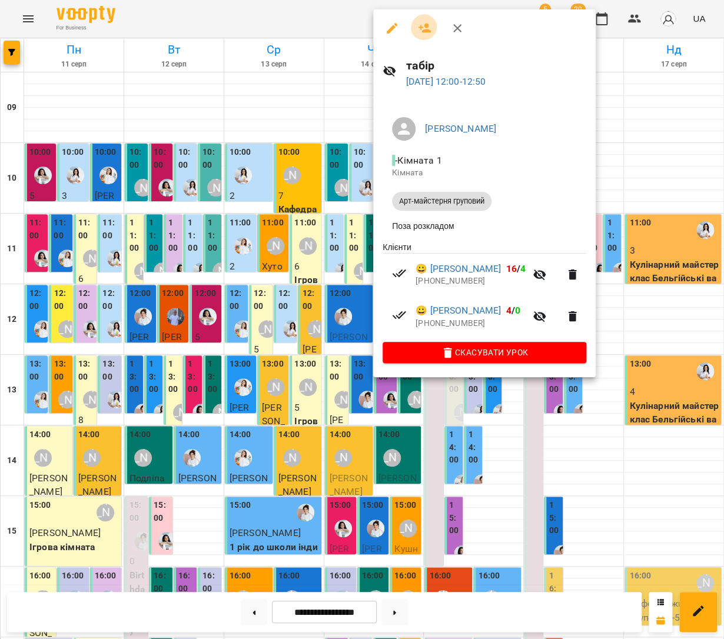
click at [424, 28] on icon "button" at bounding box center [424, 28] width 13 height 9
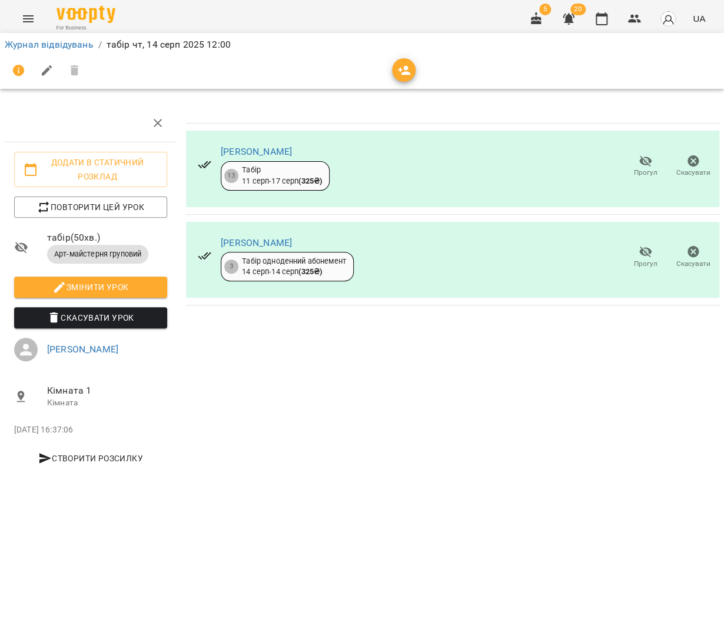
click at [398, 69] on icon "button" at bounding box center [404, 70] width 13 height 9
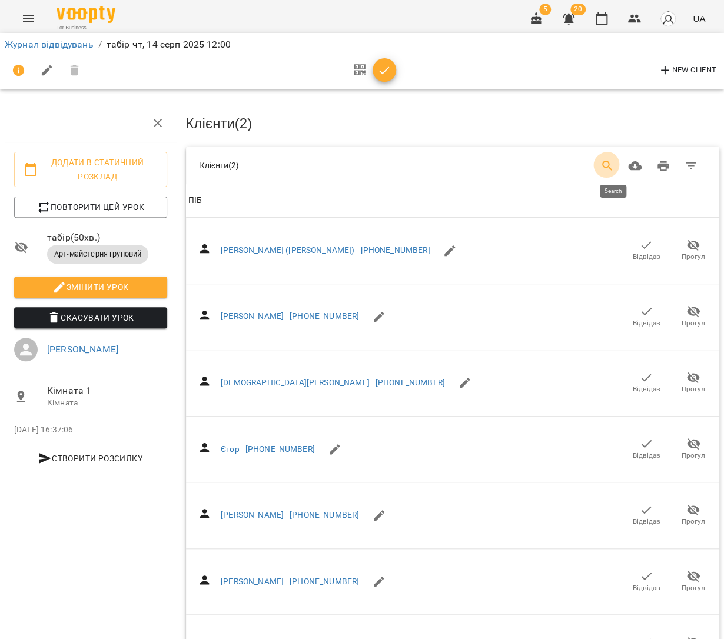
click at [614, 169] on icon "Search" at bounding box center [607, 166] width 14 height 14
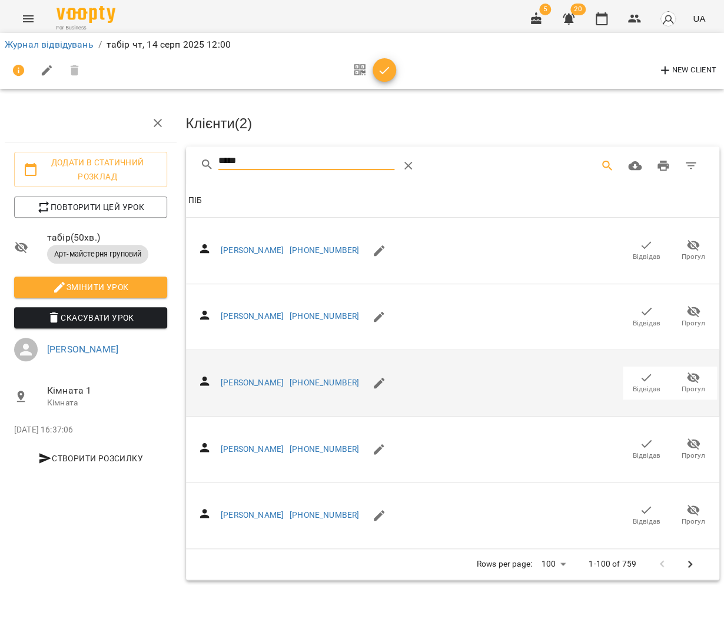
type input "*****"
drag, startPoint x: 637, startPoint y: 373, endPoint x: 607, endPoint y: 363, distance: 31.5
click at [637, 373] on span "Відвідав" at bounding box center [646, 383] width 33 height 24
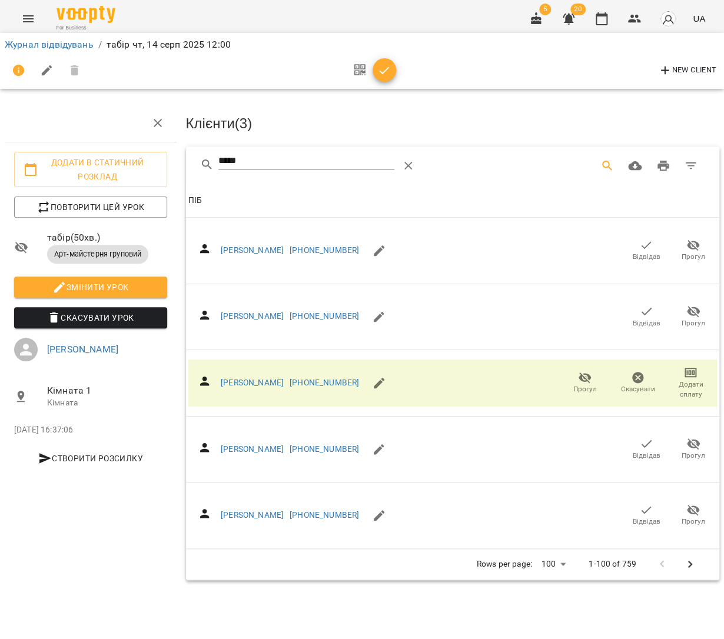
click at [392, 82] on div at bounding box center [371, 71] width 49 height 28
click at [384, 77] on button "button" at bounding box center [385, 70] width 24 height 24
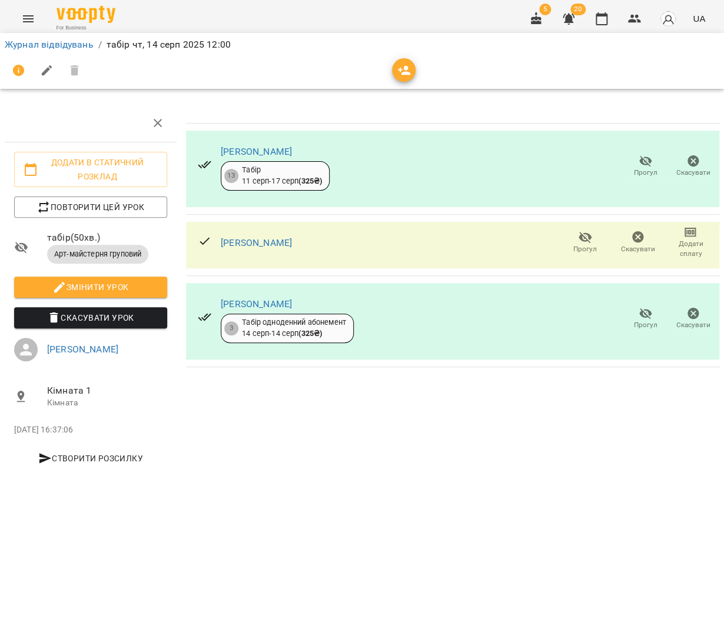
click at [83, 47] on link "Журнал відвідувань" at bounding box center [49, 44] width 89 height 11
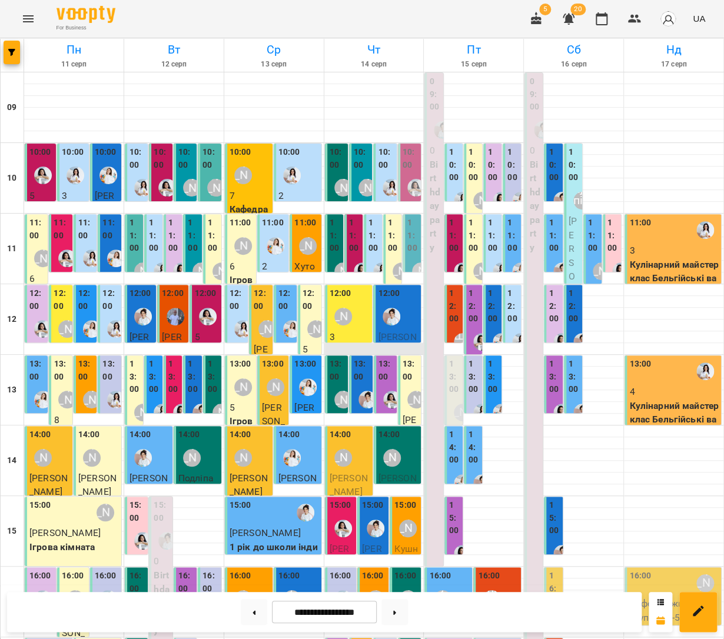
scroll to position [94, 0]
click at [410, 358] on label "13:00" at bounding box center [411, 370] width 16 height 25
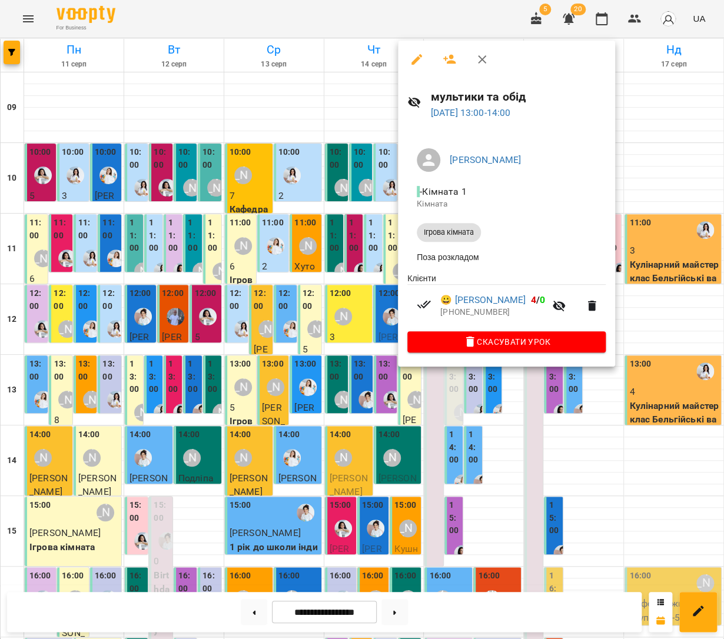
click at [446, 62] on icon "button" at bounding box center [449, 59] width 13 height 9
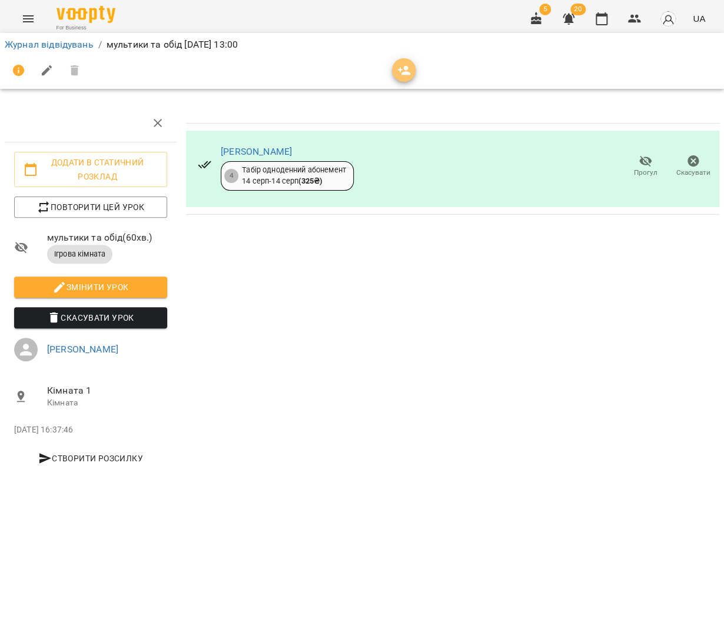
click at [397, 71] on icon "button" at bounding box center [404, 71] width 14 height 14
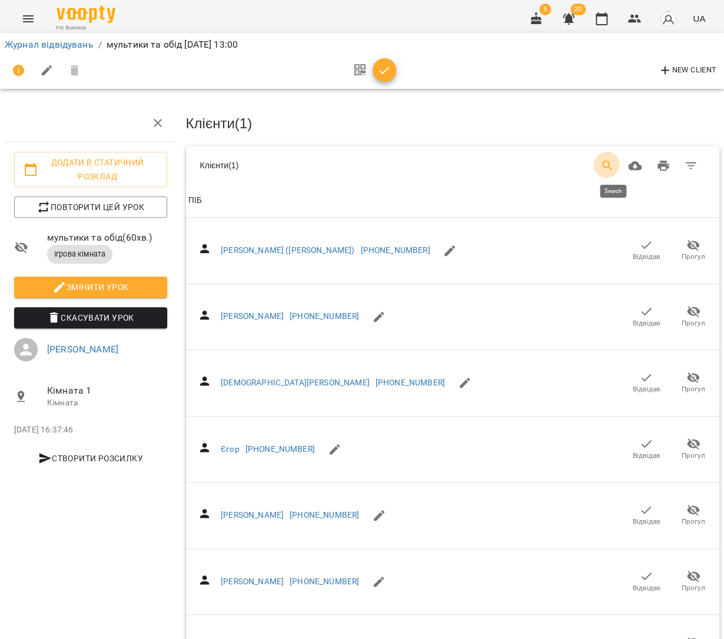
click at [609, 162] on icon "Search" at bounding box center [607, 166] width 10 height 10
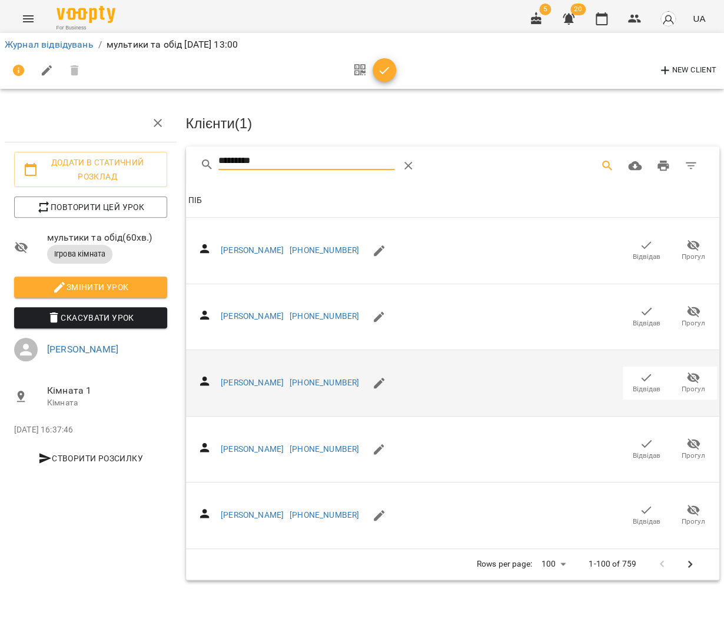
type input "*********"
click at [642, 371] on icon "button" at bounding box center [646, 378] width 14 height 14
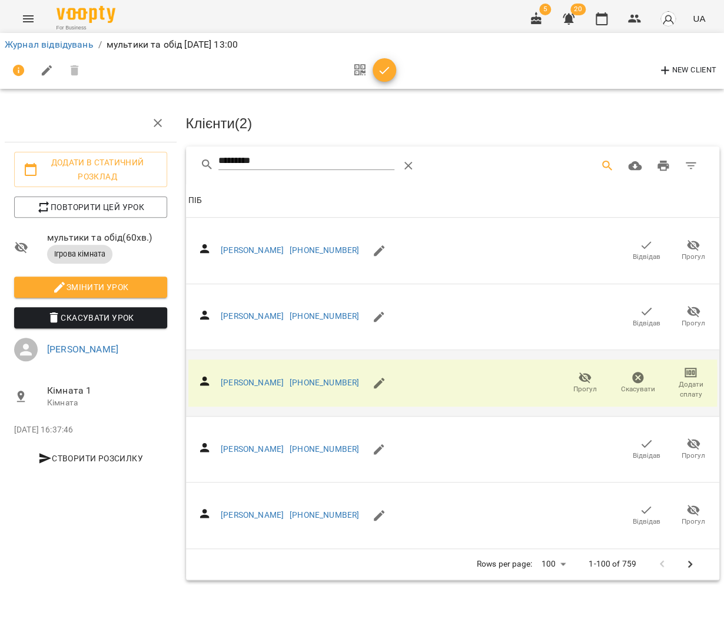
drag, startPoint x: 392, startPoint y: 75, endPoint x: 387, endPoint y: 89, distance: 14.9
click at [392, 75] on span "button" at bounding box center [385, 71] width 24 height 14
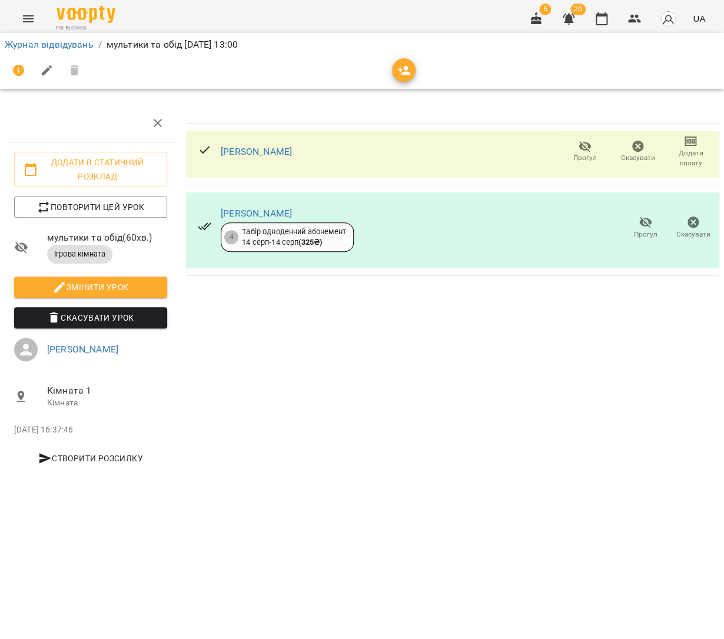
click at [50, 48] on link "Журнал відвідувань" at bounding box center [49, 44] width 89 height 11
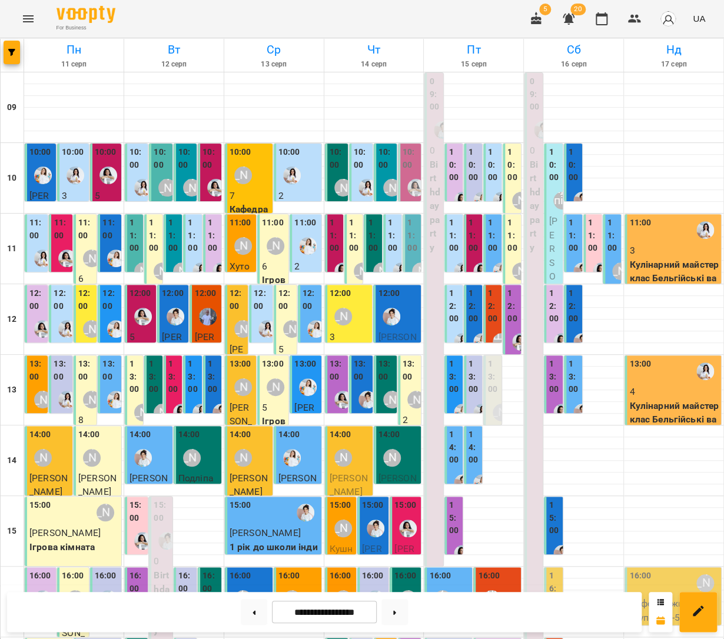
click at [408, 375] on label "13:00" at bounding box center [411, 370] width 16 height 25
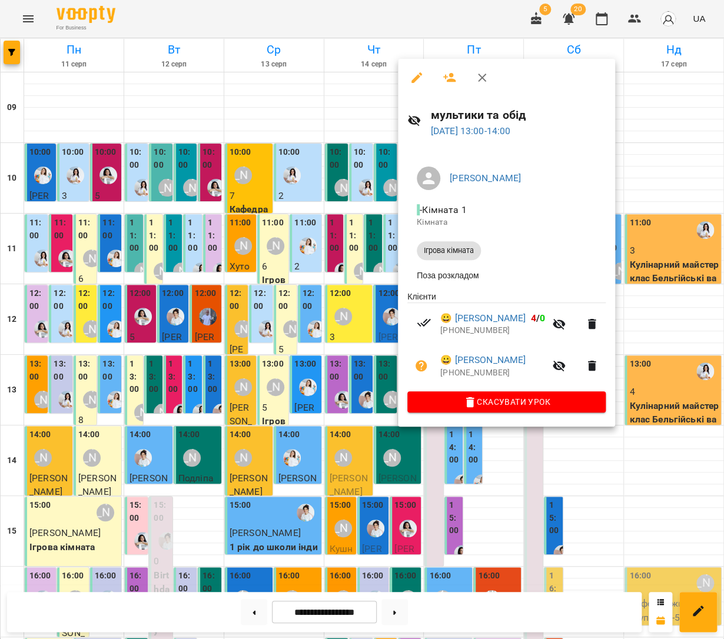
click at [452, 74] on icon "button" at bounding box center [450, 78] width 14 height 14
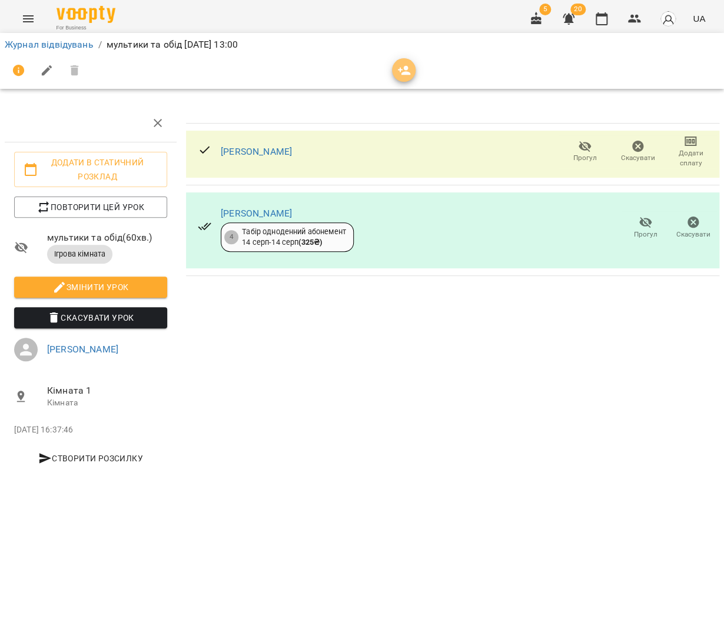
click at [400, 64] on icon "button" at bounding box center [404, 71] width 14 height 14
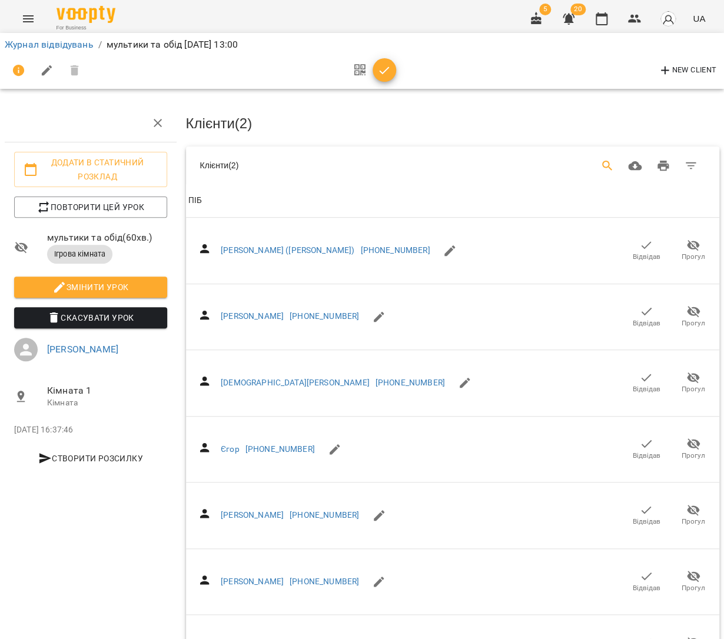
click at [621, 166] on button "Search" at bounding box center [607, 166] width 28 height 28
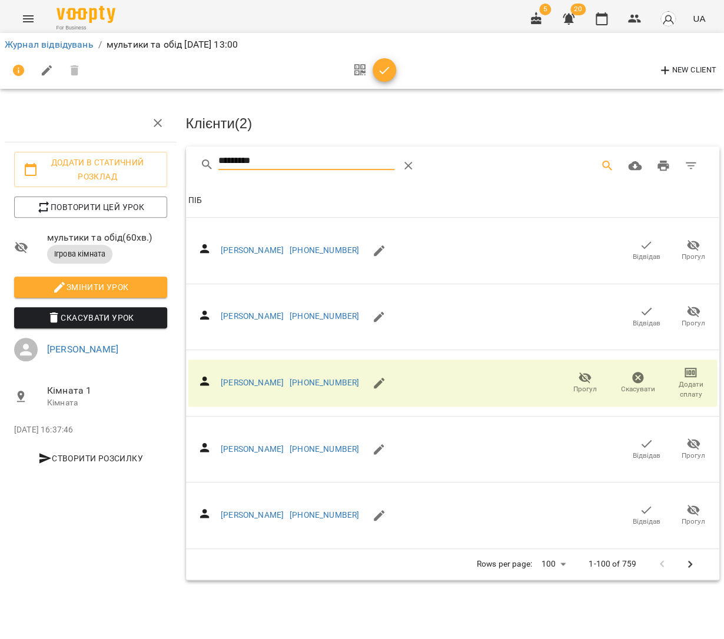
type input "*********"
click at [386, 65] on icon "button" at bounding box center [384, 71] width 14 height 14
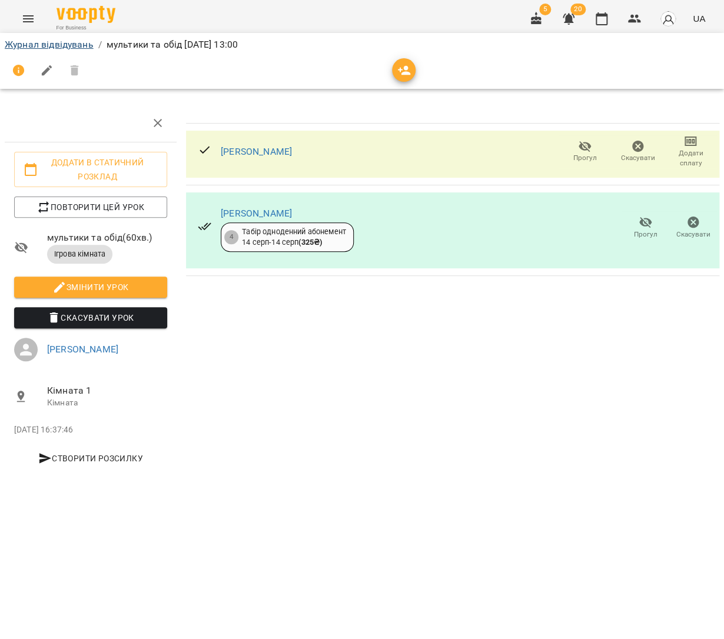
click at [67, 42] on link "Журнал відвідувань" at bounding box center [49, 44] width 89 height 11
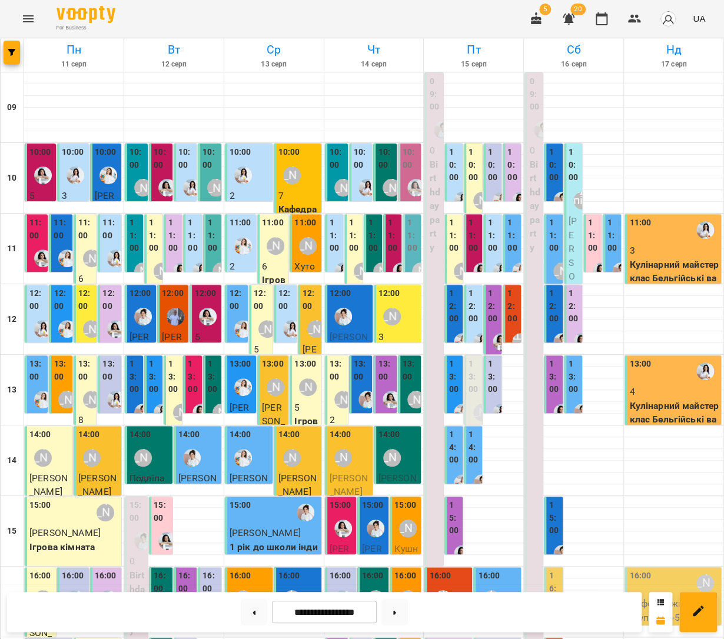
scroll to position [67, 0]
click at [338, 358] on label "13:00" at bounding box center [338, 370] width 16 height 25
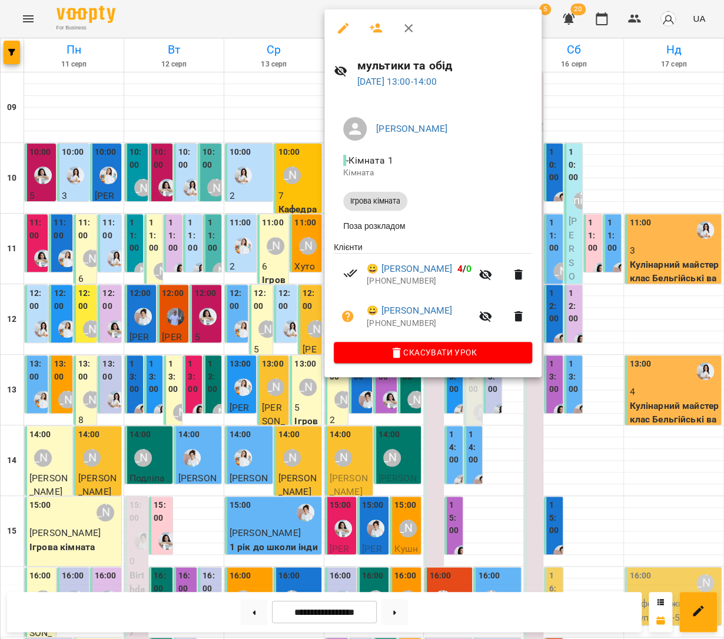
click at [302, 160] on div at bounding box center [362, 319] width 724 height 639
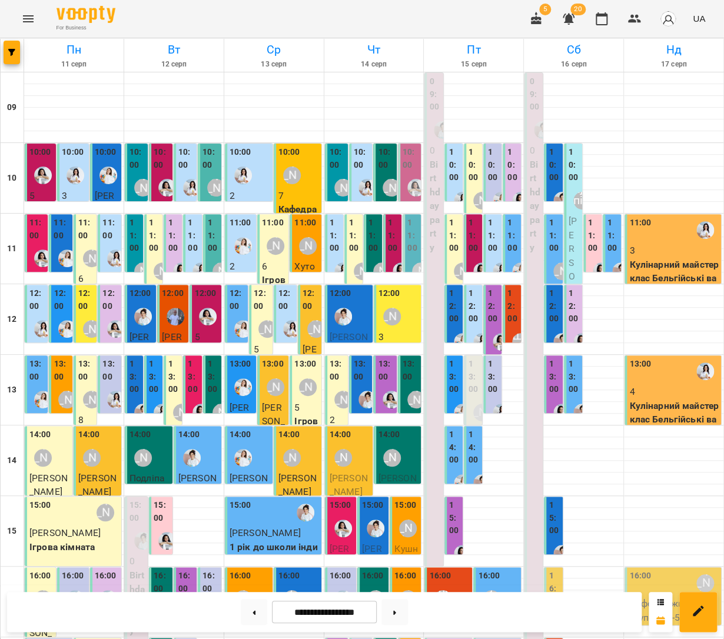
scroll to position [-1, 0]
click at [406, 318] on div "12:00 Аліна Арт" at bounding box center [398, 308] width 41 height 43
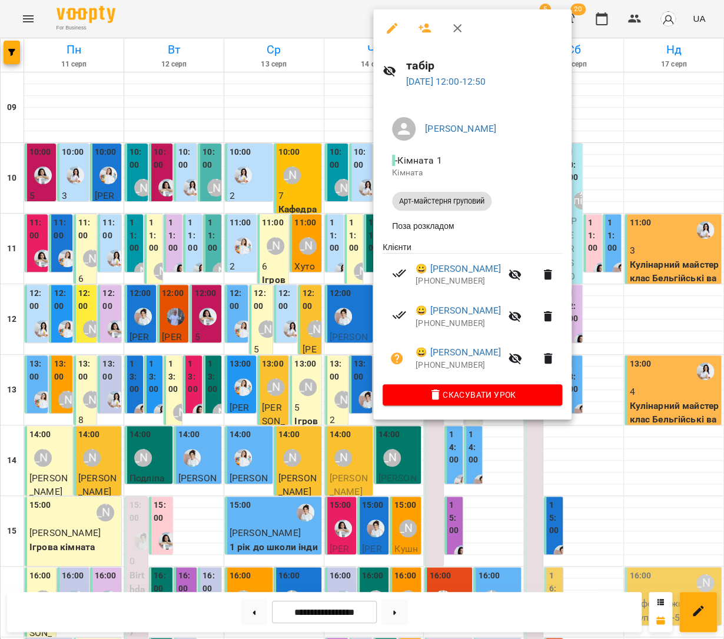
scroll to position [0, 0]
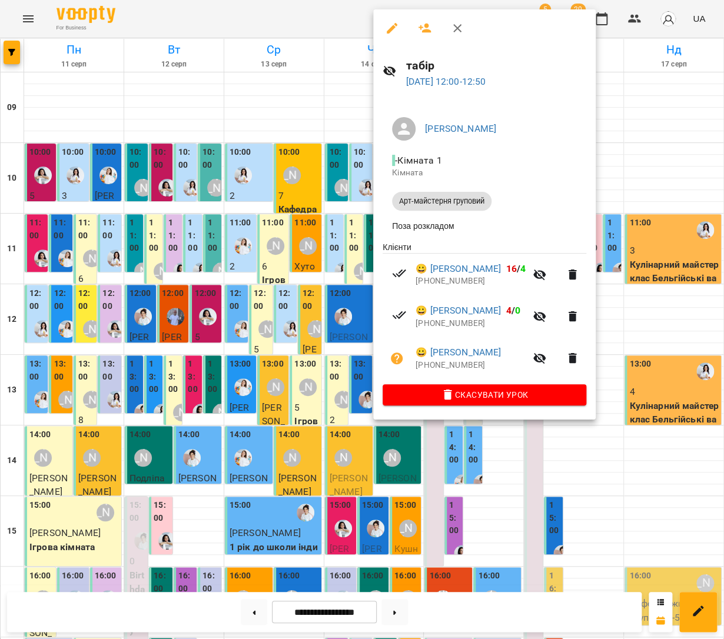
click at [338, 317] on div at bounding box center [362, 319] width 724 height 639
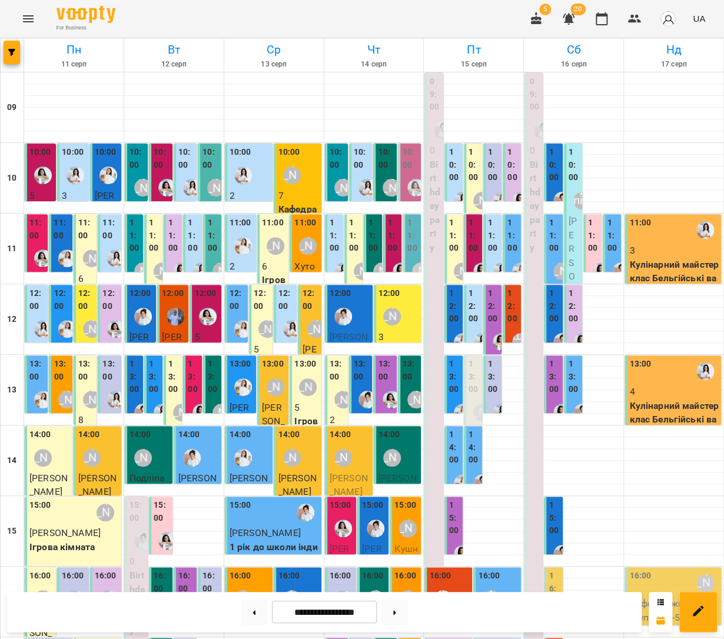
click at [337, 373] on label "13:00" at bounding box center [338, 370] width 16 height 25
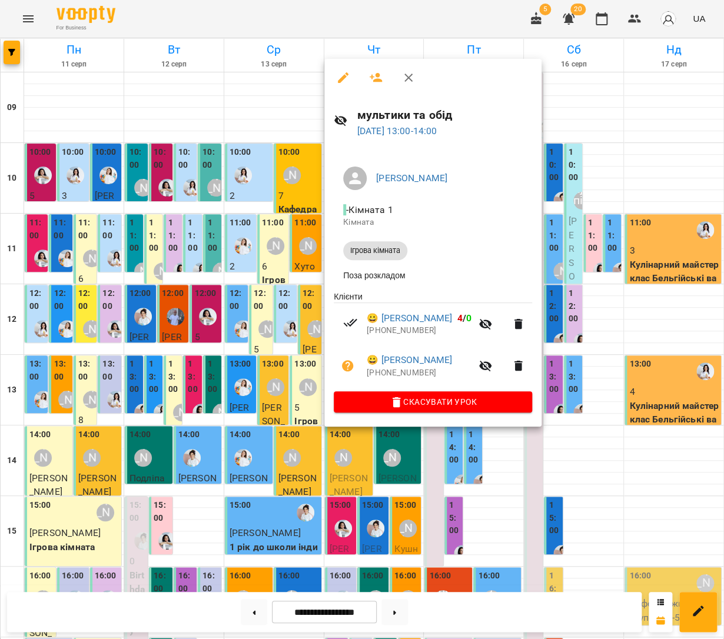
click at [375, 78] on icon "button" at bounding box center [376, 77] width 13 height 9
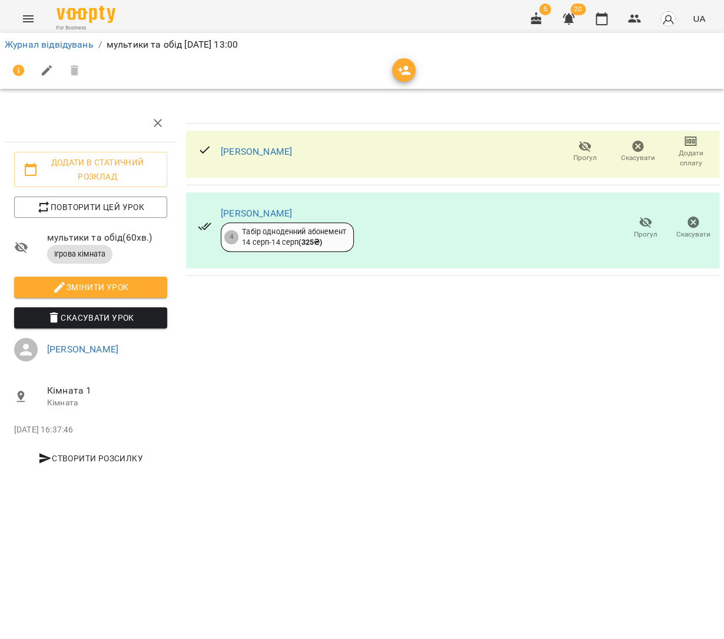
click at [412, 78] on div at bounding box center [404, 70] width 24 height 24
click at [399, 73] on icon "button" at bounding box center [404, 70] width 13 height 9
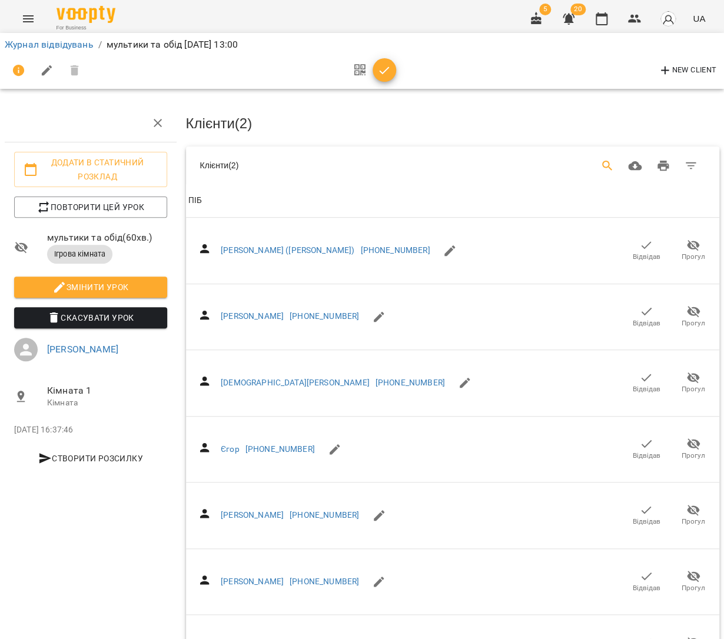
click at [605, 160] on button "Search" at bounding box center [607, 166] width 28 height 28
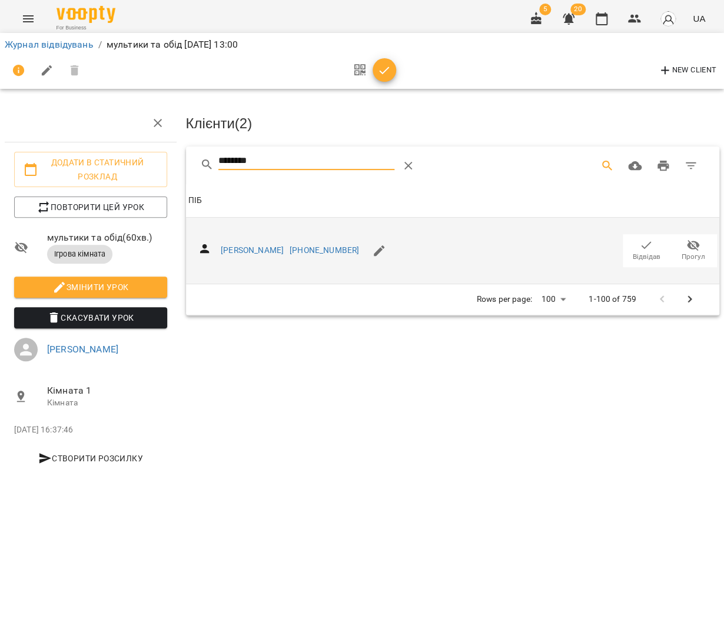
type input "********"
click at [646, 252] on span "Відвідав" at bounding box center [647, 257] width 28 height 10
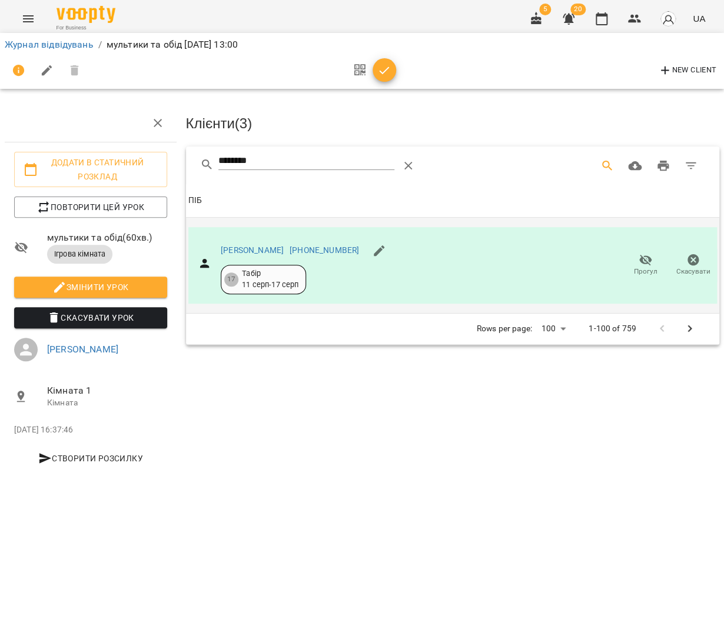
click at [394, 63] on div "New Client" at bounding box center [362, 71] width 715 height 28
click at [384, 67] on icon "button" at bounding box center [384, 71] width 14 height 14
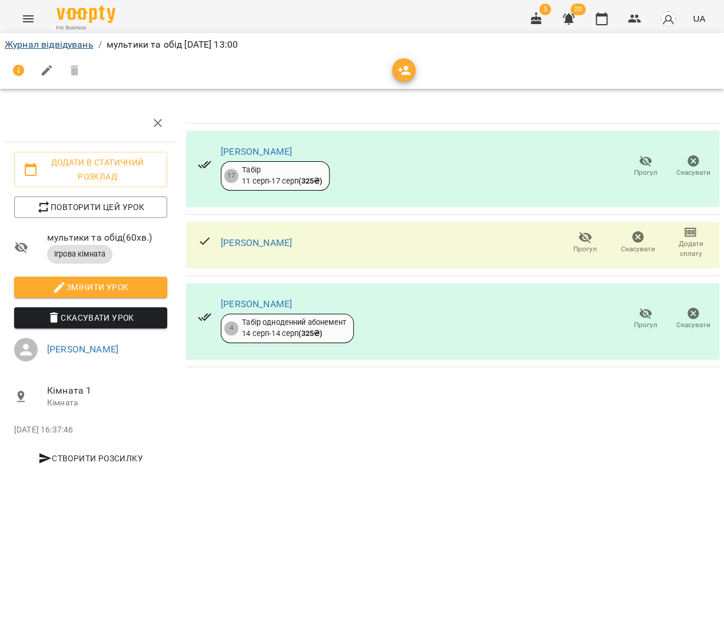
click at [74, 44] on link "Журнал відвідувань" at bounding box center [49, 44] width 89 height 11
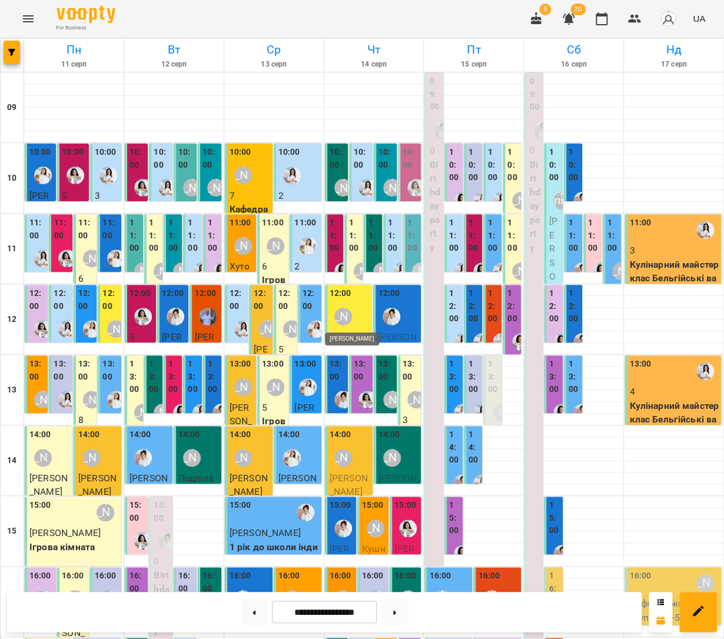
click at [334, 313] on div "[PERSON_NAME]" at bounding box center [343, 317] width 18 height 18
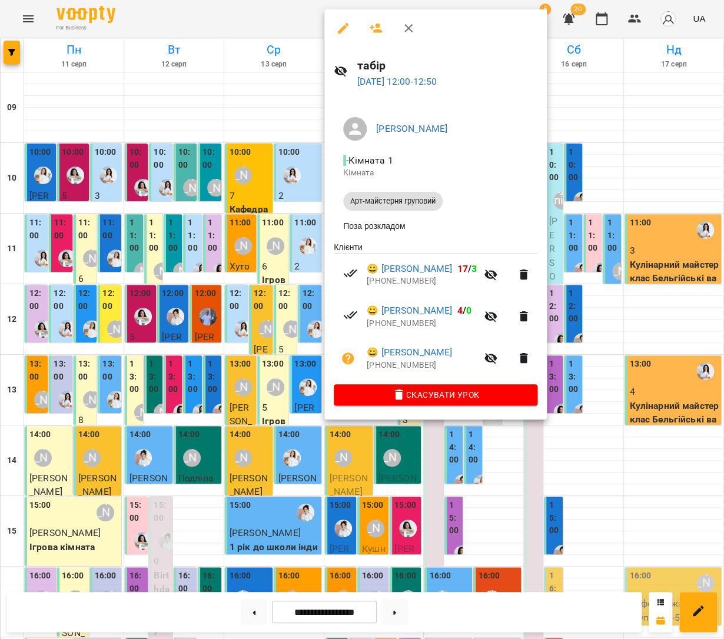
click at [286, 288] on div at bounding box center [362, 319] width 724 height 639
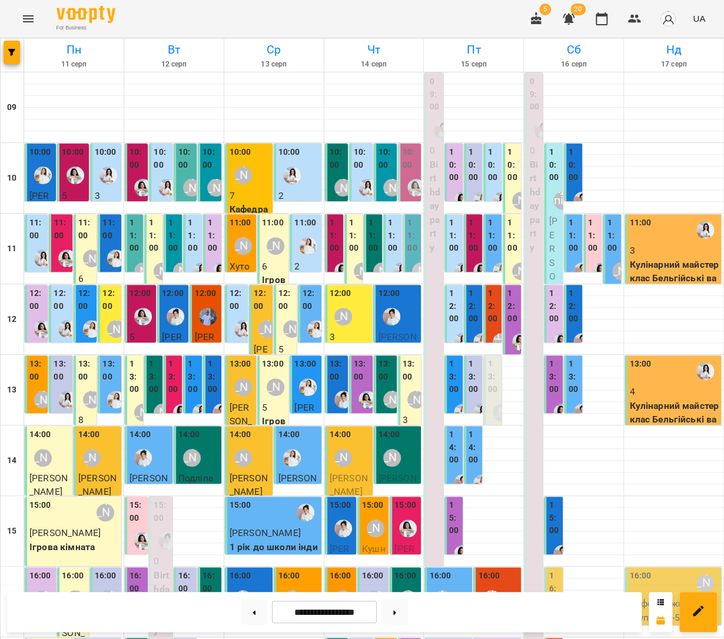
scroll to position [1, 0]
click at [242, 172] on div "[PERSON_NAME]" at bounding box center [243, 176] width 18 height 18
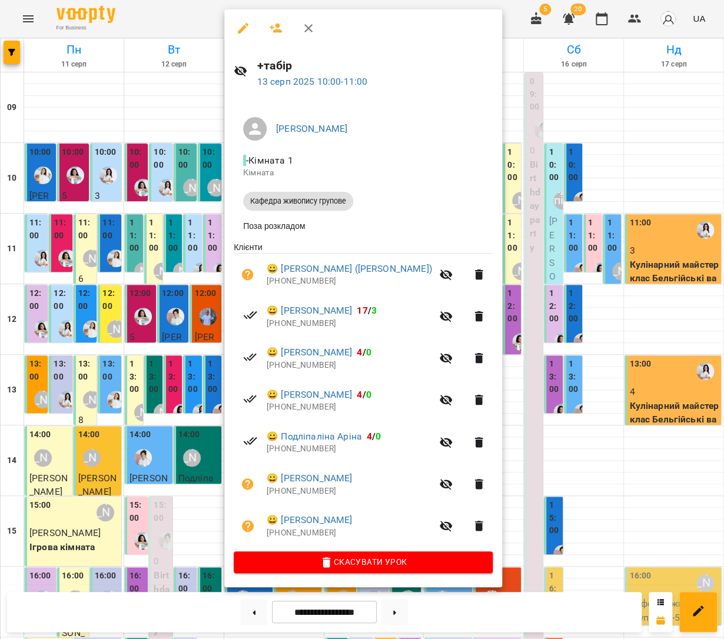
click at [470, 263] on div at bounding box center [362, 319] width 724 height 639
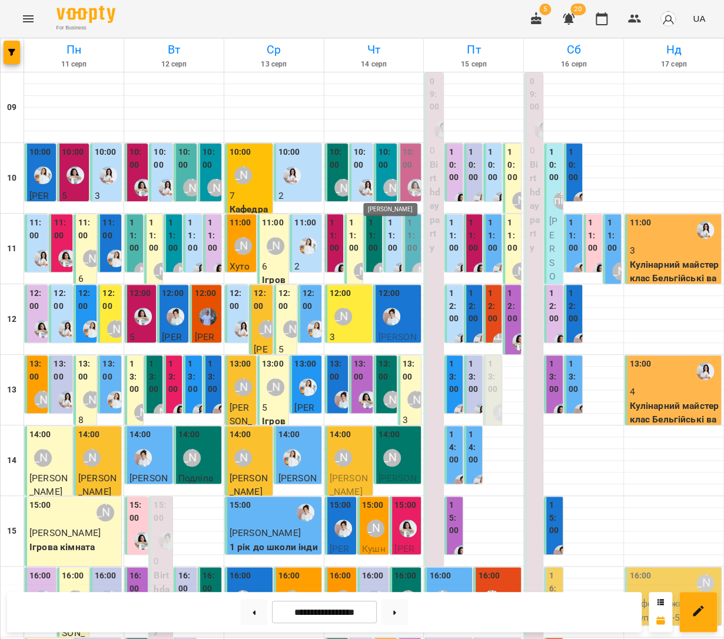
click at [392, 180] on div "[PERSON_NAME]" at bounding box center [392, 188] width 18 height 18
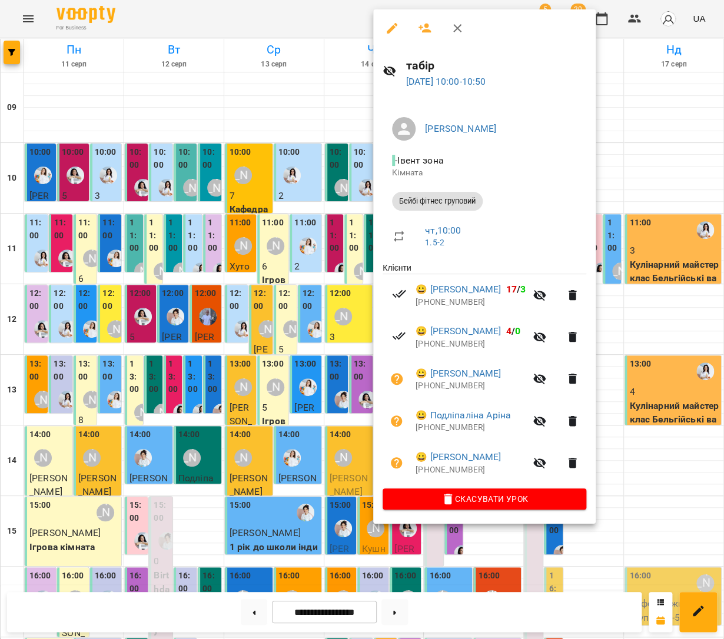
click at [423, 32] on icon "button" at bounding box center [425, 28] width 14 height 14
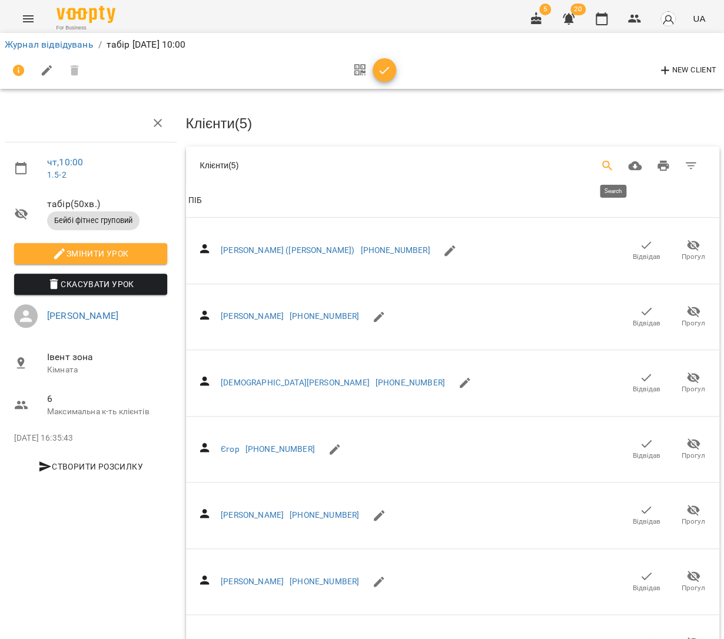
click at [613, 165] on icon "Search" at bounding box center [607, 166] width 14 height 14
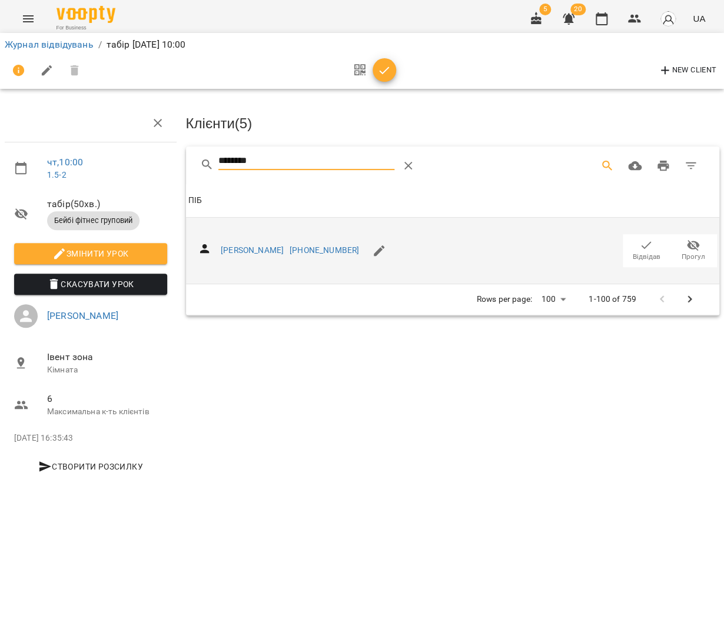
type input "********"
click at [643, 246] on icon "button" at bounding box center [646, 245] width 14 height 14
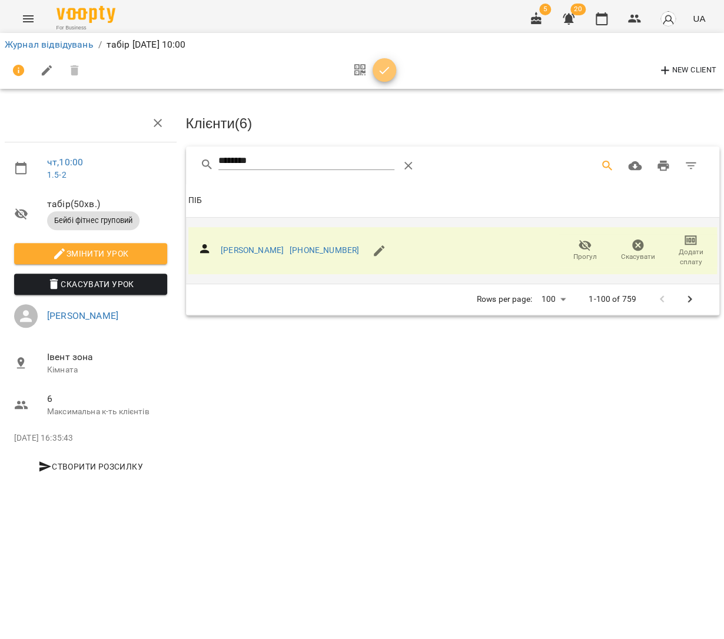
click at [377, 71] on icon "button" at bounding box center [384, 71] width 14 height 14
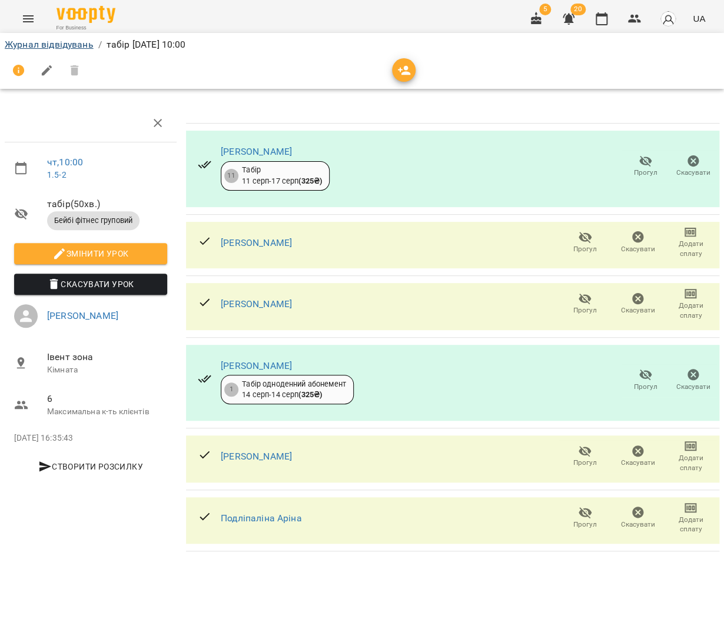
click at [38, 43] on link "Журнал відвідувань" at bounding box center [49, 44] width 89 height 11
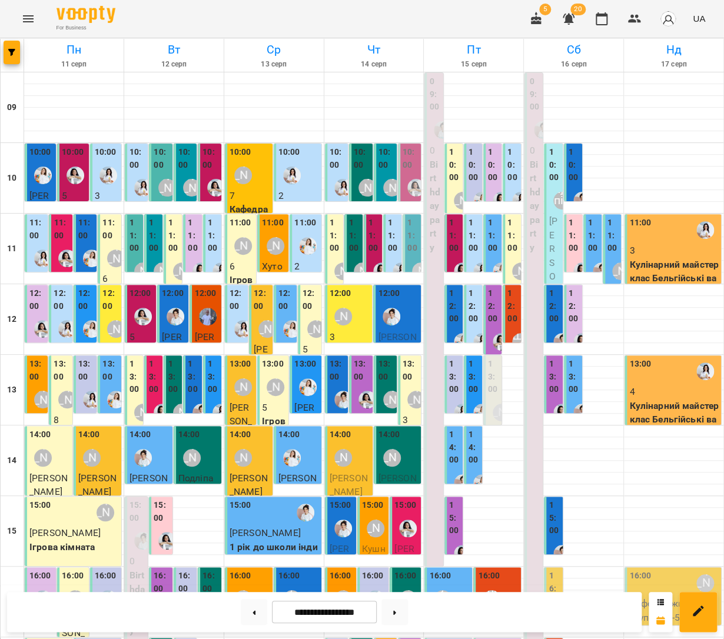
click at [337, 235] on label "11:00" at bounding box center [335, 236] width 11 height 38
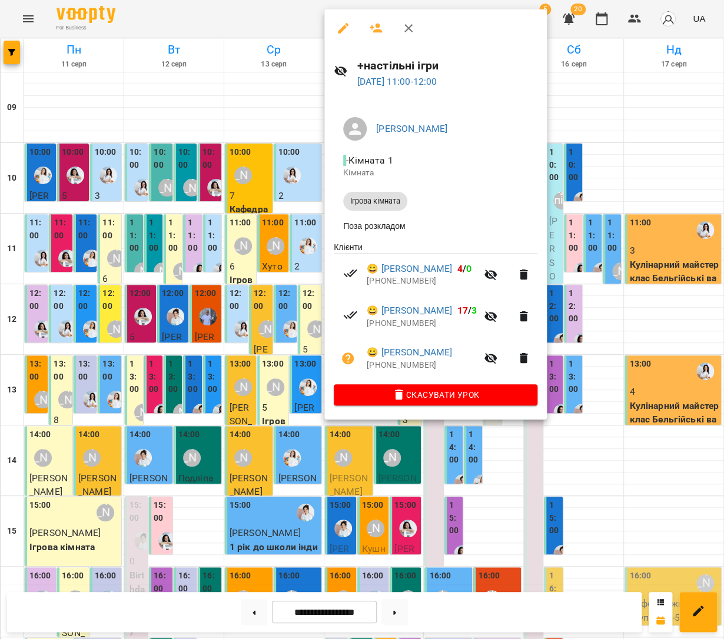
click at [370, 26] on icon "button" at bounding box center [376, 28] width 13 height 9
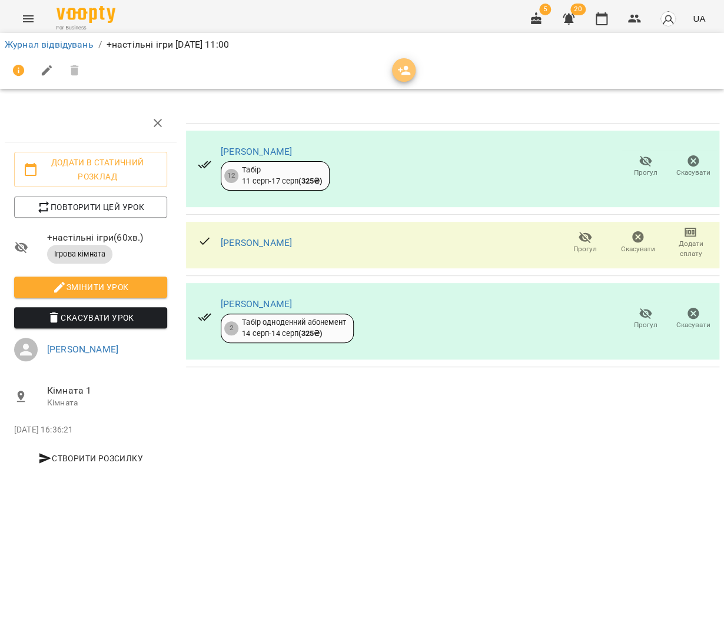
click at [392, 64] on span "button" at bounding box center [404, 71] width 24 height 14
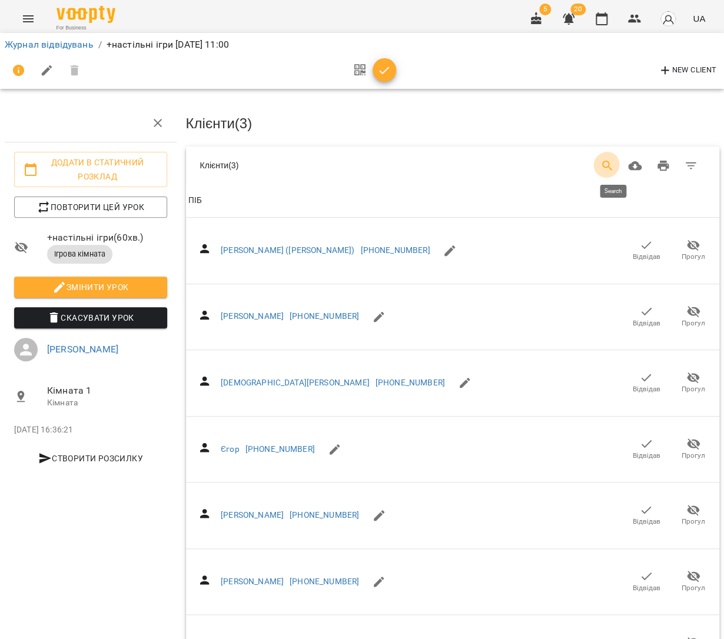
click at [610, 159] on icon "Search" at bounding box center [607, 166] width 14 height 14
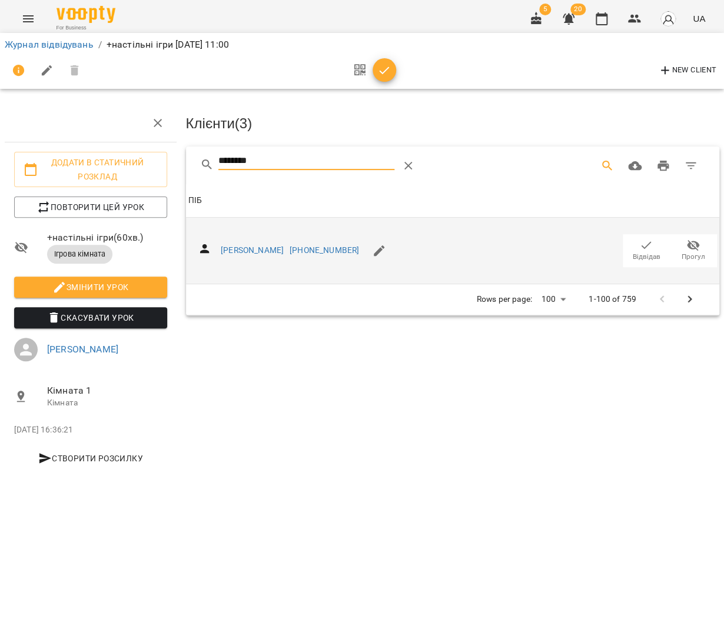
type input "********"
click at [644, 244] on icon "button" at bounding box center [647, 245] width 10 height 8
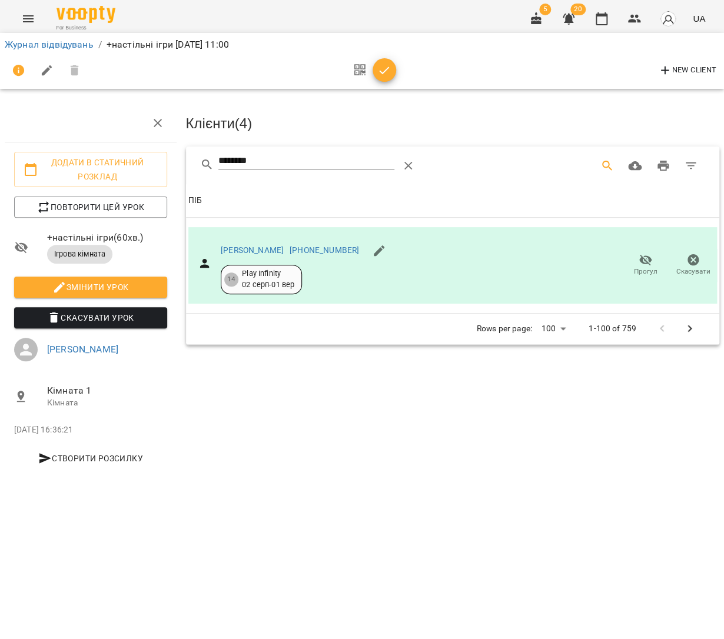
click at [381, 67] on icon "button" at bounding box center [384, 71] width 14 height 14
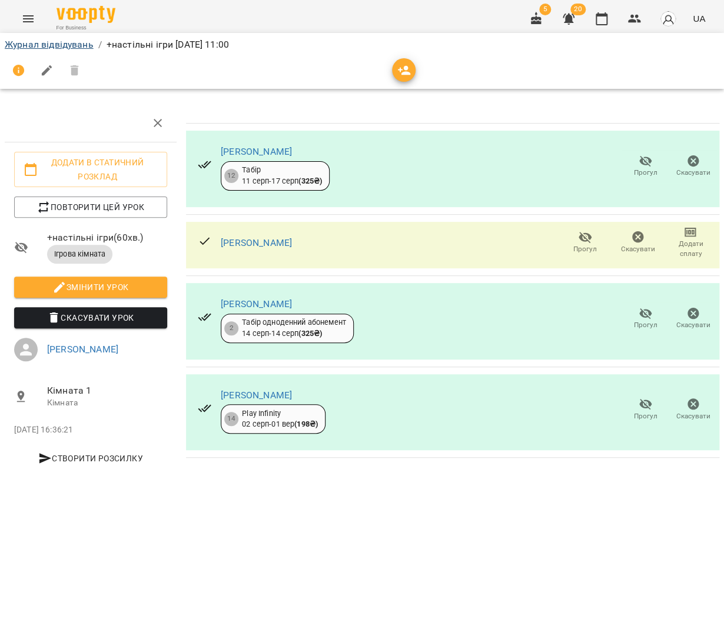
click at [68, 45] on link "Журнал відвідувань" at bounding box center [49, 44] width 89 height 11
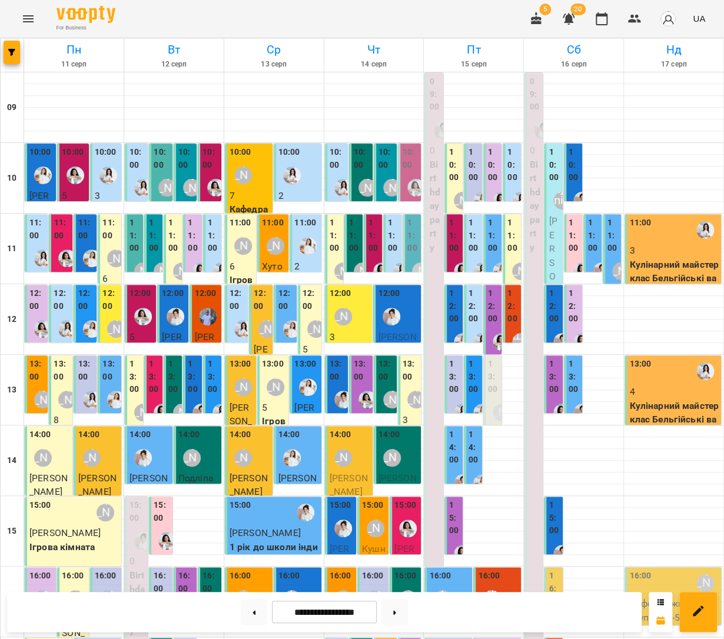
click at [388, 170] on label "10:00" at bounding box center [386, 158] width 16 height 25
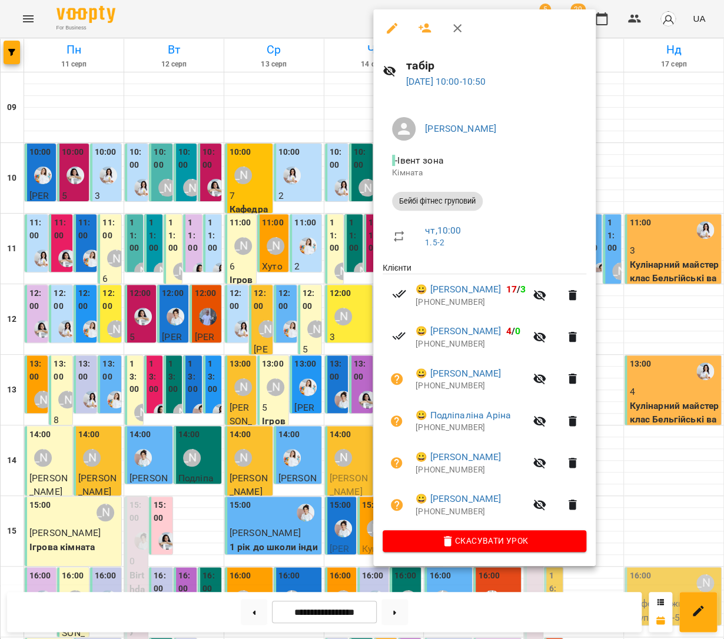
click at [350, 388] on div at bounding box center [362, 319] width 724 height 639
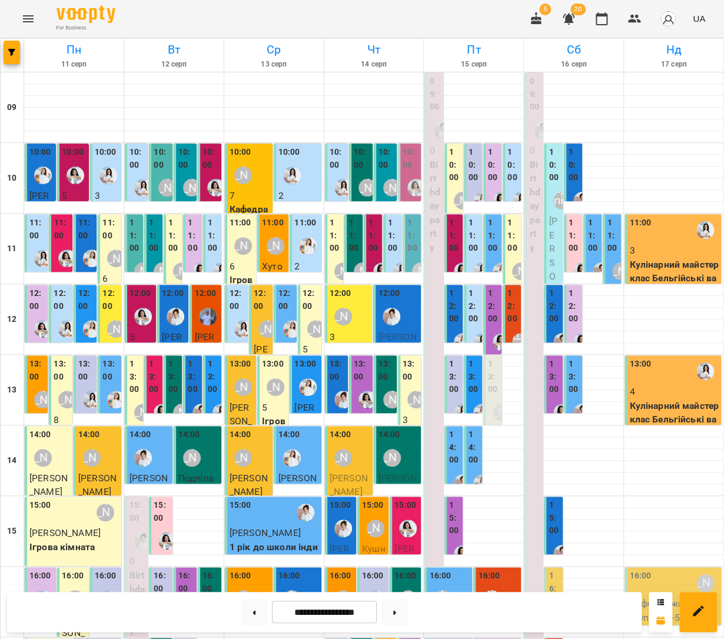
click at [338, 258] on div "[PERSON_NAME]" at bounding box center [343, 271] width 27 height 27
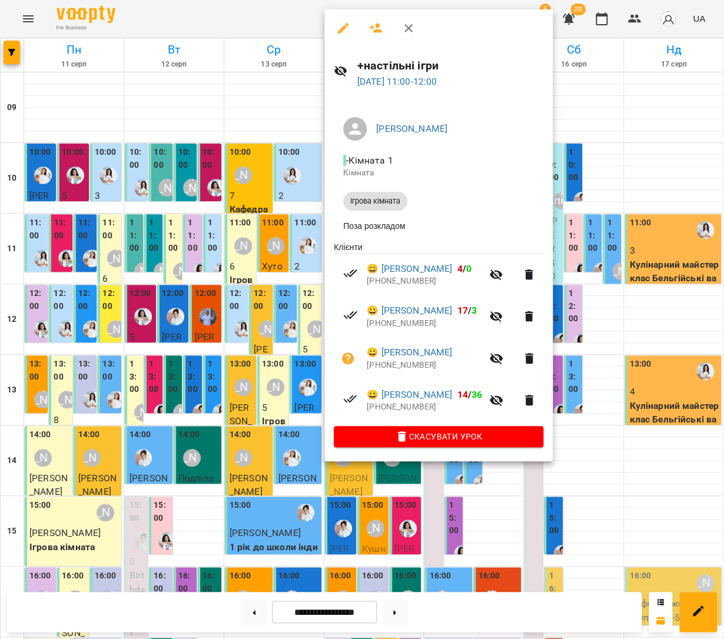
drag, startPoint x: 274, startPoint y: 251, endPoint x: 283, endPoint y: 258, distance: 10.9
click at [274, 251] on div at bounding box center [362, 319] width 724 height 639
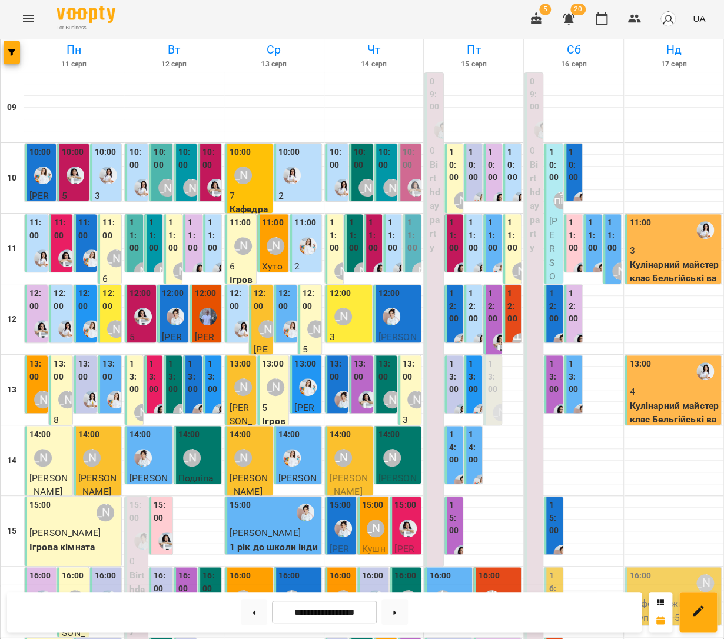
click at [338, 326] on div "[PERSON_NAME]" at bounding box center [343, 316] width 27 height 27
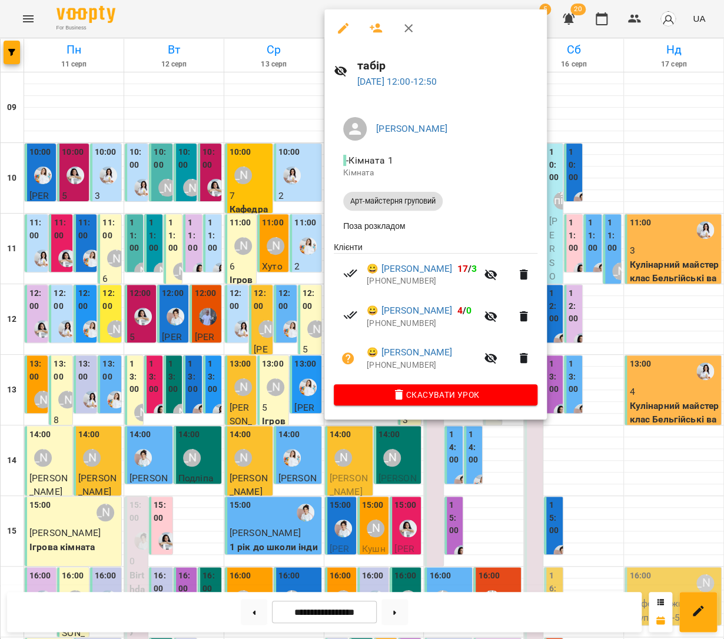
click at [377, 31] on icon "button" at bounding box center [376, 28] width 13 height 9
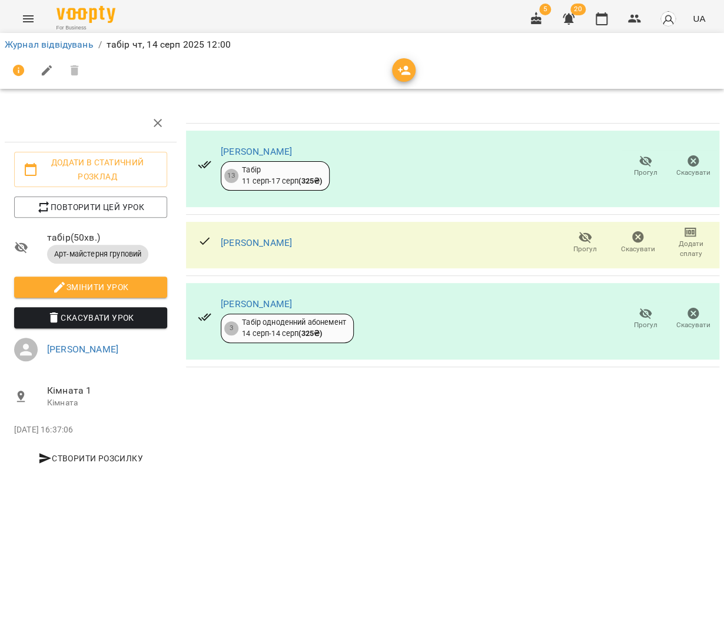
click at [401, 66] on icon "button" at bounding box center [404, 70] width 13 height 9
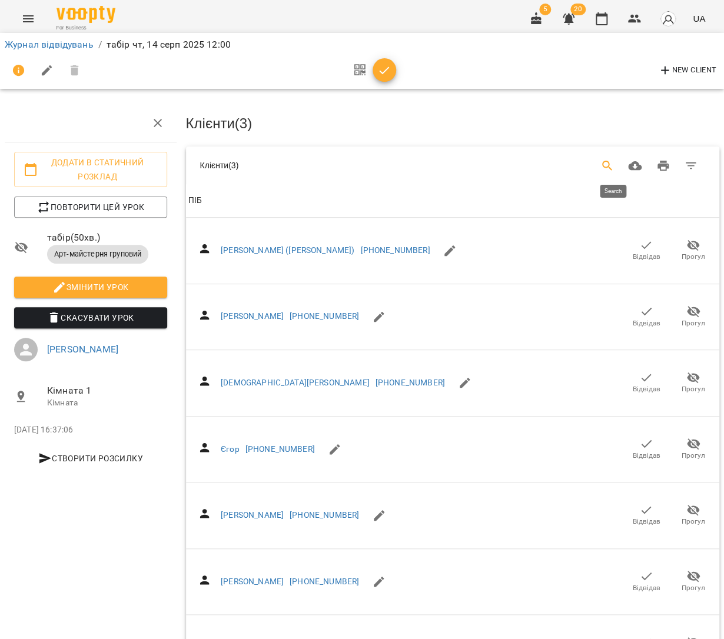
click at [614, 167] on icon "Search" at bounding box center [607, 166] width 14 height 14
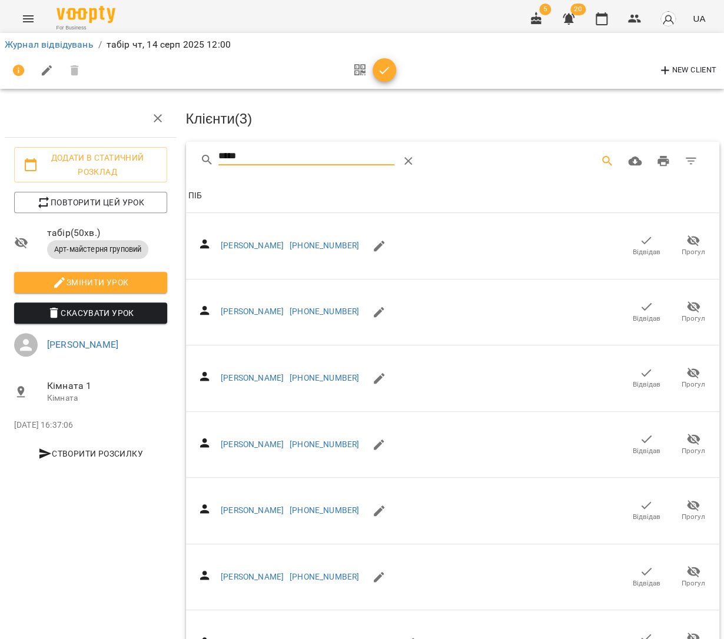
scroll to position [646, 0]
type input "*****"
click at [390, 69] on span "button" at bounding box center [385, 71] width 24 height 14
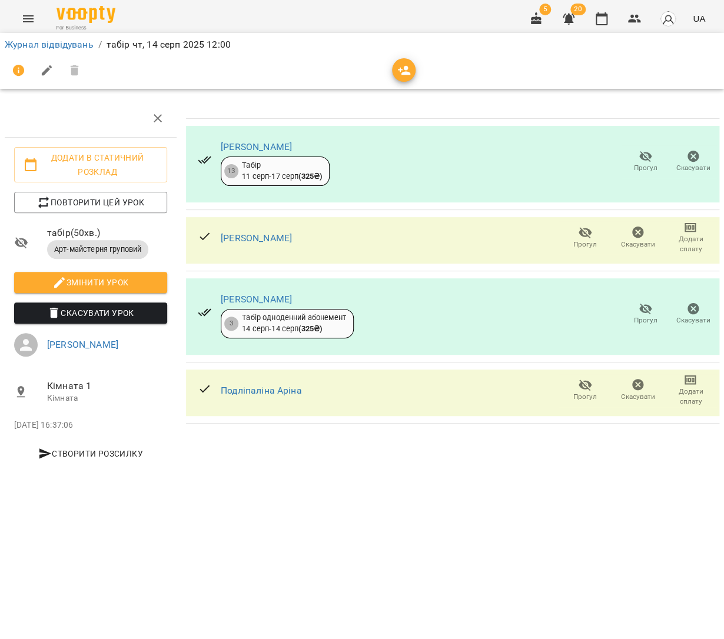
scroll to position [0, 0]
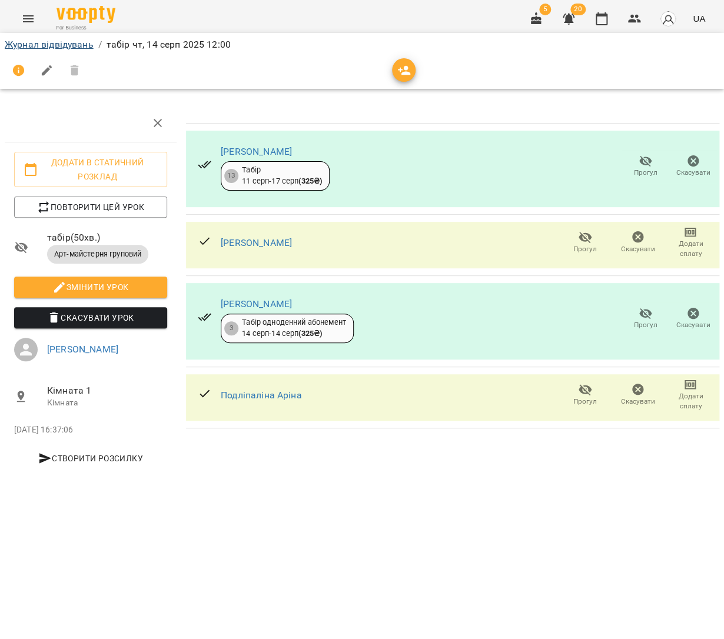
click at [57, 41] on link "Журнал відвідувань" at bounding box center [49, 44] width 89 height 11
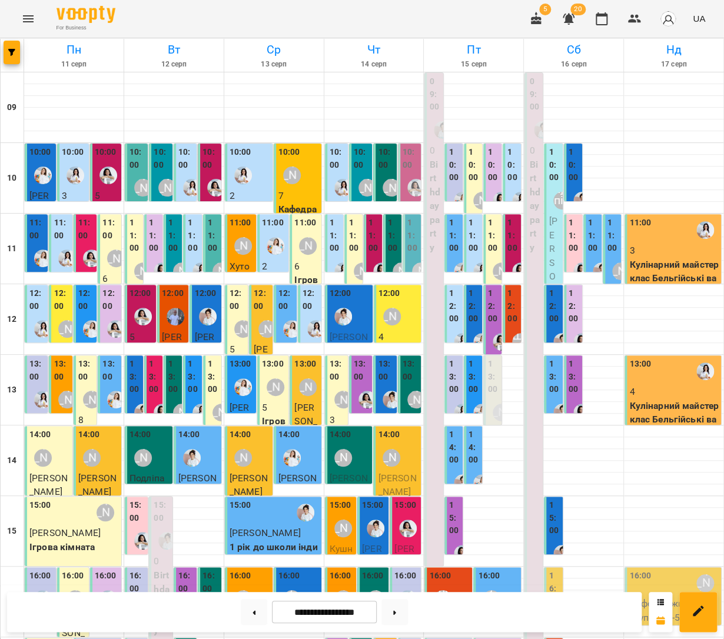
click at [408, 318] on div "12:00 Аліна Арт" at bounding box center [398, 308] width 41 height 43
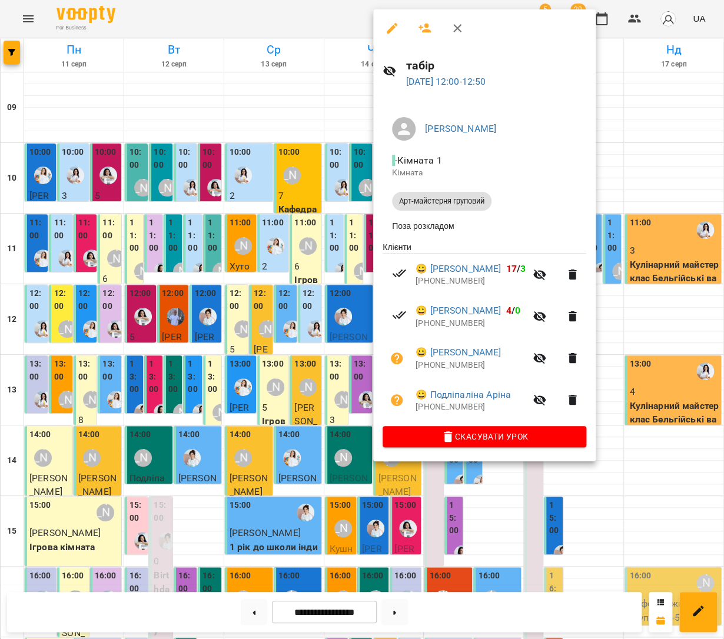
click at [334, 311] on div at bounding box center [362, 319] width 724 height 639
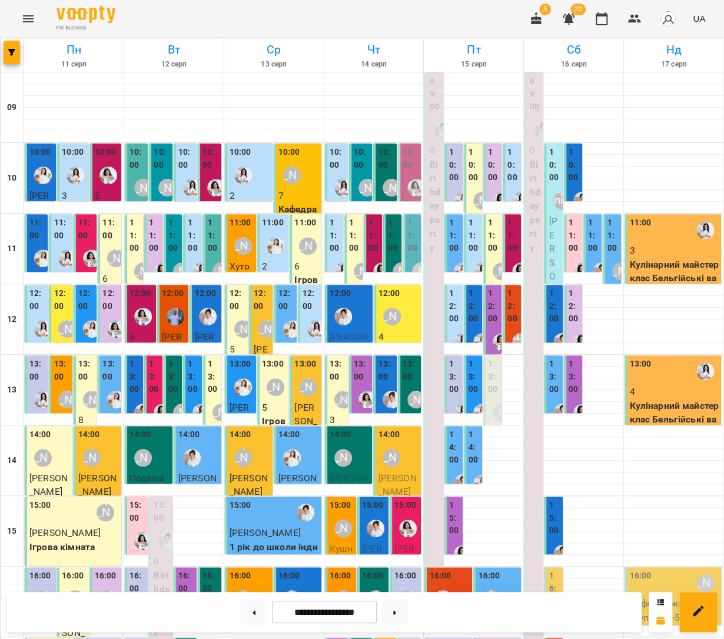
click at [338, 373] on label "13:00" at bounding box center [338, 370] width 16 height 25
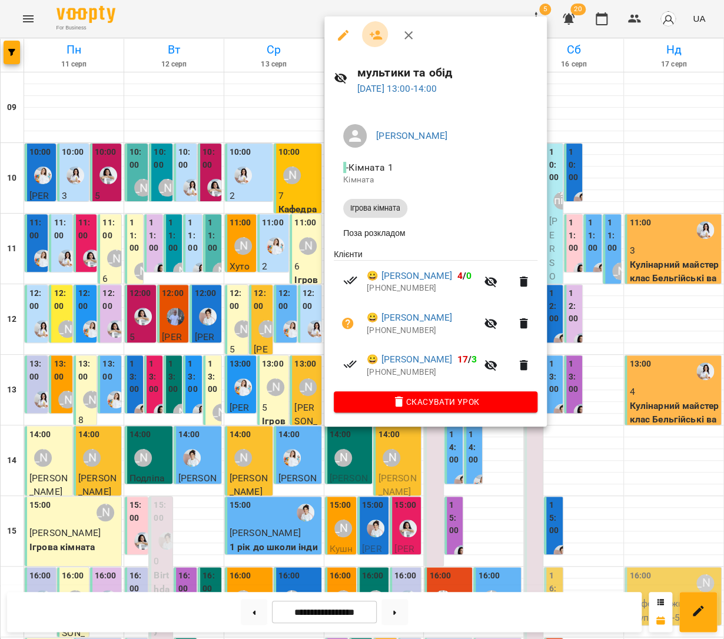
click at [374, 35] on icon "button" at bounding box center [376, 35] width 13 height 9
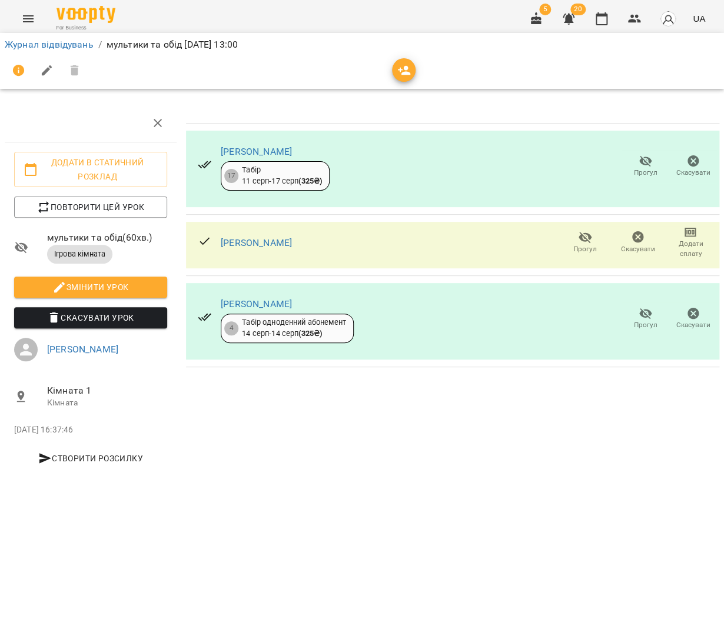
click at [412, 71] on span "button" at bounding box center [404, 71] width 24 height 14
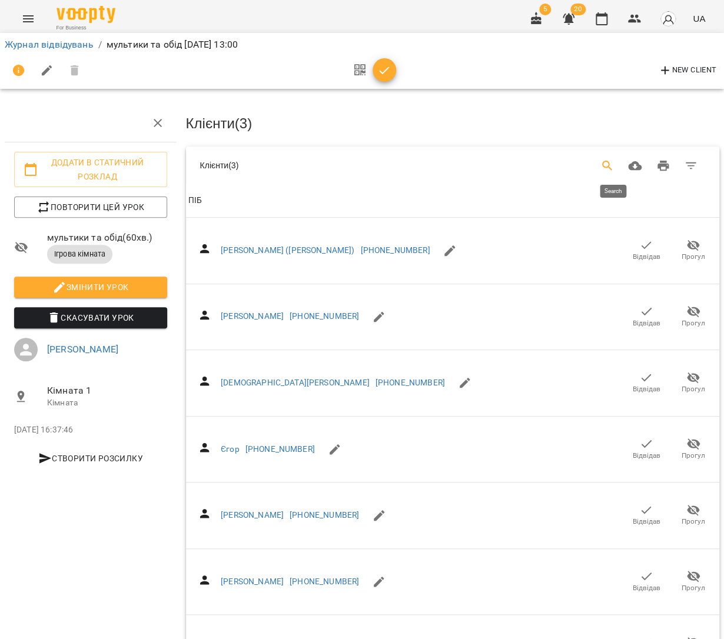
click at [616, 157] on button "Search" at bounding box center [607, 166] width 28 height 28
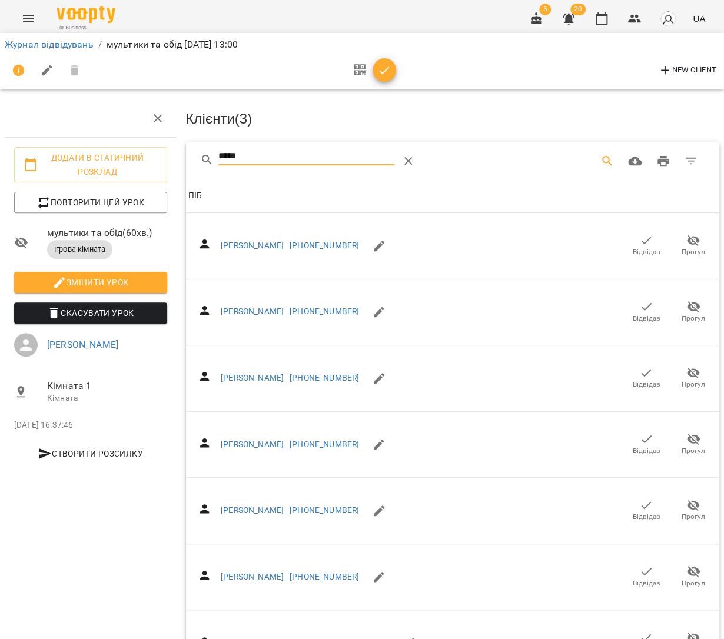
scroll to position [579, 0]
type input "*****"
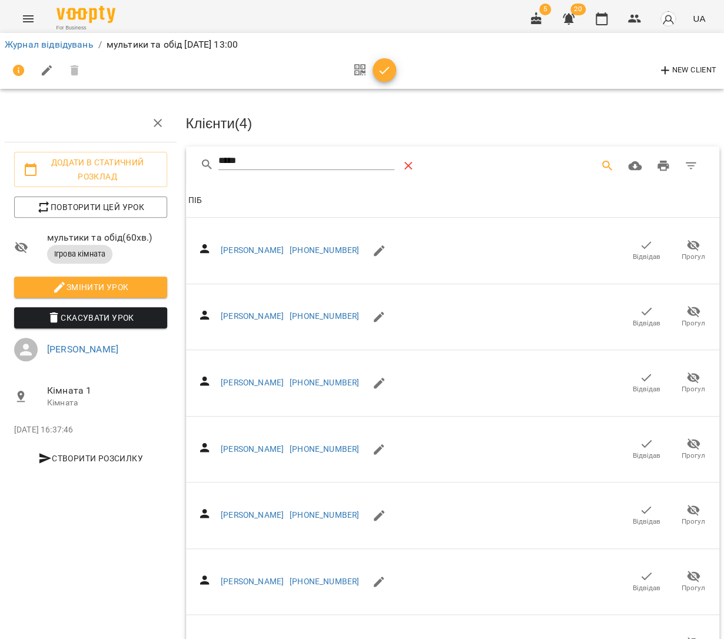
scroll to position [0, 0]
click at [404, 159] on button "Table Toolbar" at bounding box center [408, 166] width 28 height 28
click at [613, 164] on icon "Search" at bounding box center [607, 166] width 14 height 14
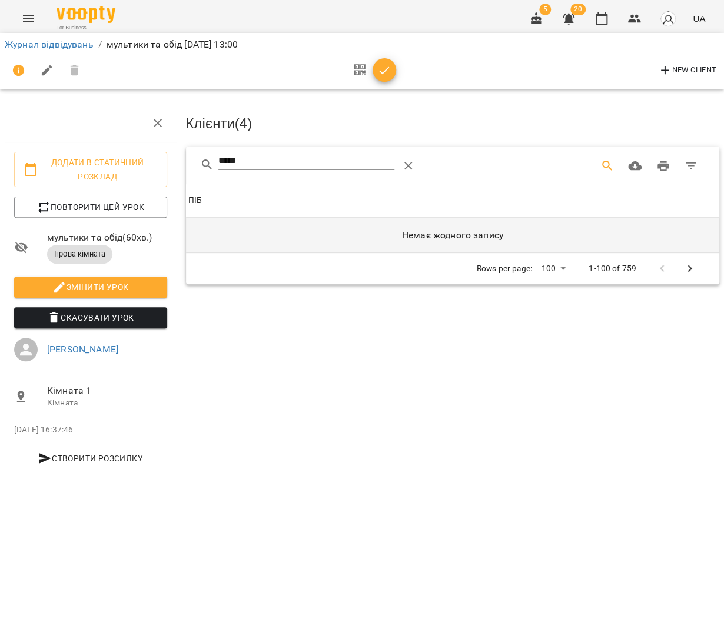
click at [653, 248] on td "Немає жодного запису" at bounding box center [453, 235] width 534 height 35
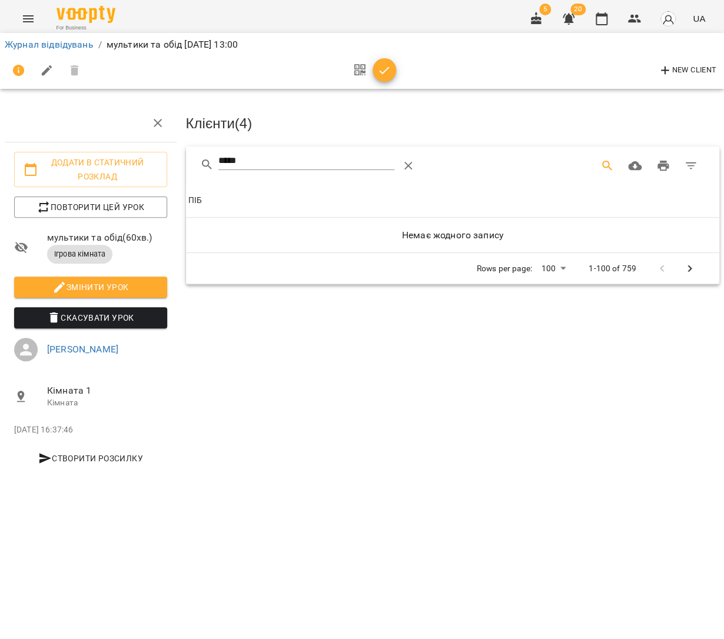
click at [319, 157] on input "*****" at bounding box center [306, 161] width 176 height 19
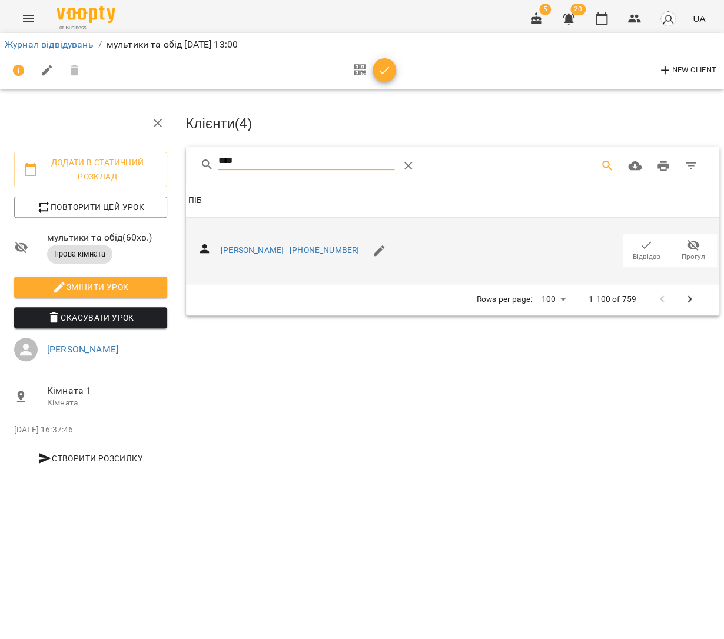
type input "****"
click at [640, 239] on icon "button" at bounding box center [646, 245] width 14 height 14
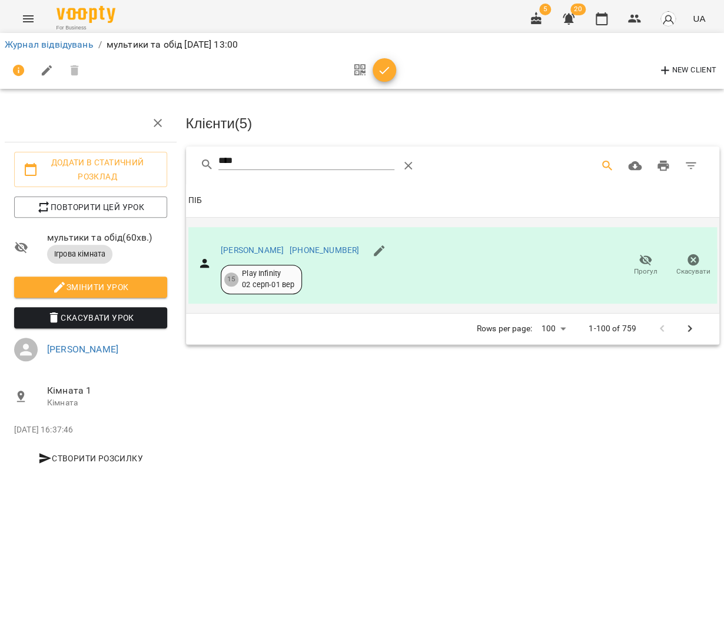
click at [380, 71] on icon "button" at bounding box center [384, 71] width 14 height 14
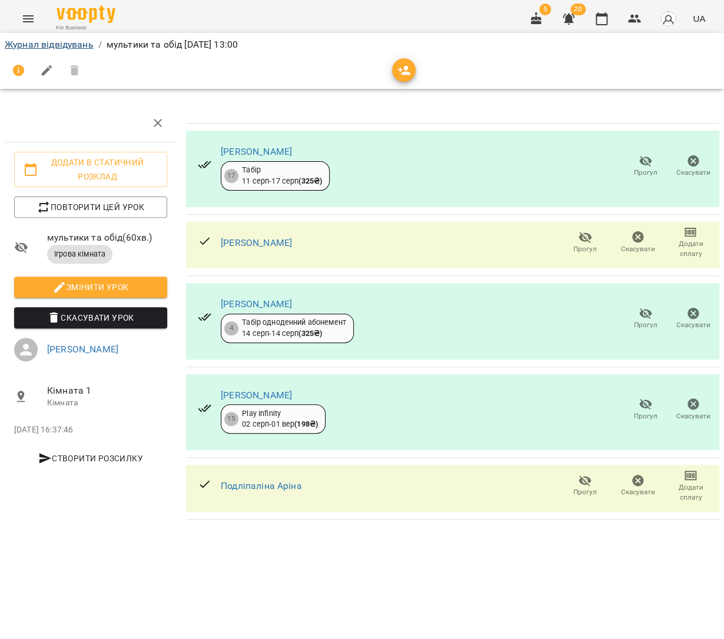
click at [52, 41] on link "Журнал відвідувань" at bounding box center [49, 44] width 89 height 11
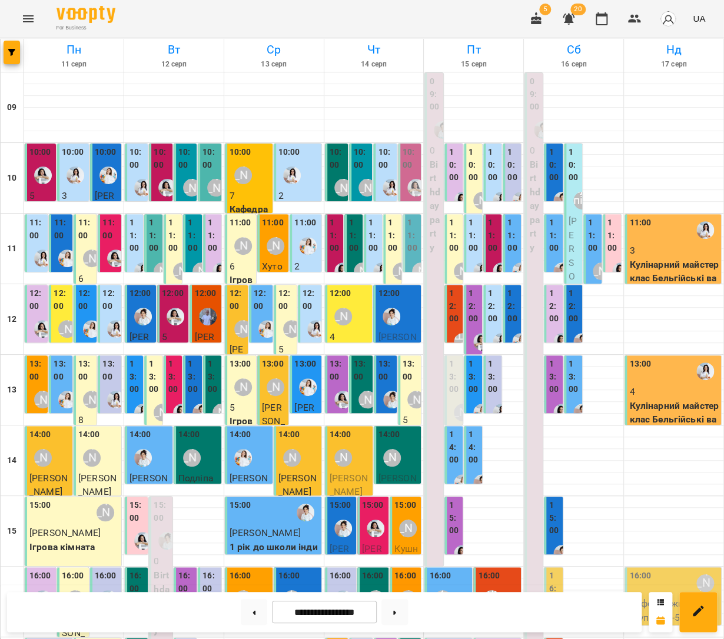
click at [352, 321] on div "[PERSON_NAME]" at bounding box center [343, 316] width 27 height 27
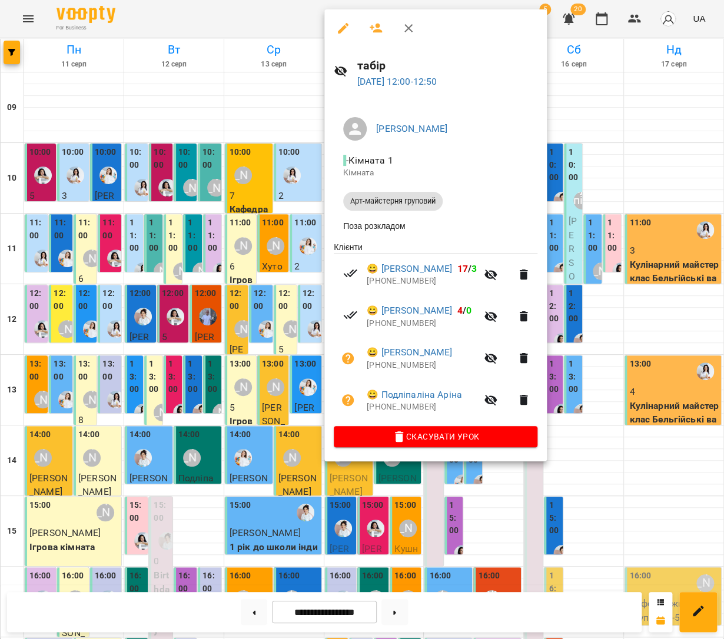
click at [369, 27] on icon "button" at bounding box center [376, 28] width 14 height 14
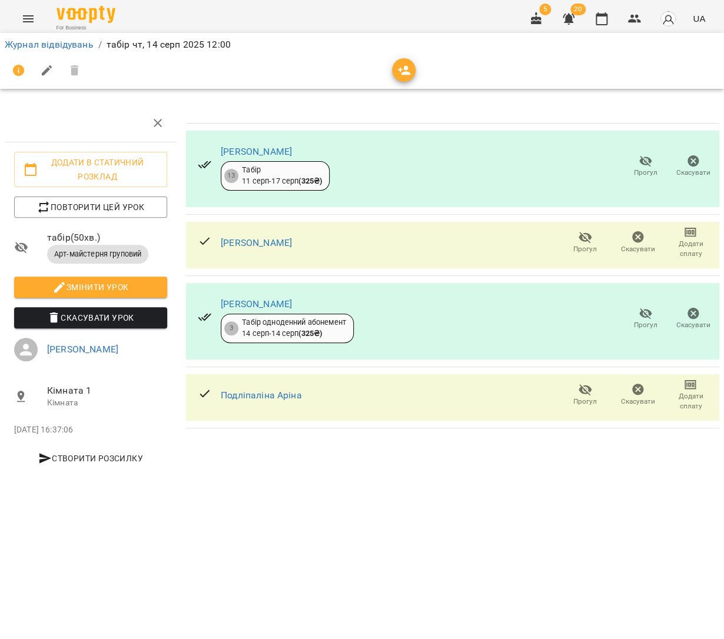
click at [398, 67] on icon "button" at bounding box center [404, 70] width 13 height 9
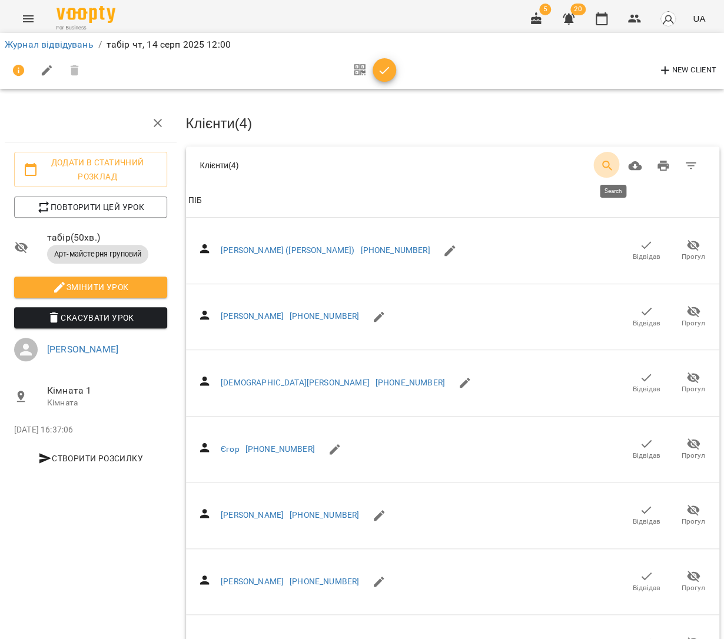
click at [608, 153] on button "Search" at bounding box center [607, 166] width 28 height 28
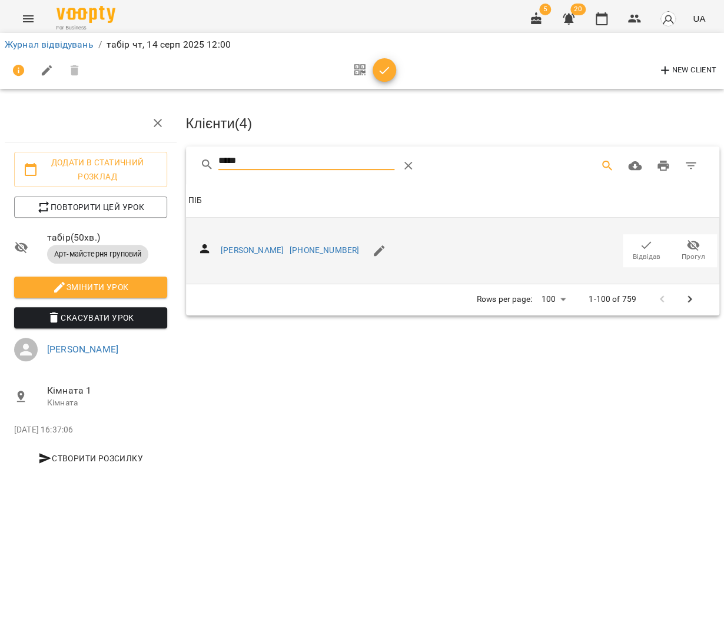
type input "*****"
click at [635, 241] on span "Відвідав" at bounding box center [646, 250] width 33 height 24
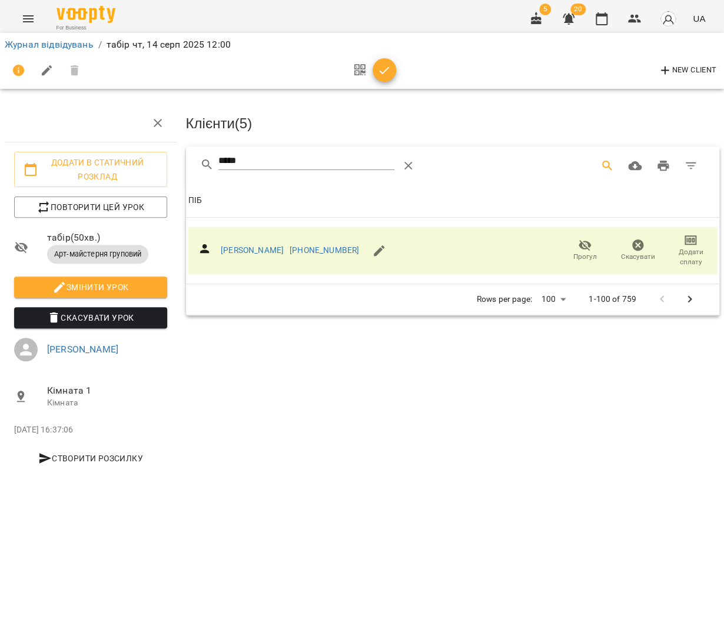
click at [379, 71] on icon "button" at bounding box center [384, 71] width 14 height 14
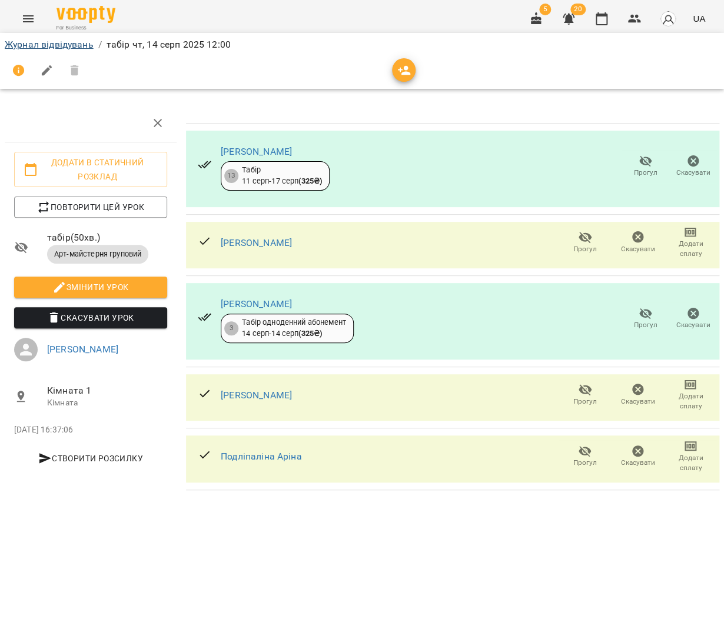
click at [67, 44] on link "Журнал відвідувань" at bounding box center [49, 44] width 89 height 11
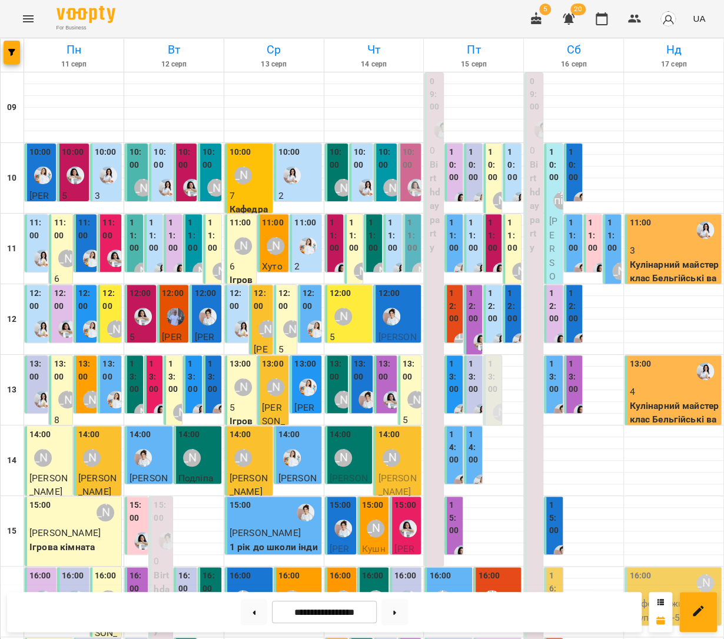
click at [391, 165] on label "10:00" at bounding box center [386, 158] width 16 height 25
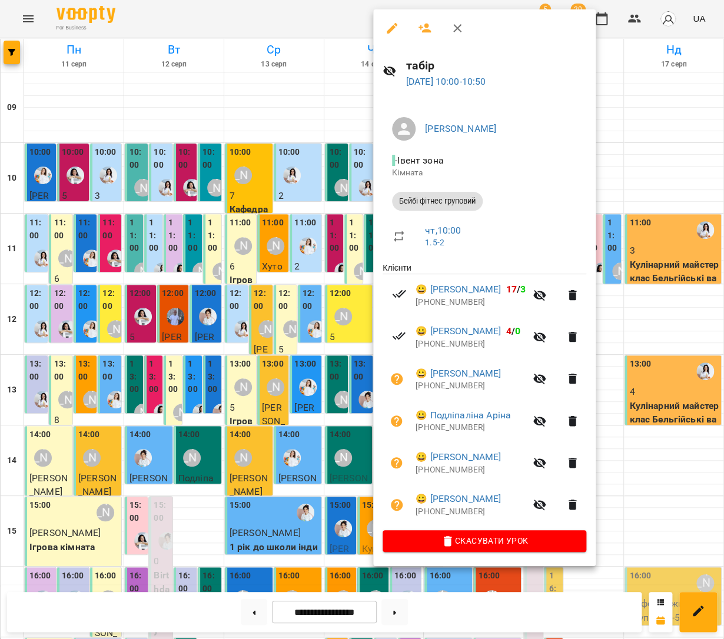
click at [318, 161] on div at bounding box center [362, 319] width 724 height 639
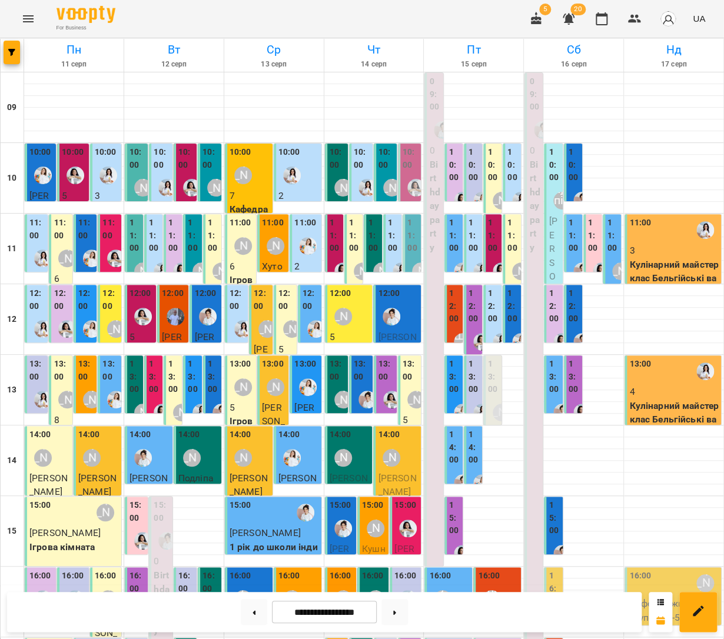
click at [351, 237] on label "11:00" at bounding box center [354, 236] width 11 height 38
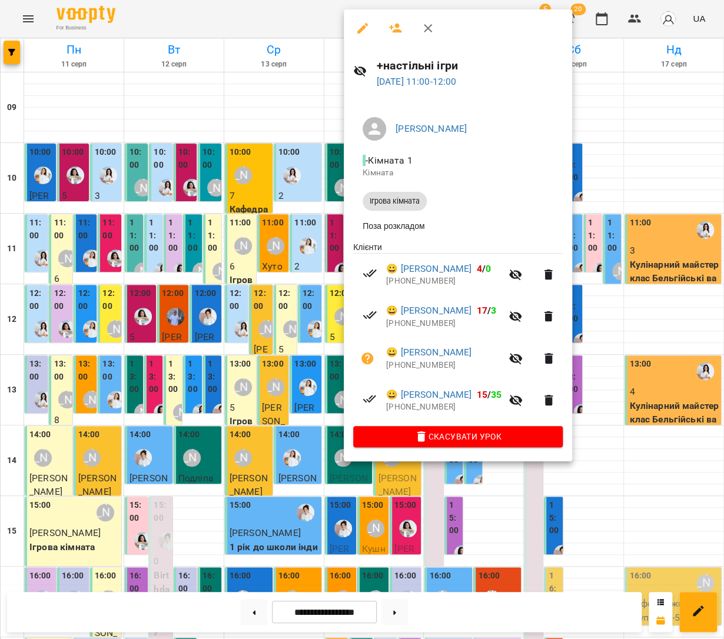
click at [396, 27] on icon "button" at bounding box center [395, 28] width 14 height 14
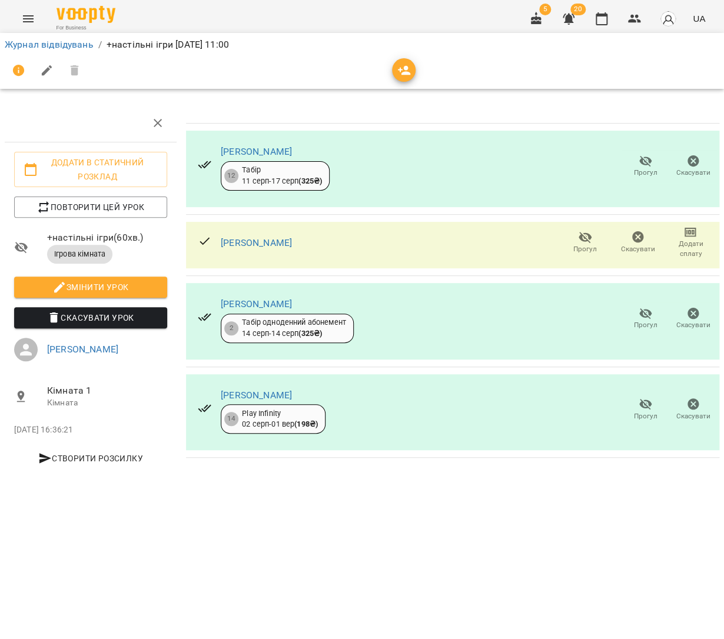
click at [405, 71] on icon "button" at bounding box center [404, 71] width 14 height 14
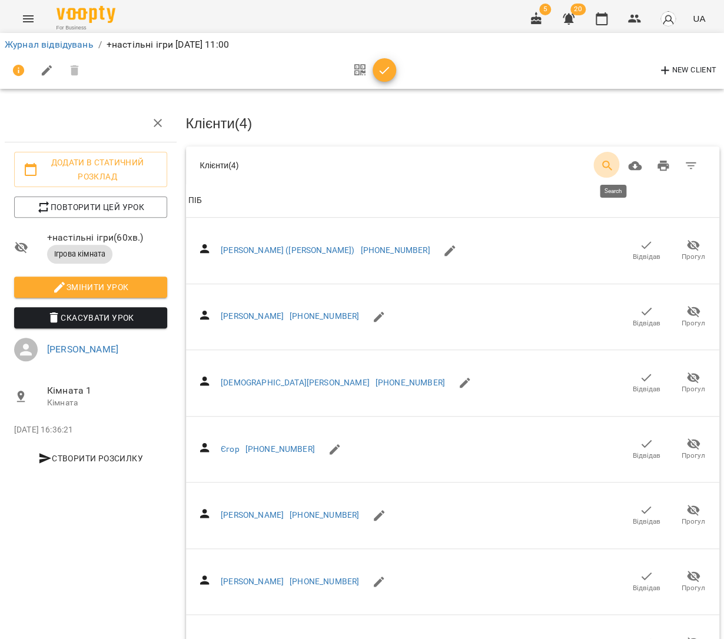
click at [614, 166] on icon "Search" at bounding box center [607, 166] width 14 height 14
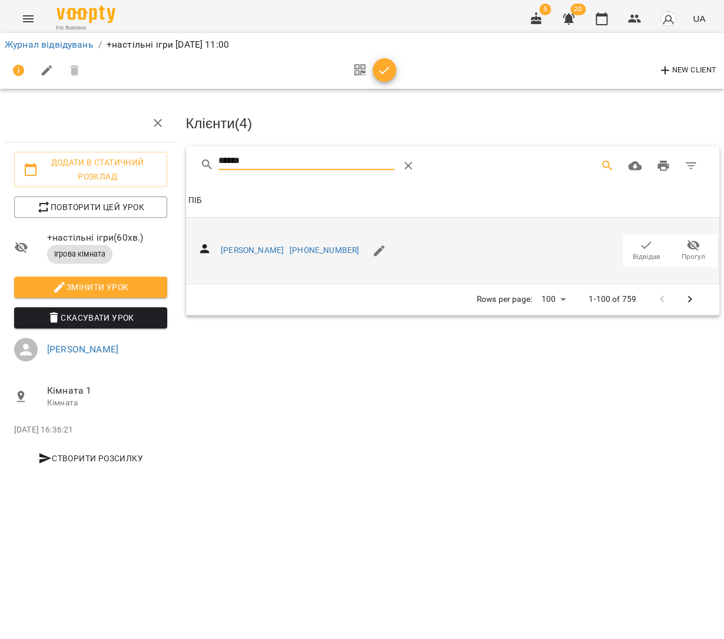
type input "******"
click at [647, 244] on icon "button" at bounding box center [646, 245] width 14 height 14
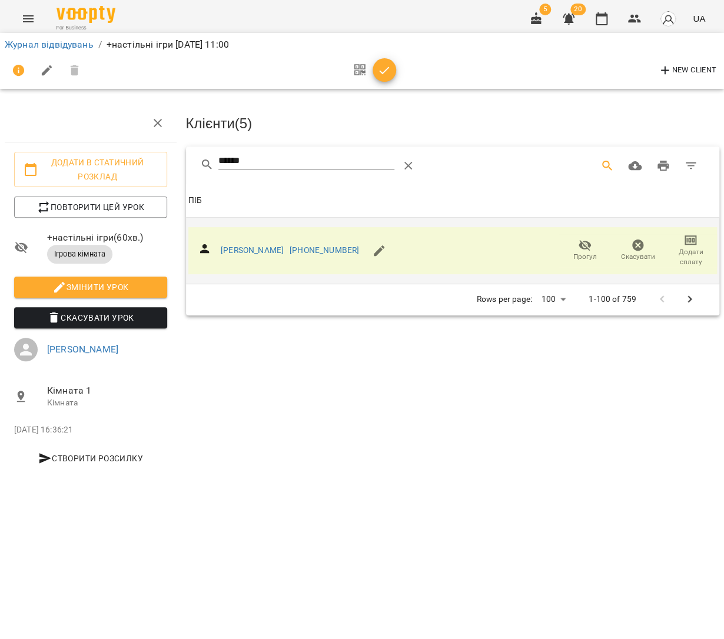
click at [381, 65] on icon "button" at bounding box center [384, 71] width 14 height 14
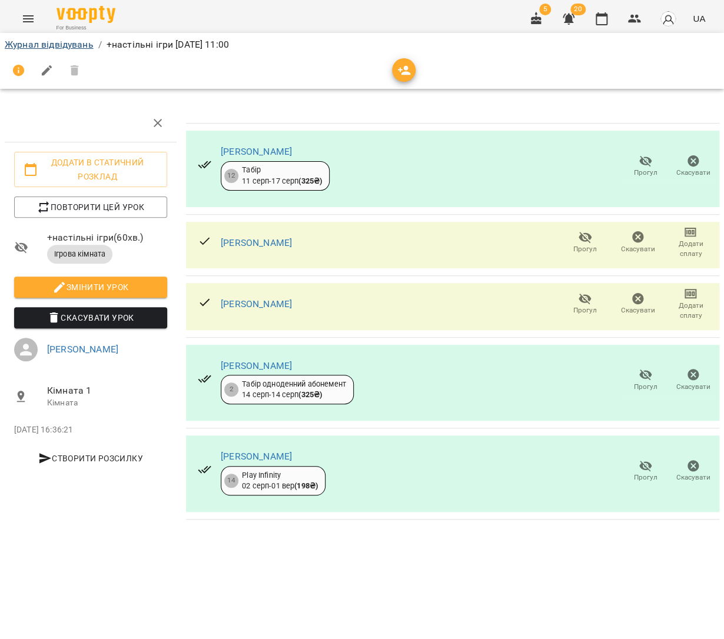
click at [25, 46] on link "Журнал відвідувань" at bounding box center [49, 44] width 89 height 11
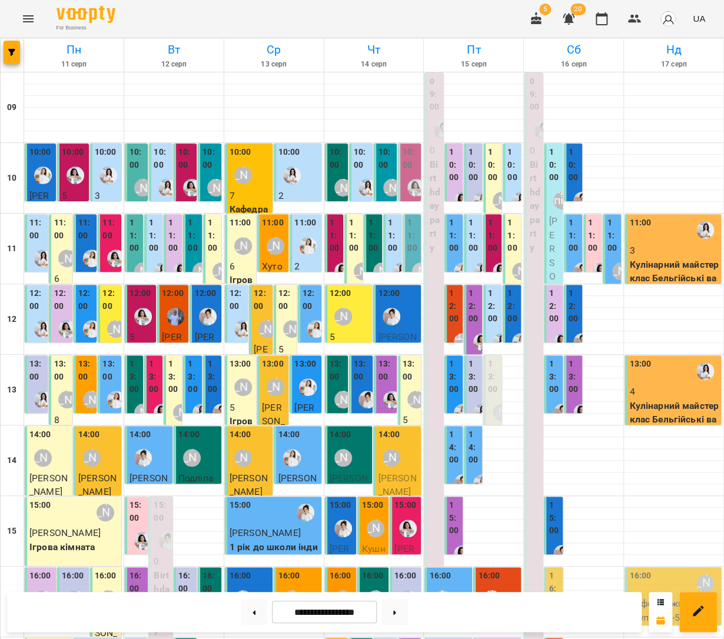
click at [388, 177] on div "[PERSON_NAME]" at bounding box center [391, 187] width 27 height 27
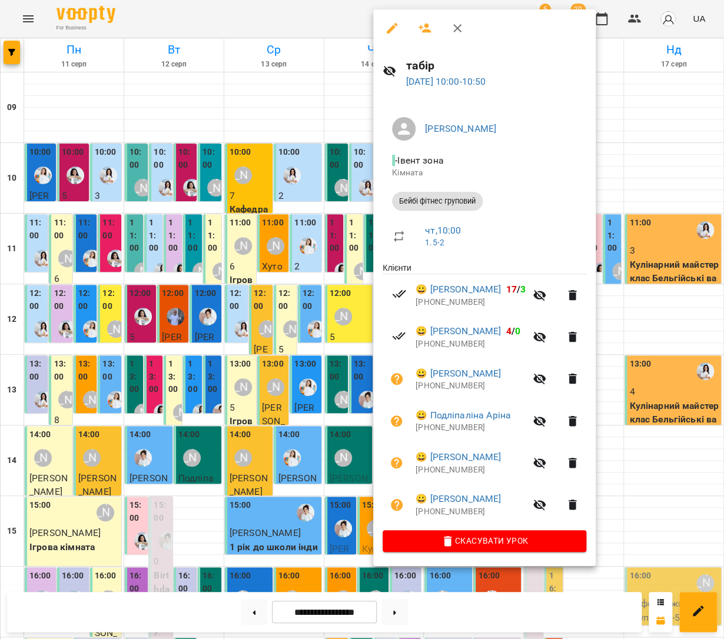
click at [327, 184] on div at bounding box center [362, 319] width 724 height 639
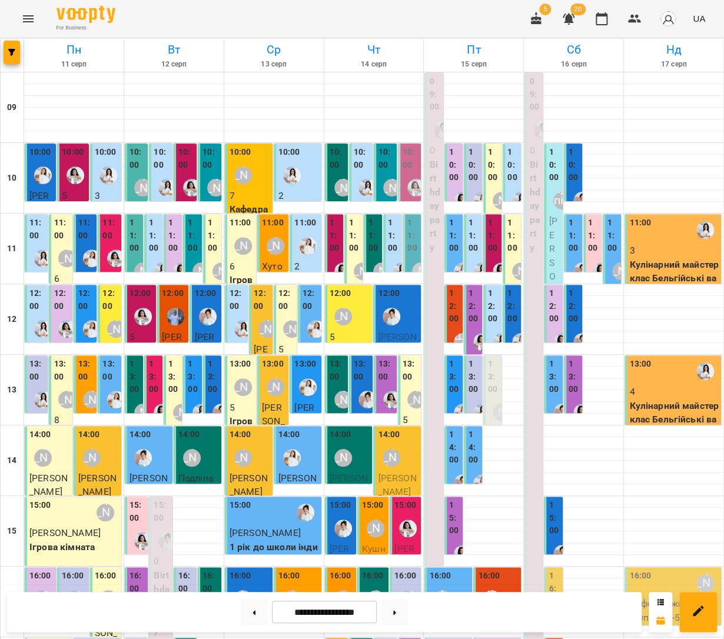
click at [351, 255] on div "11:00 Наталя Гредасова" at bounding box center [354, 251] width 11 height 68
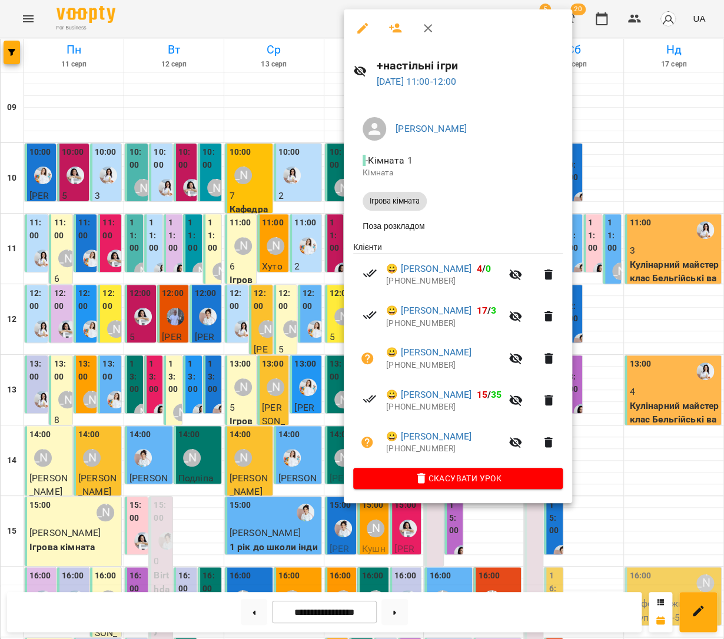
click at [395, 19] on button "button" at bounding box center [395, 28] width 28 height 28
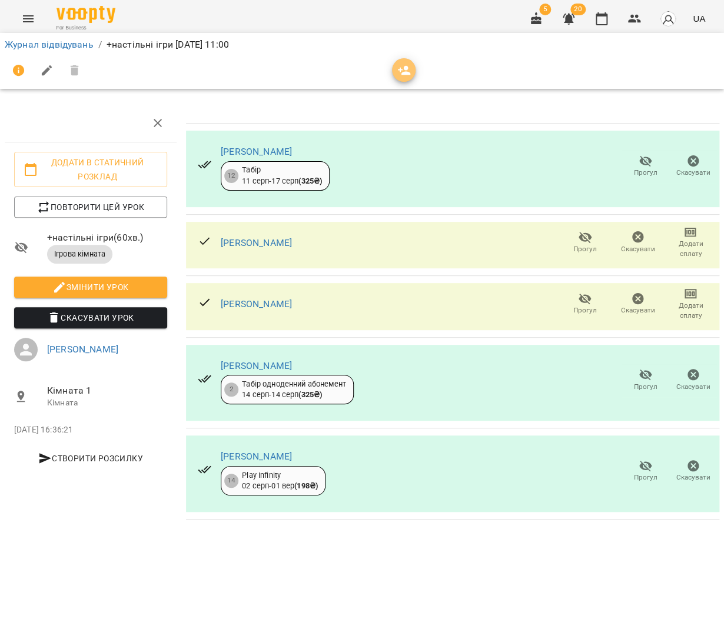
click at [398, 70] on icon "button" at bounding box center [404, 71] width 14 height 14
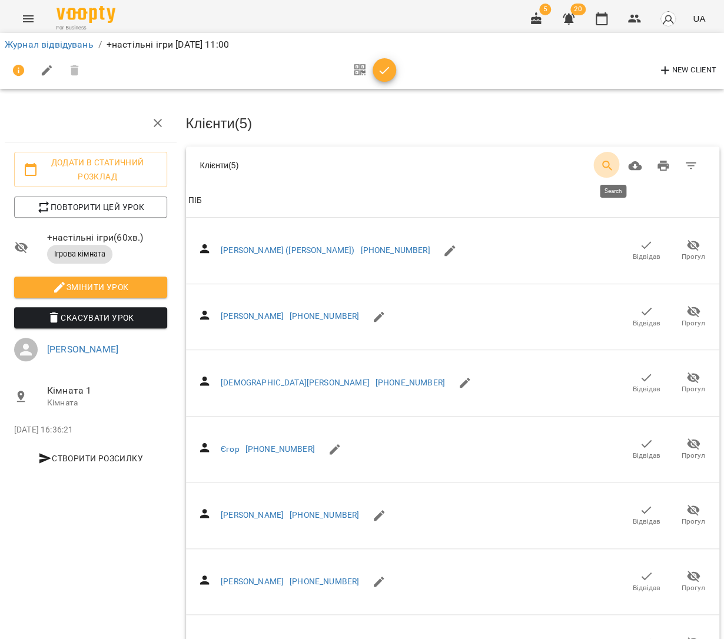
click at [614, 160] on icon "Search" at bounding box center [607, 166] width 14 height 14
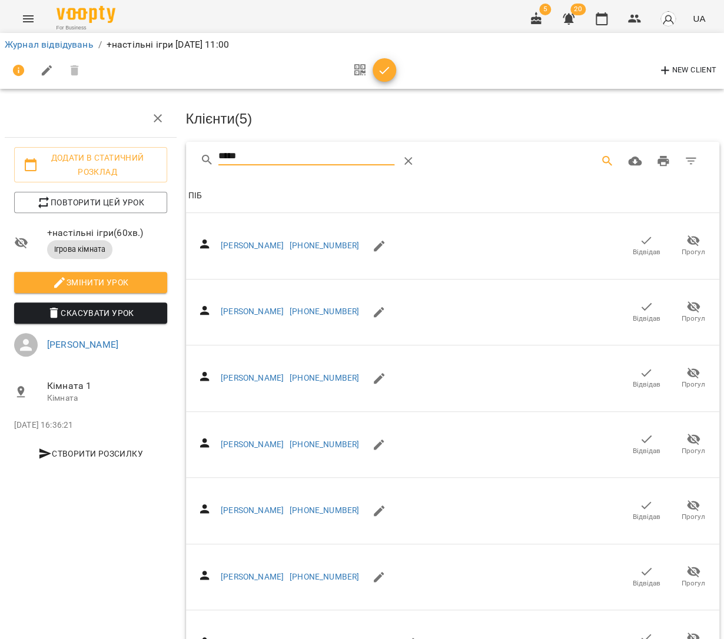
scroll to position [586, 0]
type input "*****"
click at [377, 66] on icon "button" at bounding box center [384, 71] width 14 height 14
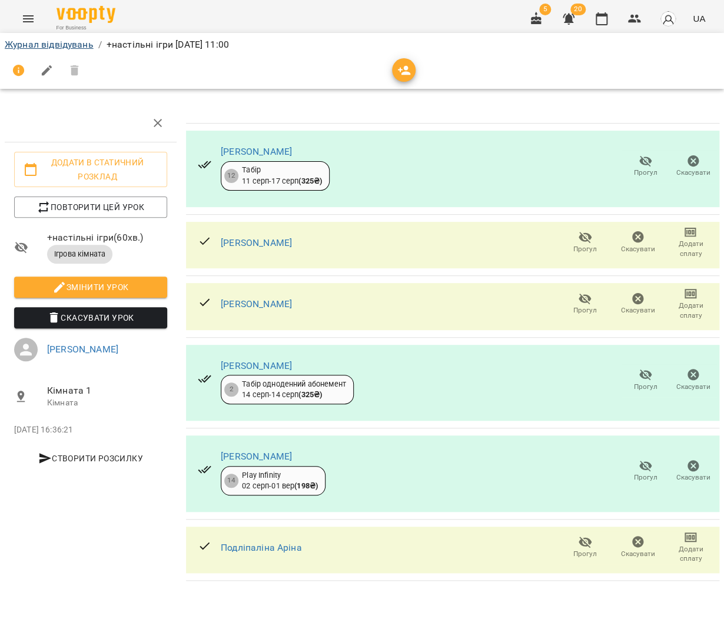
click at [77, 44] on link "Журнал відвідувань" at bounding box center [49, 44] width 89 height 11
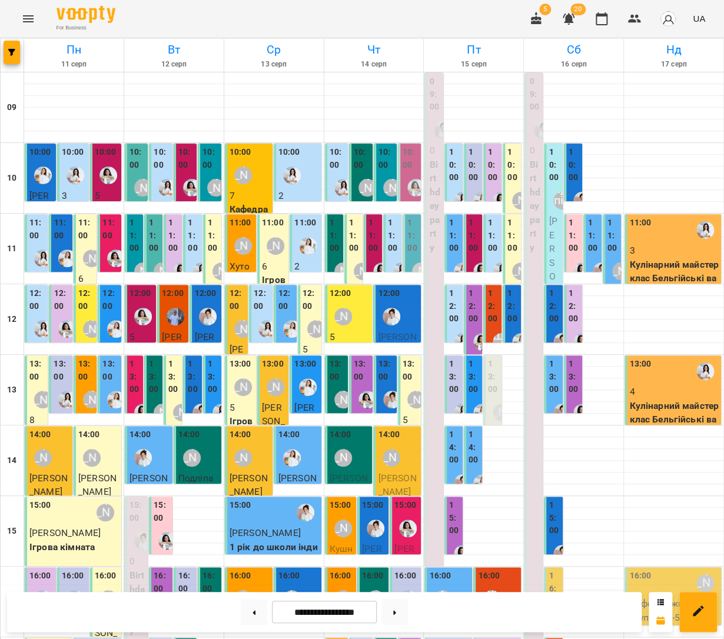
click at [355, 311] on div "[PERSON_NAME]" at bounding box center [343, 316] width 27 height 27
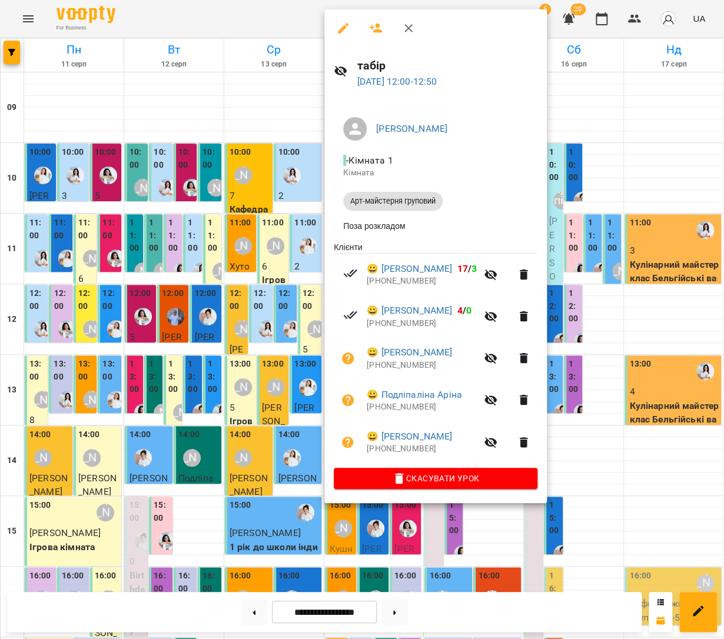
click at [375, 25] on icon "button" at bounding box center [376, 28] width 13 height 9
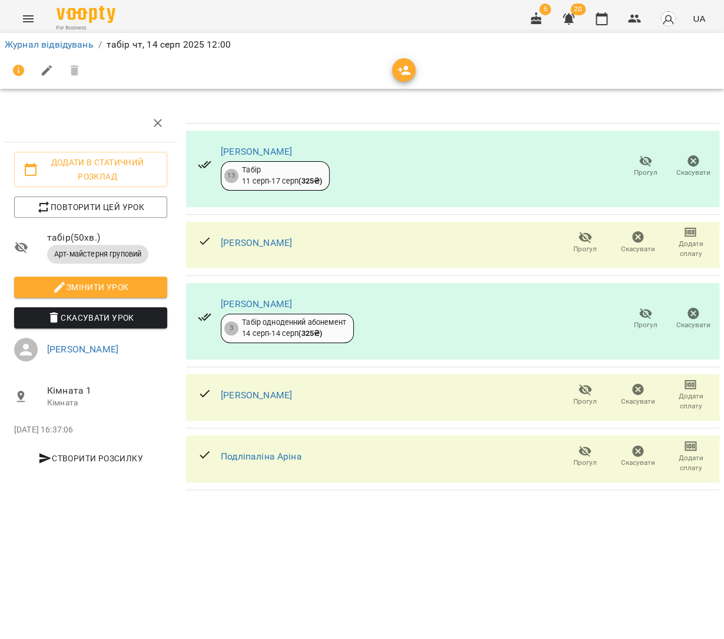
click at [403, 71] on icon "button" at bounding box center [404, 70] width 13 height 9
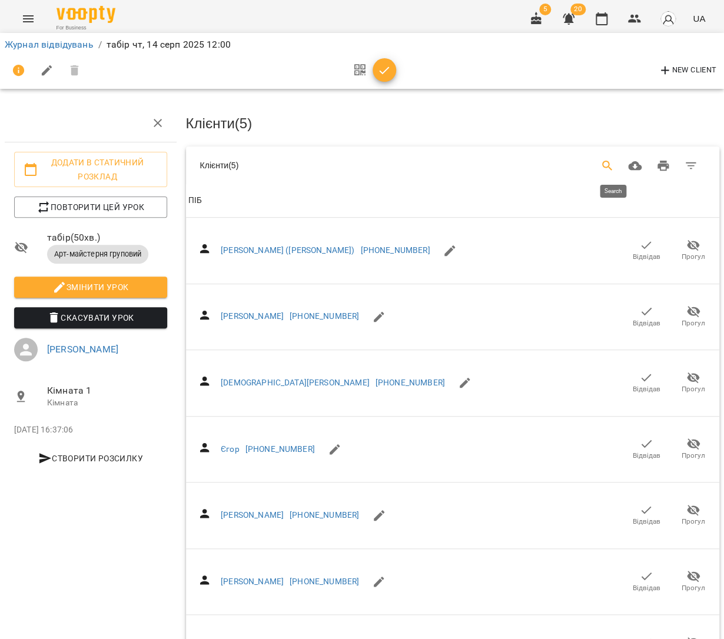
click at [614, 162] on icon "Search" at bounding box center [607, 166] width 14 height 14
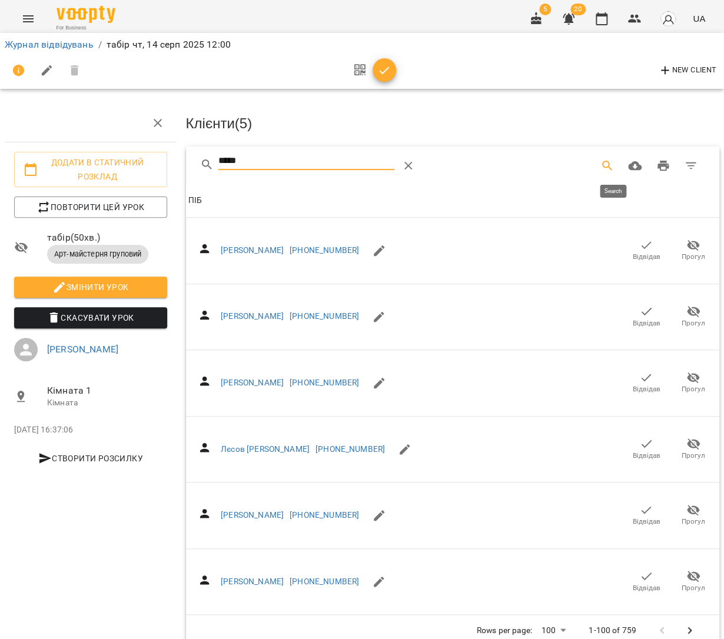
type input "******"
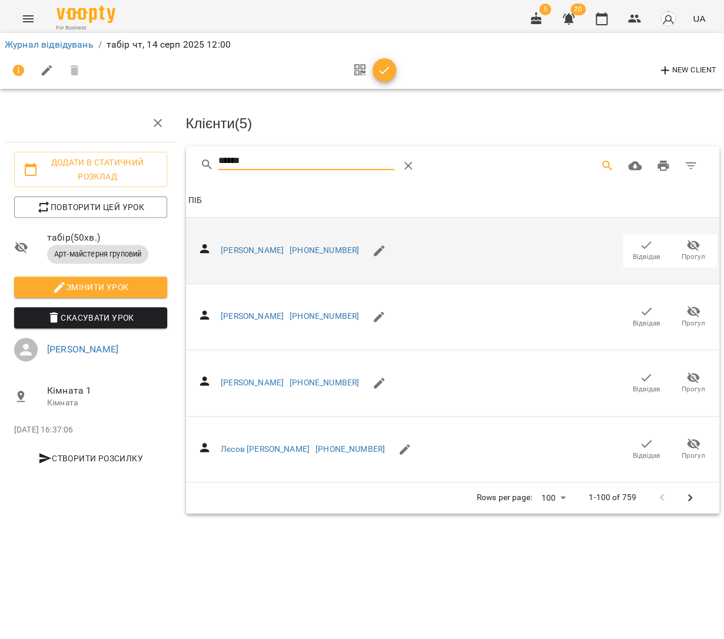
type input "******"
drag, startPoint x: 649, startPoint y: 247, endPoint x: 622, endPoint y: 238, distance: 28.5
click at [649, 247] on icon "button" at bounding box center [646, 245] width 14 height 14
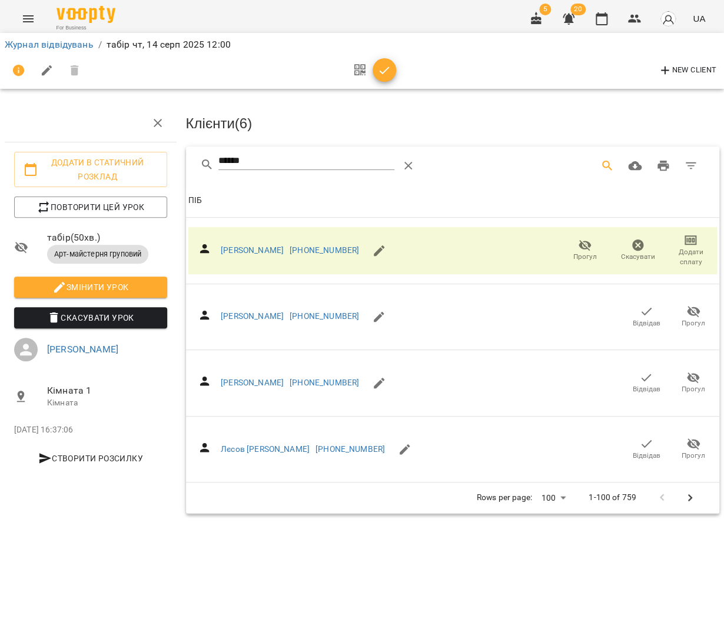
click at [387, 77] on button "button" at bounding box center [385, 70] width 24 height 24
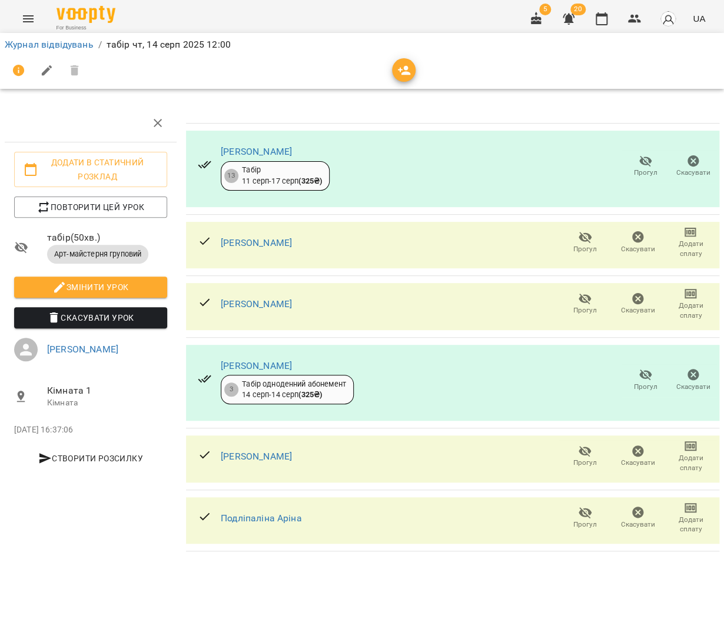
click at [28, 45] on link "Журнал відвідувань" at bounding box center [49, 44] width 89 height 11
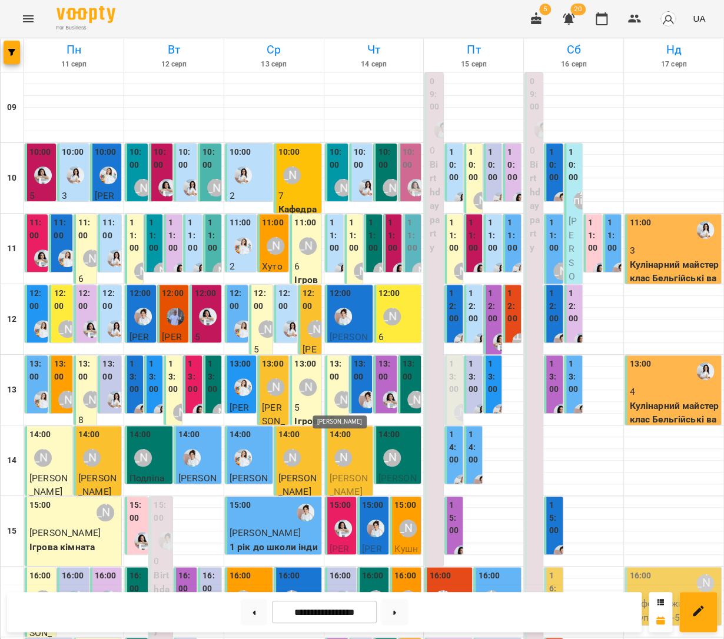
click at [334, 391] on div "Наталя Гредасова" at bounding box center [343, 400] width 18 height 18
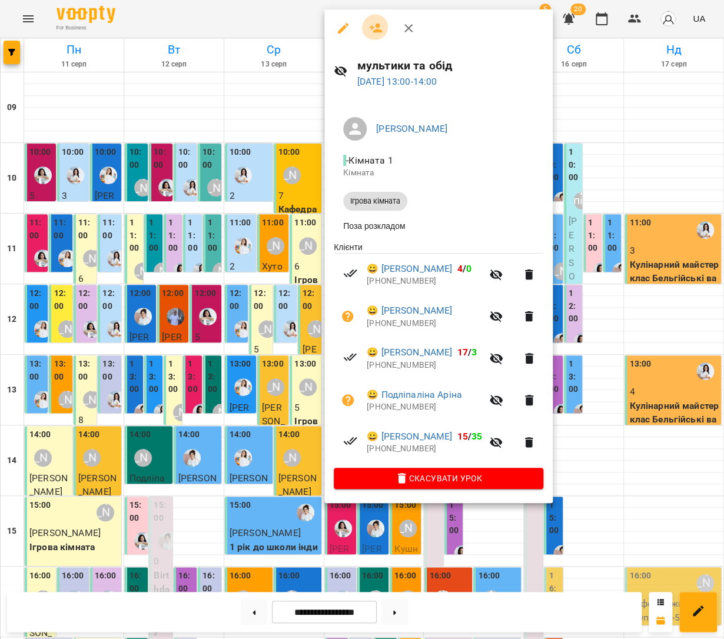
click at [379, 32] on button "button" at bounding box center [376, 28] width 28 height 28
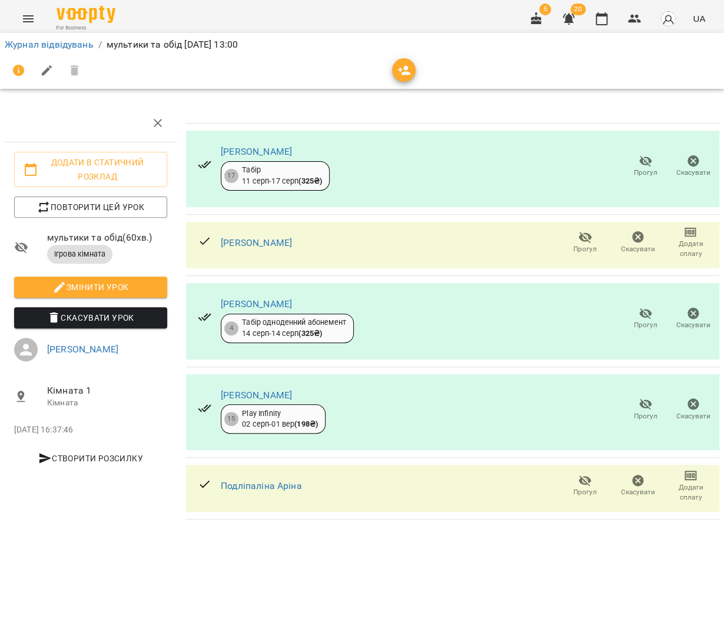
click at [398, 69] on icon "button" at bounding box center [404, 70] width 13 height 9
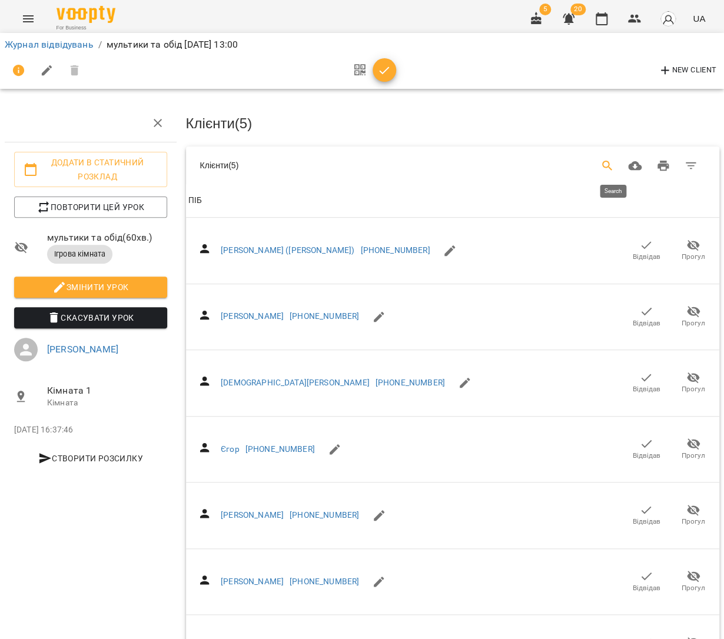
click at [610, 157] on button "Search" at bounding box center [607, 166] width 28 height 28
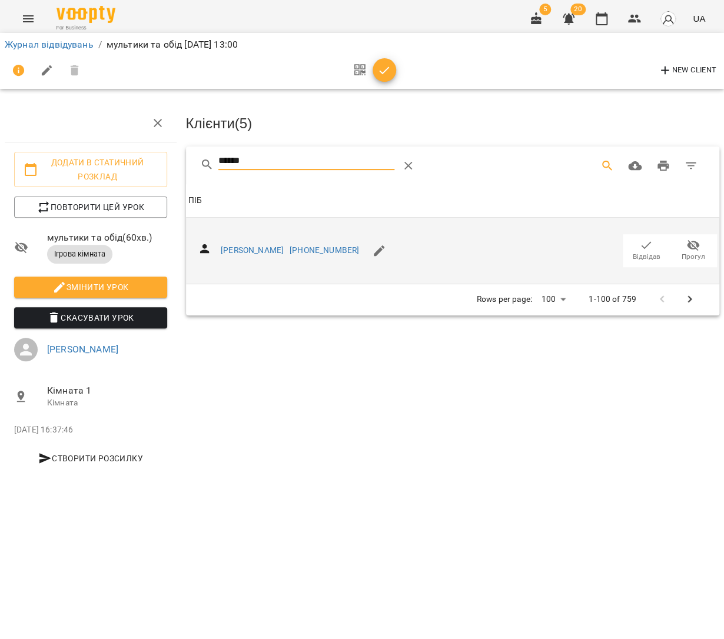
type input "******"
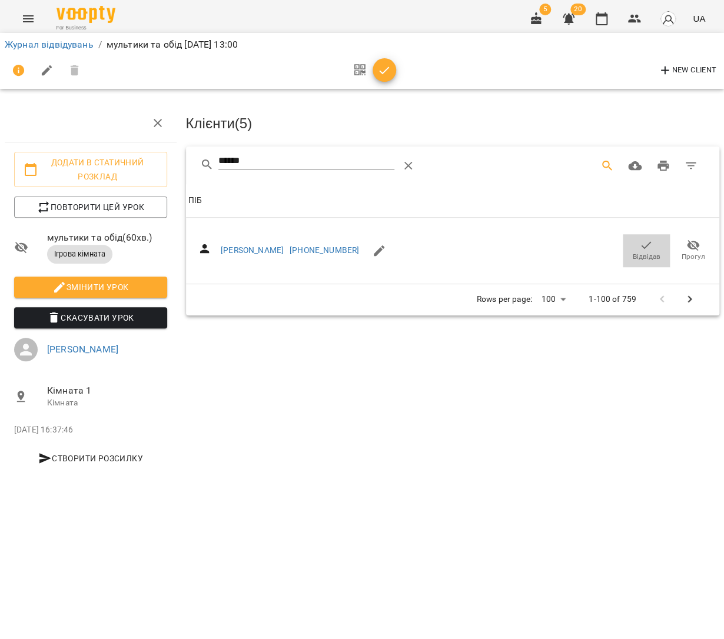
drag, startPoint x: 647, startPoint y: 243, endPoint x: 380, endPoint y: 97, distance: 305.0
click at [647, 243] on icon "button" at bounding box center [646, 245] width 14 height 14
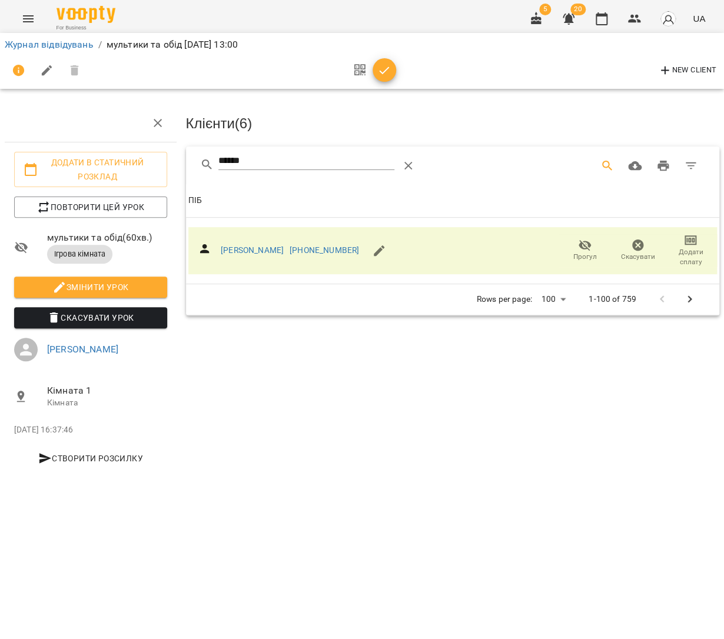
click at [388, 74] on icon "button" at bounding box center [384, 71] width 14 height 14
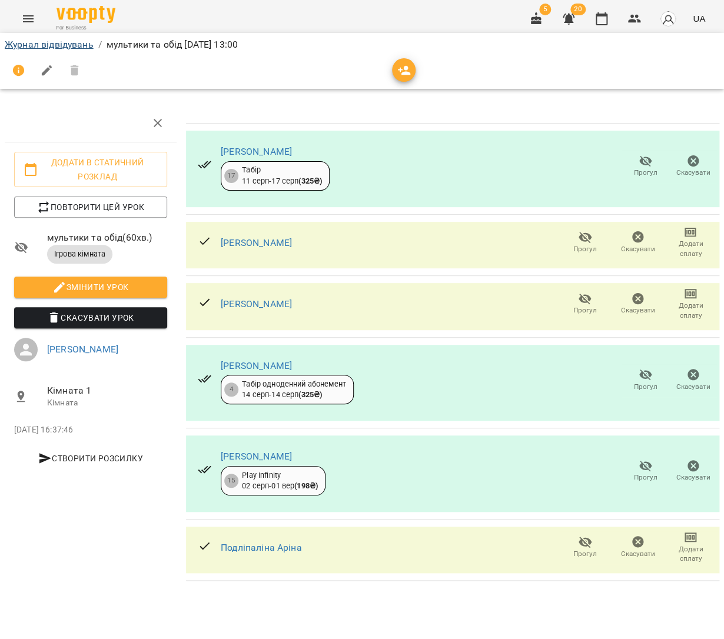
click at [20, 41] on link "Журнал відвідувань" at bounding box center [49, 44] width 89 height 11
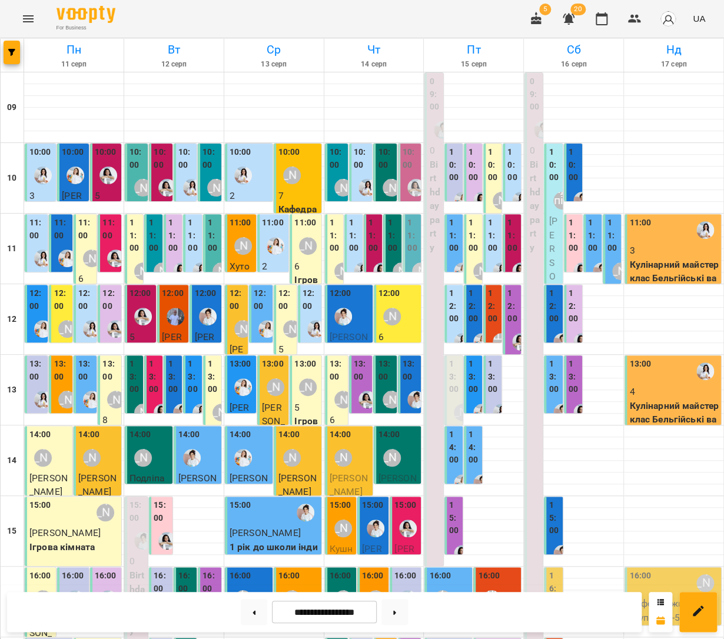
scroll to position [41, 0]
click at [31, 24] on icon "Menu" at bounding box center [28, 19] width 14 height 14
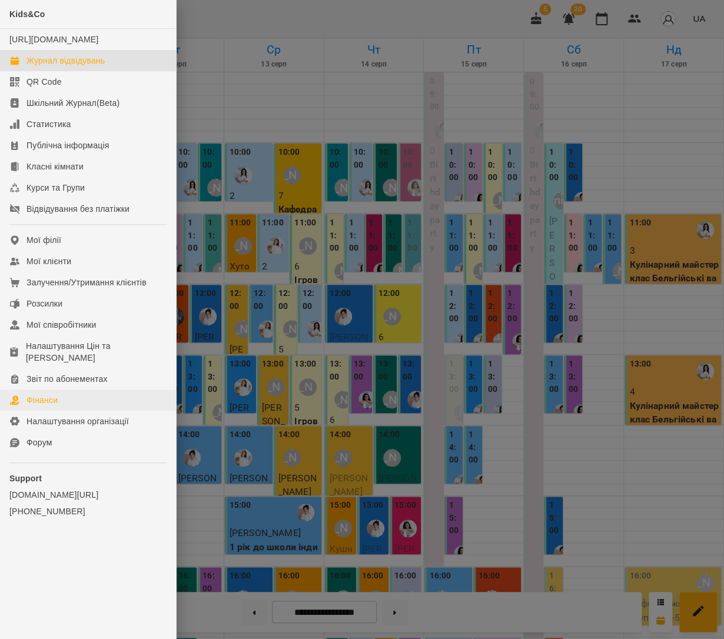
click at [68, 390] on link "Фінанси" at bounding box center [88, 400] width 176 height 21
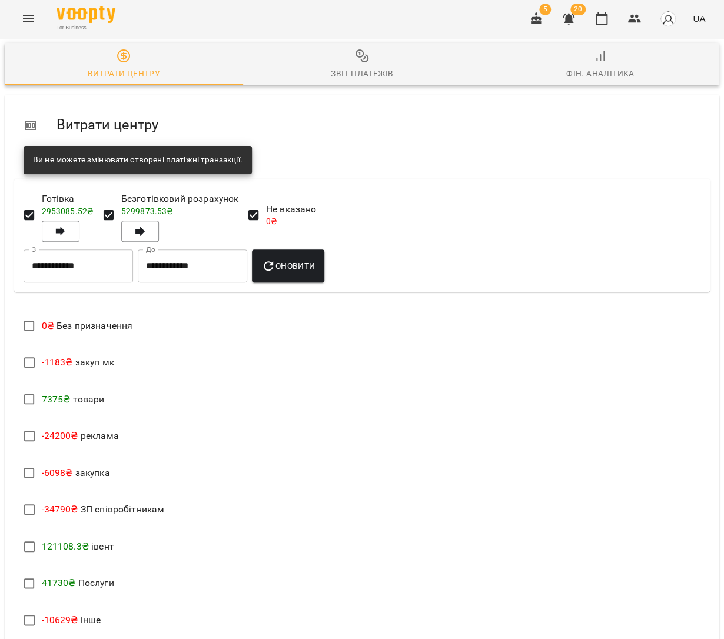
scroll to position [64, 0]
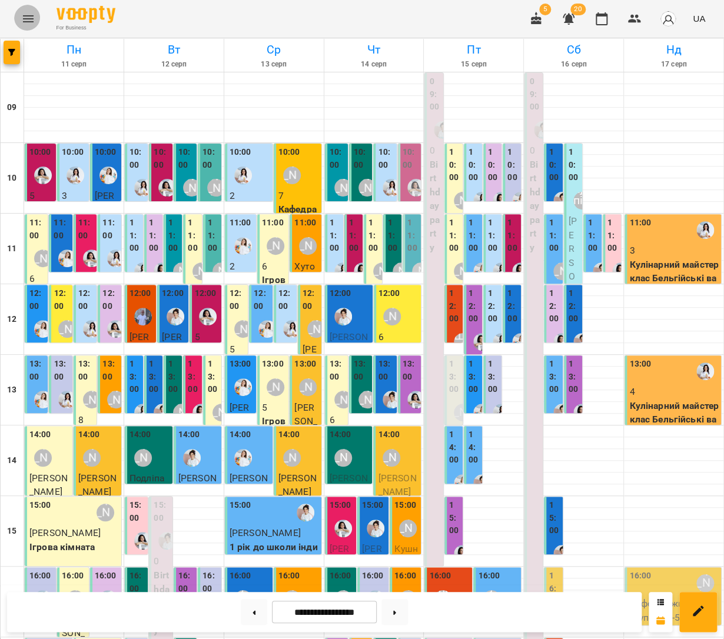
click at [22, 12] on button "Menu" at bounding box center [28, 19] width 28 height 28
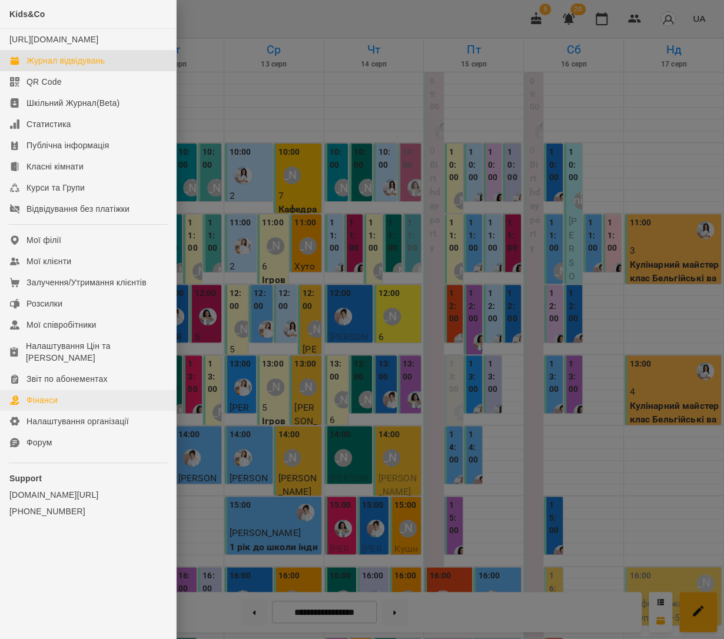
click at [67, 390] on link "Фінанси" at bounding box center [88, 400] width 176 height 21
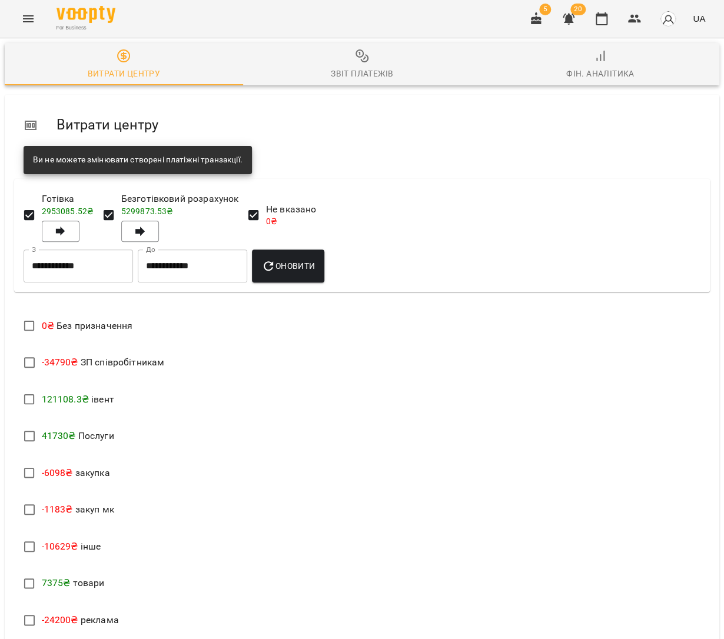
click at [356, 74] on div "Звіт платежів" at bounding box center [362, 74] width 62 height 14
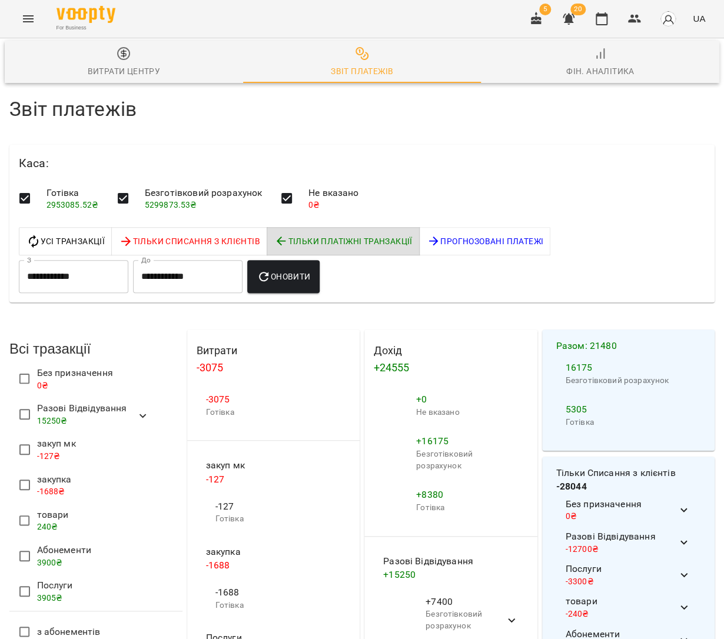
scroll to position [157, 0]
click at [139, 414] on icon at bounding box center [142, 416] width 7 height 4
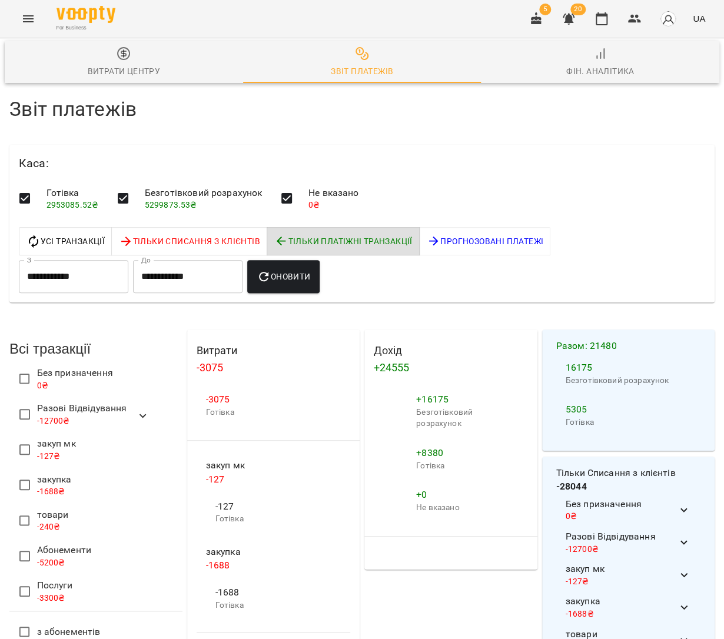
scroll to position [222, 0]
click at [139, 409] on icon at bounding box center [143, 416] width 14 height 14
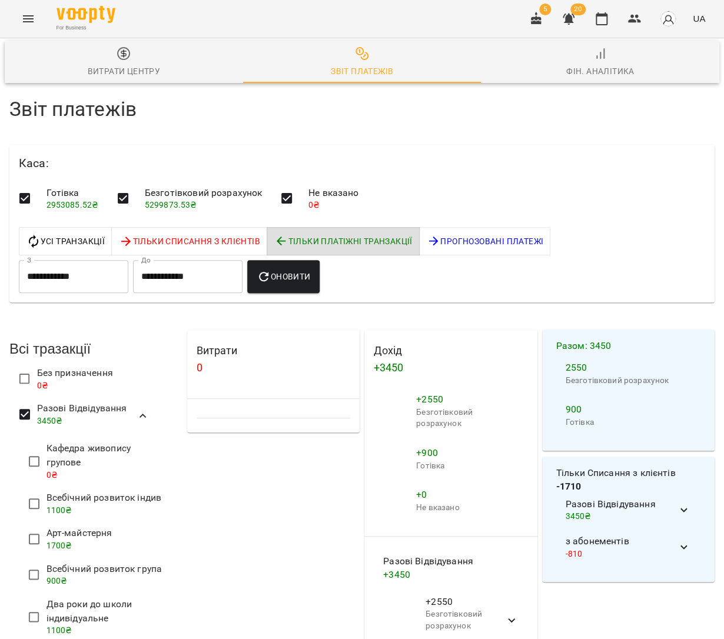
scroll to position [79, 0]
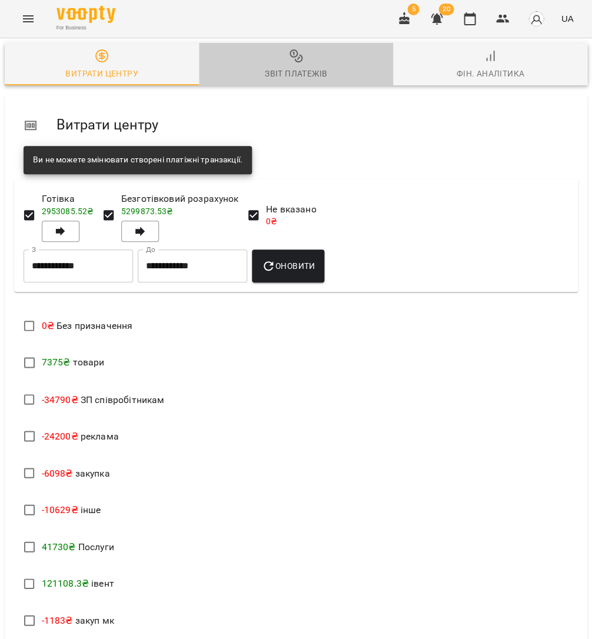
click at [291, 62] on icon "button" at bounding box center [296, 56] width 14 height 14
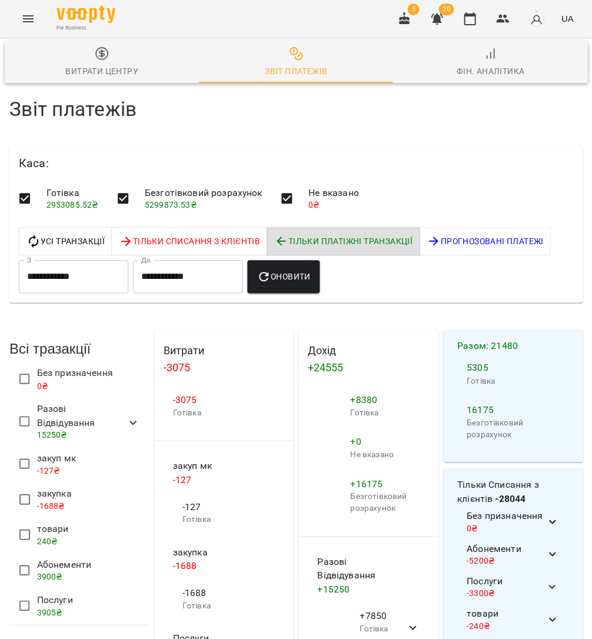
scroll to position [165, 0]
click at [133, 416] on icon at bounding box center [133, 423] width 14 height 14
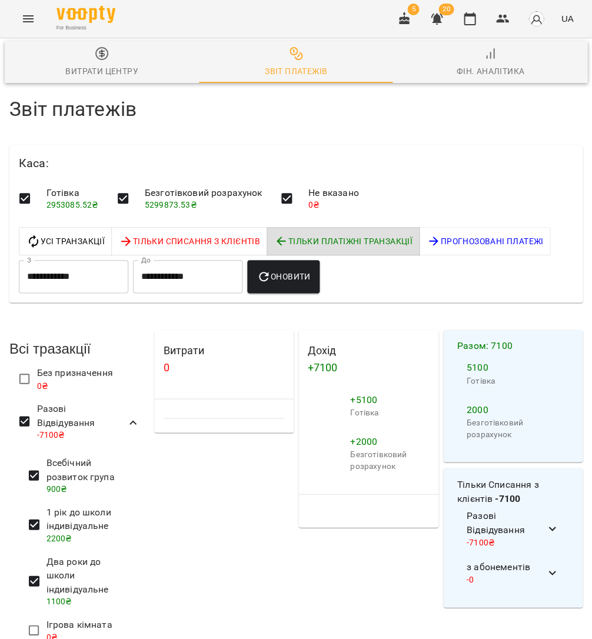
scroll to position [0, 0]
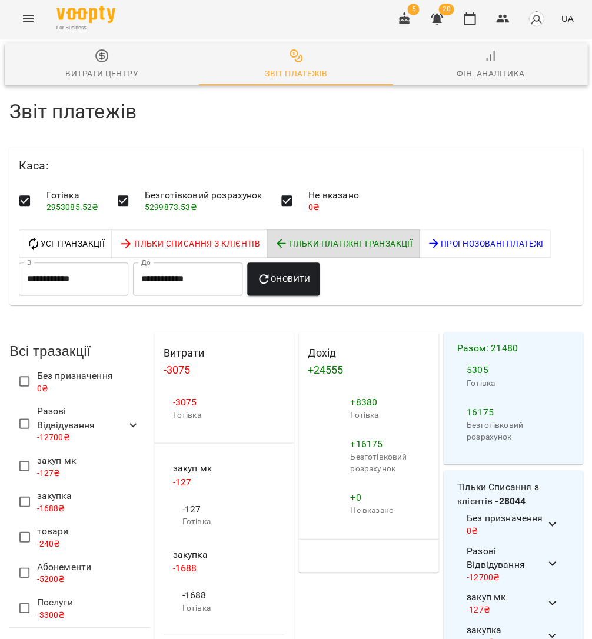
click at [129, 420] on icon at bounding box center [133, 425] width 14 height 14
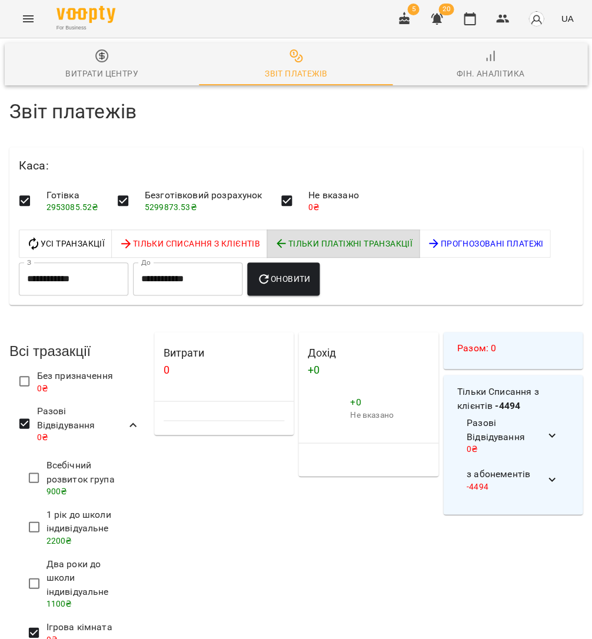
type button "ALL"
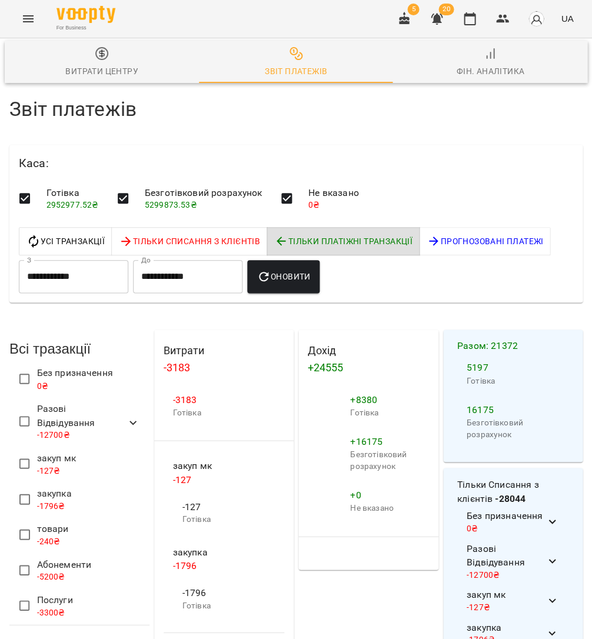
scroll to position [142, 0]
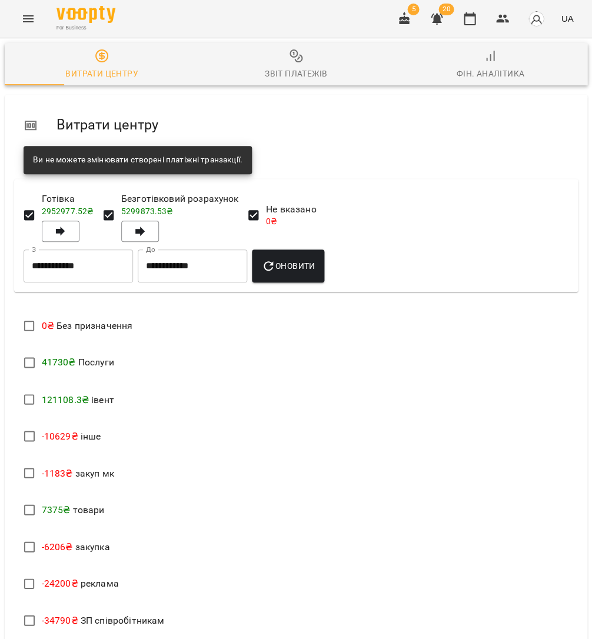
scroll to position [67, 0]
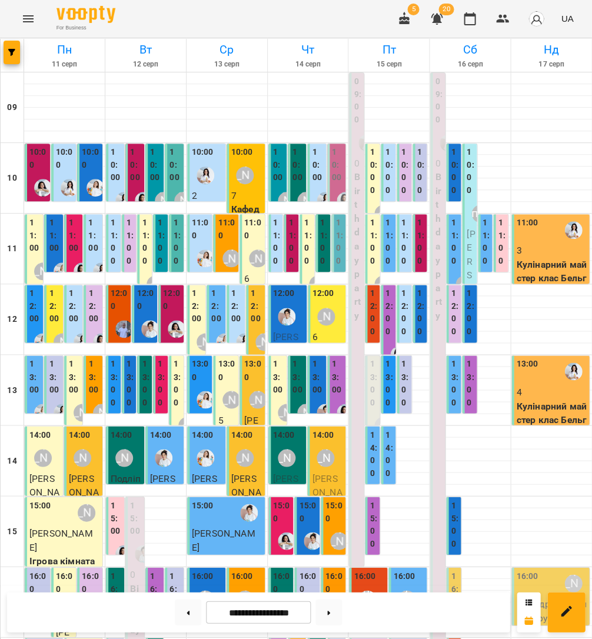
click at [31, 21] on icon "Menu" at bounding box center [28, 18] width 11 height 7
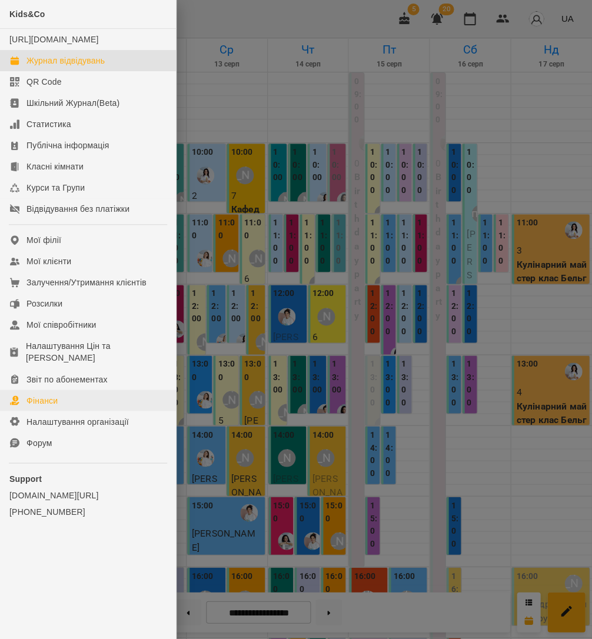
click at [92, 390] on link "Фінанси" at bounding box center [88, 400] width 176 height 21
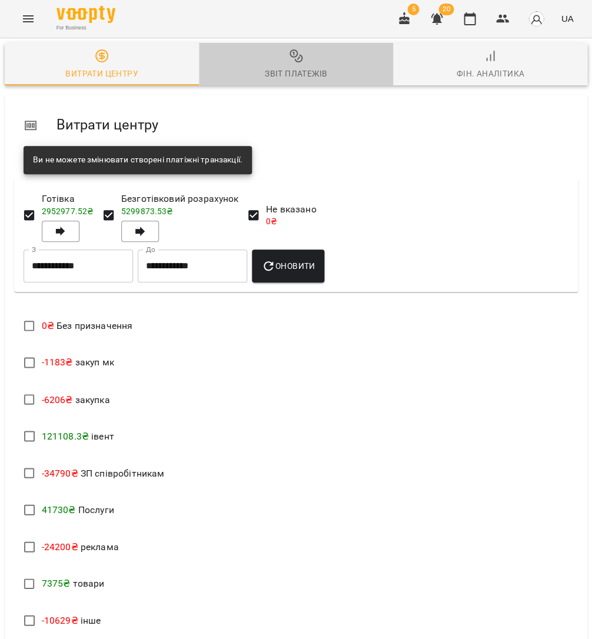
click at [263, 68] on span "Звіт платежів" at bounding box center [296, 65] width 180 height 32
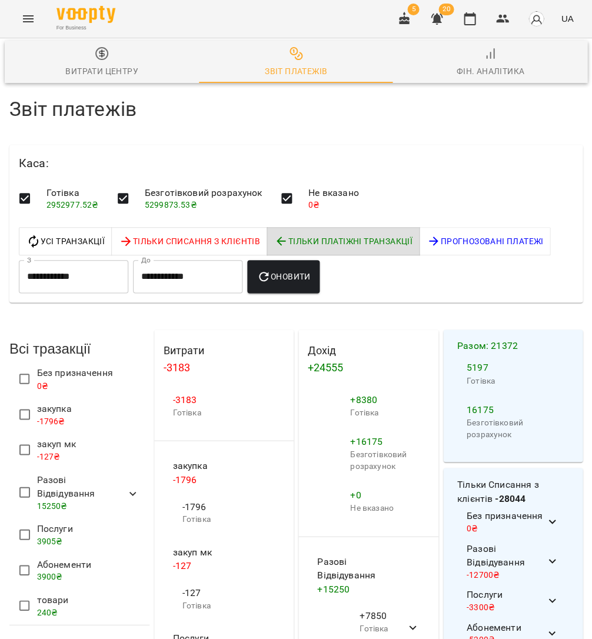
scroll to position [32, 0]
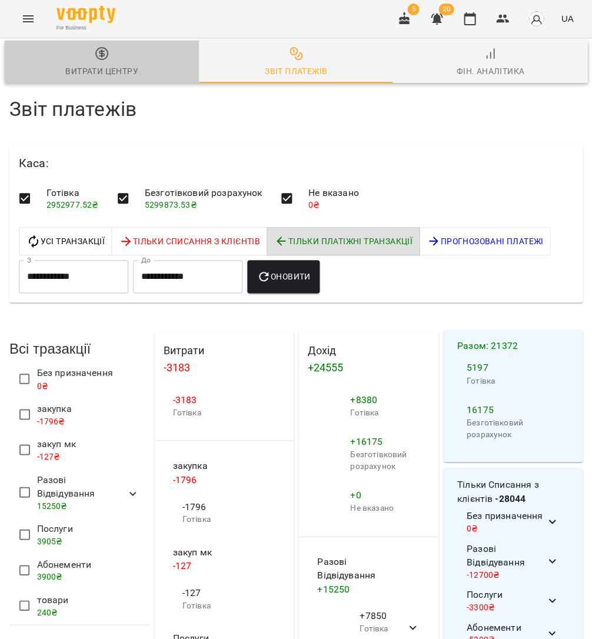
click at [137, 64] on div "Витрати центру" at bounding box center [101, 71] width 73 height 14
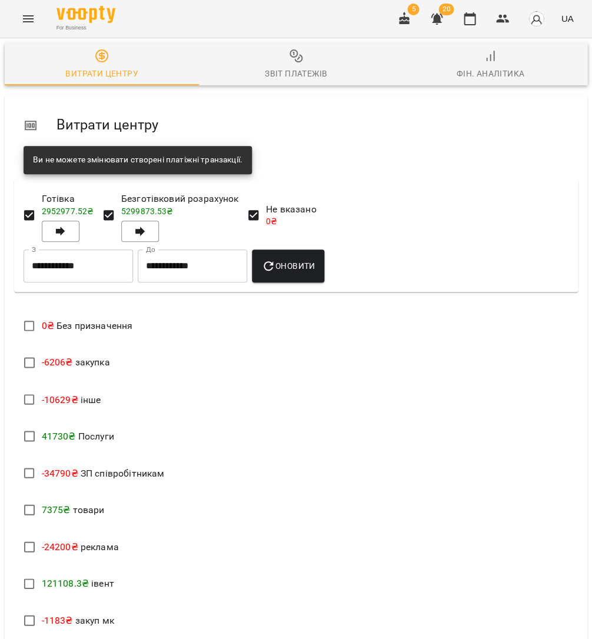
scroll to position [89, 0]
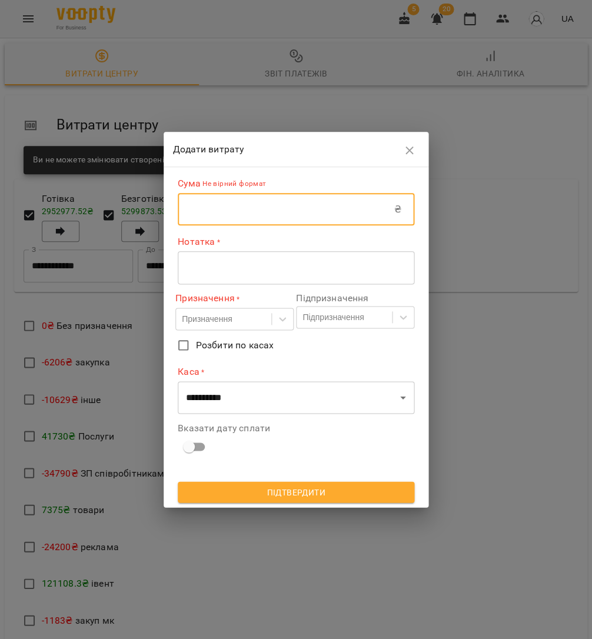
click at [246, 212] on input "text" at bounding box center [286, 209] width 217 height 33
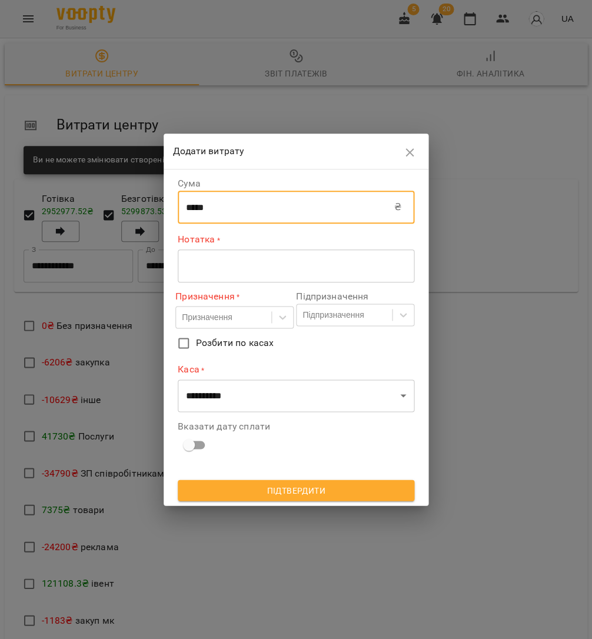
type input "*****"
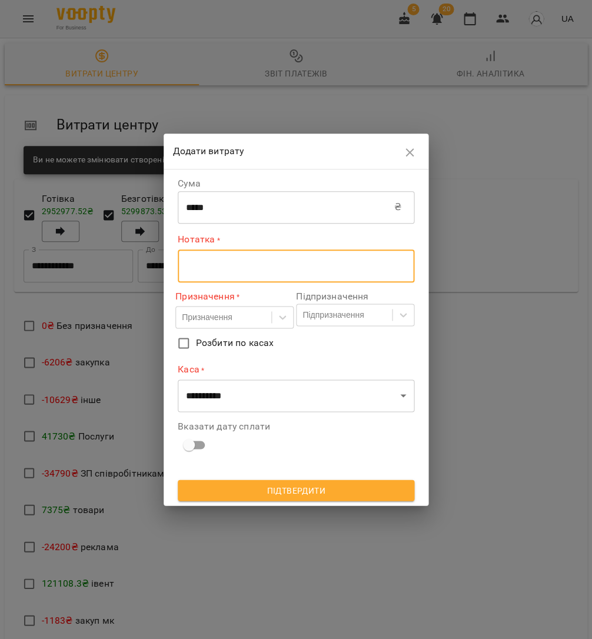
click at [267, 263] on textarea at bounding box center [296, 265] width 220 height 11
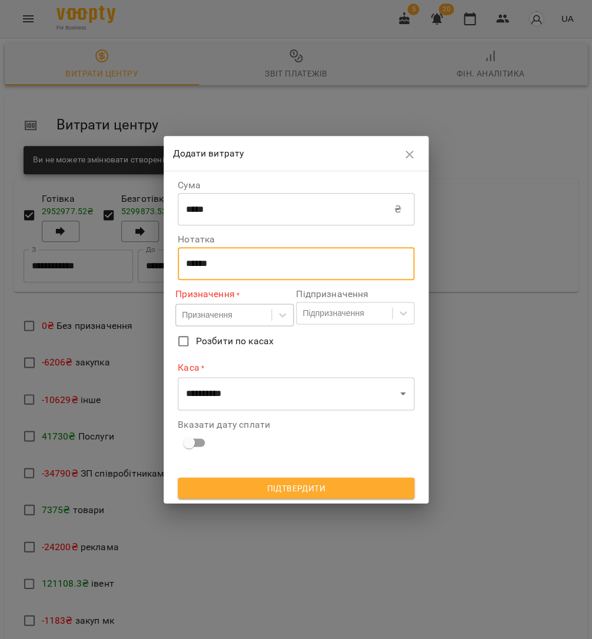
type textarea "******"
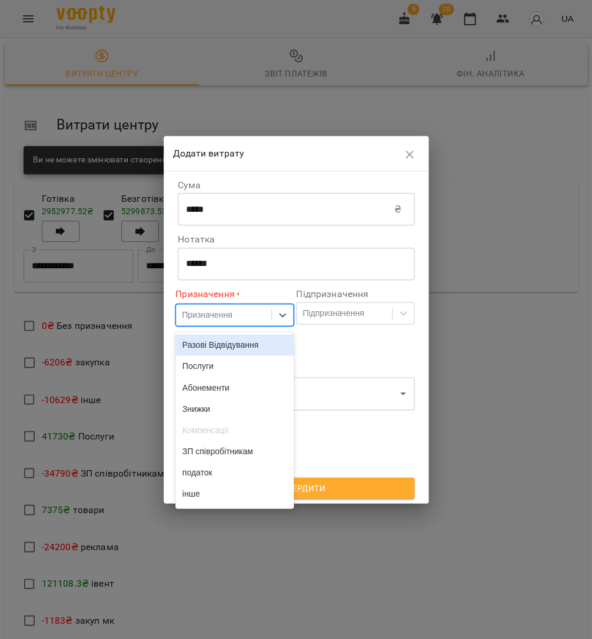
click at [261, 311] on div "Призначення" at bounding box center [223, 314] width 95 height 19
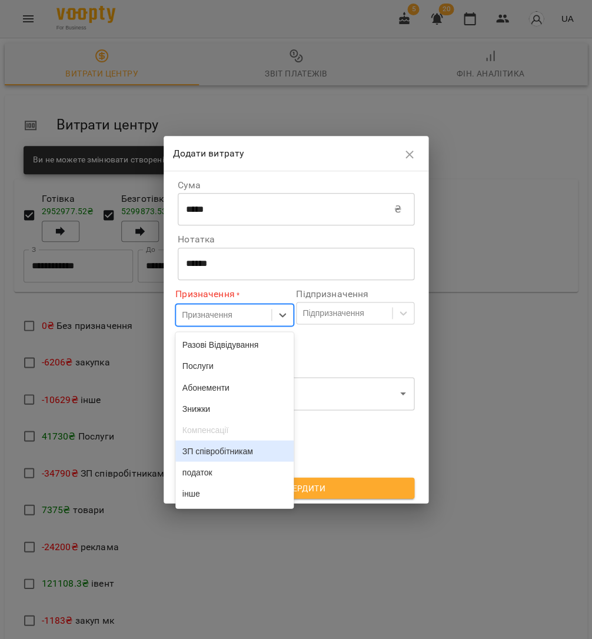
click at [244, 455] on div "ЗП співробітникам" at bounding box center [234, 450] width 118 height 21
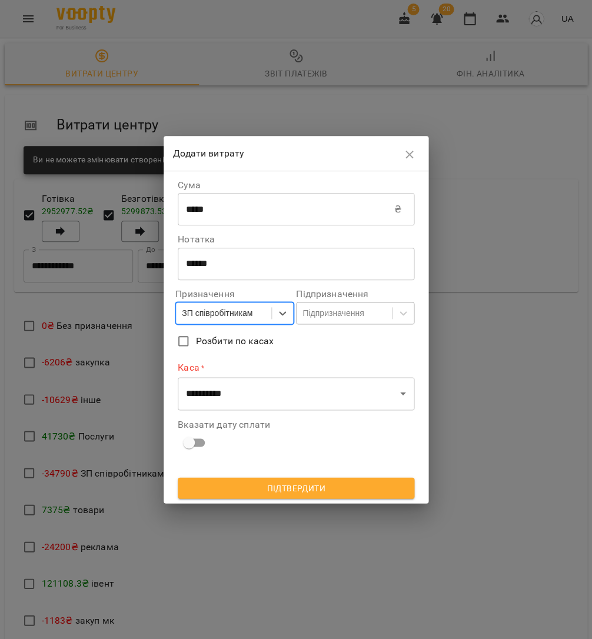
click at [325, 319] on div "Підпризначення" at bounding box center [333, 313] width 61 height 12
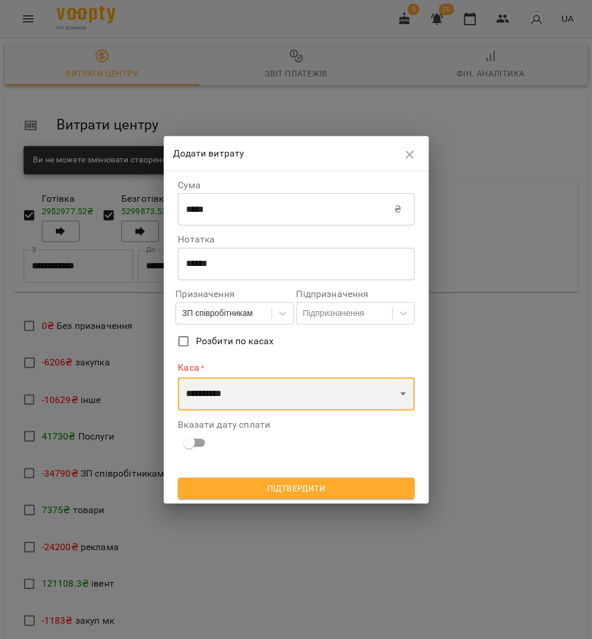
select select "****"
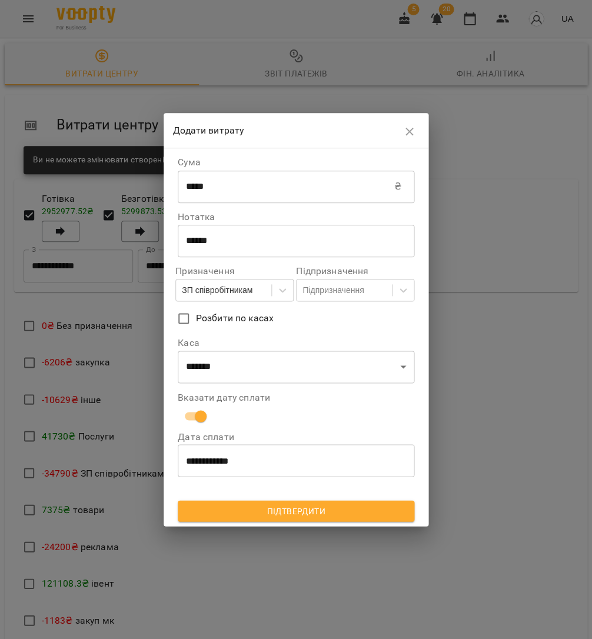
click at [304, 506] on span "Підтвердити" at bounding box center [296, 511] width 218 height 14
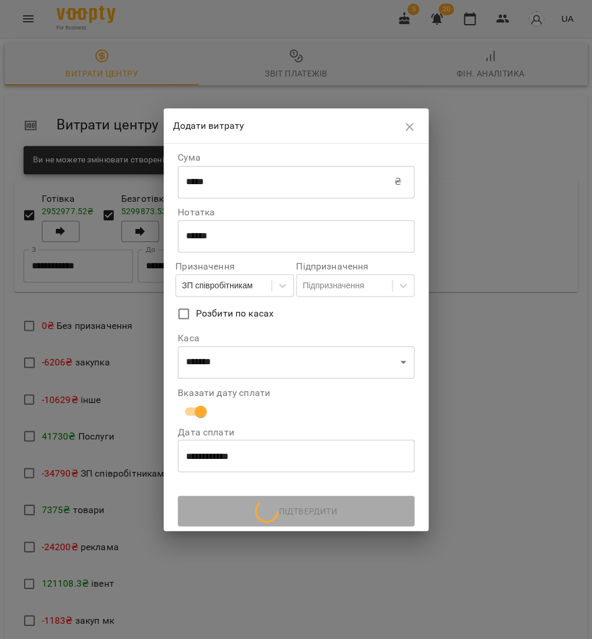
scroll to position [0, 0]
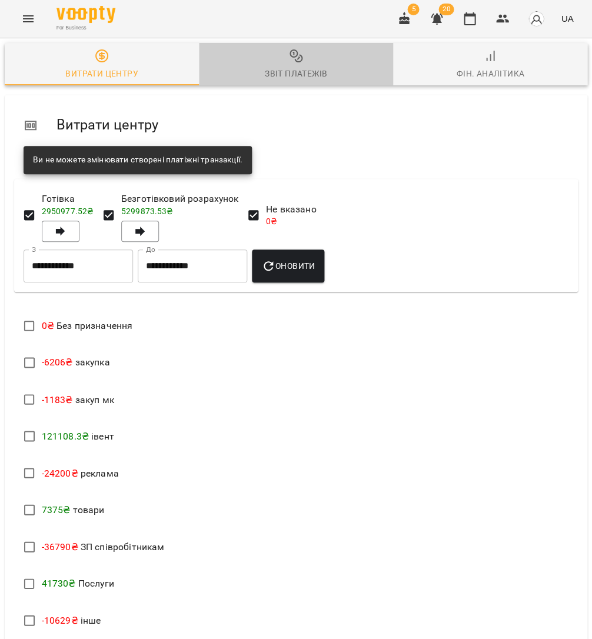
click at [283, 69] on div "Звіт платежів" at bounding box center [296, 74] width 62 height 14
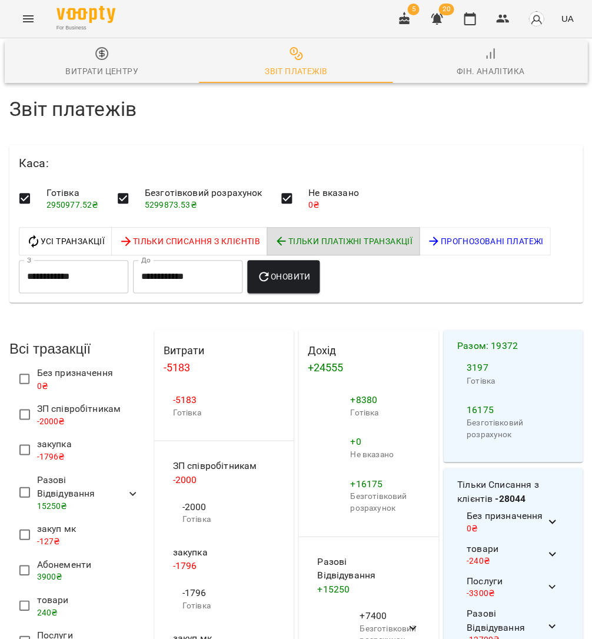
scroll to position [42, 0]
click at [274, 260] on button "Оновити" at bounding box center [283, 276] width 72 height 33
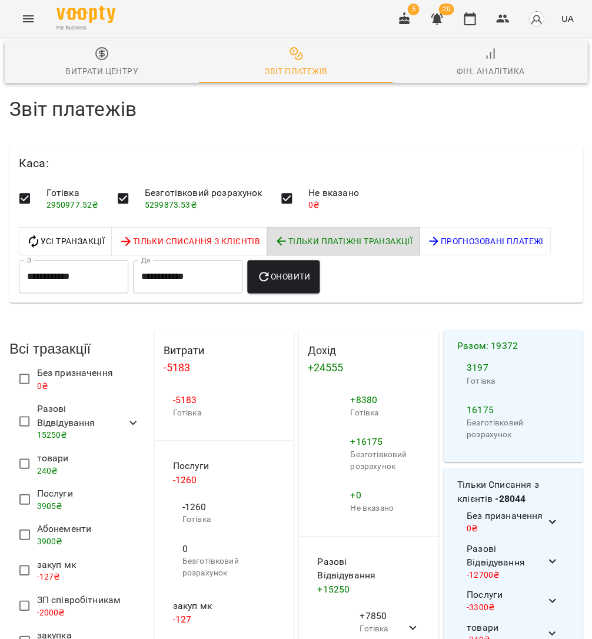
scroll to position [68, 1]
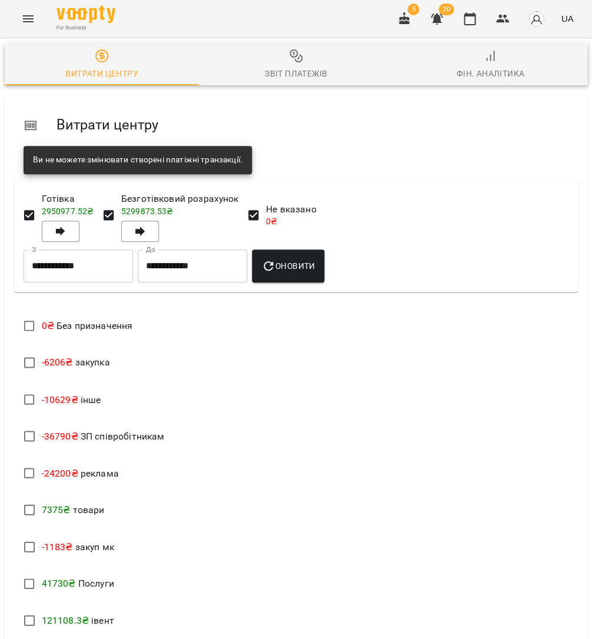
click at [302, 75] on div "Звіт платежів" at bounding box center [296, 74] width 62 height 14
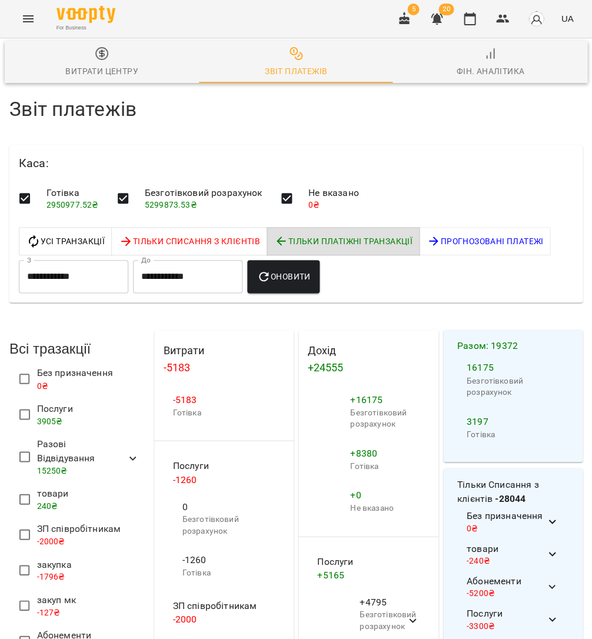
scroll to position [133, 0]
click at [320, 260] on button "Оновити" at bounding box center [283, 276] width 72 height 33
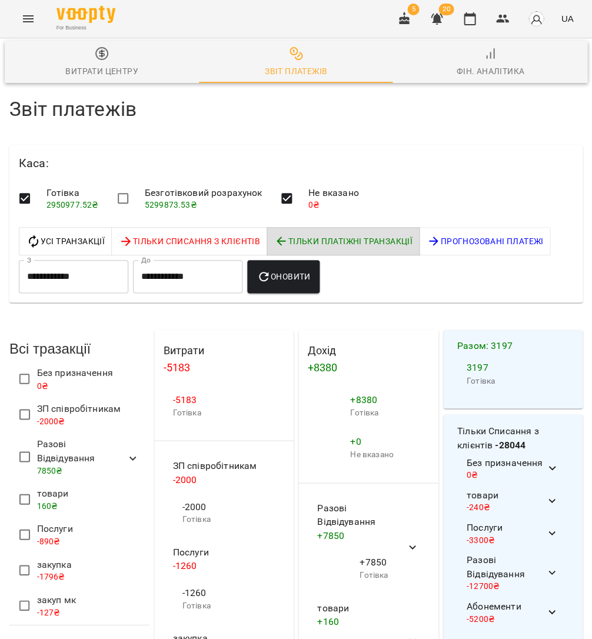
scroll to position [1262, 0]
click at [436, 590] on li "50" at bounding box center [445, 593] width 35 height 21
type input "**"
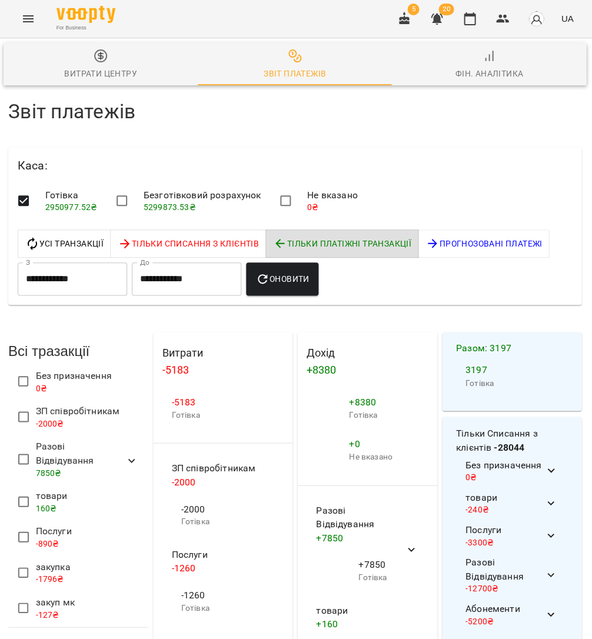
scroll to position [0, 1]
click at [293, 274] on span "Оновити" at bounding box center [282, 279] width 54 height 14
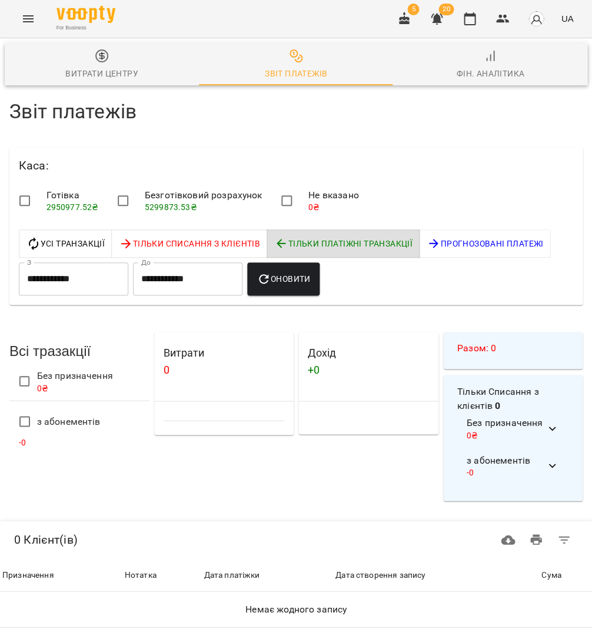
click at [310, 277] on span "Оновити" at bounding box center [284, 279] width 54 height 14
click at [284, 273] on span "Оновити" at bounding box center [284, 279] width 54 height 14
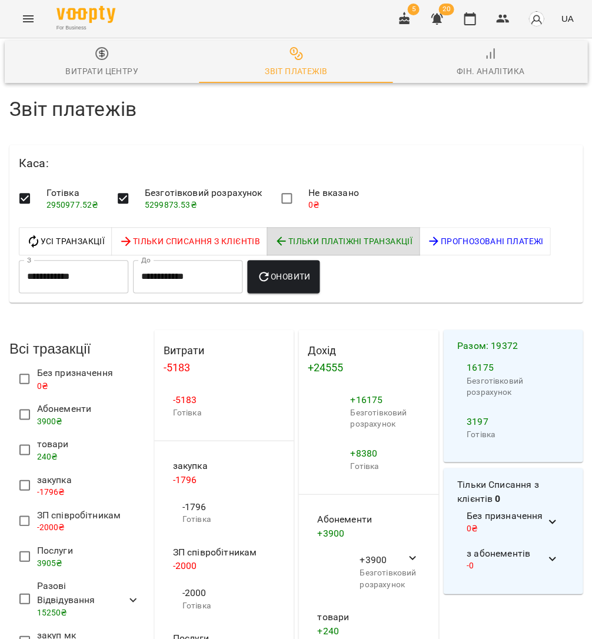
scroll to position [212, 0]
click at [135, 593] on icon at bounding box center [133, 600] width 14 height 14
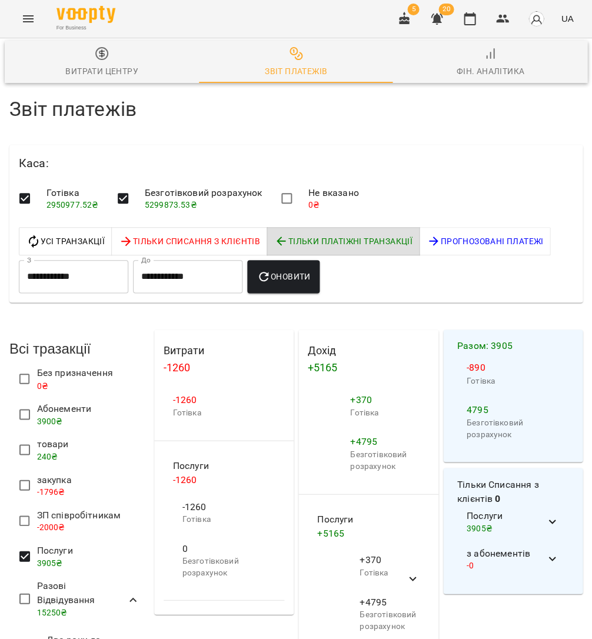
scroll to position [33, 0]
click at [306, 260] on button "Оновити" at bounding box center [283, 276] width 72 height 33
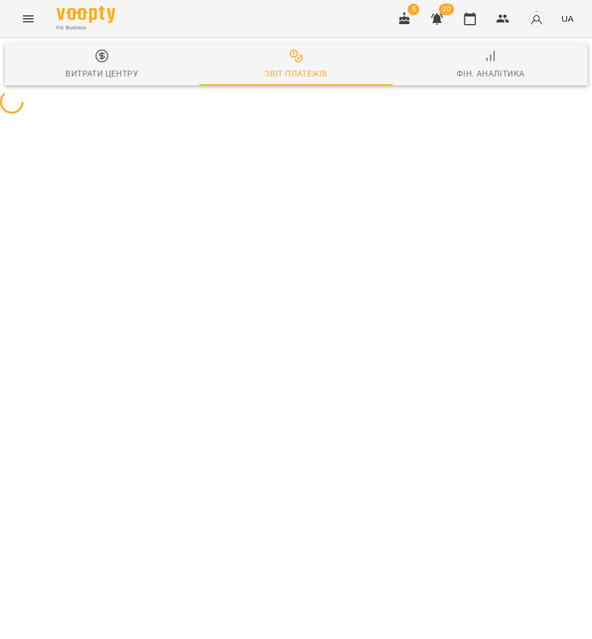
scroll to position [0, 0]
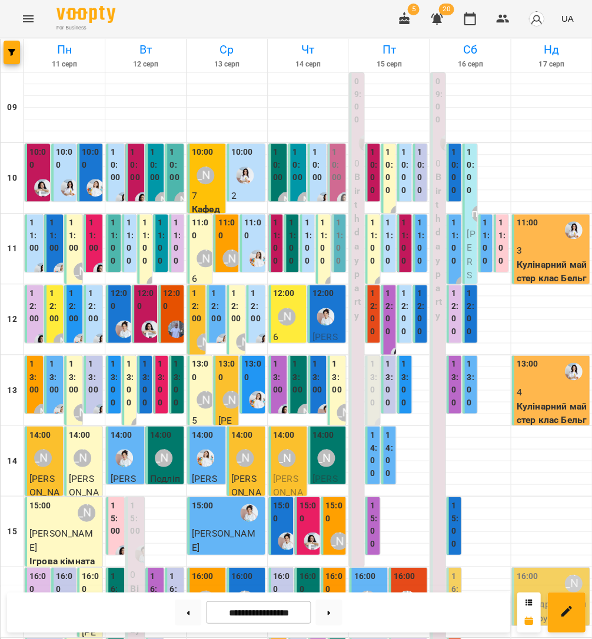
click at [330, 441] on div "14:00" at bounding box center [324, 436] width 22 height 16
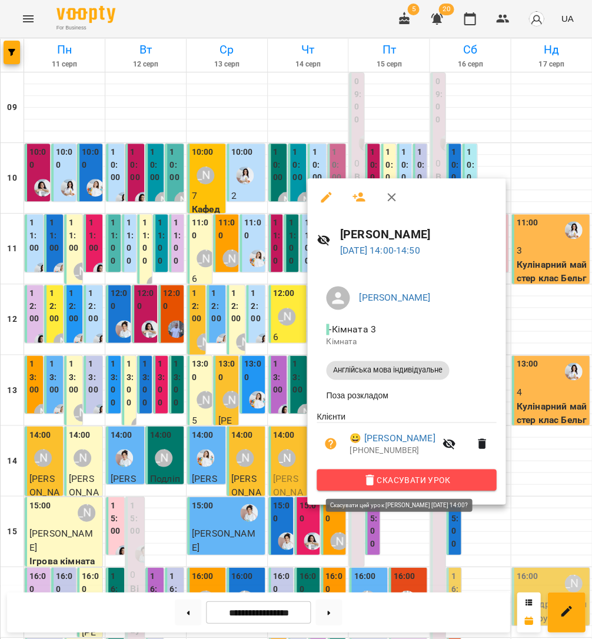
click at [391, 479] on span "Скасувати Урок" at bounding box center [406, 480] width 161 height 14
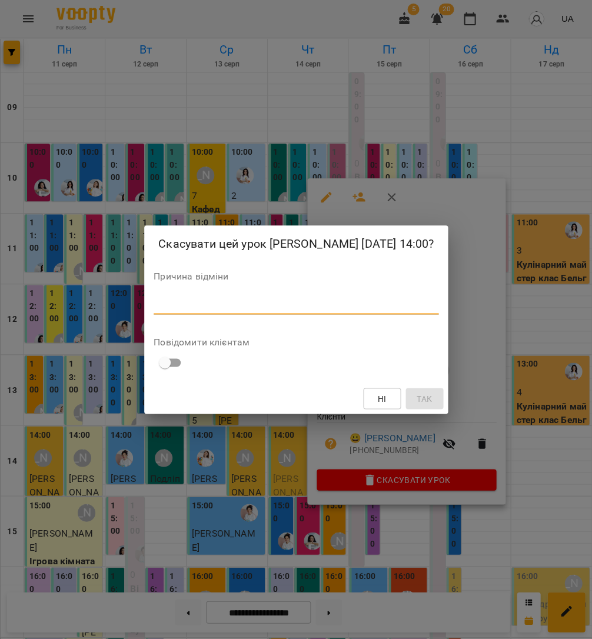
click at [334, 306] on textarea at bounding box center [296, 304] width 285 height 11
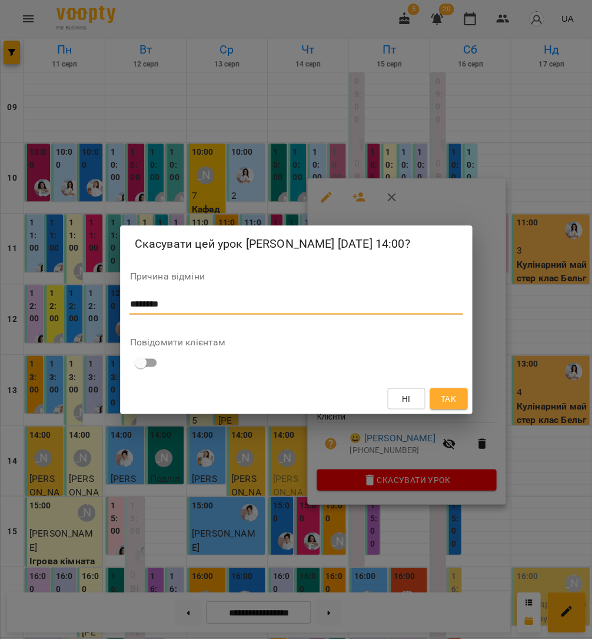
type textarea "********"
click at [454, 398] on span "Так" at bounding box center [447, 398] width 15 height 14
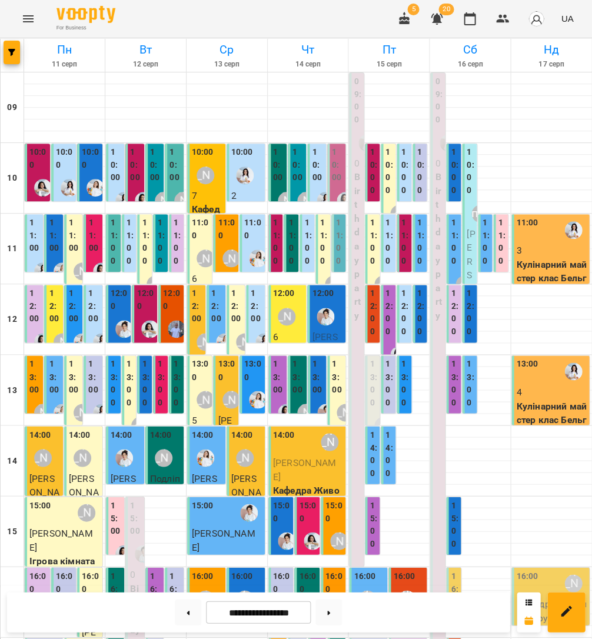
scroll to position [43, 0]
click at [308, 499] on label "15:00" at bounding box center [308, 511] width 18 height 25
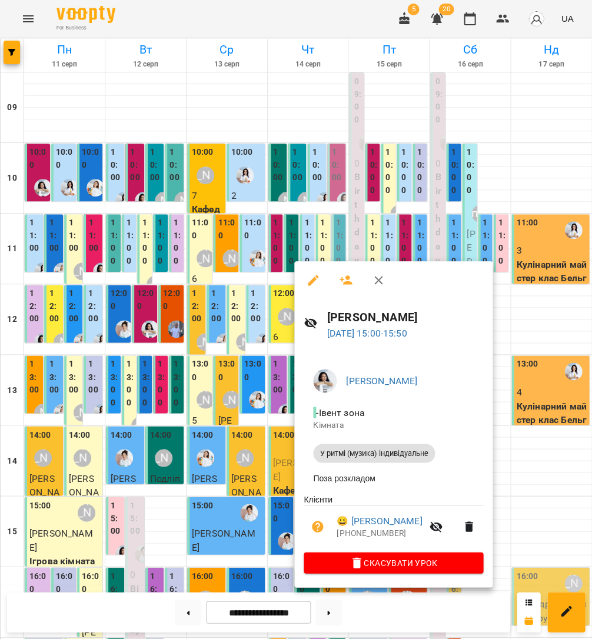
click at [263, 460] on div at bounding box center [296, 319] width 592 height 639
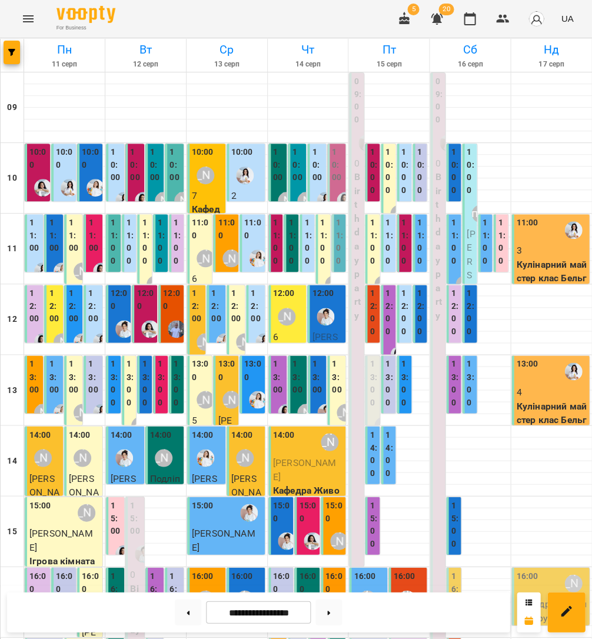
click at [327, 499] on label "15:00" at bounding box center [334, 511] width 18 height 25
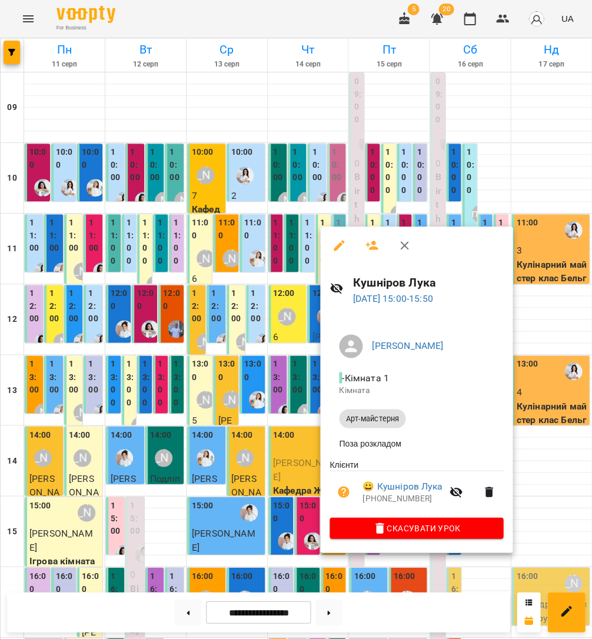
click at [294, 471] on div at bounding box center [296, 319] width 592 height 639
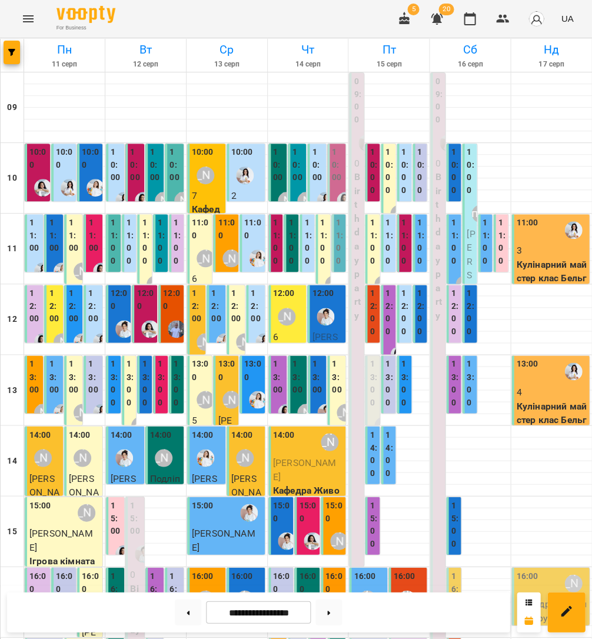
scroll to position [125, 0]
click at [321, 404] on img "Іванна" at bounding box center [326, 413] width 18 height 18
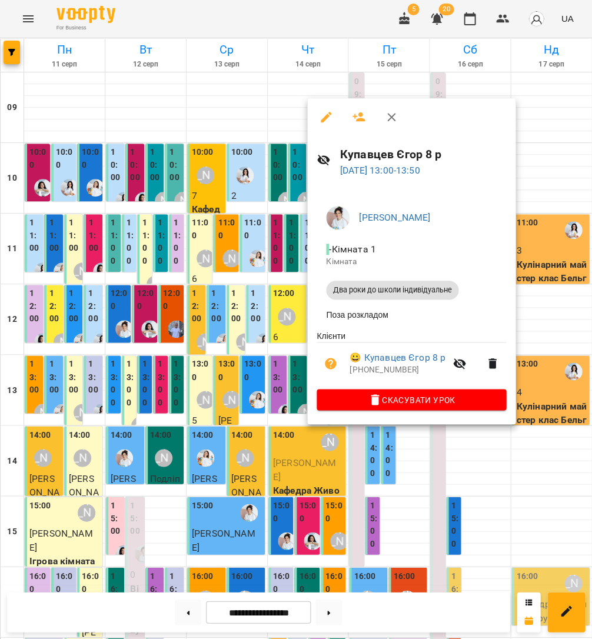
click at [276, 285] on div at bounding box center [296, 319] width 592 height 639
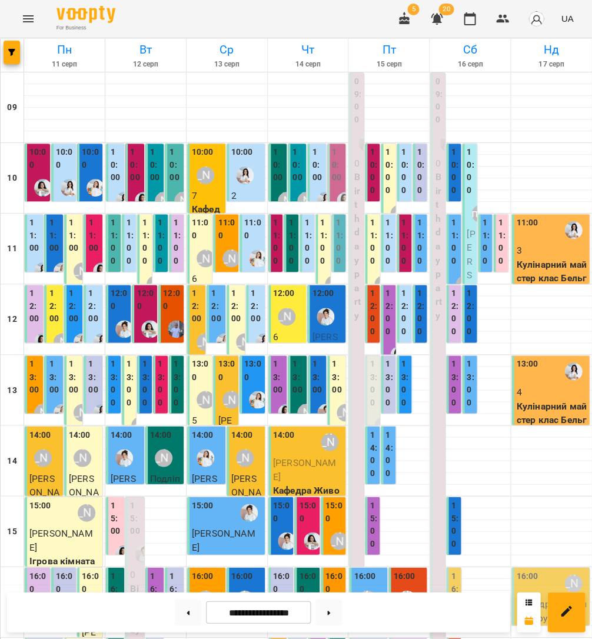
click at [297, 399] on div "[PERSON_NAME]" at bounding box center [306, 412] width 27 height 27
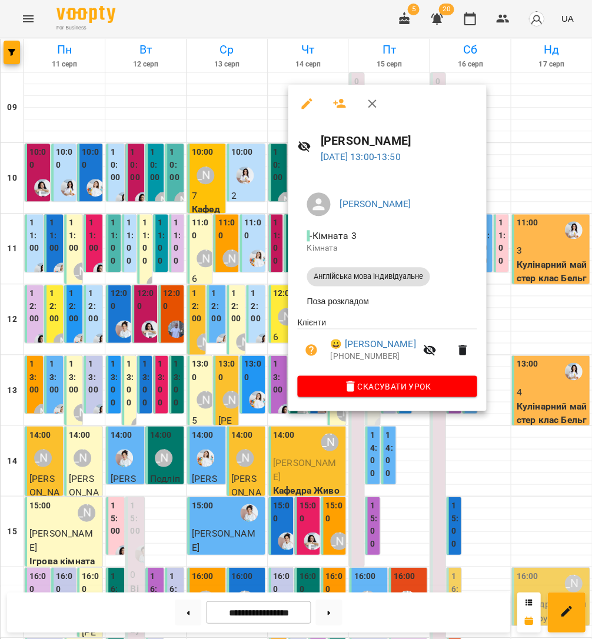
click at [253, 281] on div at bounding box center [296, 319] width 592 height 639
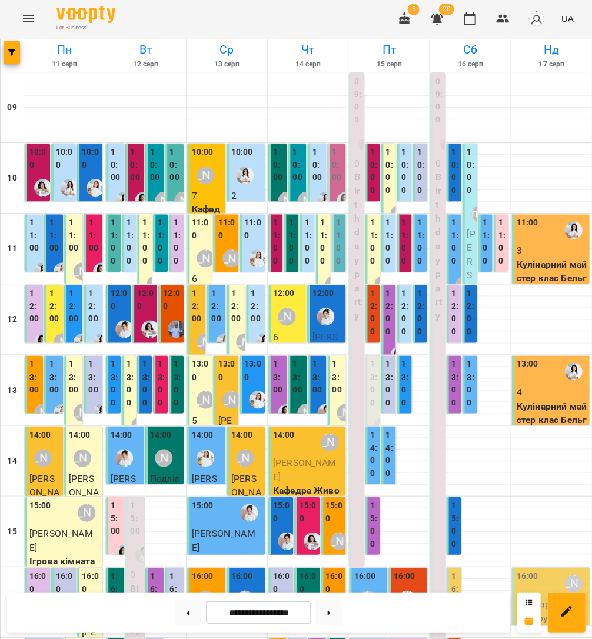
click at [273, 358] on label "13:00" at bounding box center [278, 377] width 11 height 38
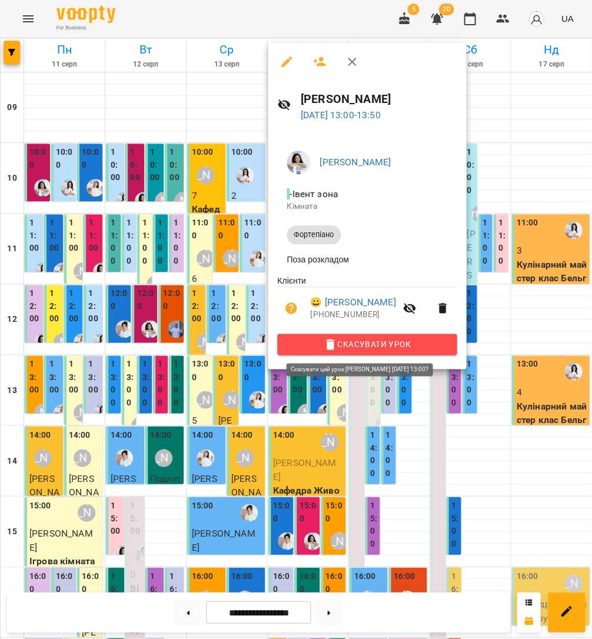
click at [342, 343] on span "Скасувати Урок" at bounding box center [367, 344] width 161 height 14
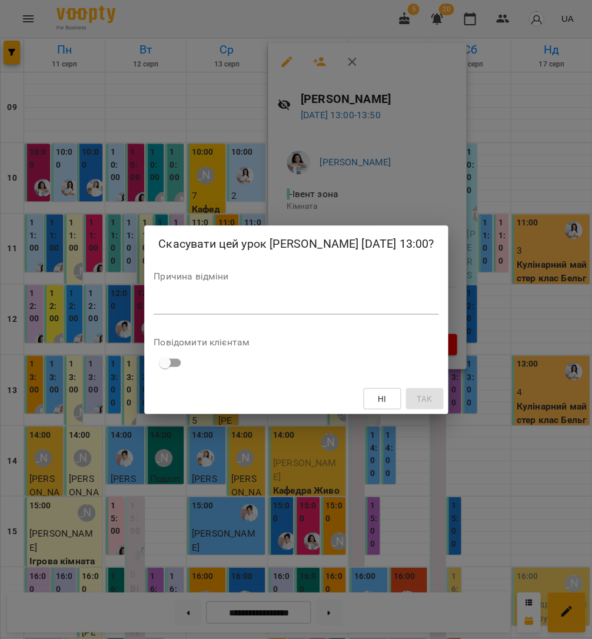
click at [235, 310] on textarea at bounding box center [296, 304] width 285 height 11
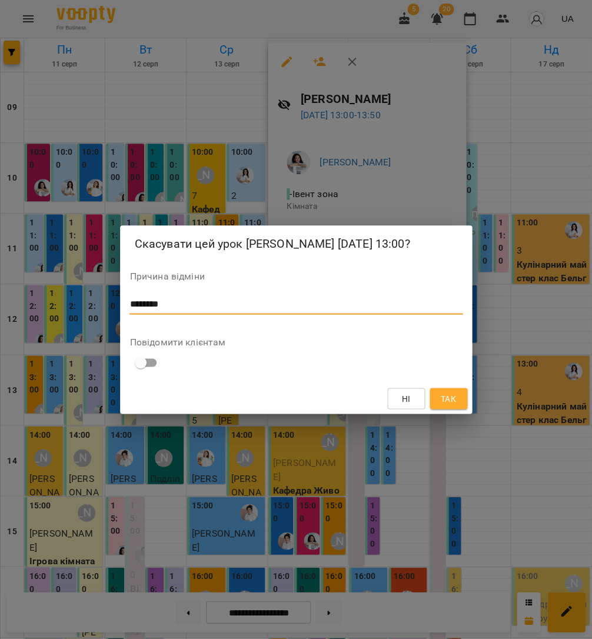
type textarea "********"
click at [451, 408] on button "Так" at bounding box center [449, 398] width 38 height 21
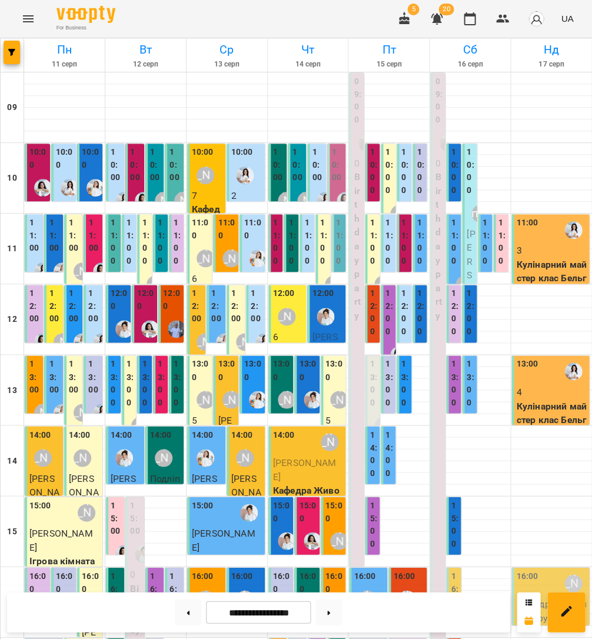
scroll to position [263, 0]
click at [512, 19] on button "button" at bounding box center [503, 19] width 28 height 28
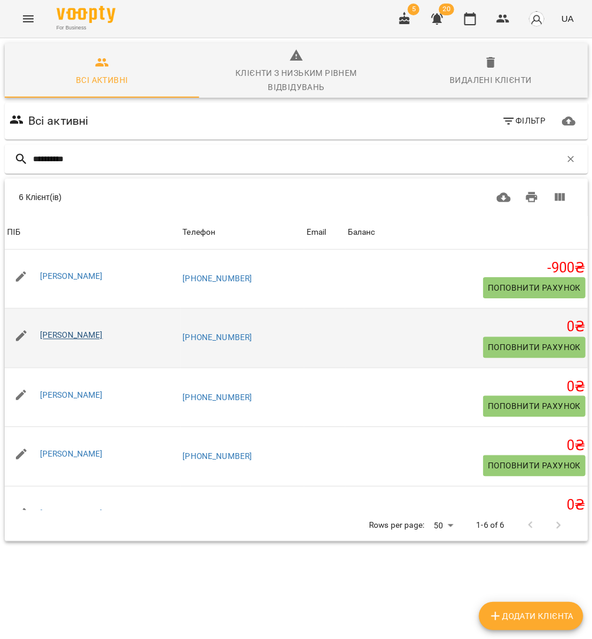
type input "**********"
click at [89, 330] on link "[PERSON_NAME]" at bounding box center [71, 334] width 63 height 9
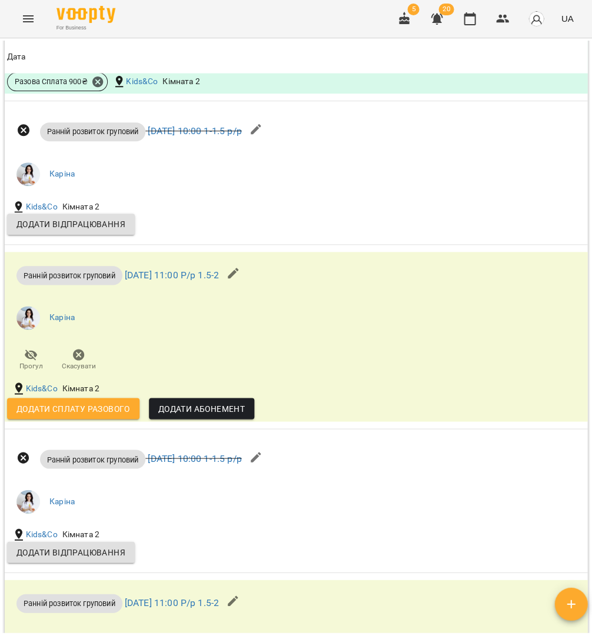
scroll to position [1146, 0]
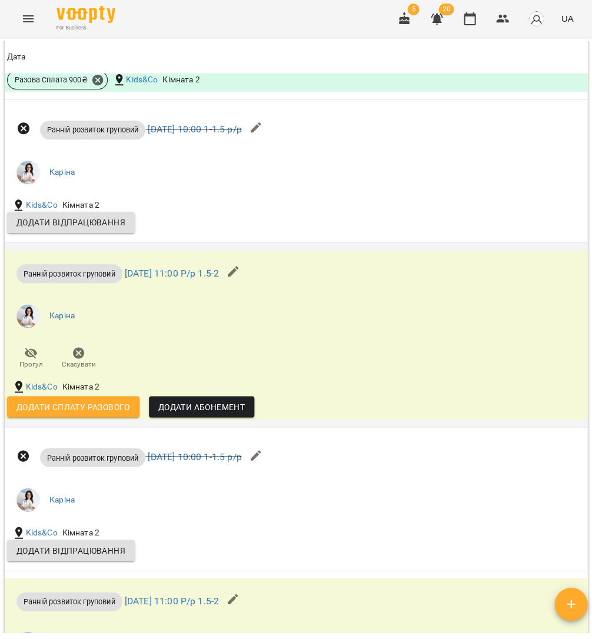
click at [34, 356] on icon "button" at bounding box center [31, 353] width 13 height 11
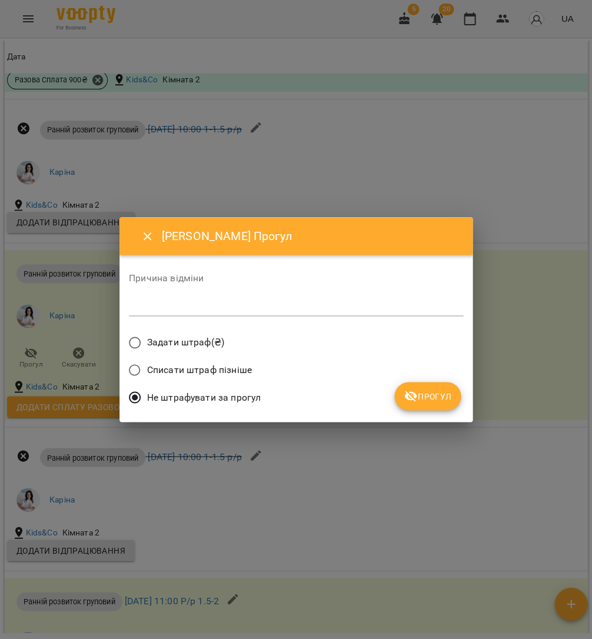
click at [150, 318] on div "Причина відміни *" at bounding box center [296, 297] width 334 height 47
click at [150, 316] on div "*" at bounding box center [296, 306] width 334 height 19
type textarea "******"
click at [426, 398] on span "Прогул" at bounding box center [428, 396] width 48 height 14
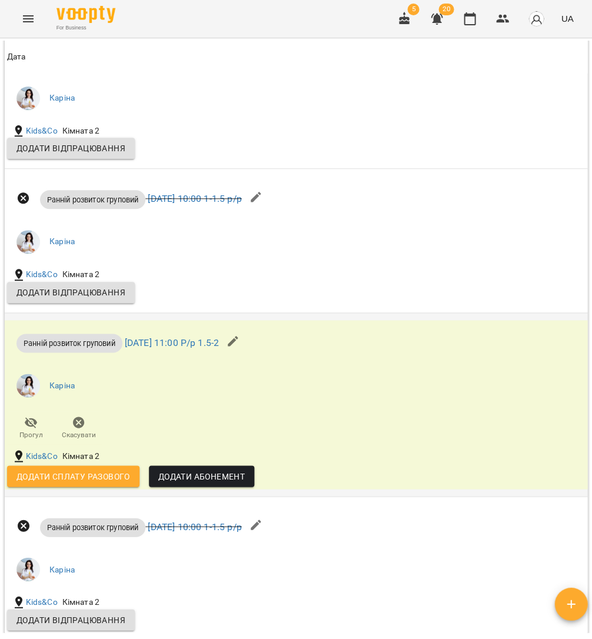
scroll to position [1368, 0]
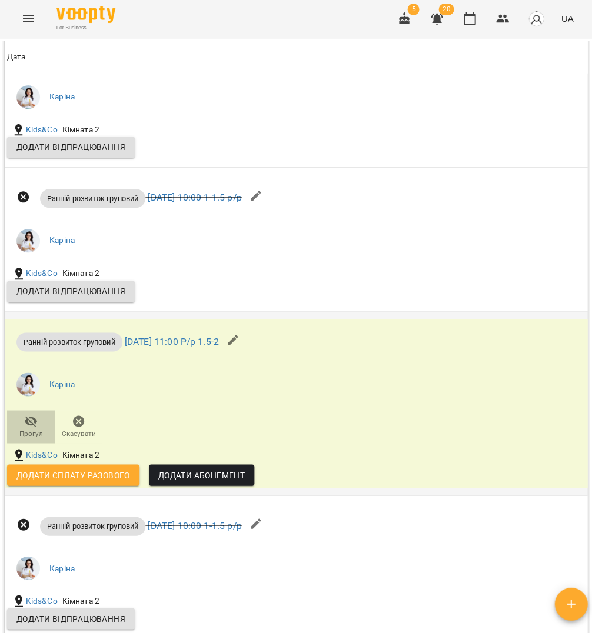
click at [30, 414] on icon "button" at bounding box center [31, 421] width 14 height 14
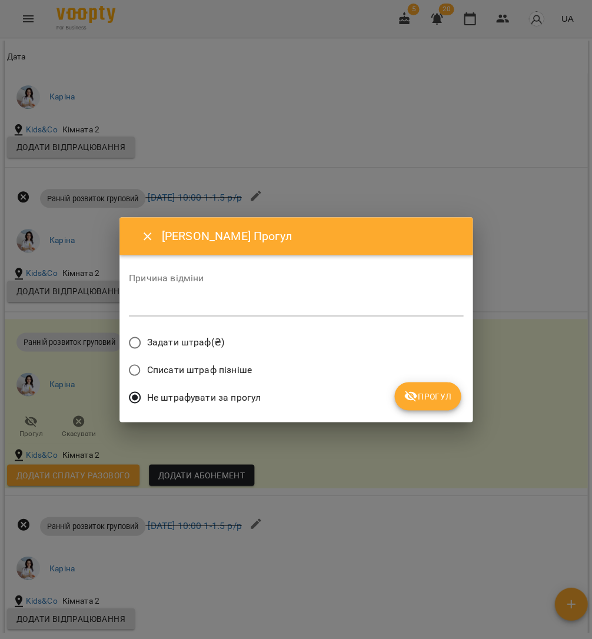
click at [184, 314] on div "*" at bounding box center [296, 306] width 334 height 19
type textarea "*********"
click at [412, 391] on icon "submit" at bounding box center [410, 396] width 13 height 11
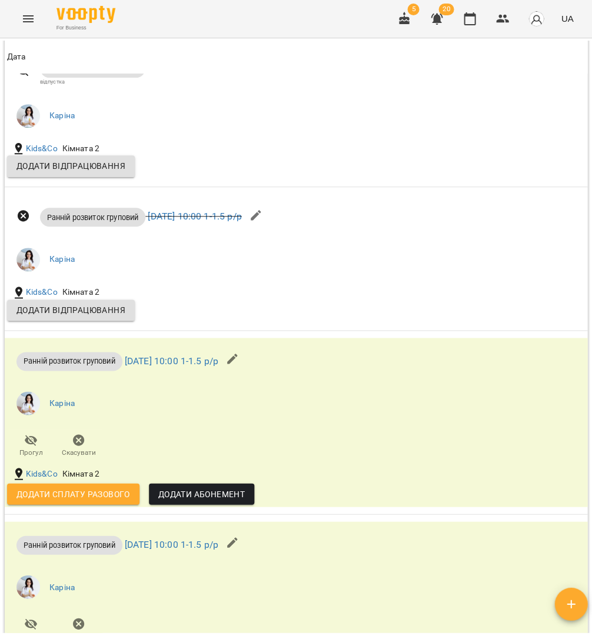
scroll to position [1642, 0]
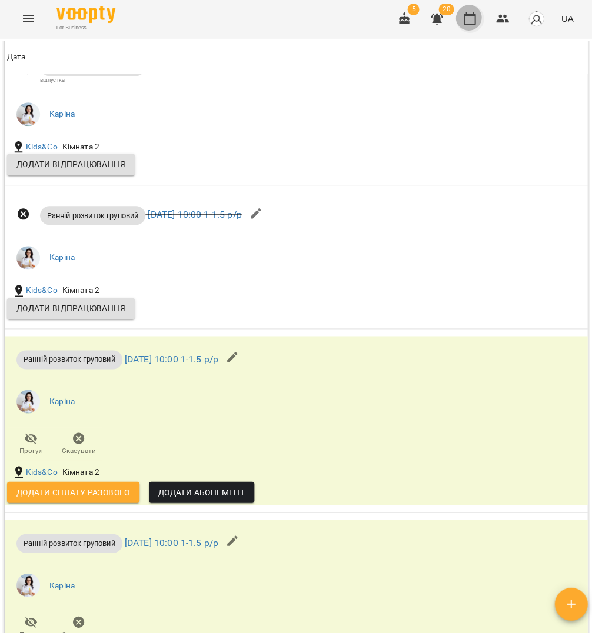
click at [481, 18] on button "button" at bounding box center [470, 19] width 28 height 28
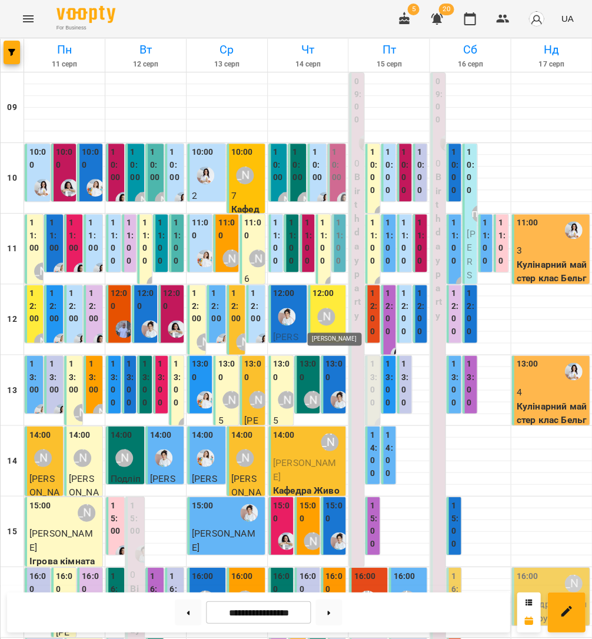
click at [323, 315] on div "[PERSON_NAME]" at bounding box center [326, 317] width 18 height 18
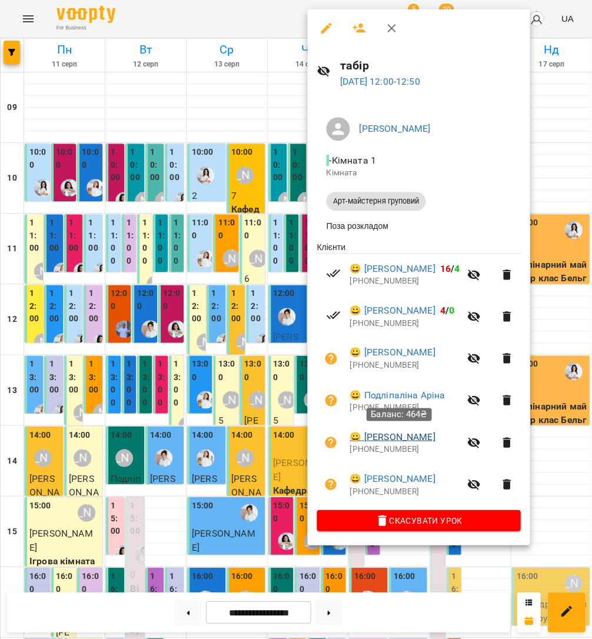
click at [396, 432] on link "😀 [PERSON_NAME]" at bounding box center [392, 437] width 85 height 14
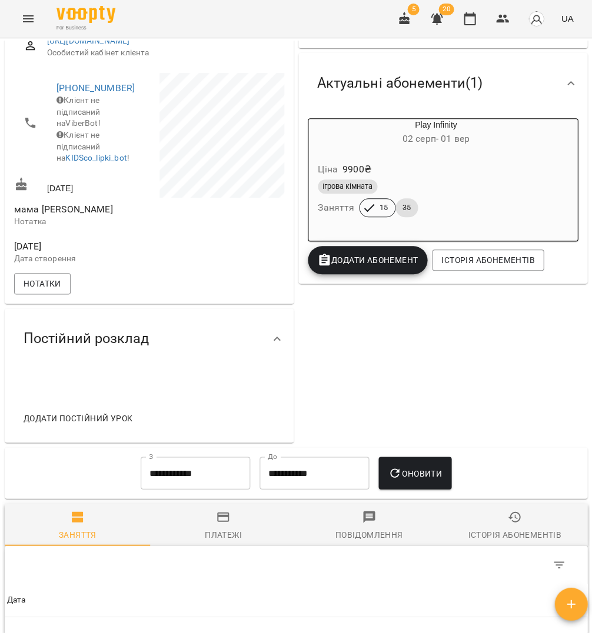
scroll to position [148, 0]
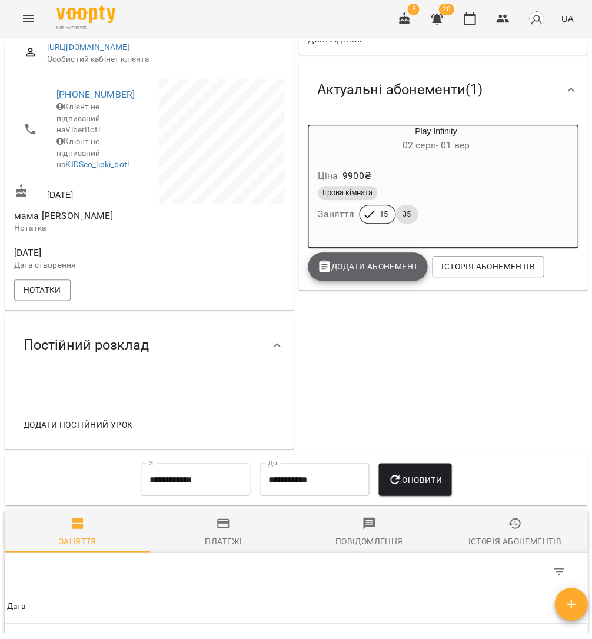
click at [342, 273] on span "Додати Абонемент" at bounding box center [367, 267] width 101 height 14
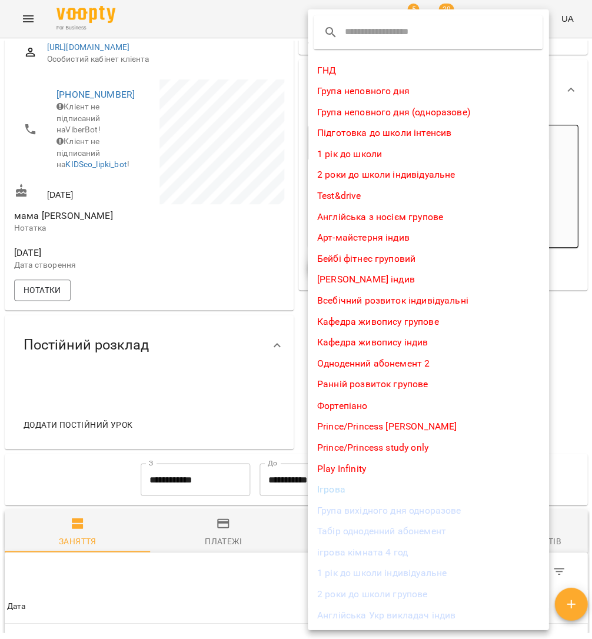
click at [380, 523] on li "Табір одноденний абонемент" at bounding box center [428, 530] width 241 height 21
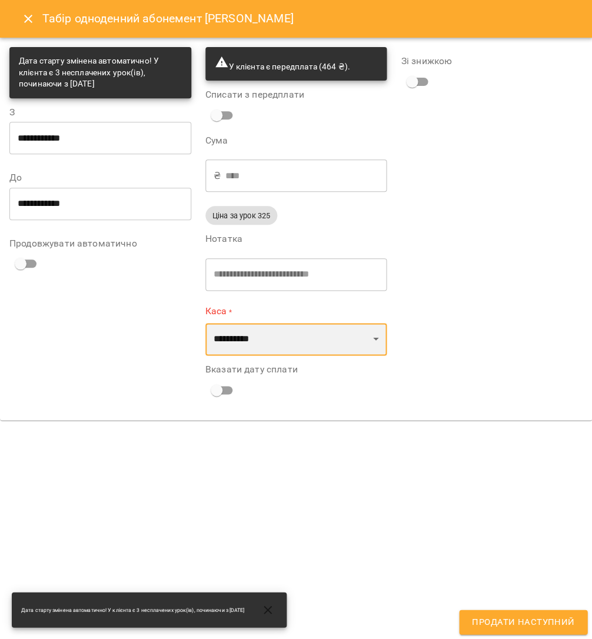
select select "****"
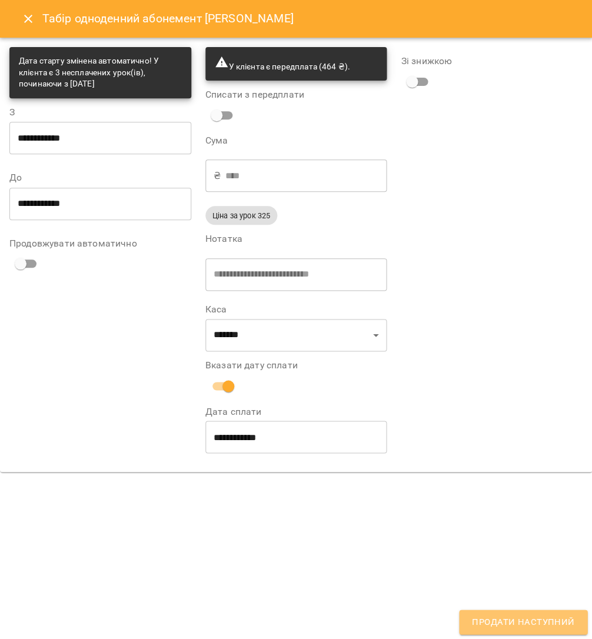
click at [562, 616] on span "Продати наступний" at bounding box center [523, 621] width 102 height 15
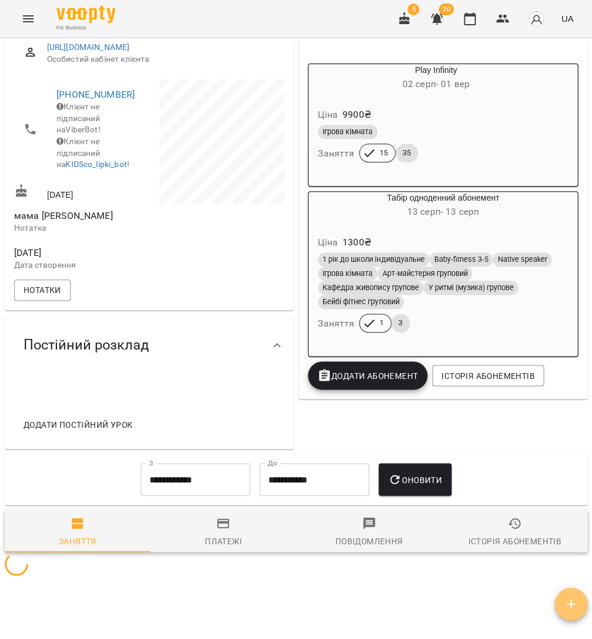
click at [563, 593] on button "button" at bounding box center [570, 603] width 33 height 33
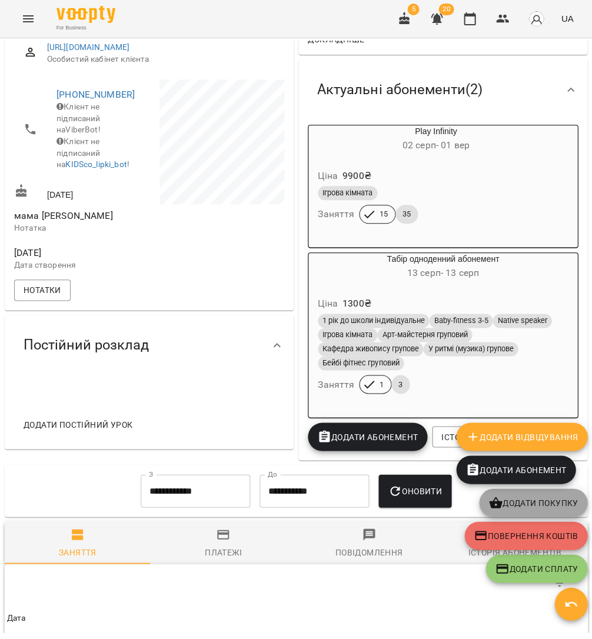
click at [536, 502] on span "Додати покупку" at bounding box center [533, 503] width 89 height 14
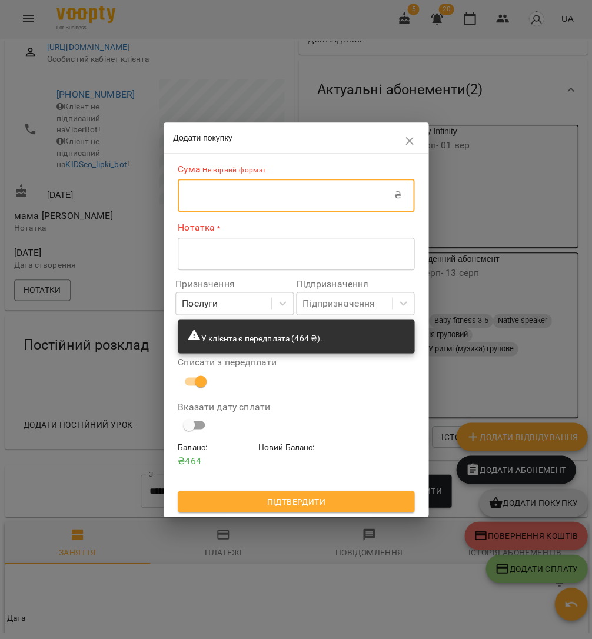
click at [215, 205] on input "text" at bounding box center [286, 195] width 217 height 33
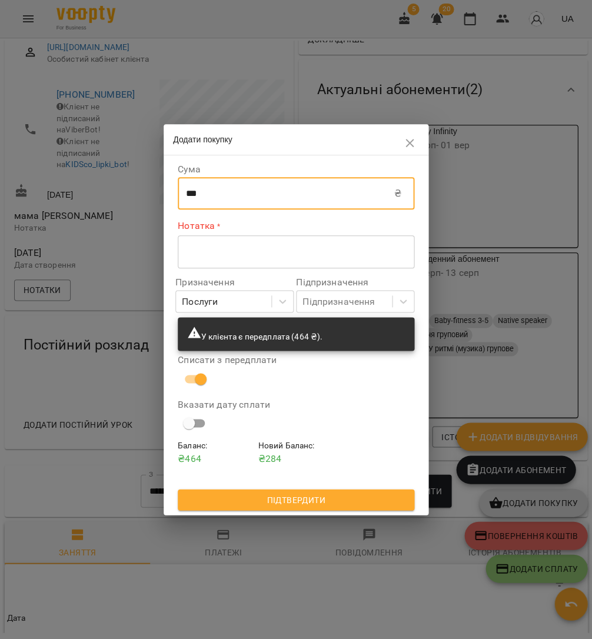
type input "***"
click at [228, 257] on textarea at bounding box center [296, 251] width 220 height 11
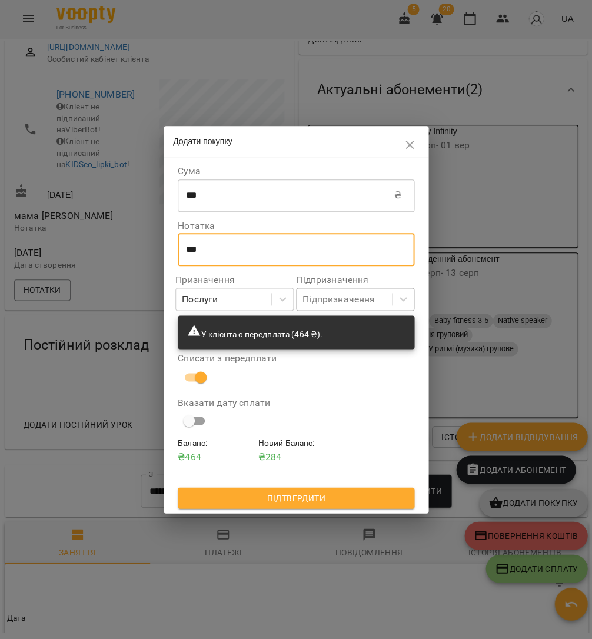
type textarea "***"
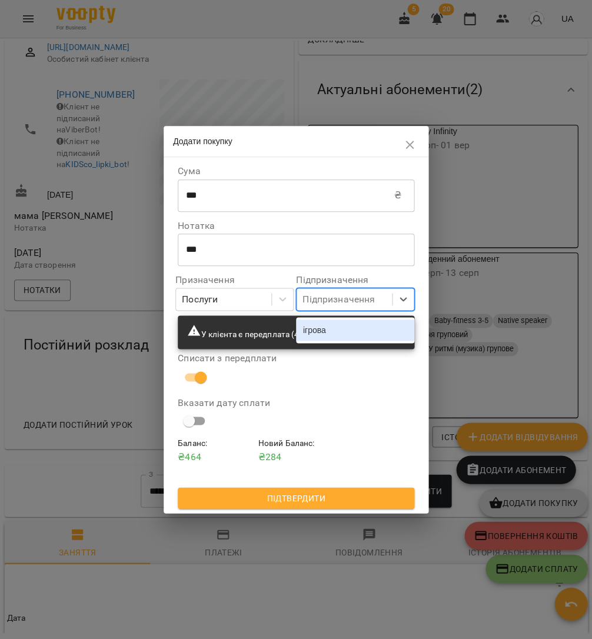
drag, startPoint x: 335, startPoint y: 294, endPoint x: 337, endPoint y: 320, distance: 26.0
click at [335, 294] on div "Підпризначення" at bounding box center [344, 299] width 95 height 22
click at [333, 330] on div "ігрова" at bounding box center [355, 330] width 118 height 21
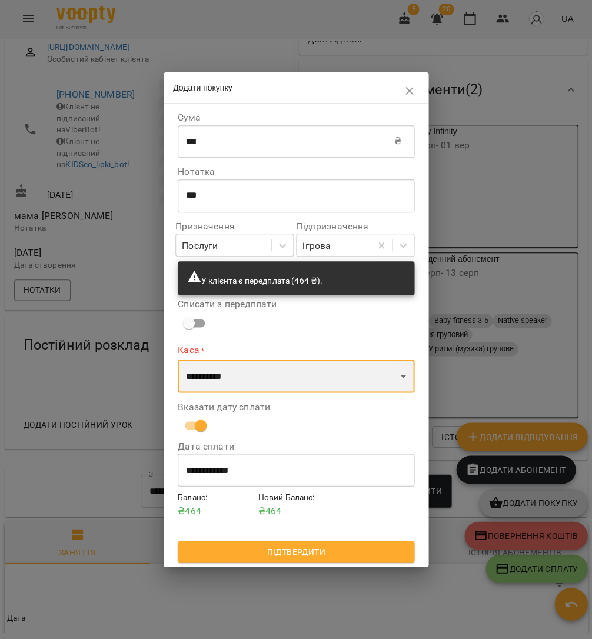
select select "****"
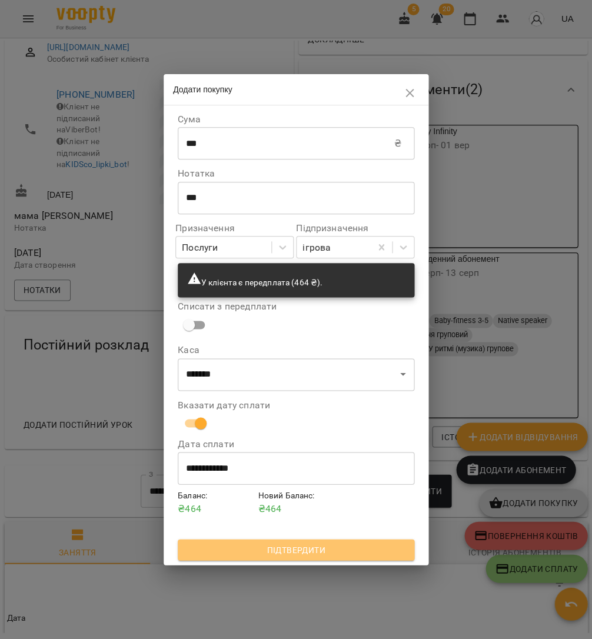
click at [300, 543] on span "Підтвердити" at bounding box center [296, 550] width 218 height 14
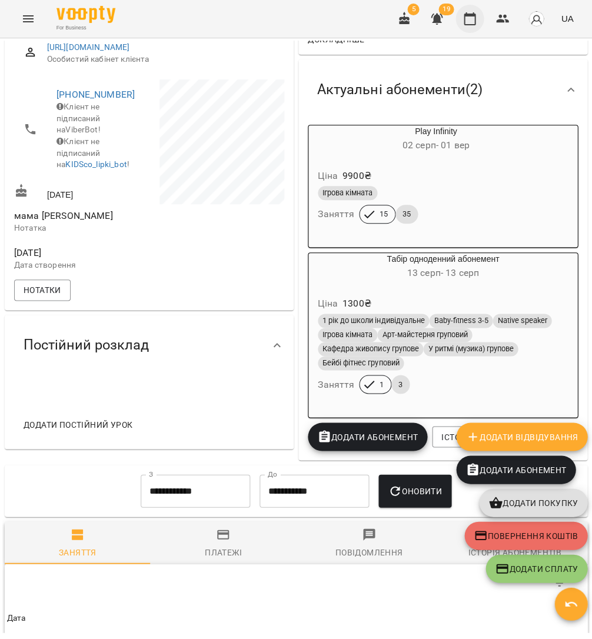
click at [466, 15] on button "button" at bounding box center [470, 19] width 28 height 28
